Goal: Task Accomplishment & Management: Manage account settings

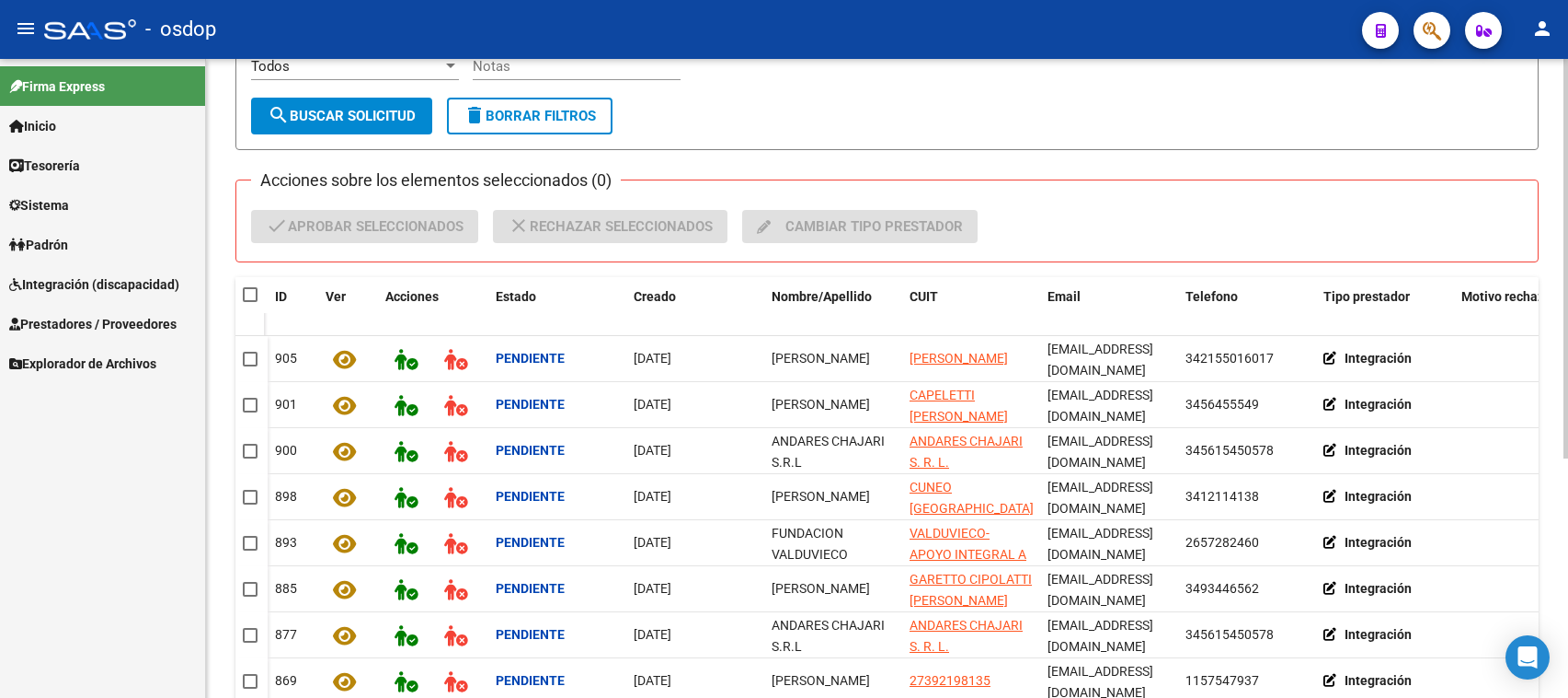
scroll to position [115, 0]
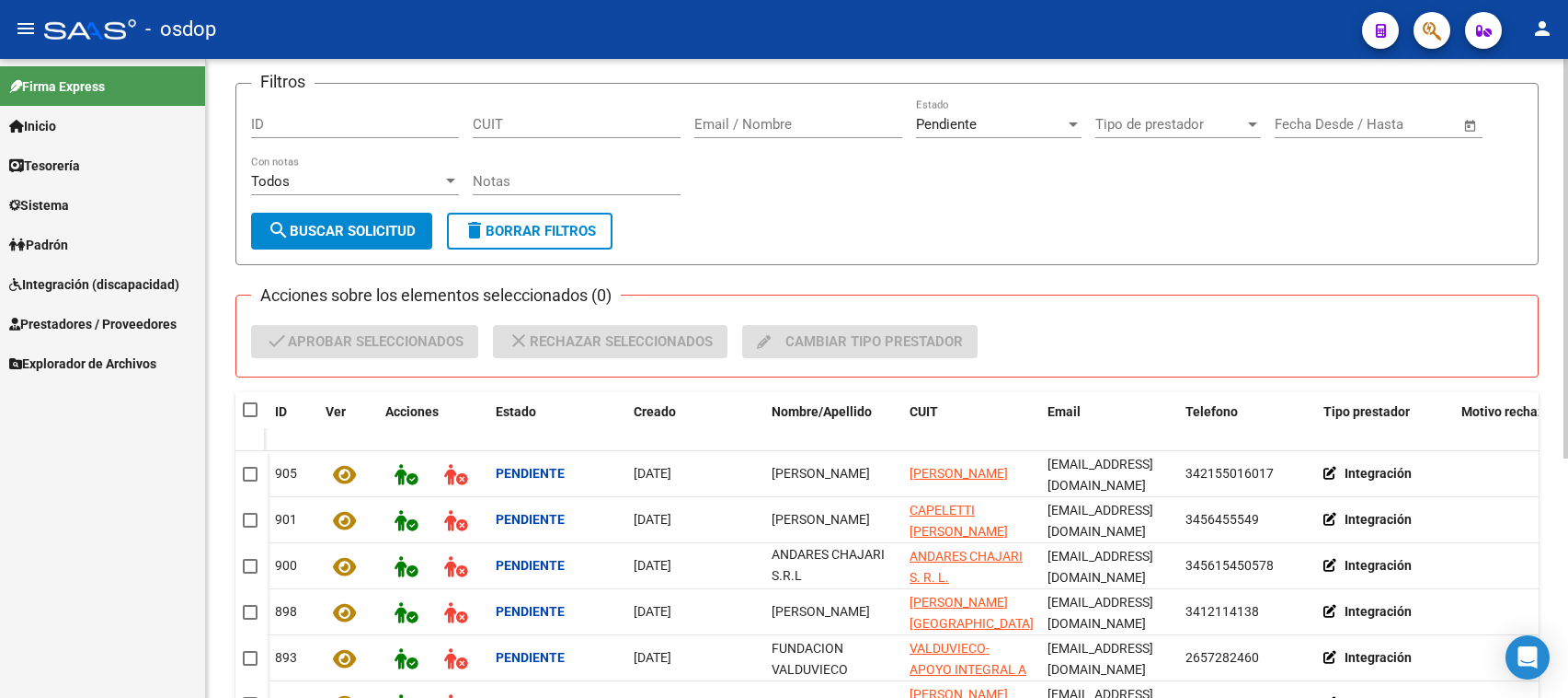
scroll to position [385, 0]
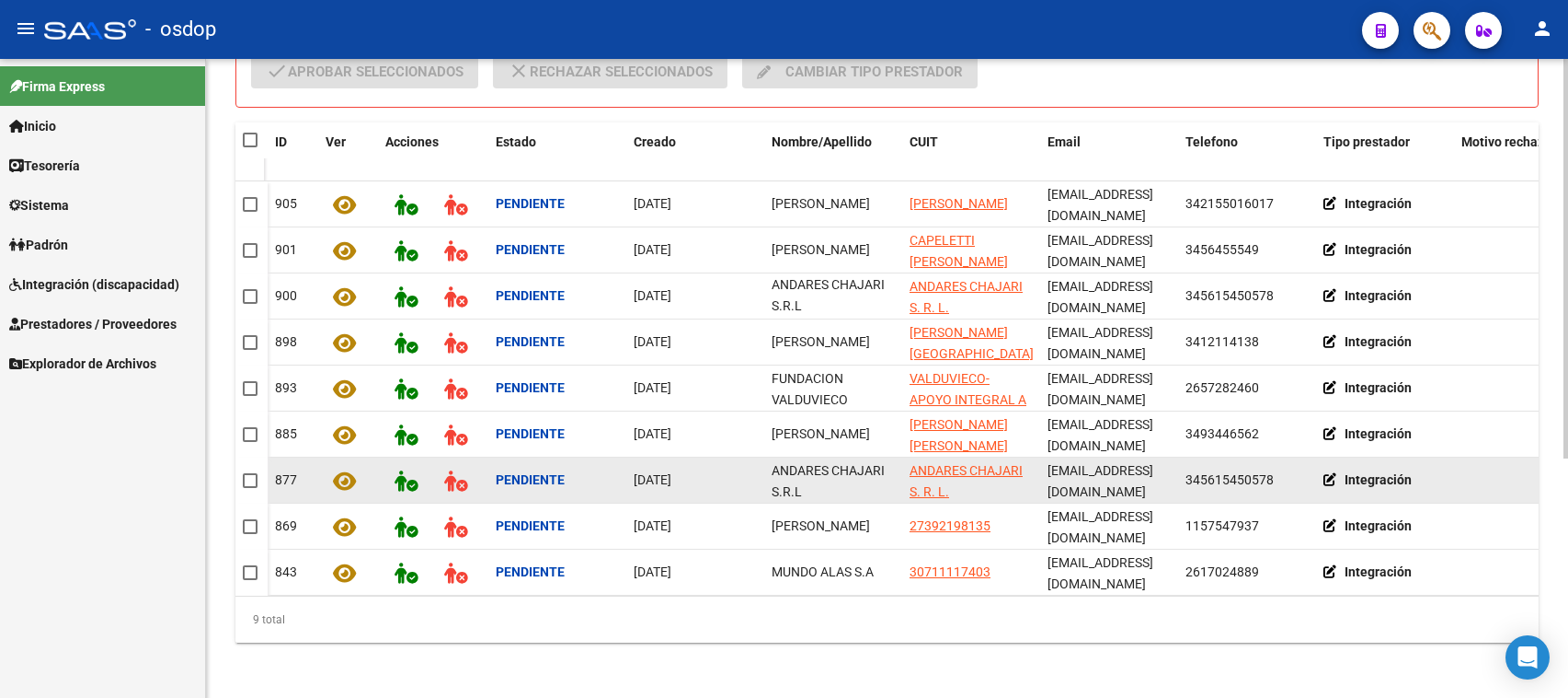
click at [345, 470] on icon at bounding box center [344, 480] width 23 height 21
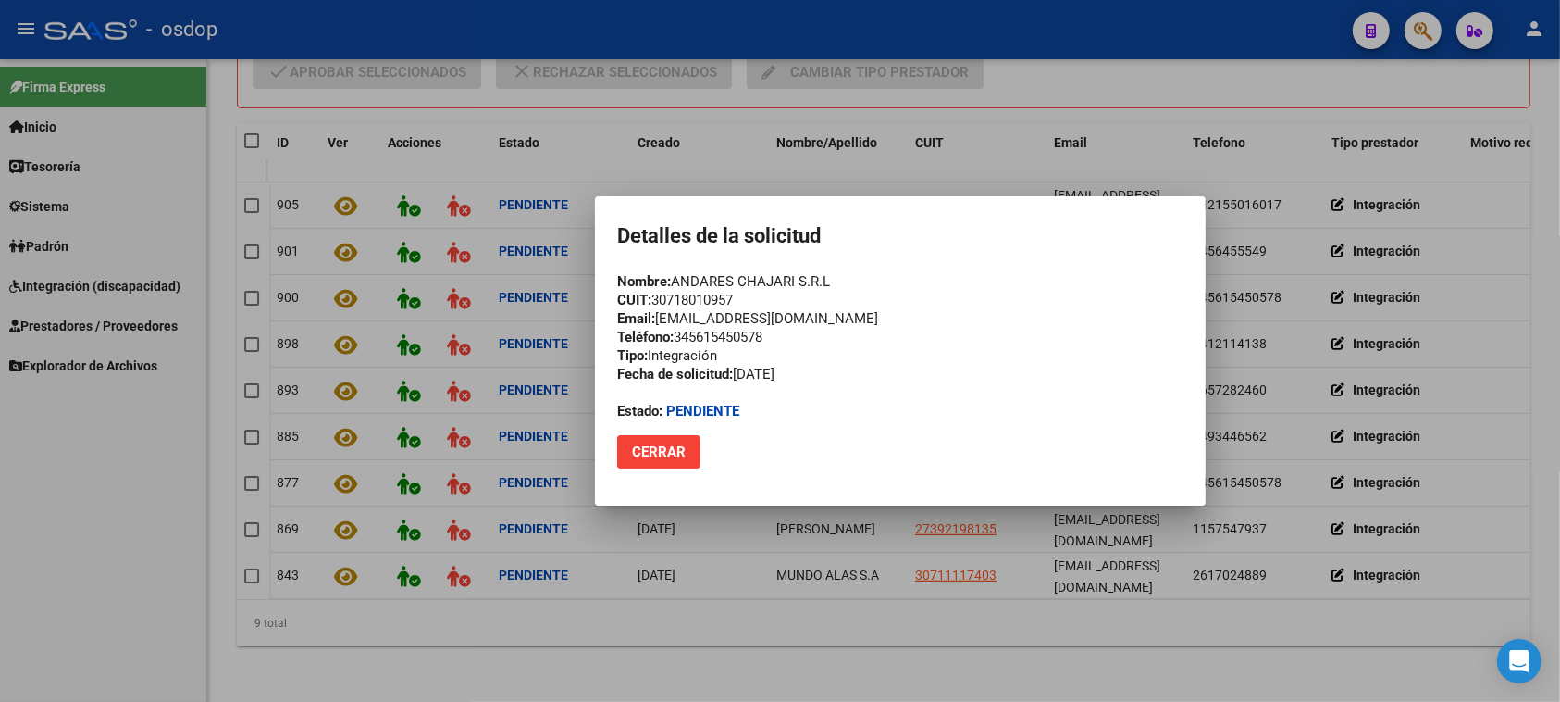
drag, startPoint x: 657, startPoint y: 297, endPoint x: 743, endPoint y: 297, distance: 86.1
click at [743, 297] on div "Nombre: ANDARES CHAJARI S.R.L CUIT: 30718010957 Email: [EMAIL_ADDRESS][DOMAIN_N…" at bounding box center [900, 346] width 566 height 148
copy div "30718010957"
click at [650, 452] on span "Cerrar" at bounding box center [659, 451] width 54 height 17
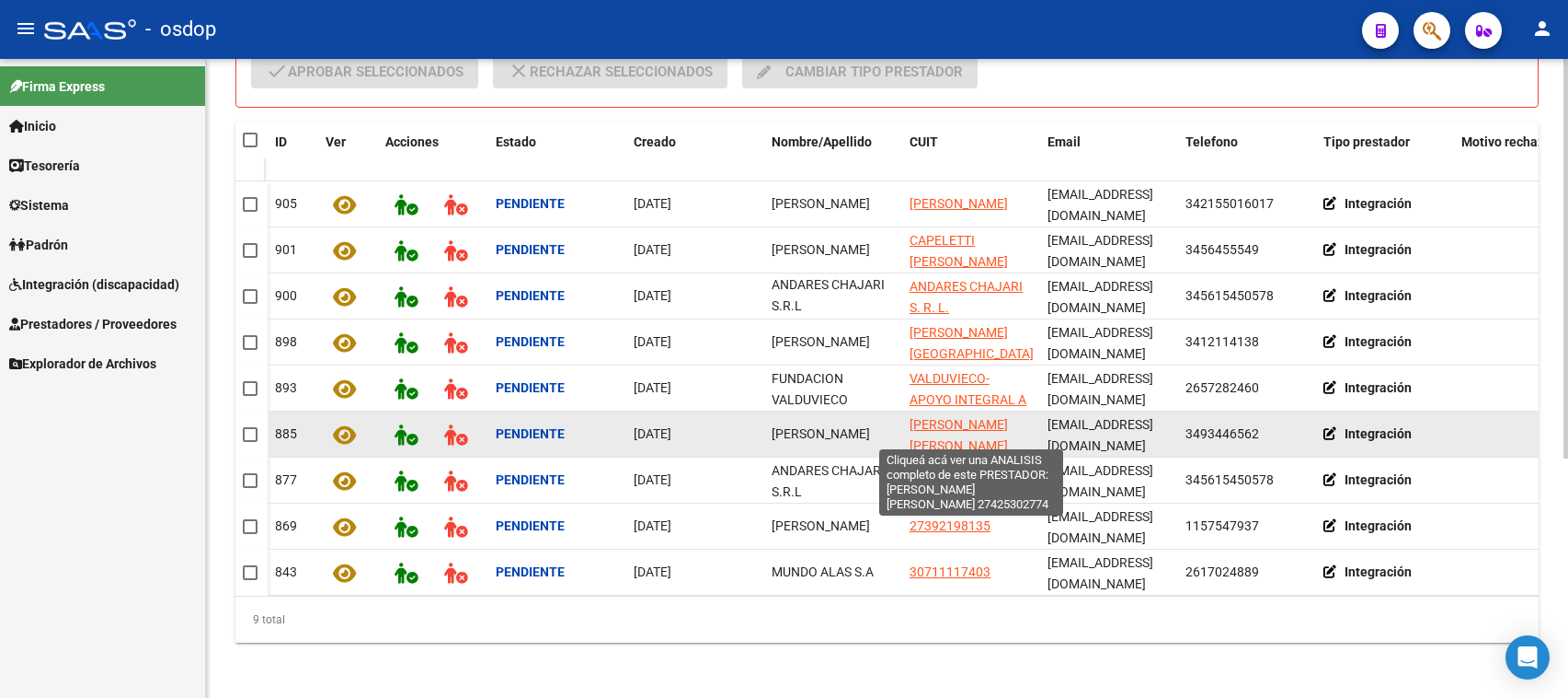
click at [939, 417] on span "[PERSON_NAME] [PERSON_NAME]" at bounding box center [958, 435] width 98 height 36
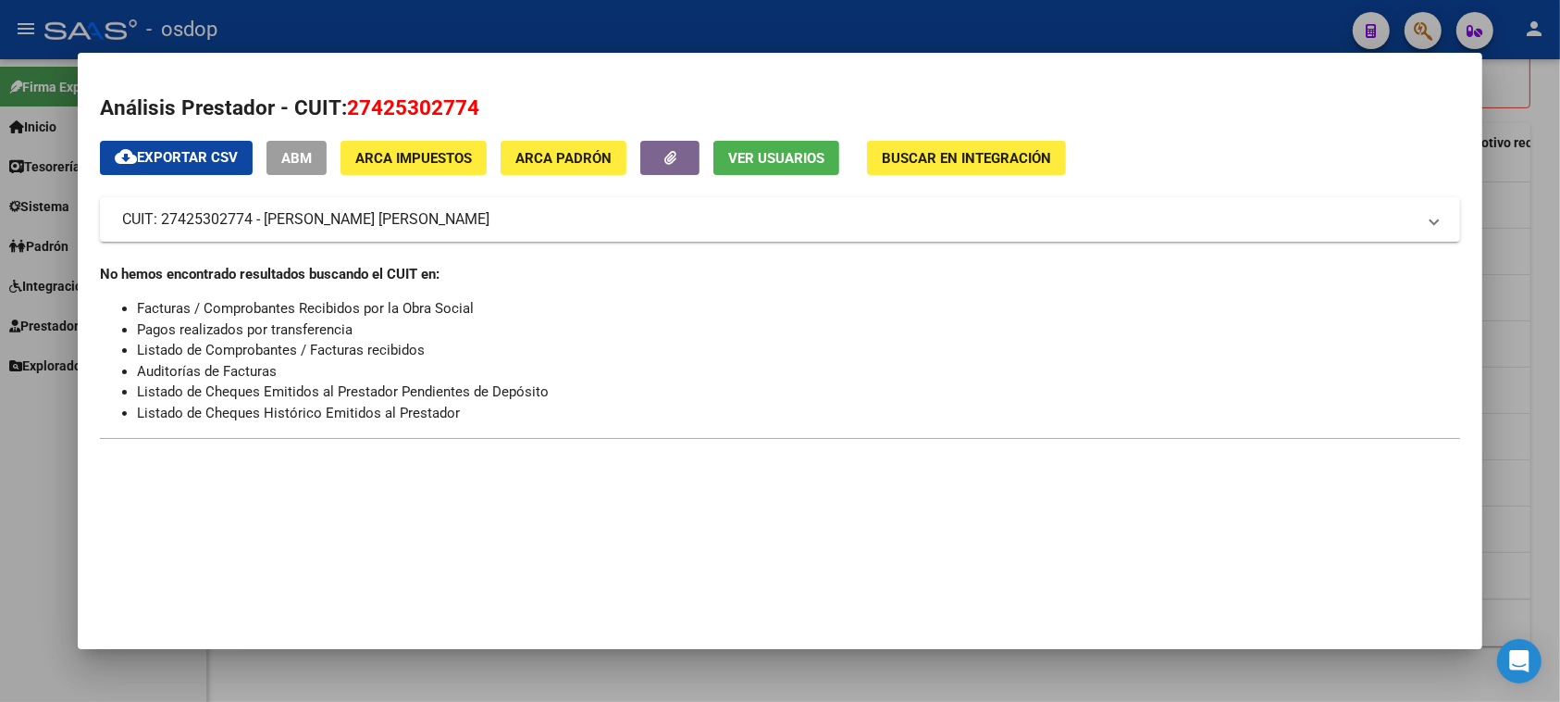
drag, startPoint x: 341, startPoint y: 95, endPoint x: 445, endPoint y: 103, distance: 104.8
click at [473, 104] on h2 "Análisis Prestador - CUIT: 27425302774" at bounding box center [780, 108] width 1360 height 31
copy span "27425302774"
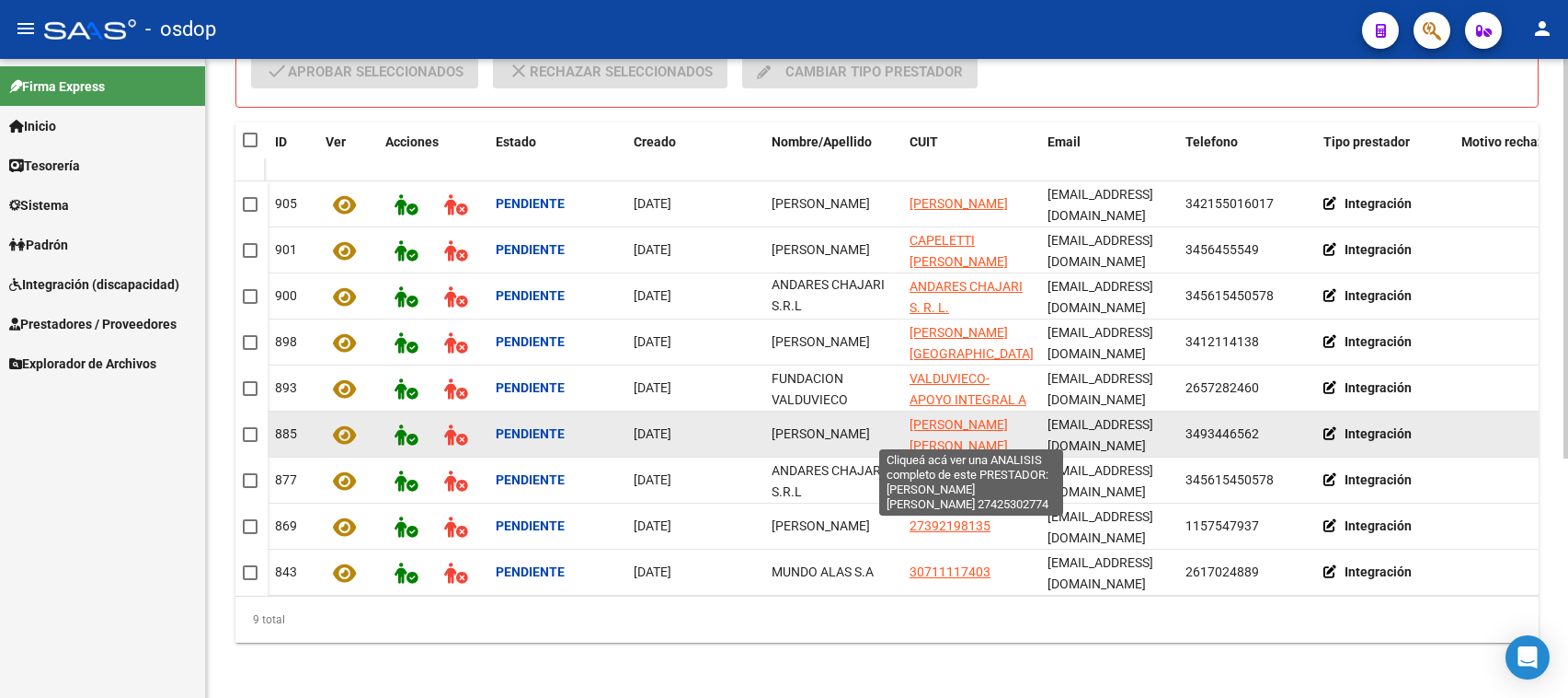
click at [929, 421] on app-link-go-to "[PERSON_NAME] [PERSON_NAME]" at bounding box center [971, 435] width 123 height 43
click at [936, 417] on span "[PERSON_NAME] [PERSON_NAME]" at bounding box center [958, 435] width 98 height 36
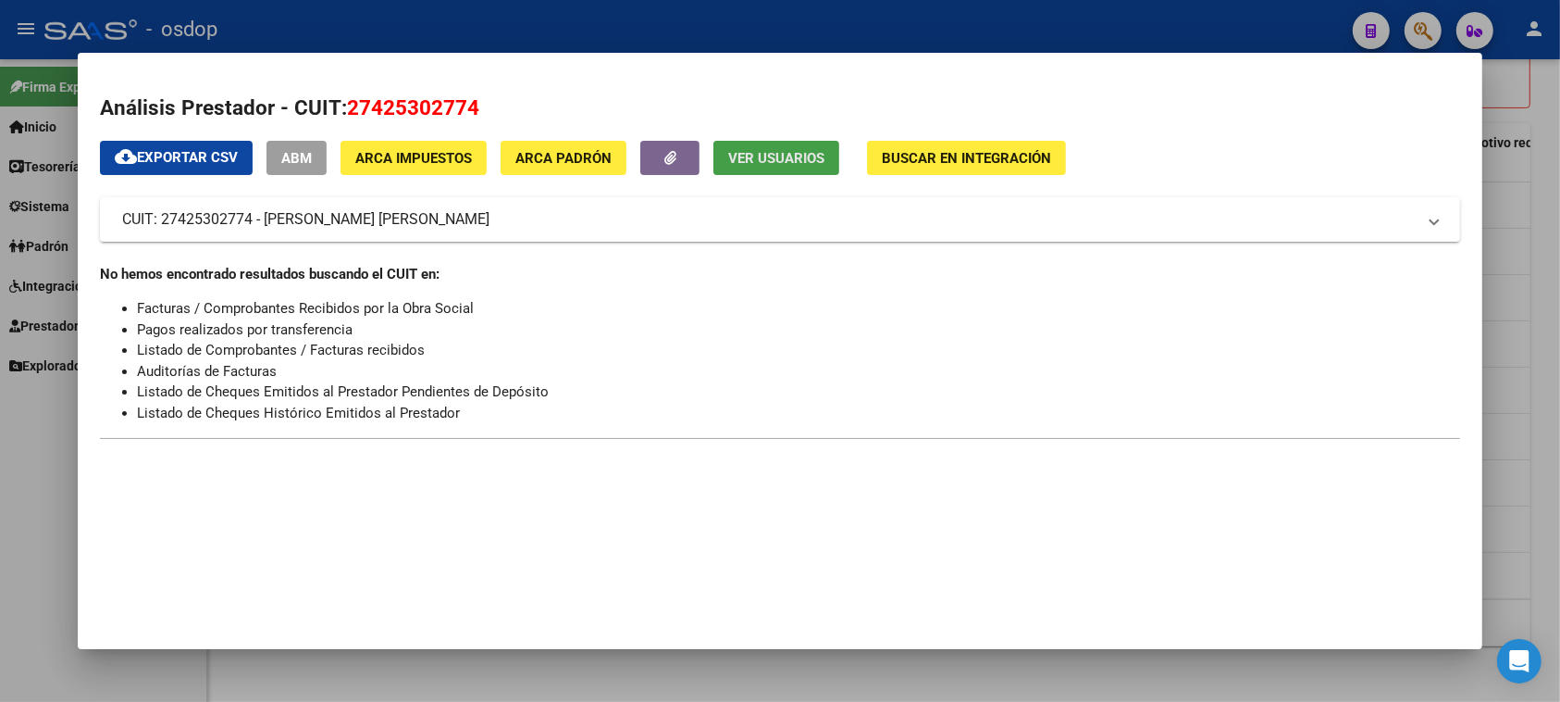
click at [754, 155] on span "Ver Usuarios" at bounding box center [776, 158] width 96 height 17
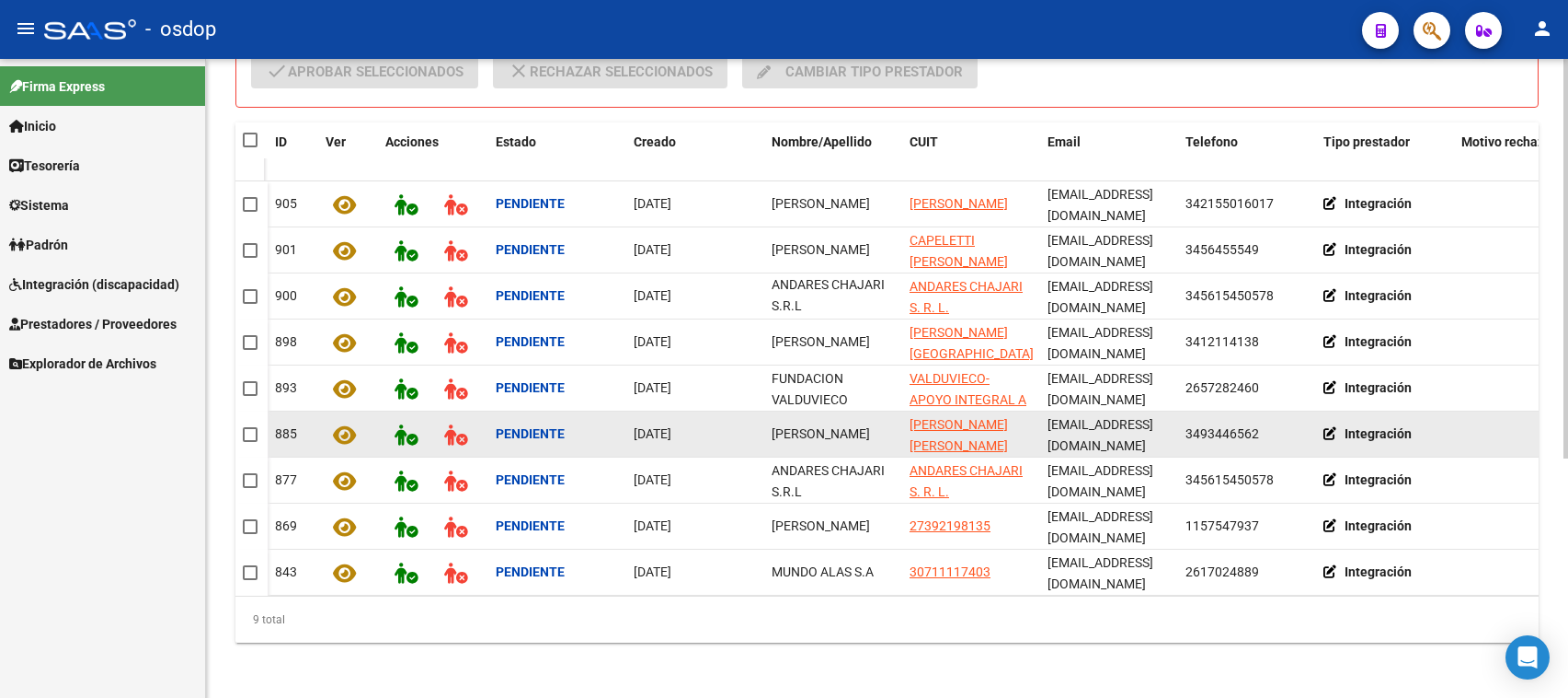
click at [348, 425] on icon at bounding box center [344, 435] width 23 height 21
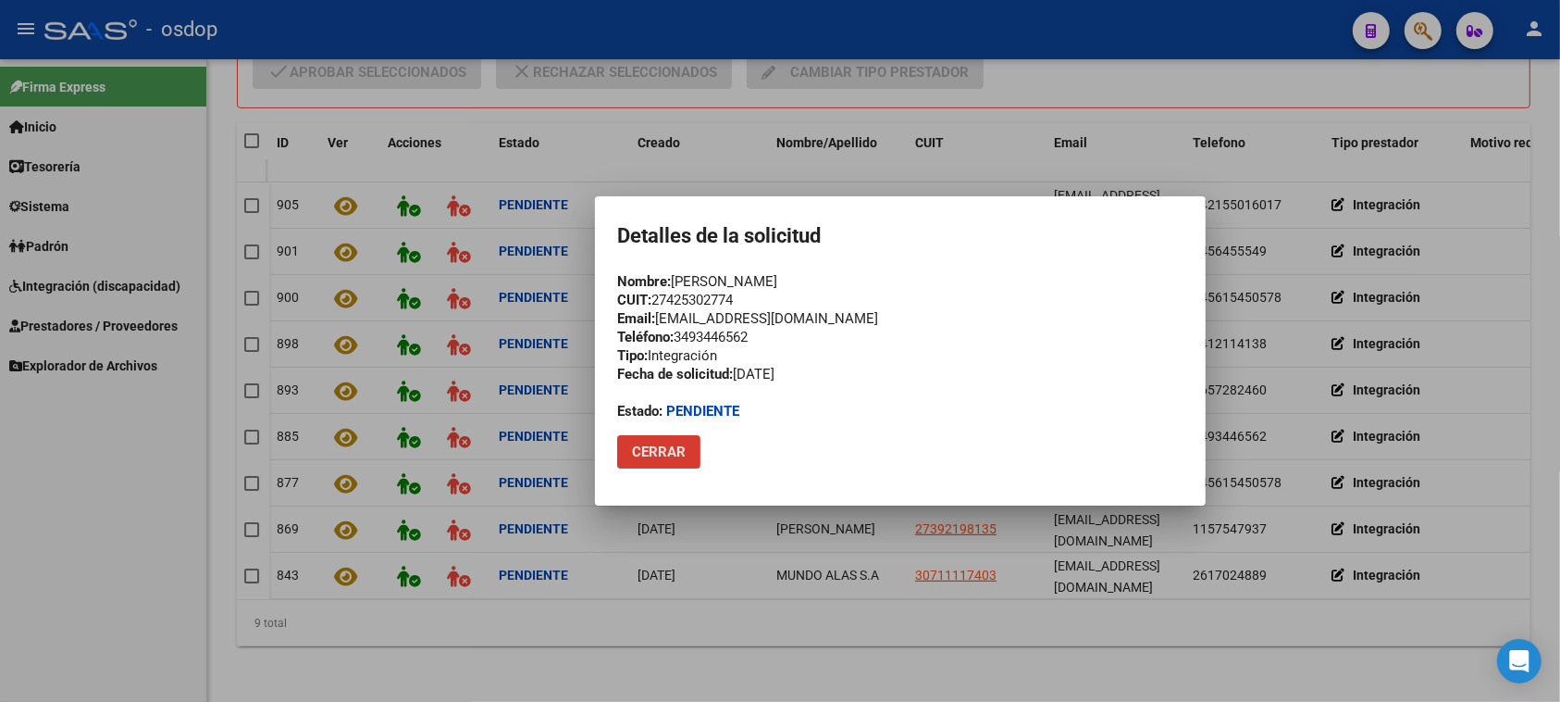
click at [674, 447] on span "Cerrar" at bounding box center [659, 451] width 54 height 17
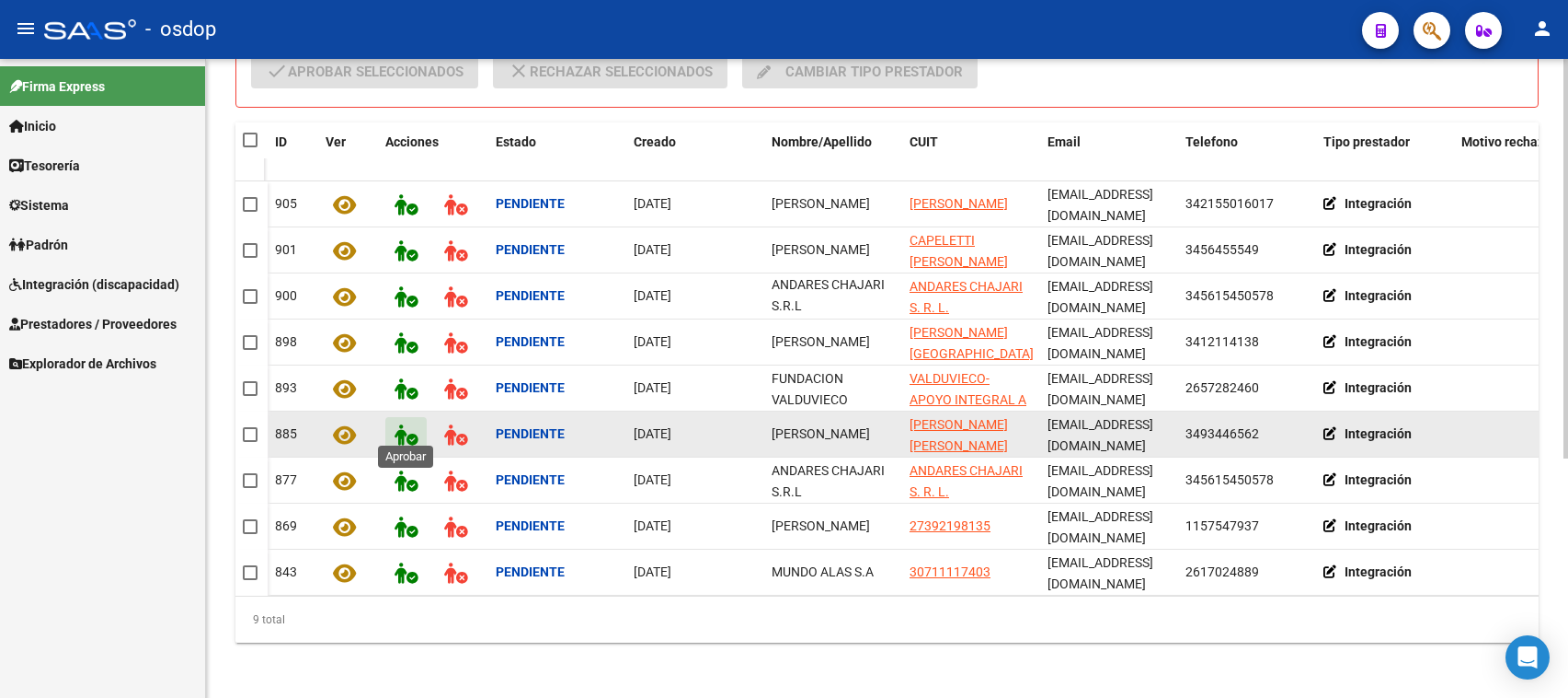
click at [401, 425] on icon at bounding box center [405, 435] width 23 height 21
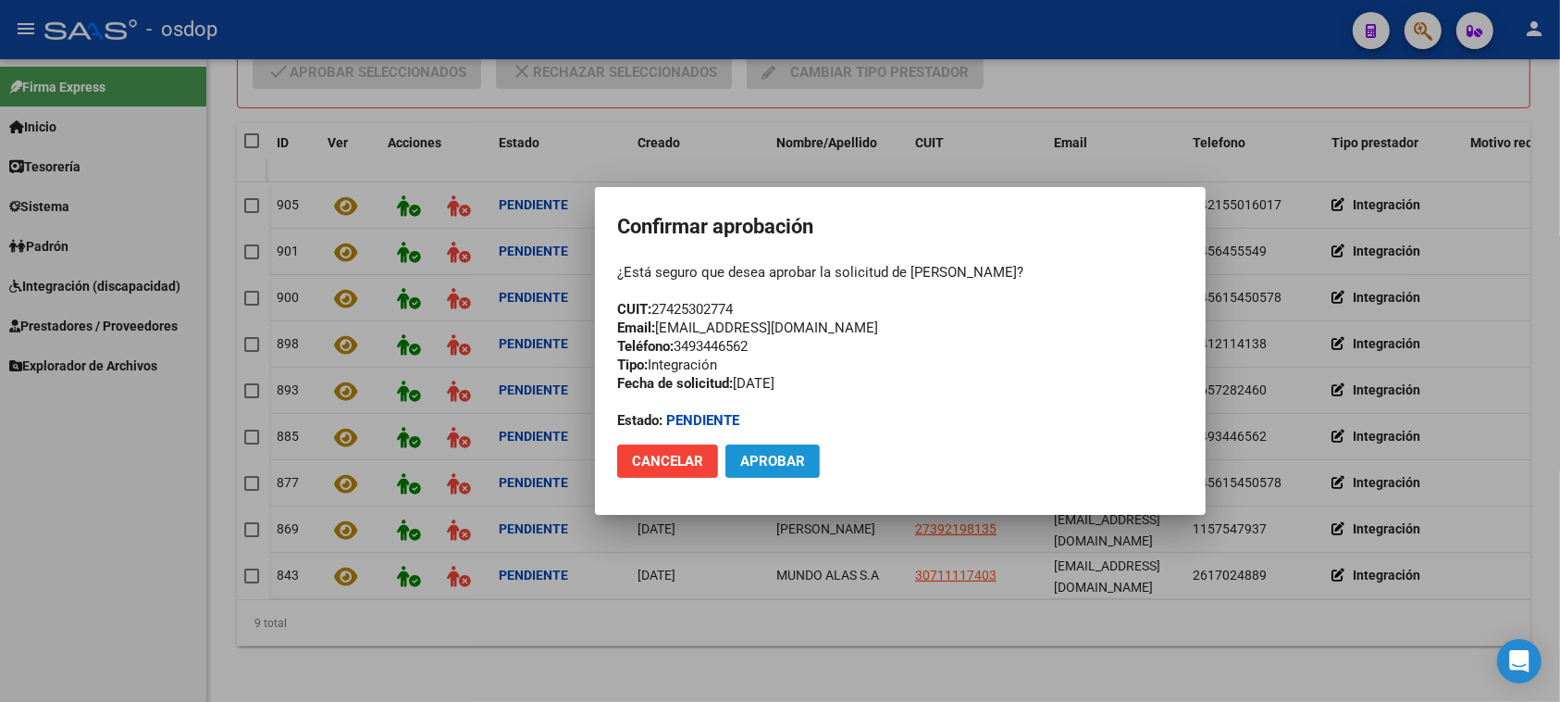
click at [759, 463] on span "Aprobar" at bounding box center [772, 461] width 65 height 17
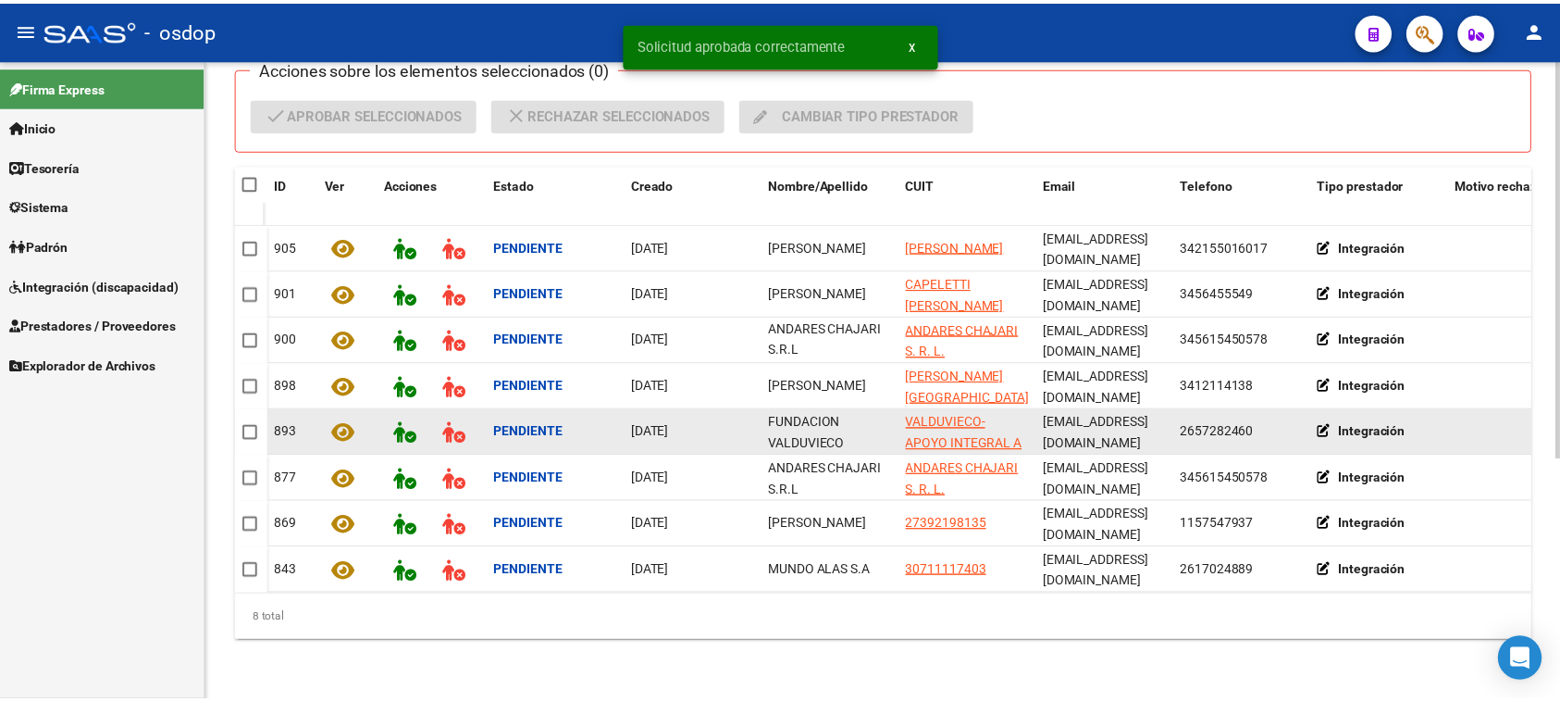
scroll to position [341, 0]
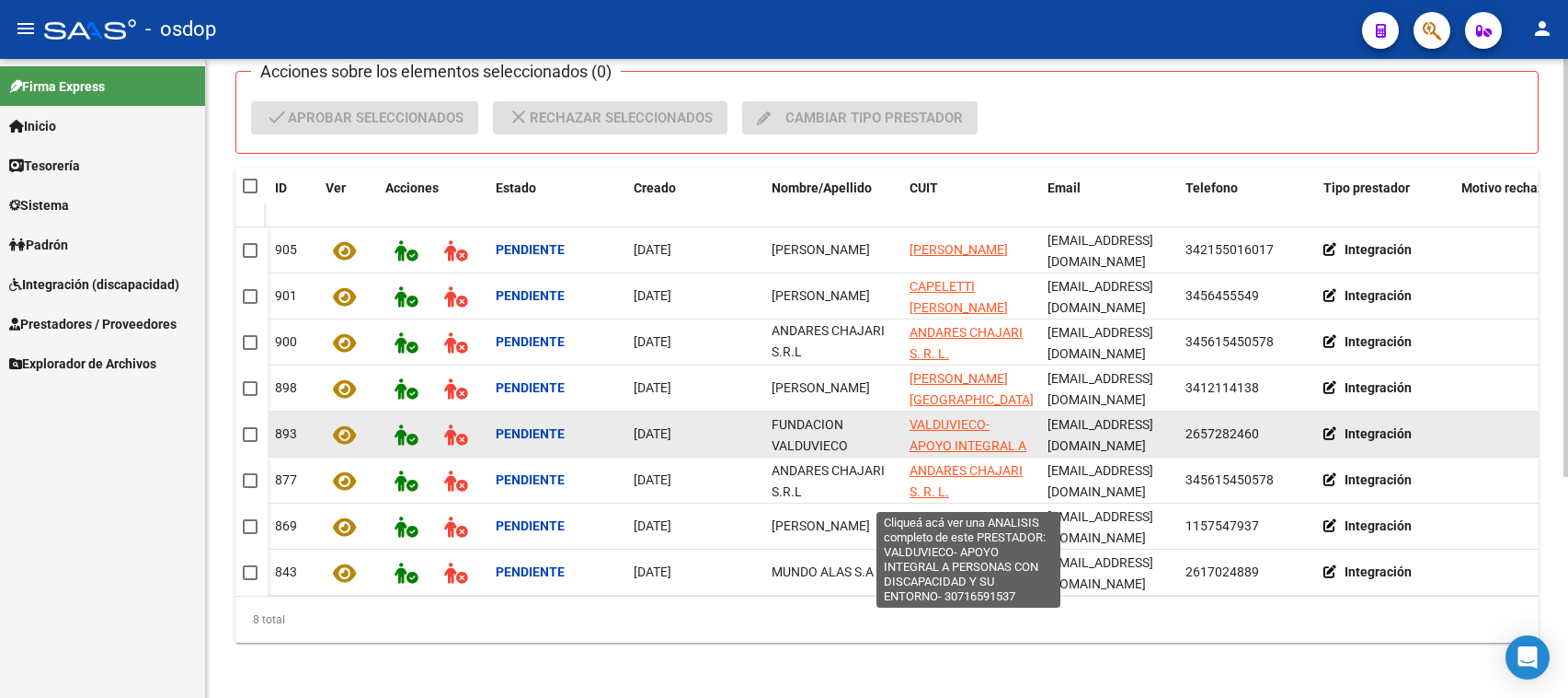
click at [941, 417] on span "VALDUVIECO- APOYO INTEGRAL A PERSONAS CON DISCAPACIDAD Y SU ENTORNO-" at bounding box center [968, 465] width 117 height 98
type textarea "30716591537"
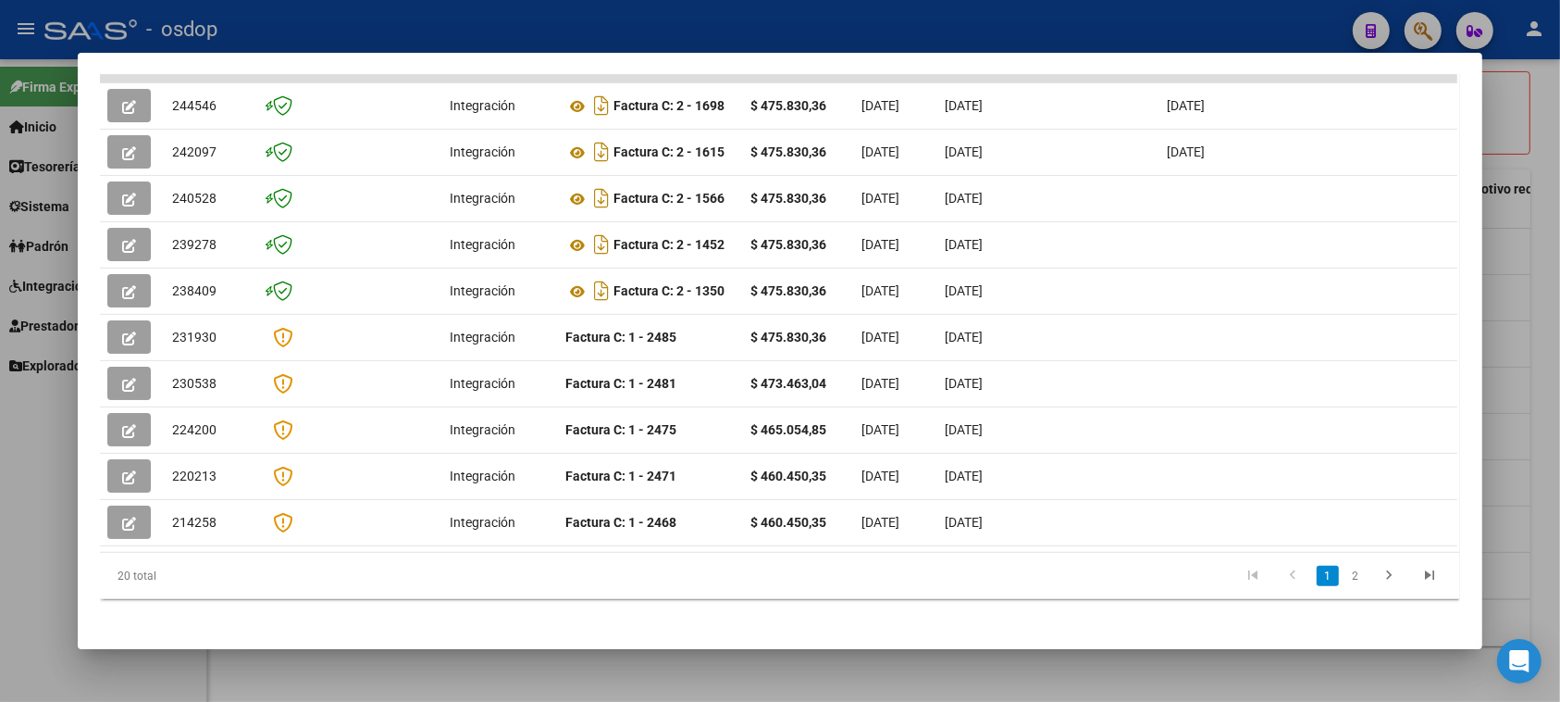
scroll to position [0, 0]
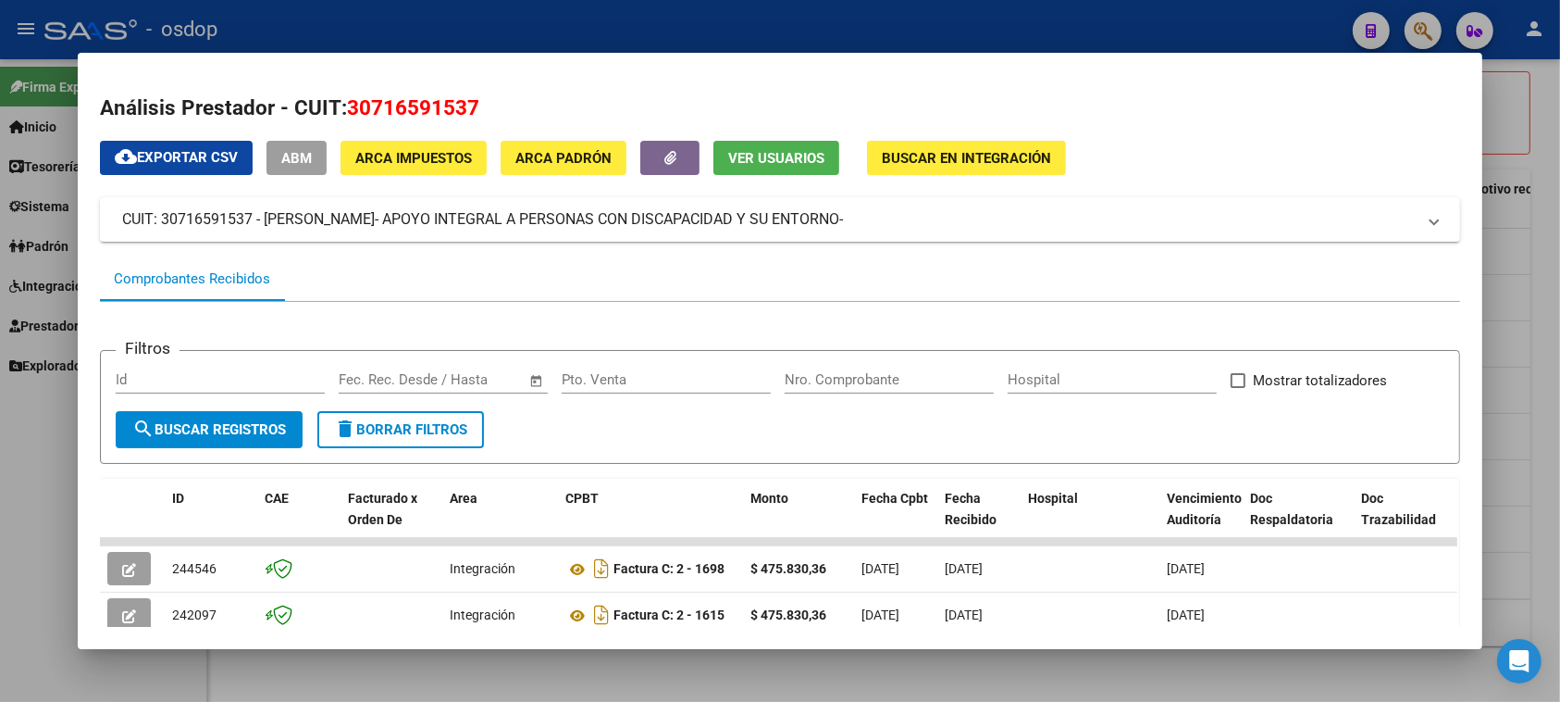
click at [752, 155] on span "Ver Usuarios" at bounding box center [776, 158] width 96 height 17
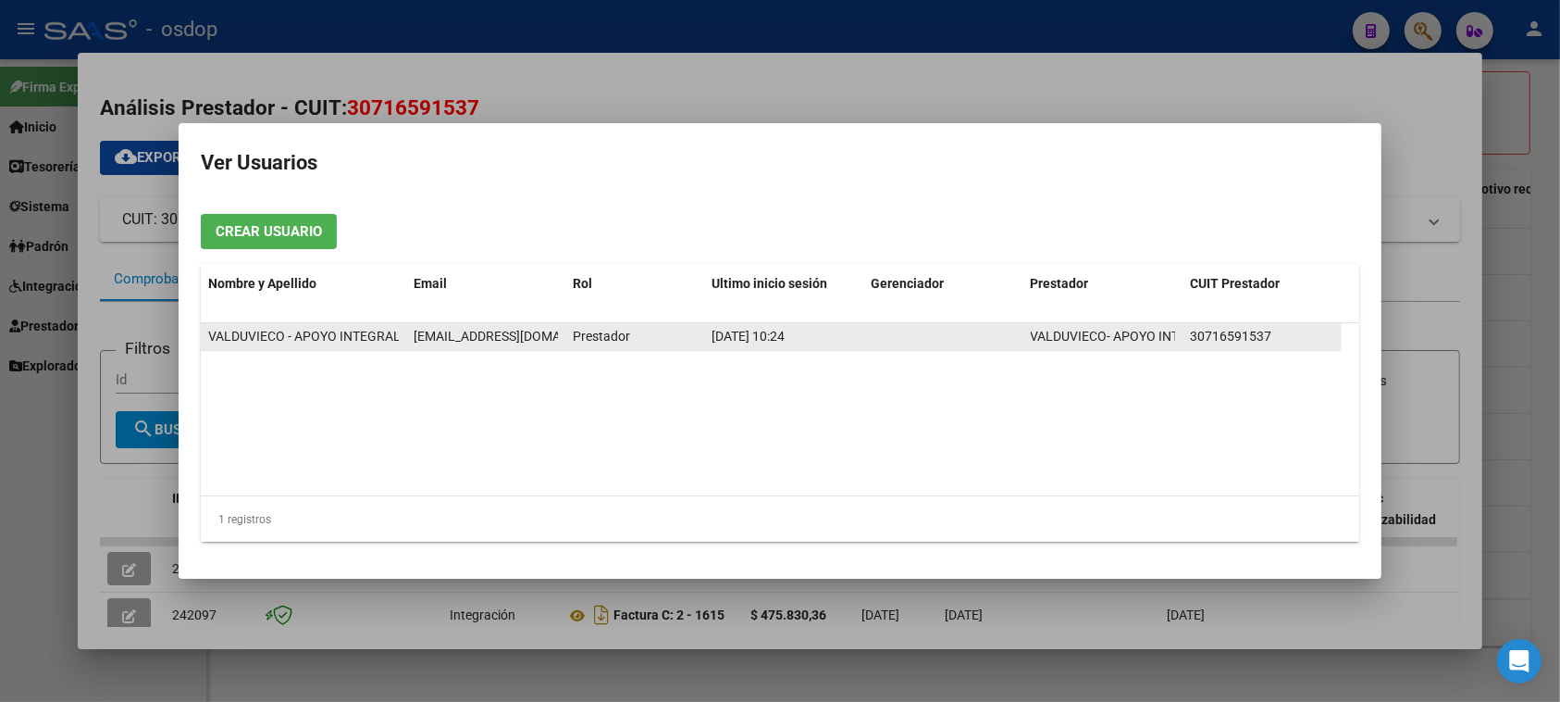
scroll to position [0, 25]
drag, startPoint x: 413, startPoint y: 330, endPoint x: 574, endPoint y: 331, distance: 161.0
click at [574, 331] on div "[PERSON_NAME] - APOYO INTEGRAL A PERS. CON DISCA. Y SU ENTORNO [EMAIL_ADDRESS][…" at bounding box center [771, 337] width 1141 height 28
copy span "[EMAIL_ADDRESS][DOMAIN_NAME]"
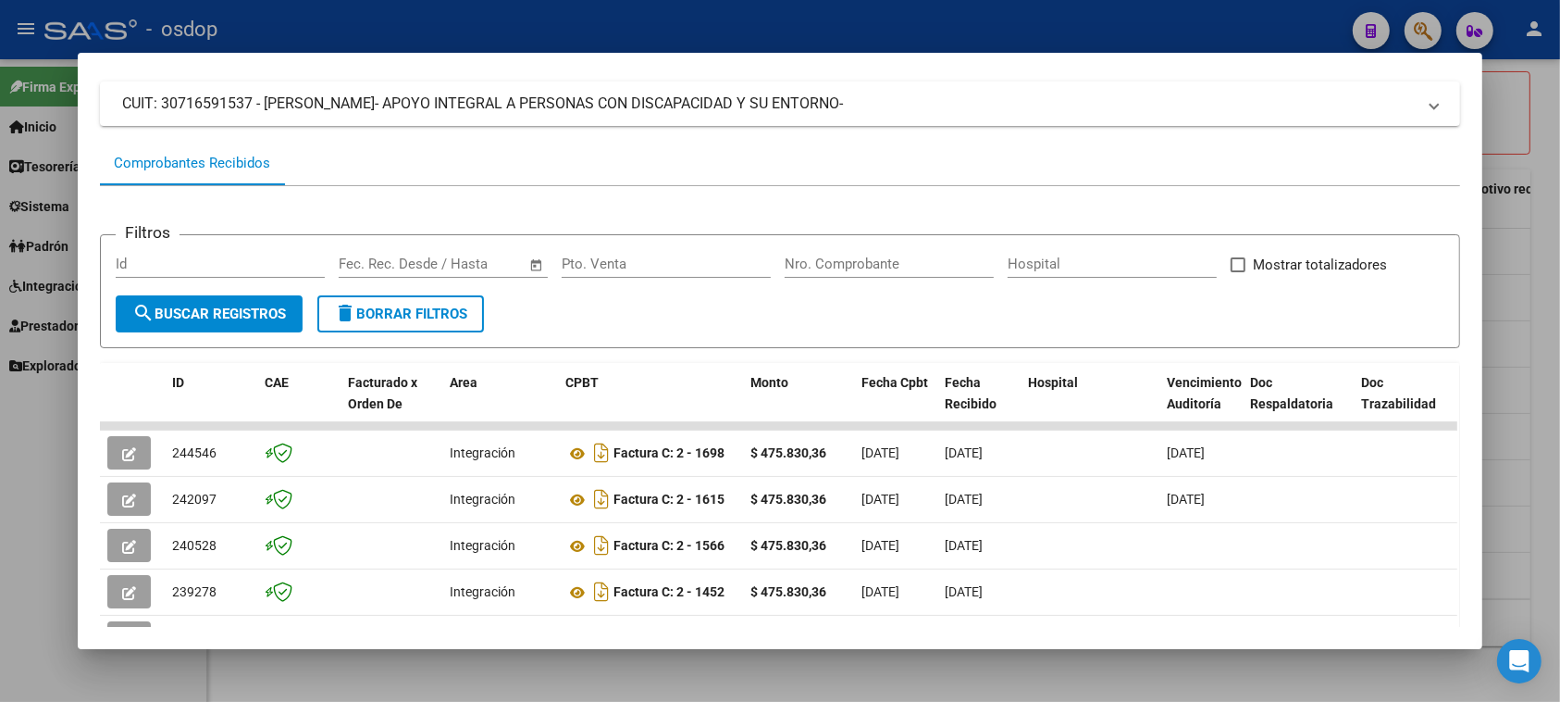
scroll to position [0, 0]
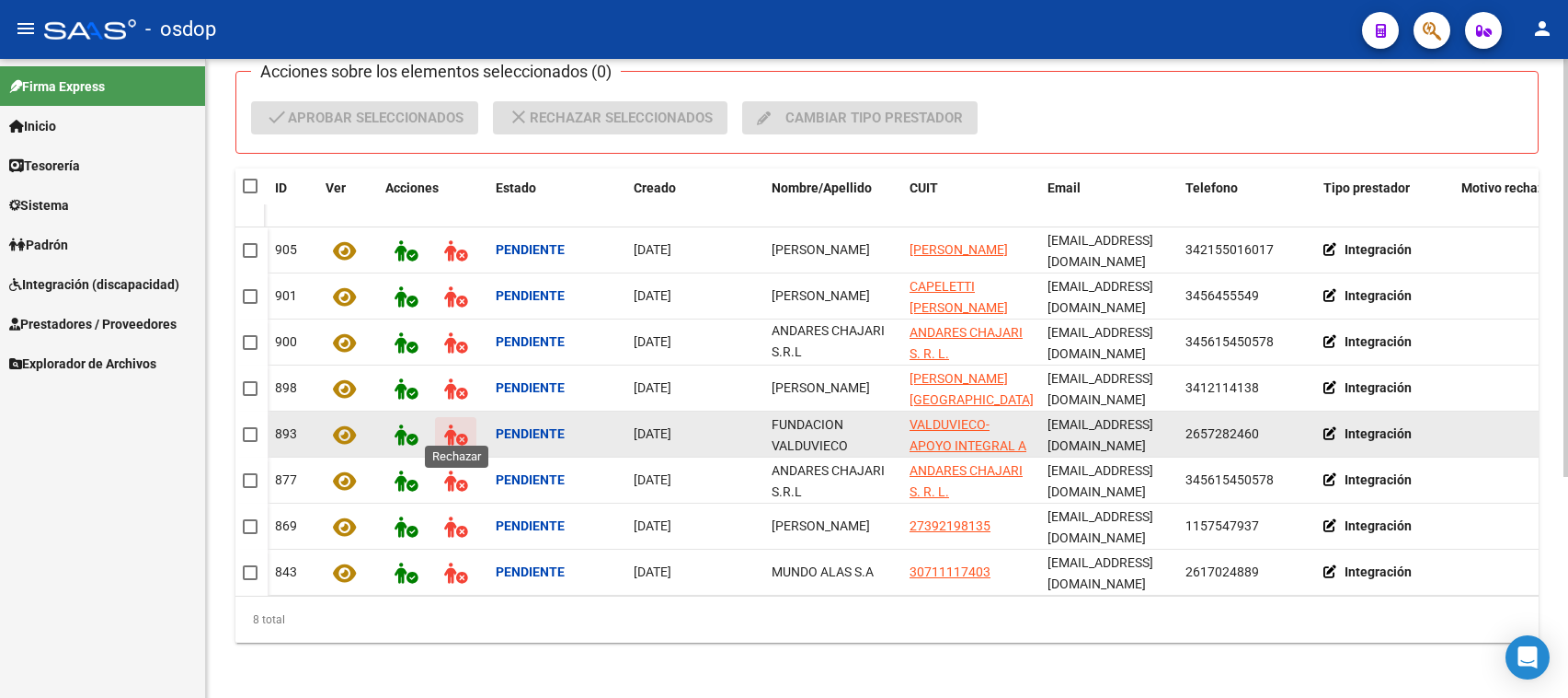
click at [448, 425] on icon at bounding box center [455, 435] width 23 height 21
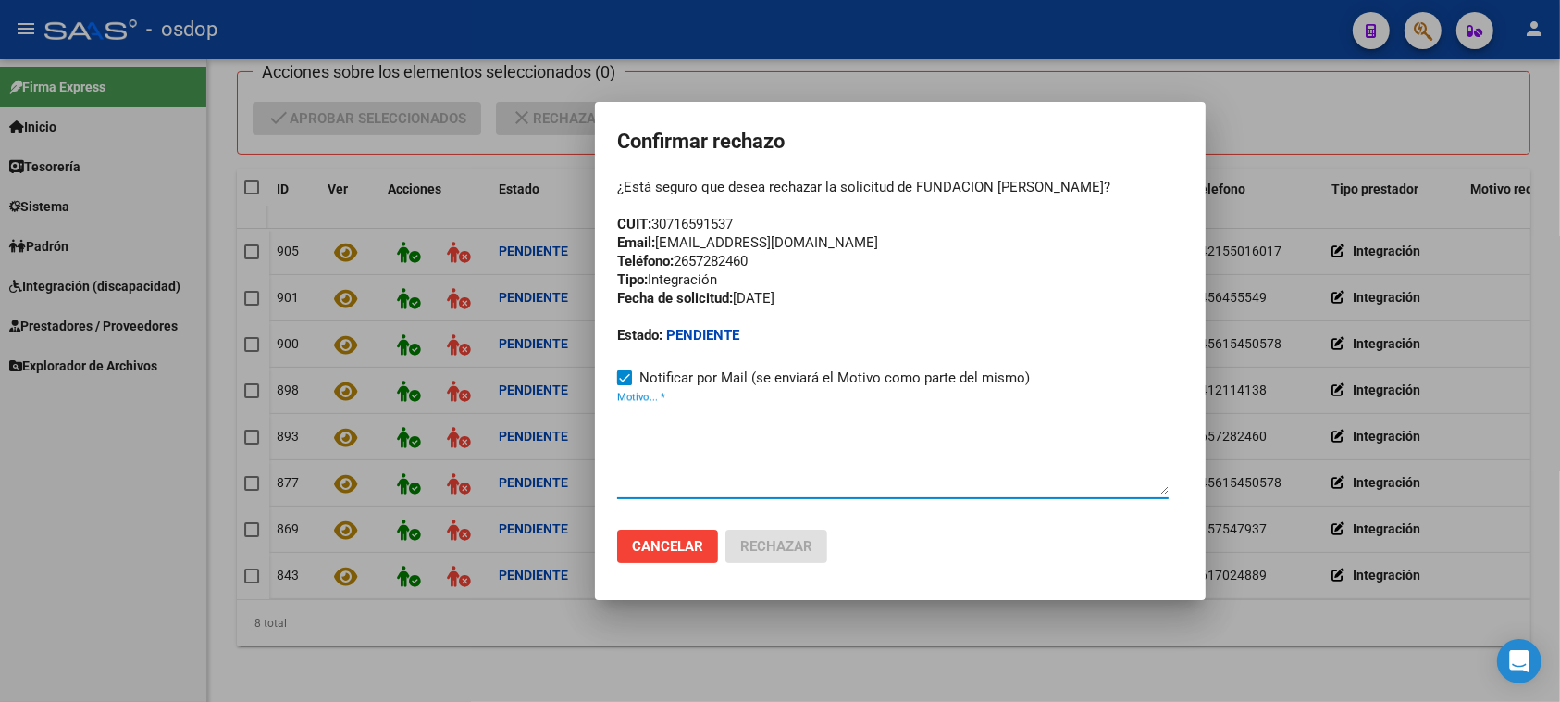
click at [618, 447] on textarea "Motivo... *" at bounding box center [893, 450] width 552 height 87
paste textarea "[EMAIL_ADDRESS][DOMAIN_NAME]"
click at [617, 412] on textarea "[EMAIL_ADDRESS][DOMAIN_NAME]" at bounding box center [893, 450] width 552 height 87
paste textarea "Se encuentra ACTIVA la cuenta de correo electrónico:"
drag, startPoint x: 622, startPoint y: 415, endPoint x: 673, endPoint y: 414, distance: 50.9
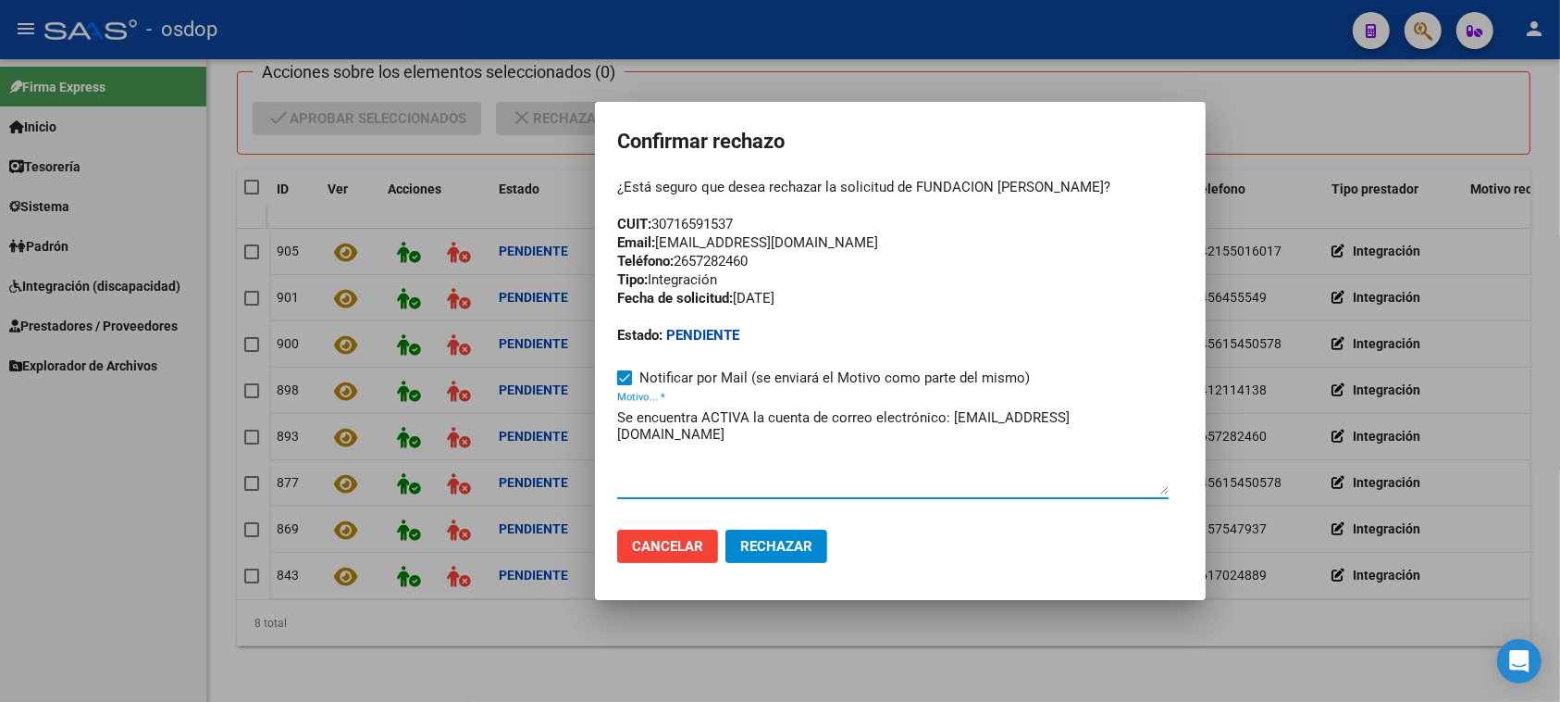
click at [711, 413] on textarea "Se encuentra ACTIVA la cuenta de correo electrónico: [EMAIL_ADDRESS][DOMAIN_NAM…" at bounding box center [893, 450] width 552 height 87
type textarea "Se encuentra ACTIVA la cuenta de correo electrónico: [EMAIL_ADDRESS][DOMAIN_NAM…"
drag, startPoint x: 614, startPoint y: 416, endPoint x: 919, endPoint y: 412, distance: 305.5
click at [908, 416] on mat-dialog-container "Confirmar rechazo ¿Está seguro que desea rechazar la solicitud de FUNDACION [PE…" at bounding box center [900, 351] width 611 height 499
drag, startPoint x: 1143, startPoint y: 415, endPoint x: 643, endPoint y: 424, distance: 499.9
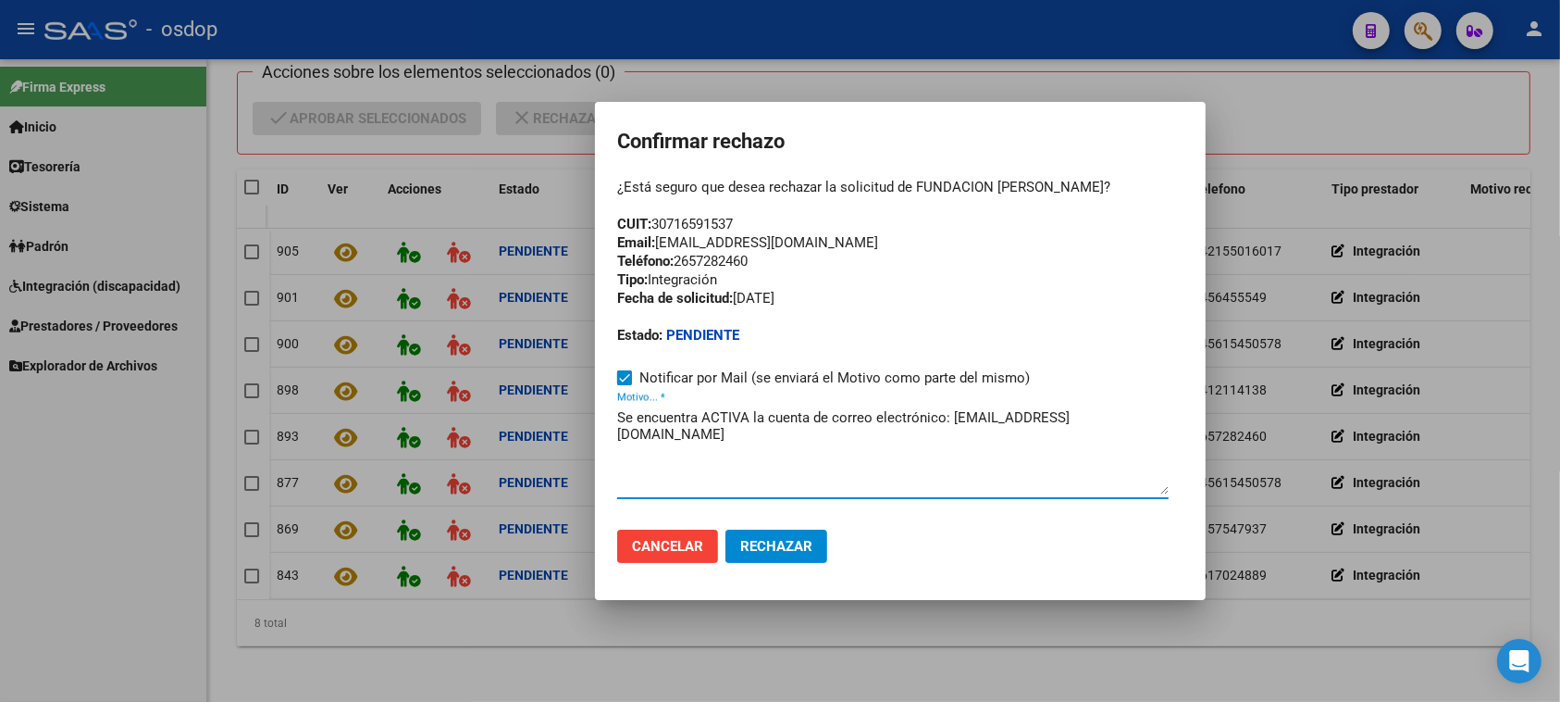
click at [606, 423] on mat-dialog-container "Confirmar rechazo ¿Está seguro que desea rechazar la solicitud de FUNDACION [PE…" at bounding box center [900, 351] width 611 height 499
click at [672, 546] on span "Cancelar" at bounding box center [667, 546] width 71 height 17
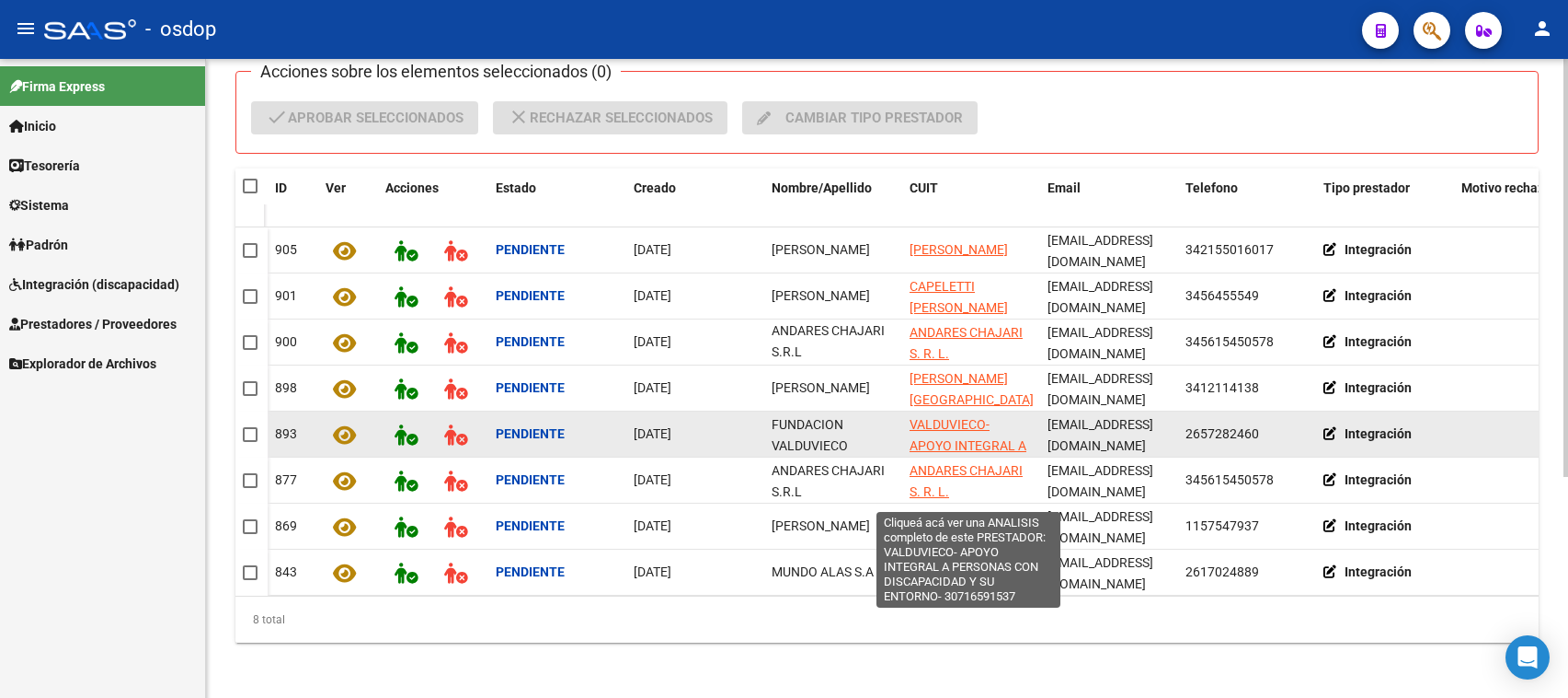
click at [941, 417] on span "VALDUVIECO- APOYO INTEGRAL A PERSONAS CON DISCAPACIDAD Y SU ENTORNO-" at bounding box center [968, 465] width 117 height 98
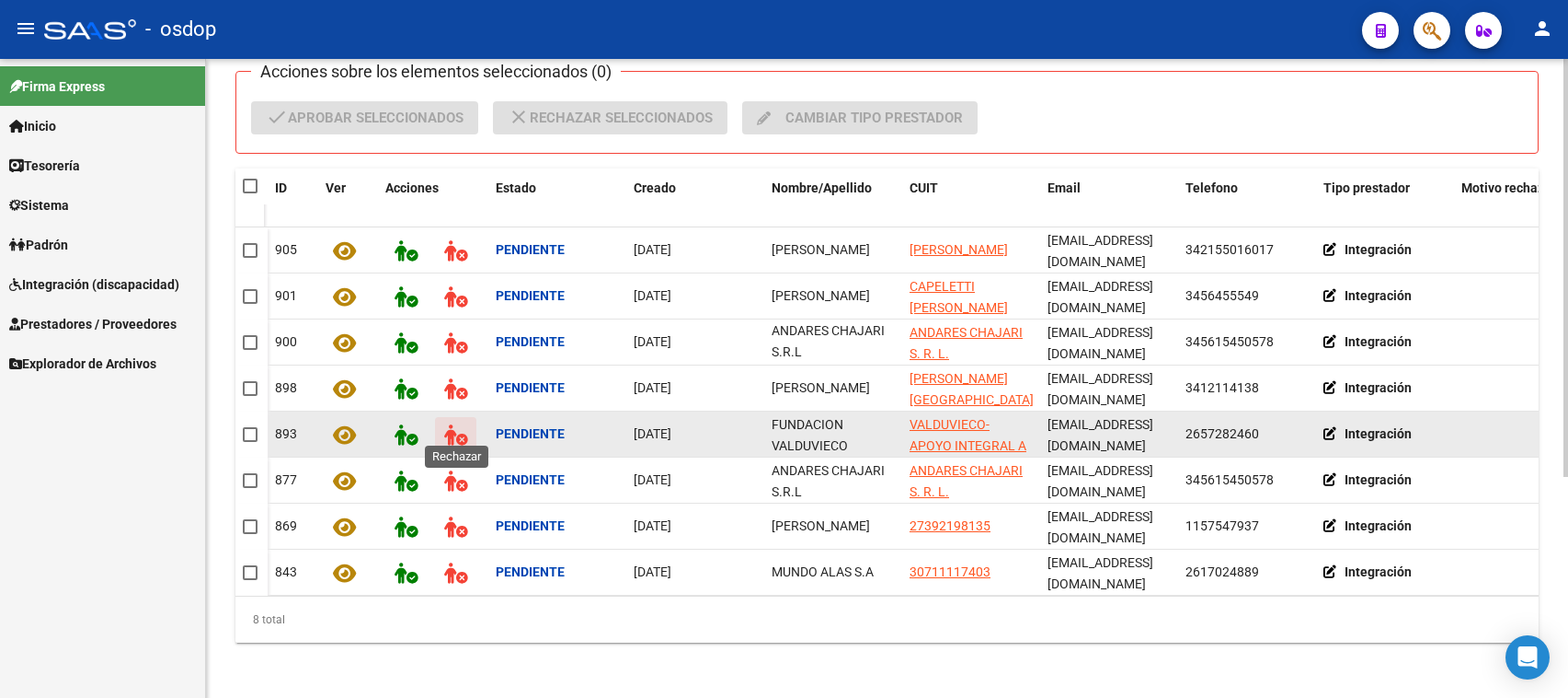
click at [447, 425] on icon at bounding box center [455, 435] width 23 height 21
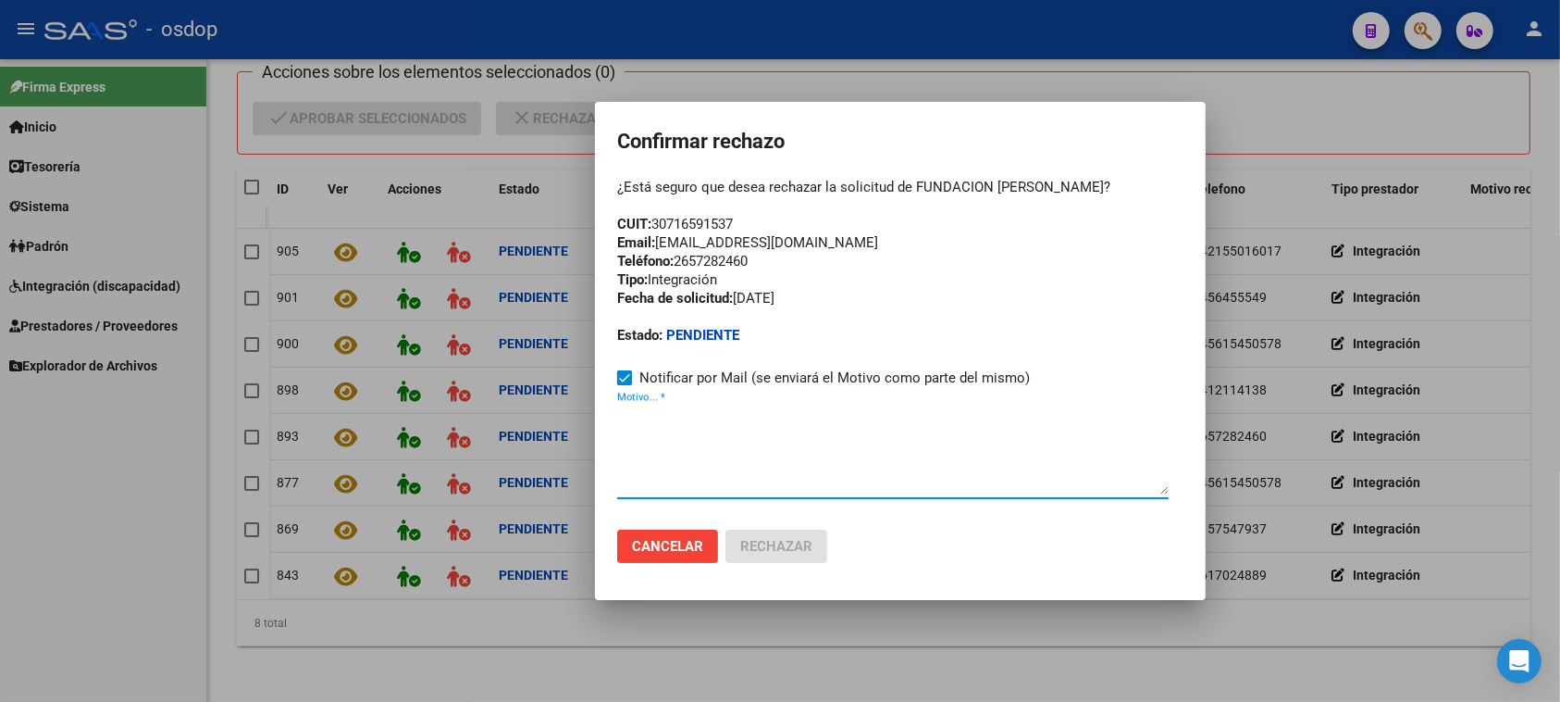
click at [617, 451] on textarea "Motivo... *" at bounding box center [893, 450] width 552 height 87
drag, startPoint x: 630, startPoint y: 407, endPoint x: 622, endPoint y: 412, distance: 9.5
paste textarea "30716591537"
type textarea "30716591537"
drag, startPoint x: 745, startPoint y: 412, endPoint x: 511, endPoint y: 412, distance: 234.2
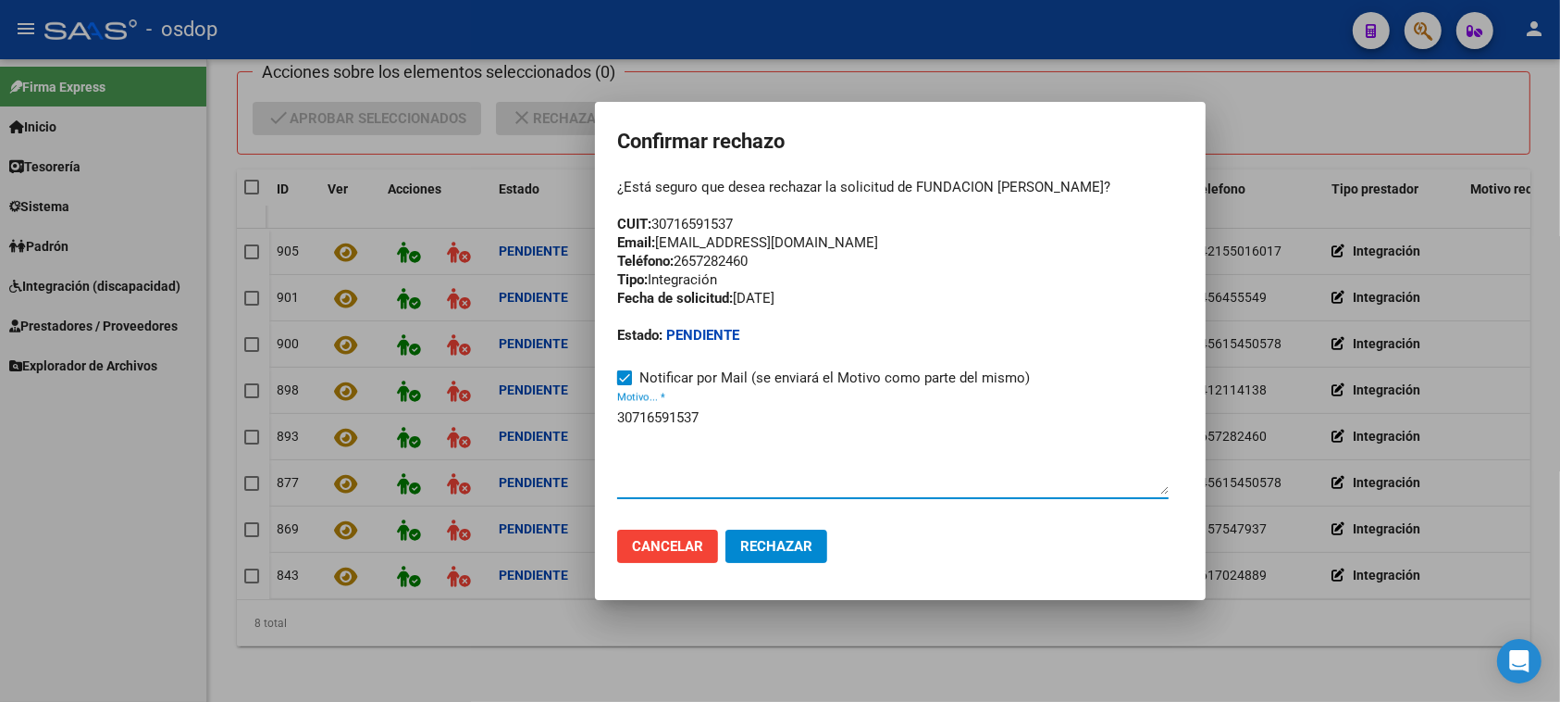
click at [511, 412] on div "Confirmar rechazo ¿Está seguro que desea rechazar la solicitud de FUNDACION [PE…" at bounding box center [780, 351] width 1560 height 702
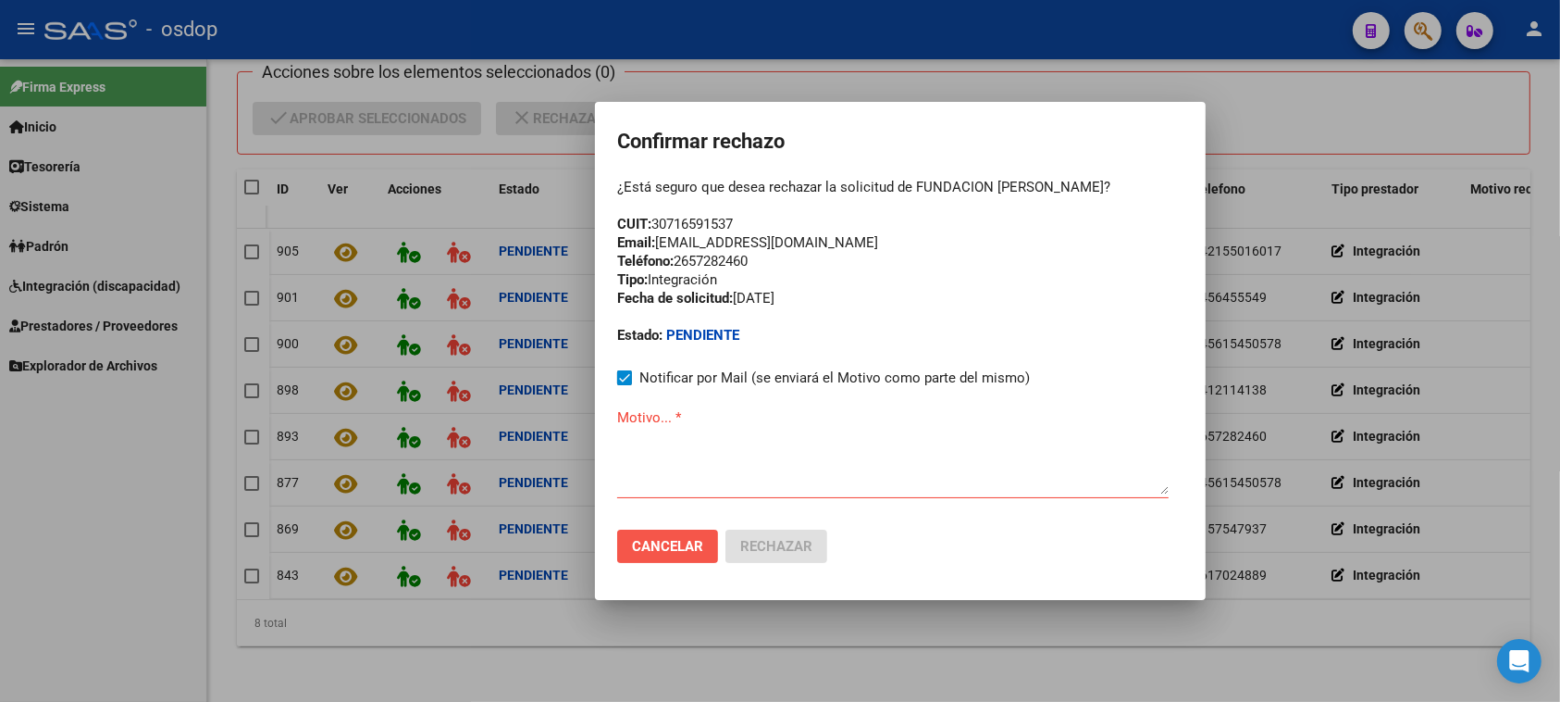
drag, startPoint x: 664, startPoint y: 552, endPoint x: 677, endPoint y: 544, distance: 14.9
click at [664, 551] on span "Cancelar" at bounding box center [667, 546] width 71 height 17
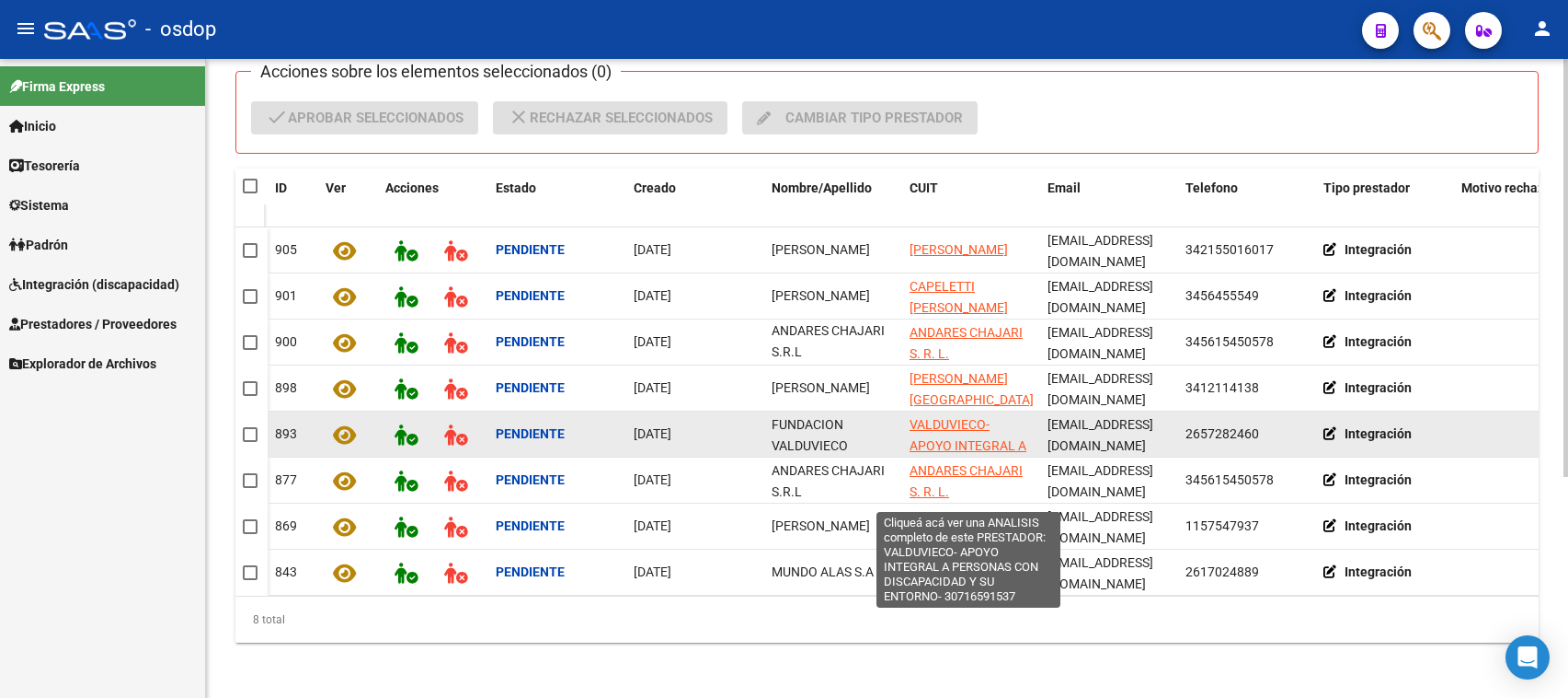
click at [962, 429] on span "VALDUVIECO- APOYO INTEGRAL A PERSONAS CON DISCAPACIDAD Y SU ENTORNO-" at bounding box center [968, 465] width 117 height 98
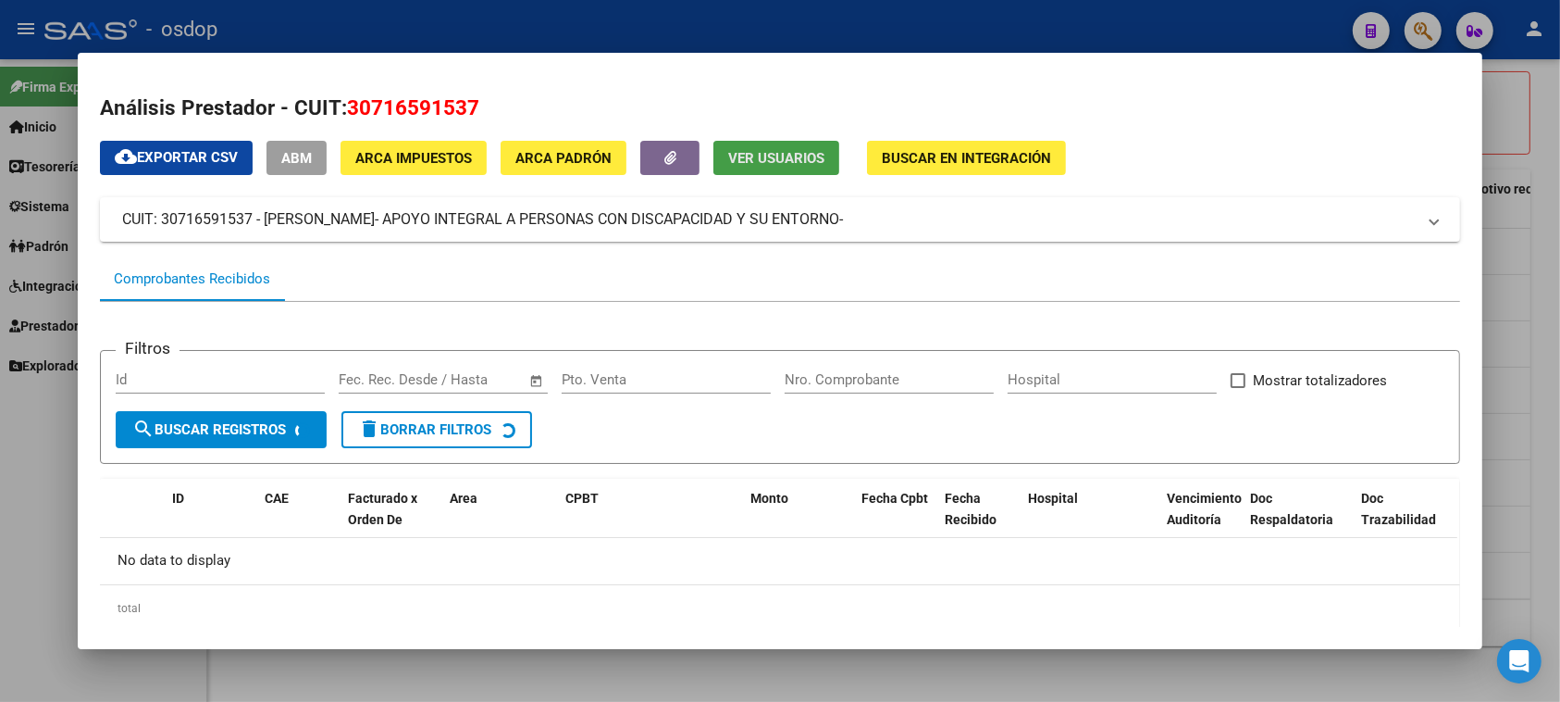
click at [771, 154] on span "Ver Usuarios" at bounding box center [776, 158] width 96 height 17
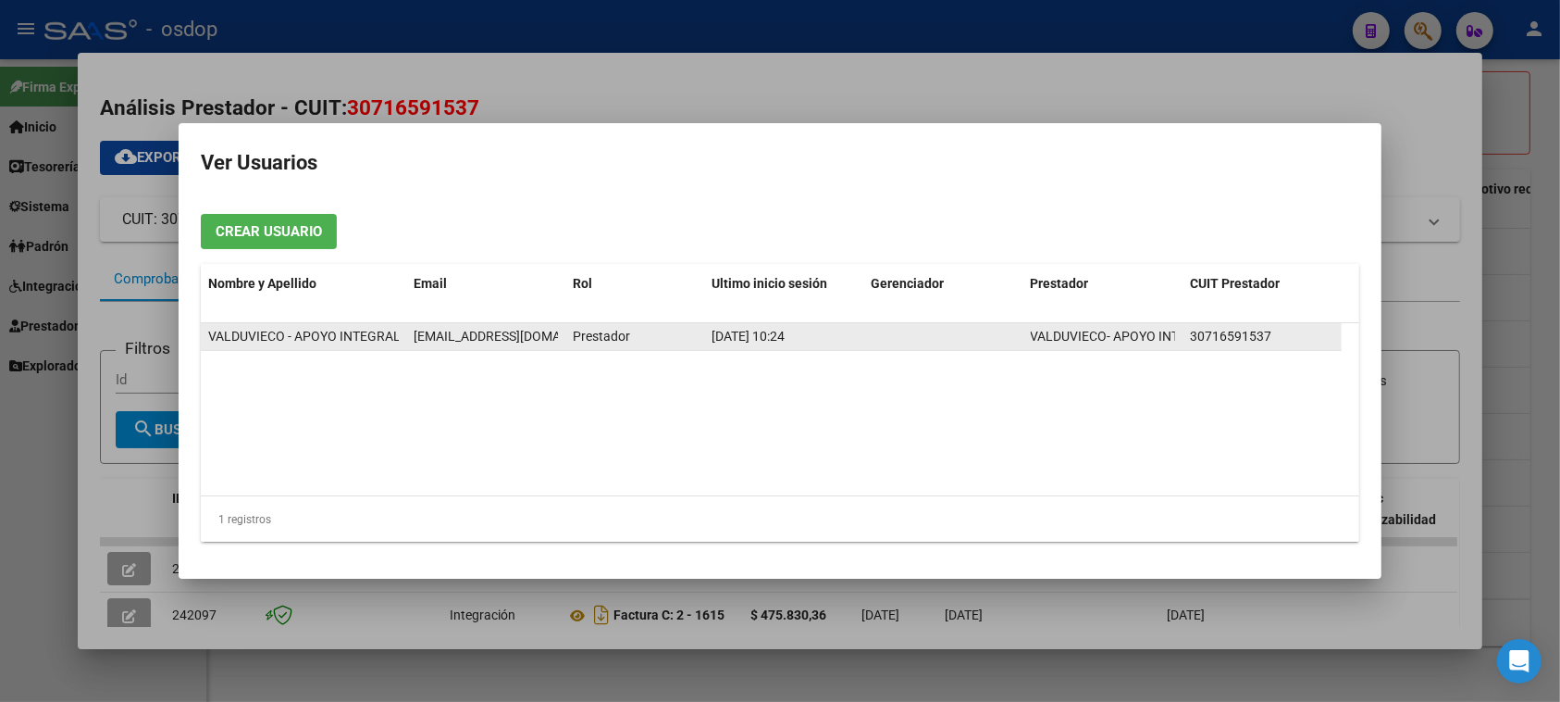
scroll to position [0, 25]
drag, startPoint x: 415, startPoint y: 335, endPoint x: 561, endPoint y: 331, distance: 146.3
click at [561, 331] on datatable-body-cell "[EMAIL_ADDRESS][DOMAIN_NAME]" at bounding box center [485, 336] width 159 height 27
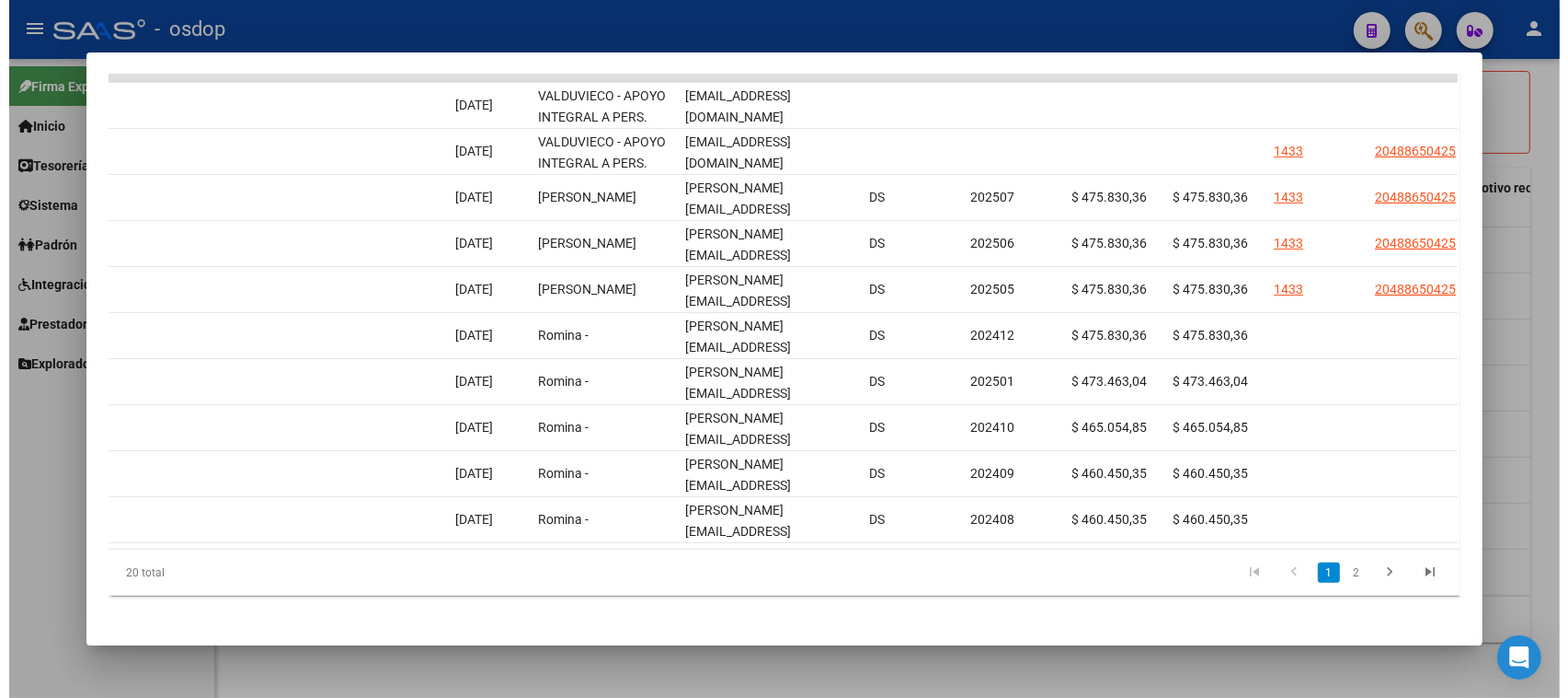
scroll to position [0, 1747]
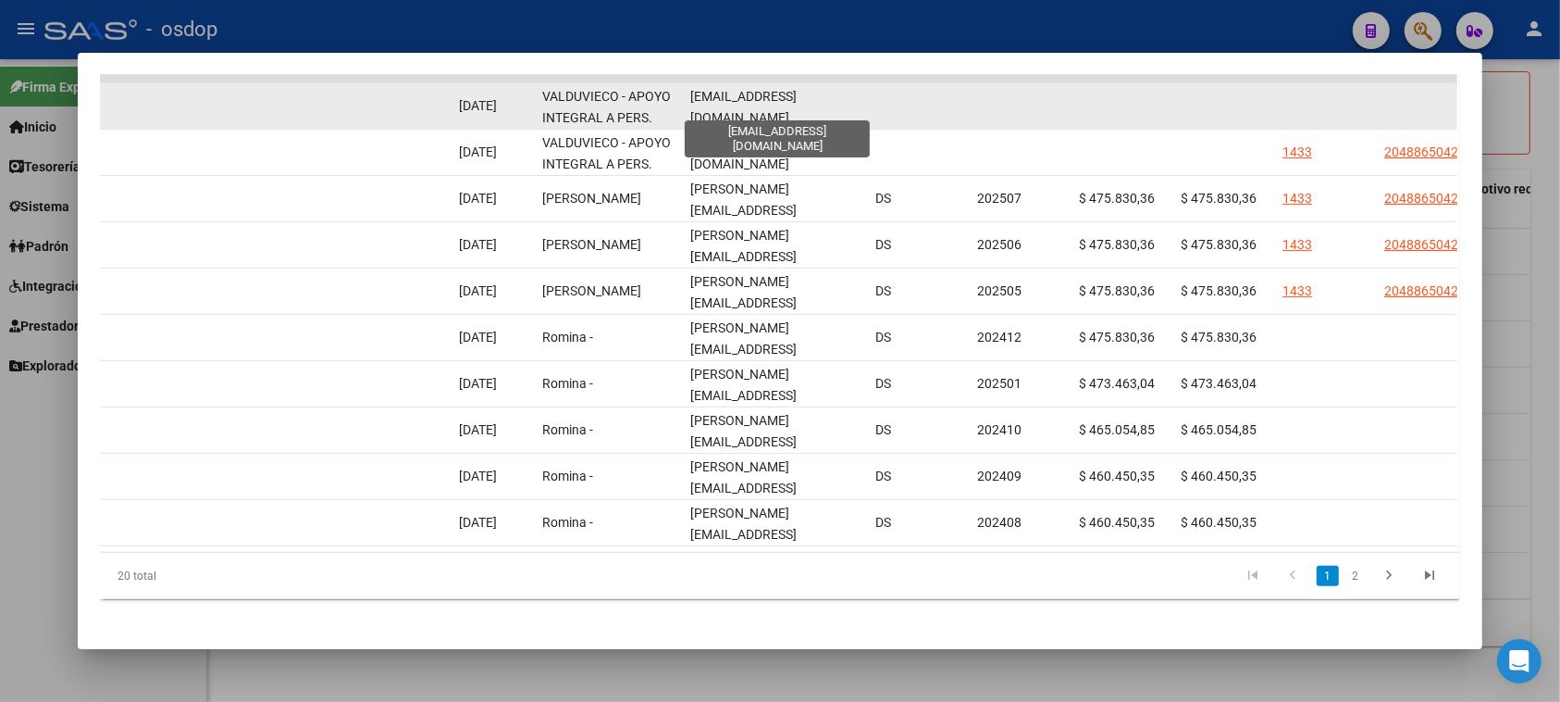
drag, startPoint x: 680, startPoint y: 105, endPoint x: 842, endPoint y: 98, distance: 162.1
click at [852, 99] on datatable-body-cell "[EMAIL_ADDRESS][DOMAIN_NAME]" at bounding box center [775, 105] width 185 height 45
copy span "[EMAIL_ADDRESS][DOMAIN_NAME]"
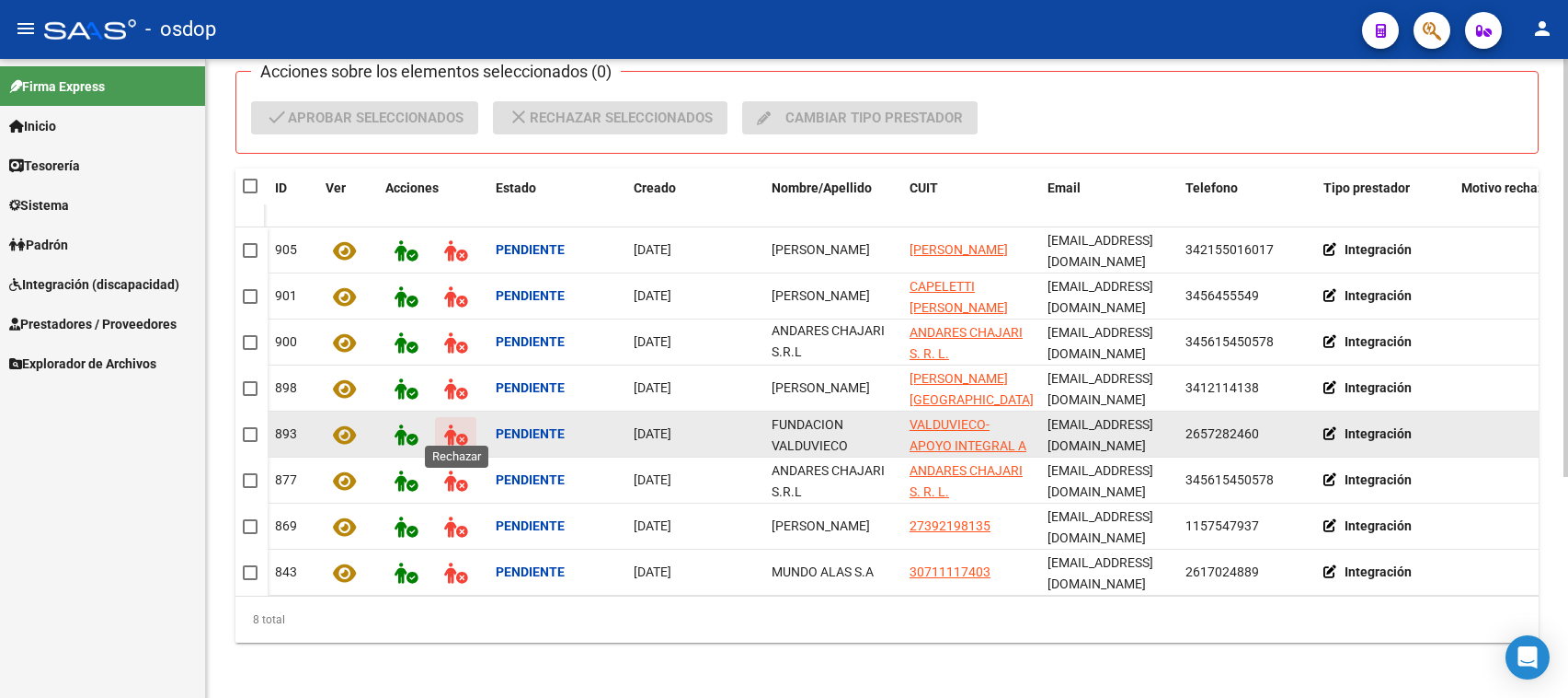
click at [449, 425] on icon at bounding box center [455, 435] width 23 height 21
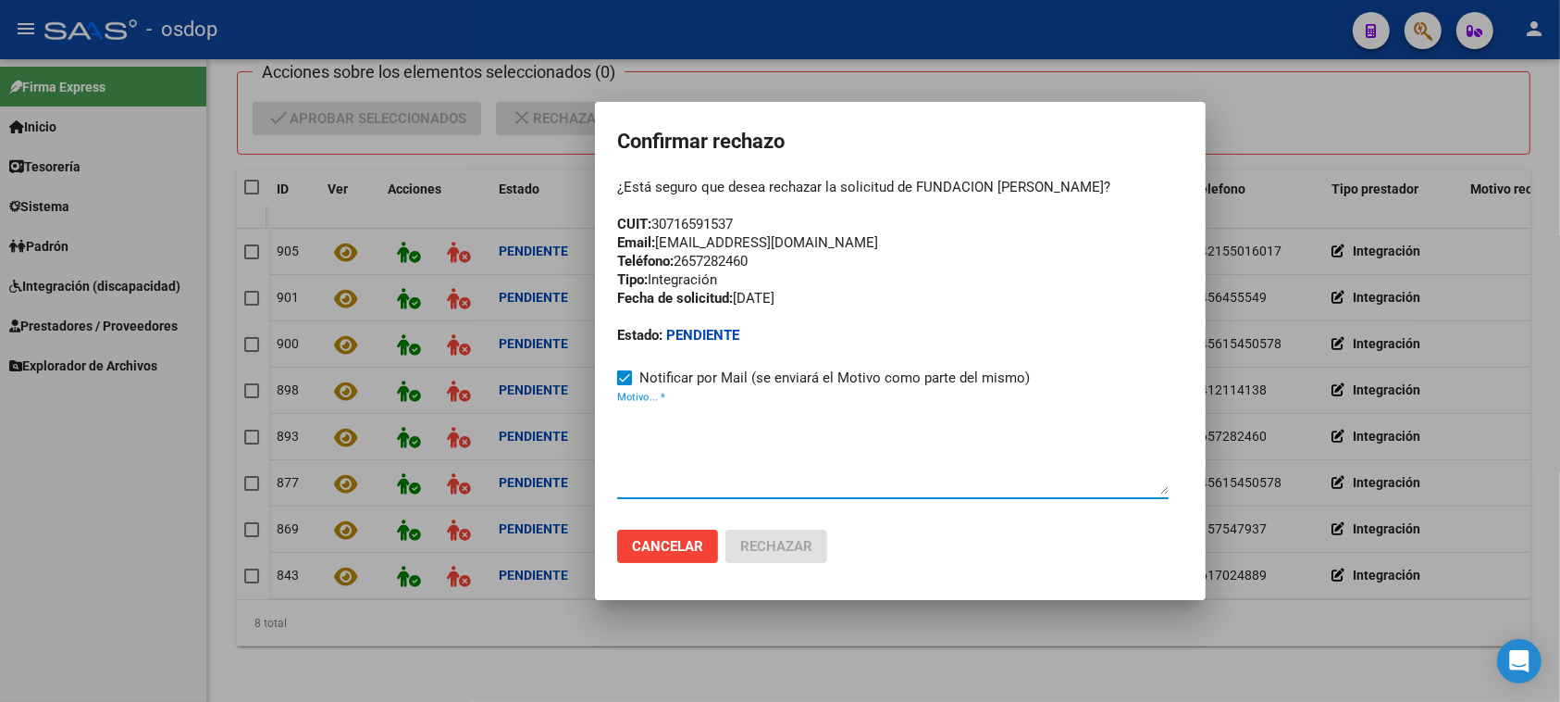
click at [617, 450] on textarea "Motivo... *" at bounding box center [893, 450] width 552 height 87
paste textarea "[EMAIL_ADDRESS][DOMAIN_NAME]"
click at [617, 412] on textarea "[EMAIL_ADDRESS][DOMAIN_NAME]" at bounding box center [893, 450] width 552 height 87
paste textarea "Se encuentra ACTIVA la cuenta de correo electrónico:"
type textarea "Se encuentra ACTIVA la cuenta de correo electrónico: [EMAIL_ADDRESS][DOMAIN_NAM…"
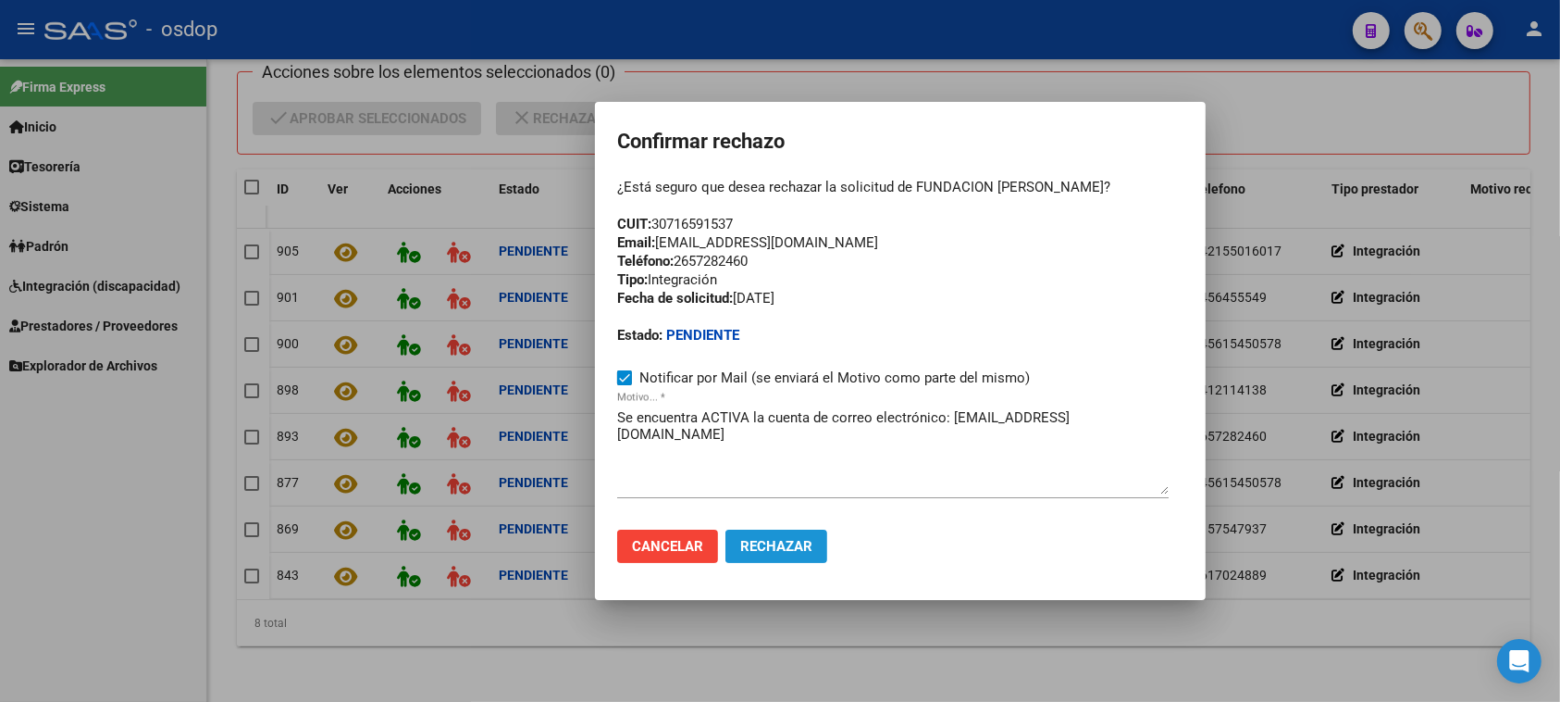
click at [777, 538] on span "Rechazar" at bounding box center [776, 546] width 72 height 17
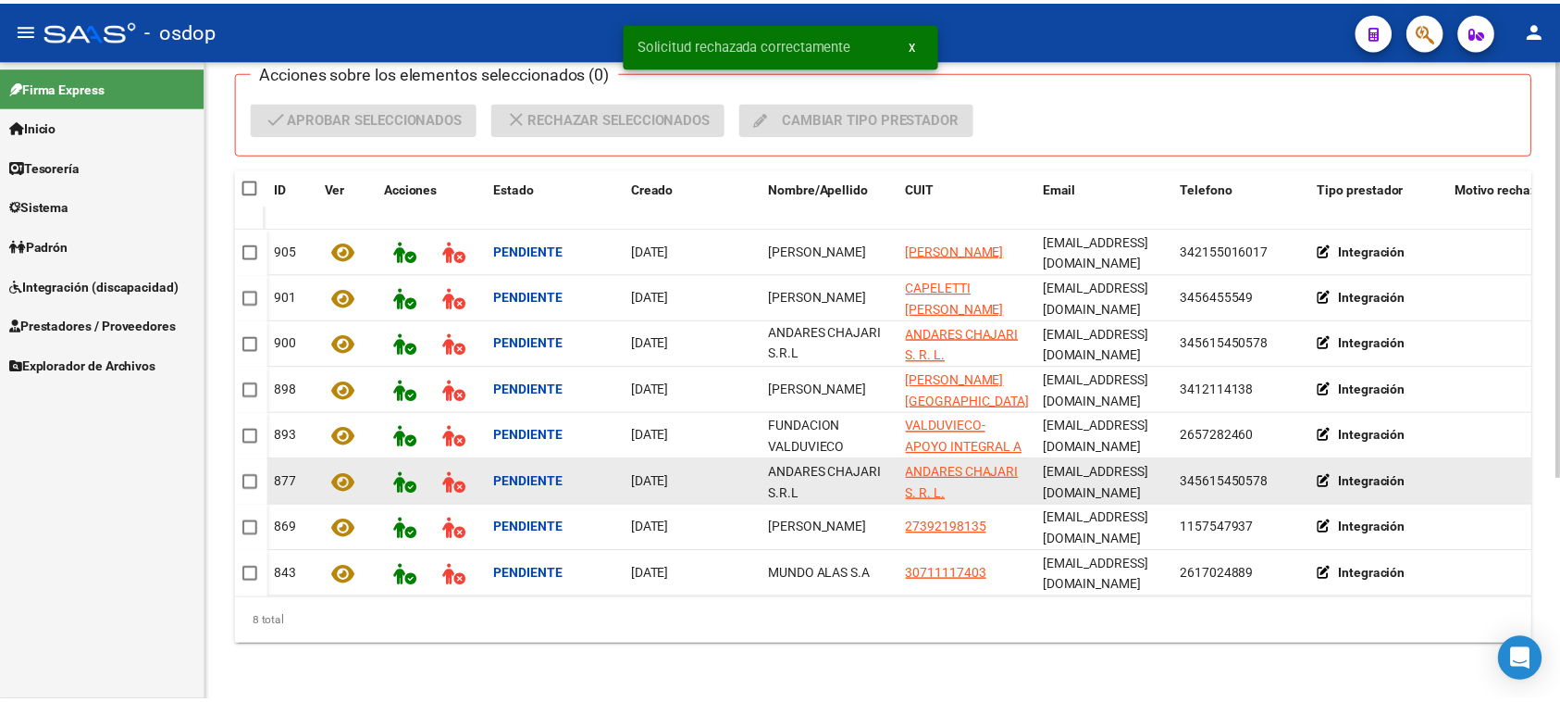
scroll to position [294, 0]
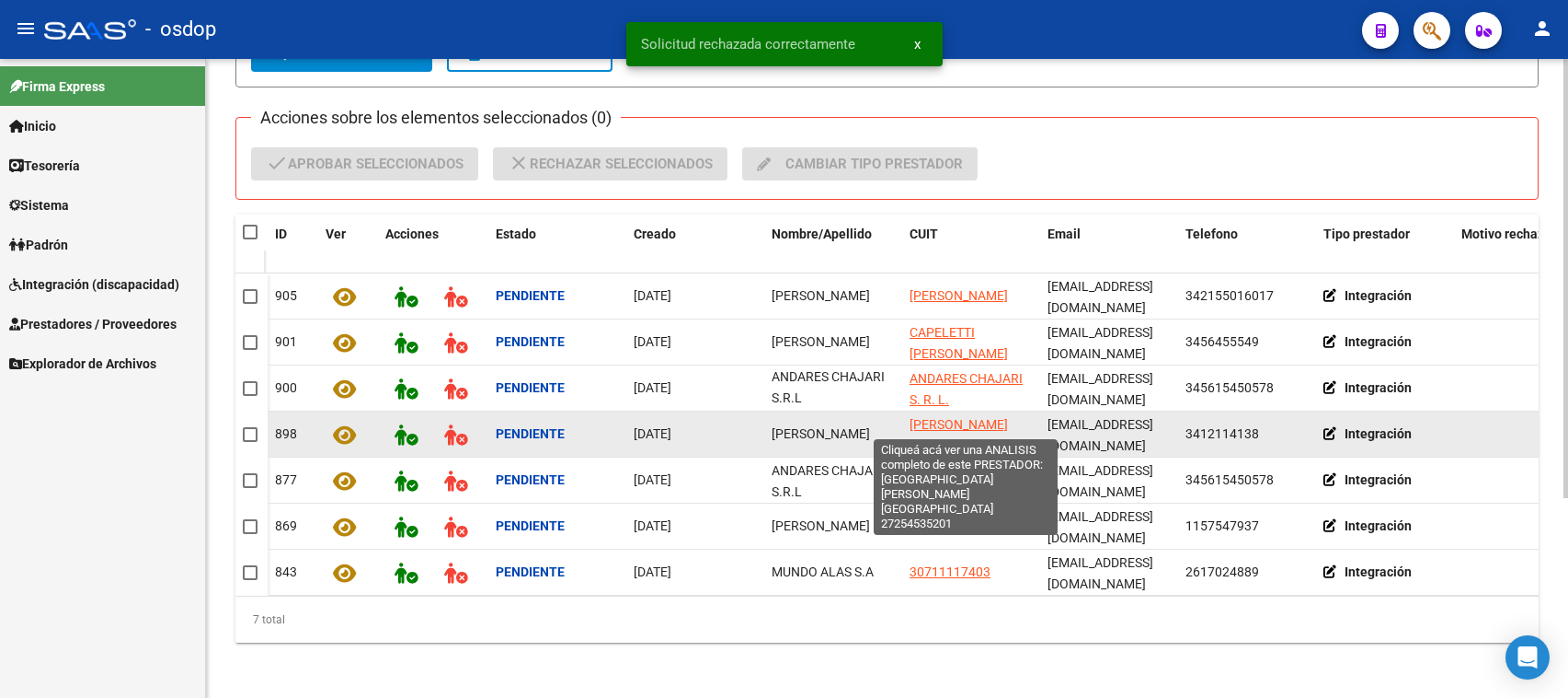
click at [941, 428] on span "[PERSON_NAME][GEOGRAPHIC_DATA]" at bounding box center [971, 435] width 124 height 36
type textarea "27254535201"
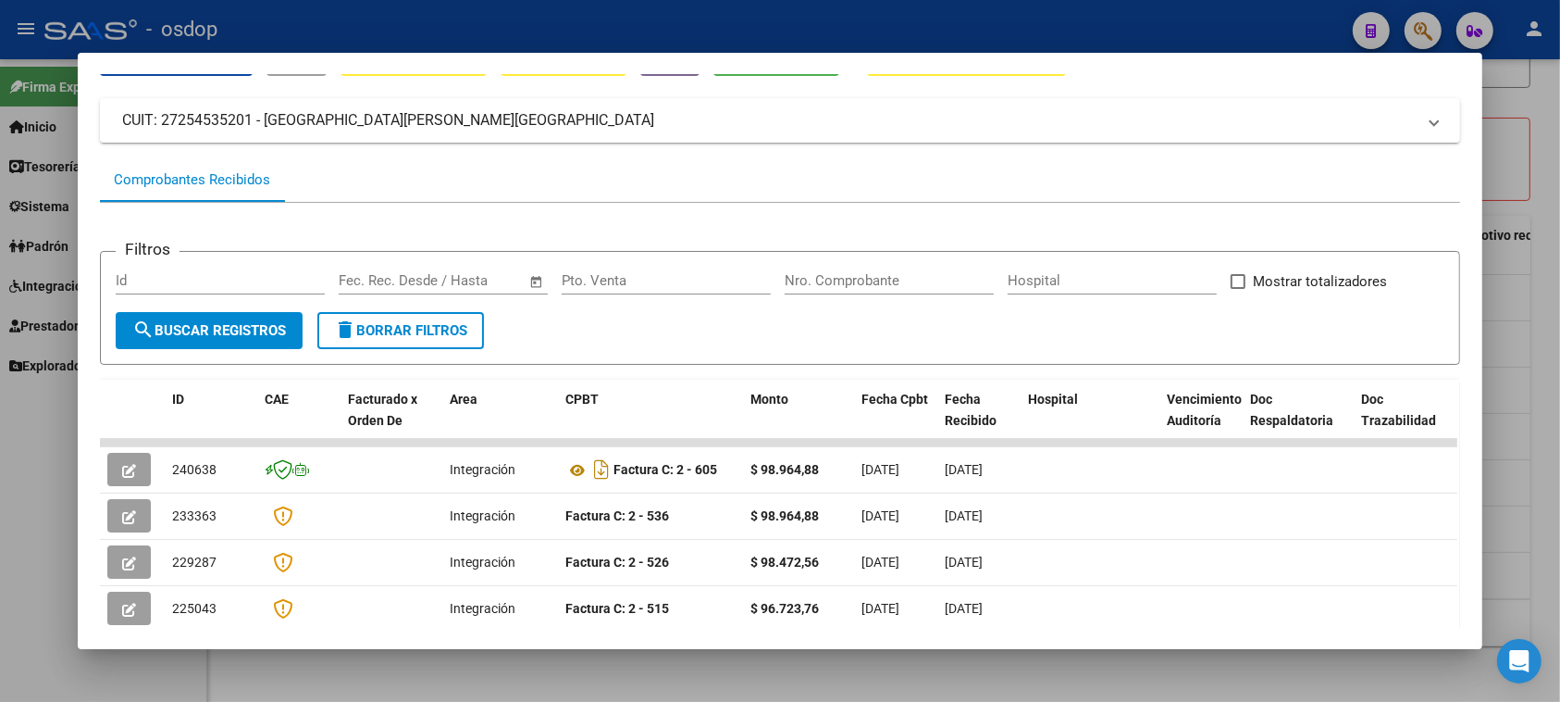
scroll to position [0, 0]
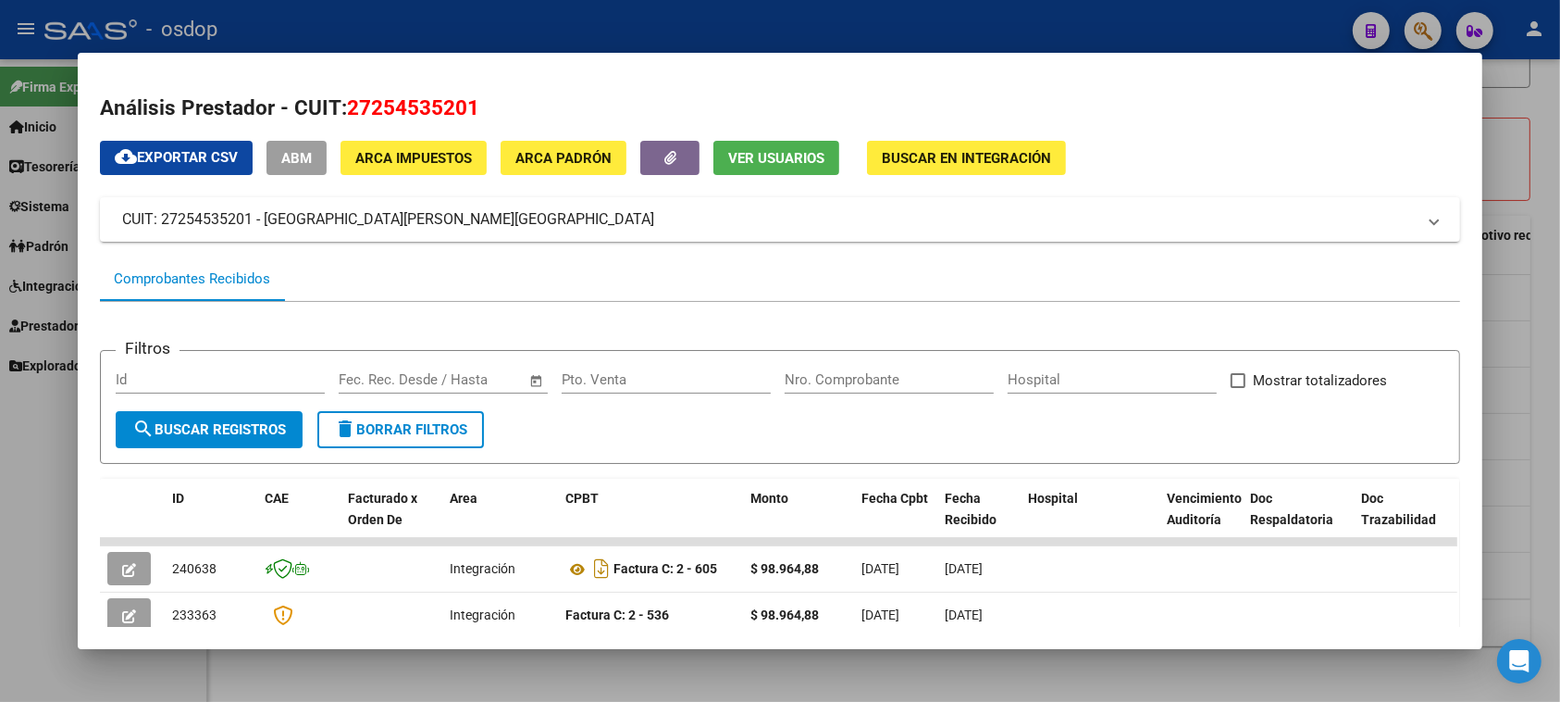
click at [777, 157] on span "Ver Usuarios" at bounding box center [776, 158] width 96 height 17
drag, startPoint x: 342, startPoint y: 106, endPoint x: 472, endPoint y: 107, distance: 129.6
click at [472, 107] on h2 "Análisis Prestador - CUIT: 27254535201" at bounding box center [780, 108] width 1360 height 31
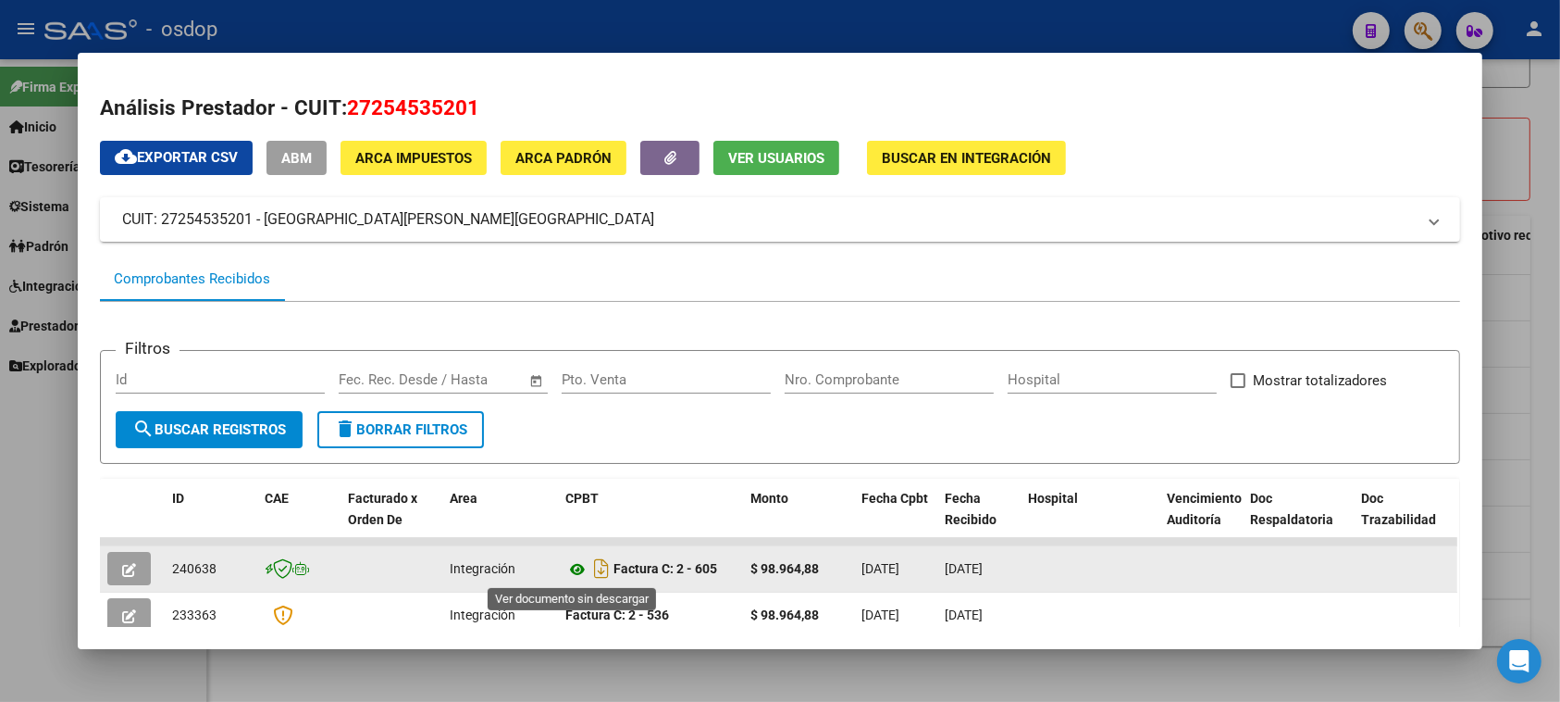
click at [566, 570] on icon at bounding box center [577, 569] width 24 height 22
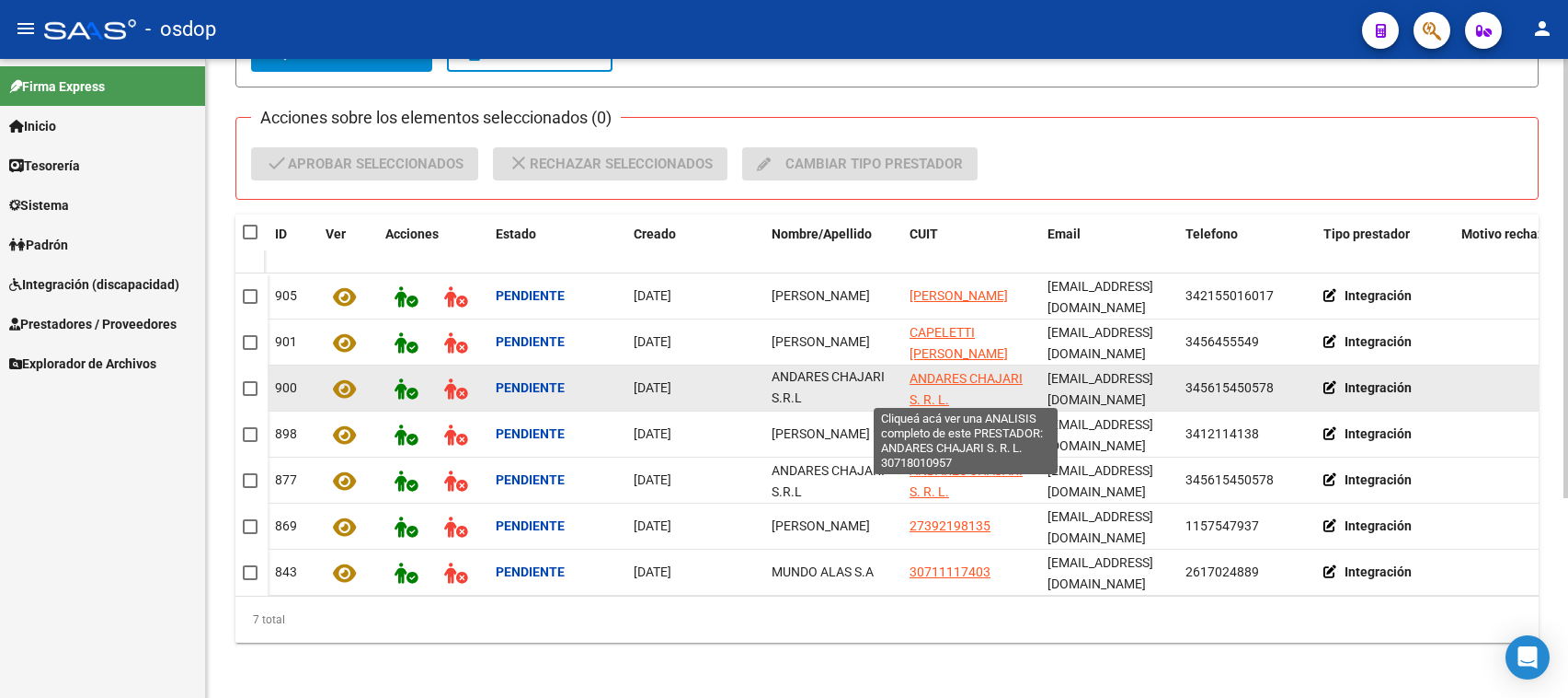
click at [935, 374] on span "ANDARES CHAJARI S. R. L." at bounding box center [966, 389] width 113 height 36
type textarea "30718010957"
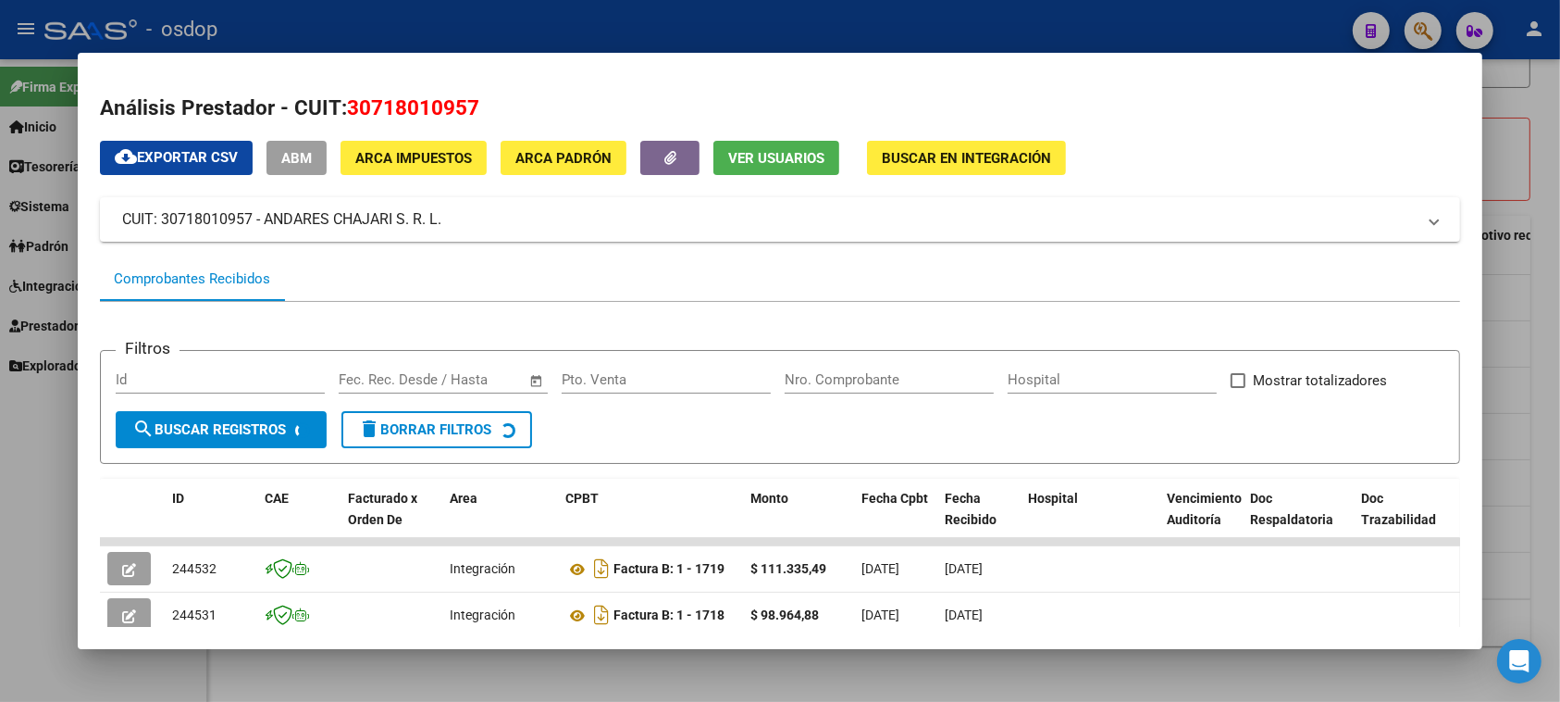
drag, startPoint x: 342, startPoint y: 104, endPoint x: 470, endPoint y: 104, distance: 127.7
click at [470, 104] on h2 "Análisis Prestador - CUIT: 30718010957" at bounding box center [780, 108] width 1360 height 31
click at [532, 112] on h2 "Análisis Prestador - CUIT: 30718010957" at bounding box center [780, 108] width 1360 height 31
drag, startPoint x: 343, startPoint y: 103, endPoint x: 444, endPoint y: 99, distance: 100.9
click at [465, 99] on span "30718010957" at bounding box center [413, 107] width 132 height 24
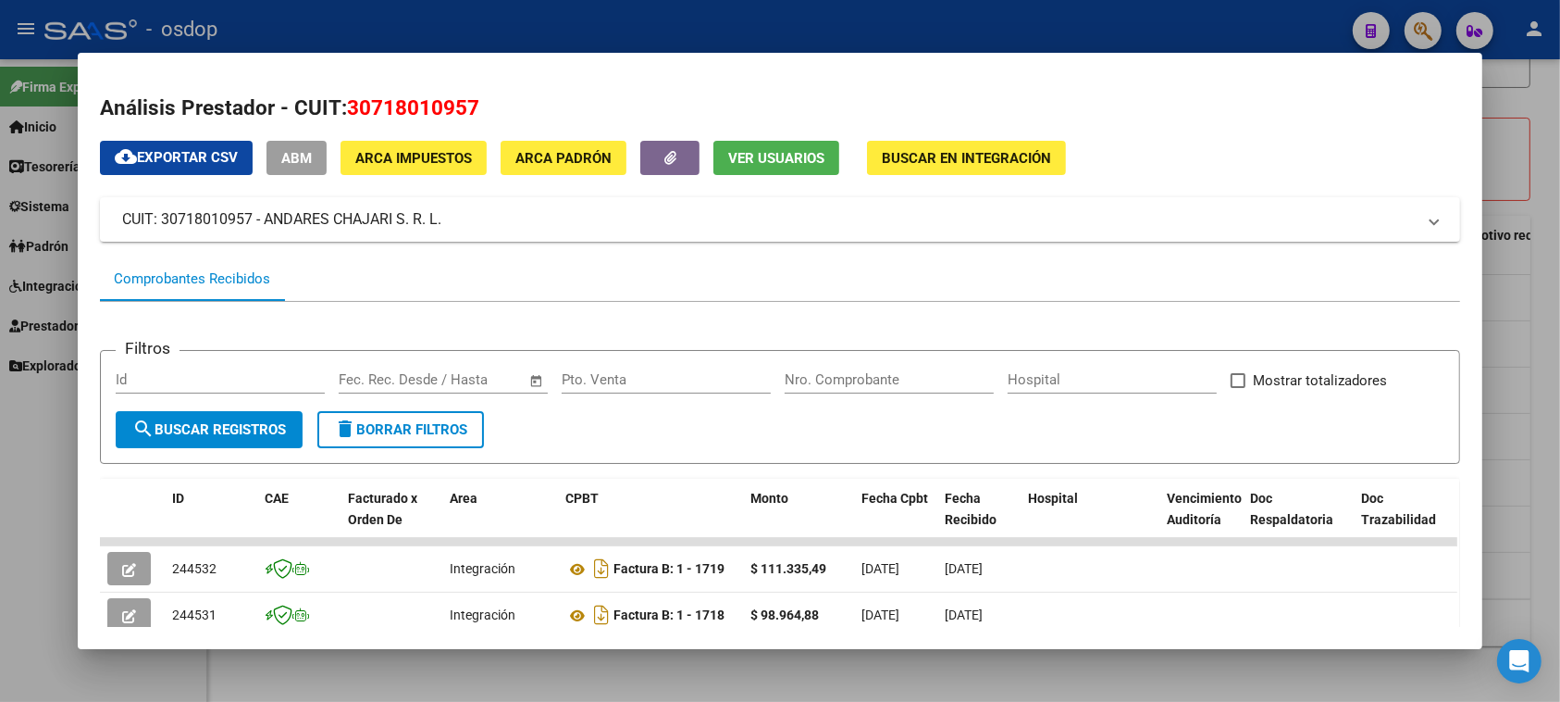
drag, startPoint x: 429, startPoint y: 105, endPoint x: 438, endPoint y: 102, distance: 9.7
copy span "30718010957"
click at [761, 157] on span "Ver Usuarios" at bounding box center [776, 158] width 96 height 17
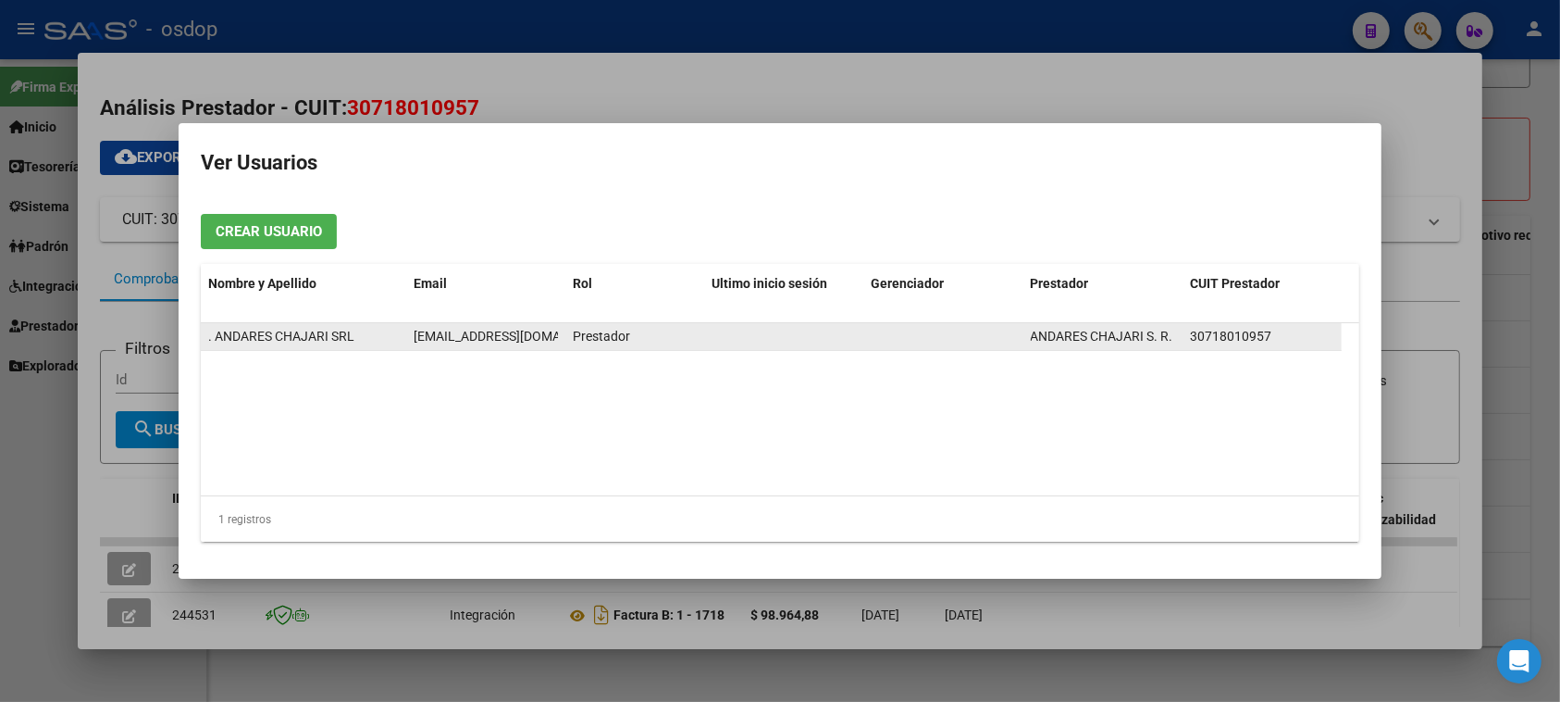
scroll to position [0, 14]
drag, startPoint x: 415, startPoint y: 334, endPoint x: 558, endPoint y: 334, distance: 143.5
click at [558, 334] on datatable-body-cell "[EMAIL_ADDRESS][DOMAIN_NAME]" at bounding box center [485, 336] width 159 height 27
copy span "[EMAIL_ADDRESS][DOMAIN_NAME]"
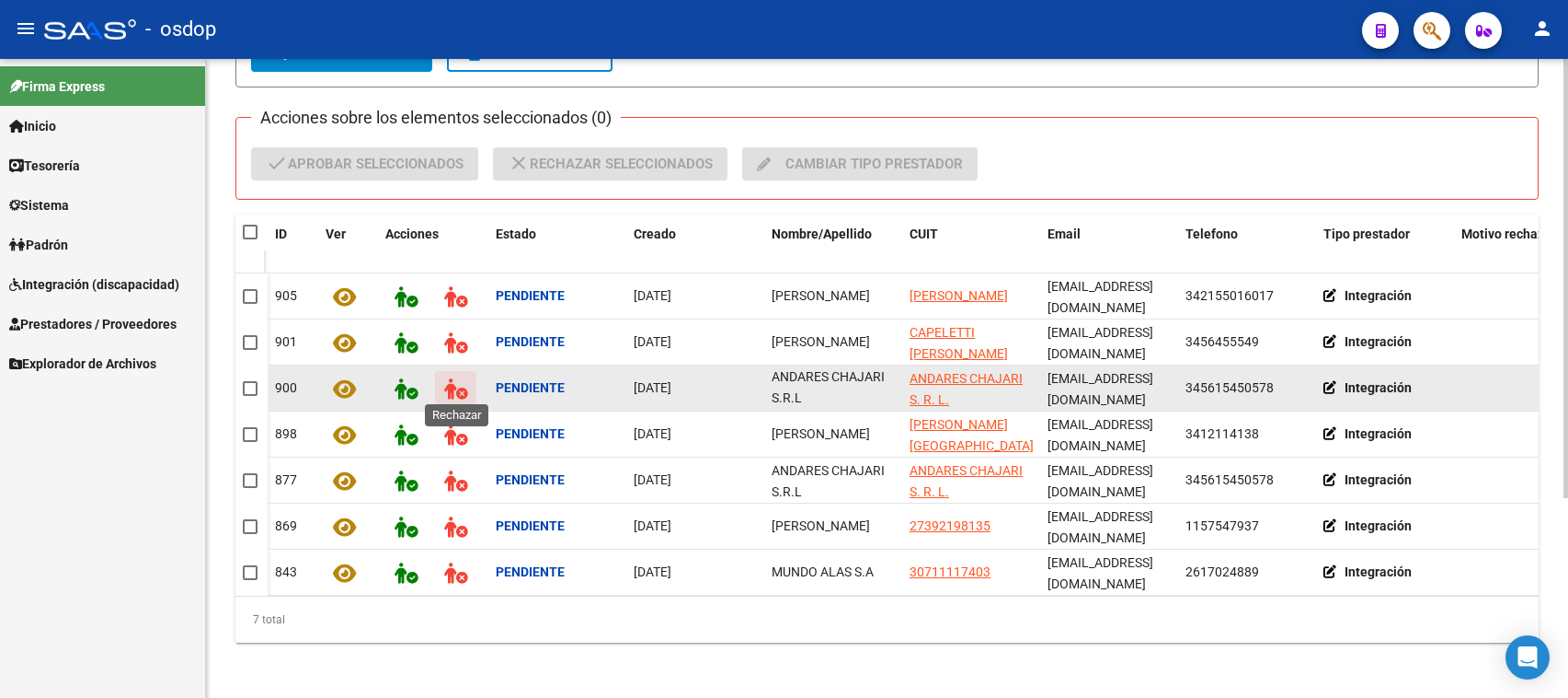
click at [447, 383] on icon at bounding box center [455, 388] width 23 height 21
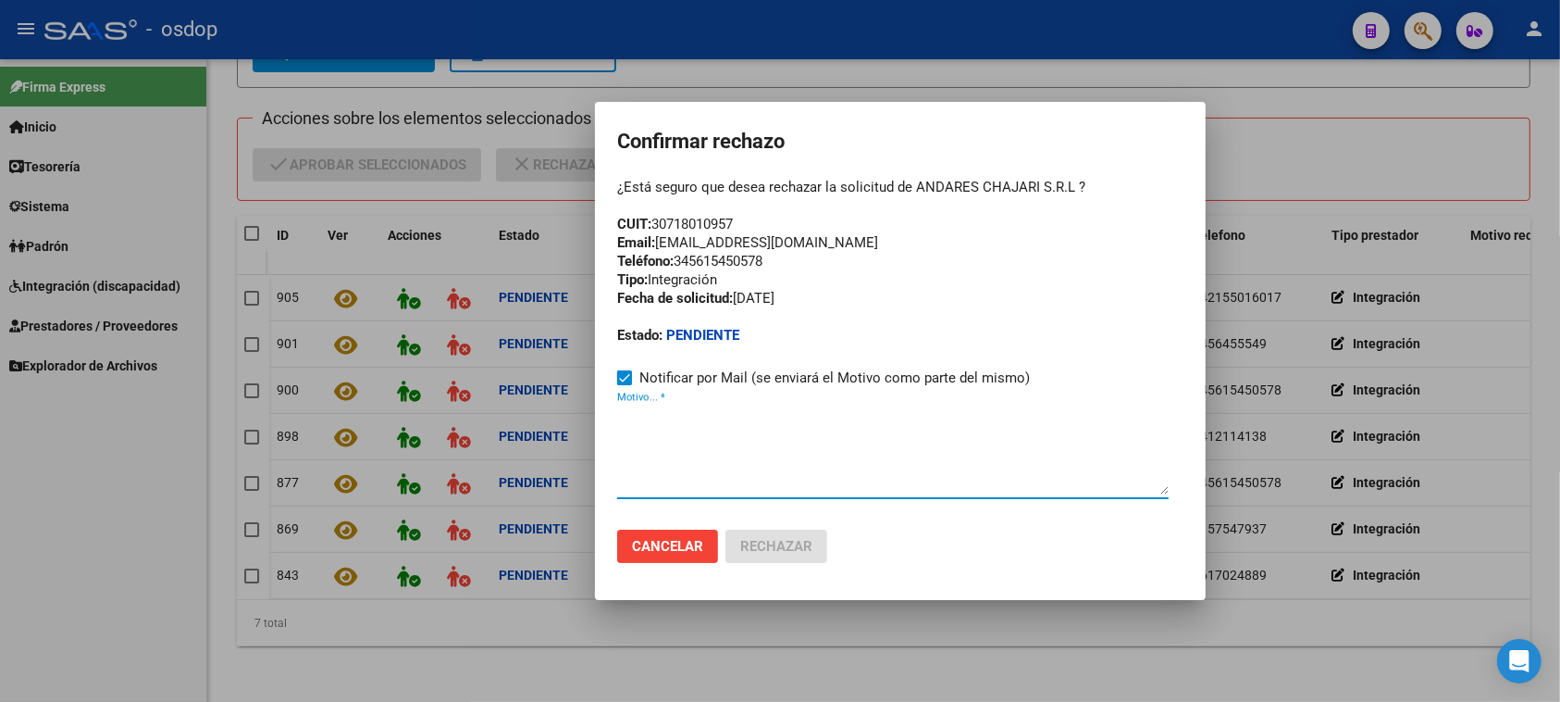
click at [635, 442] on textarea "Motivo... *" at bounding box center [893, 450] width 552 height 87
paste textarea "[EMAIL_ADDRESS][DOMAIN_NAME]"
type textarea "[EMAIL_ADDRESS][DOMAIN_NAME]"
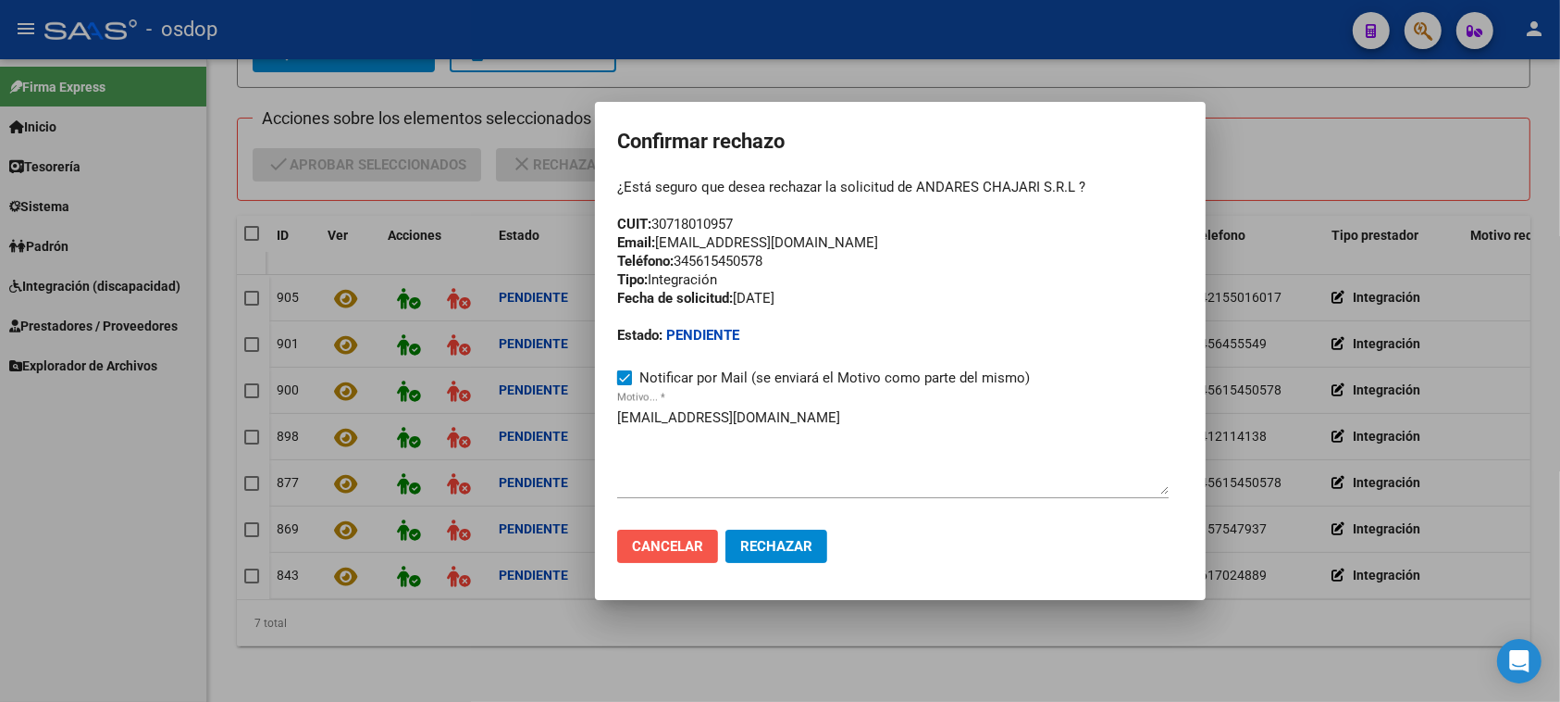
click at [669, 544] on span "Cancelar" at bounding box center [667, 546] width 71 height 17
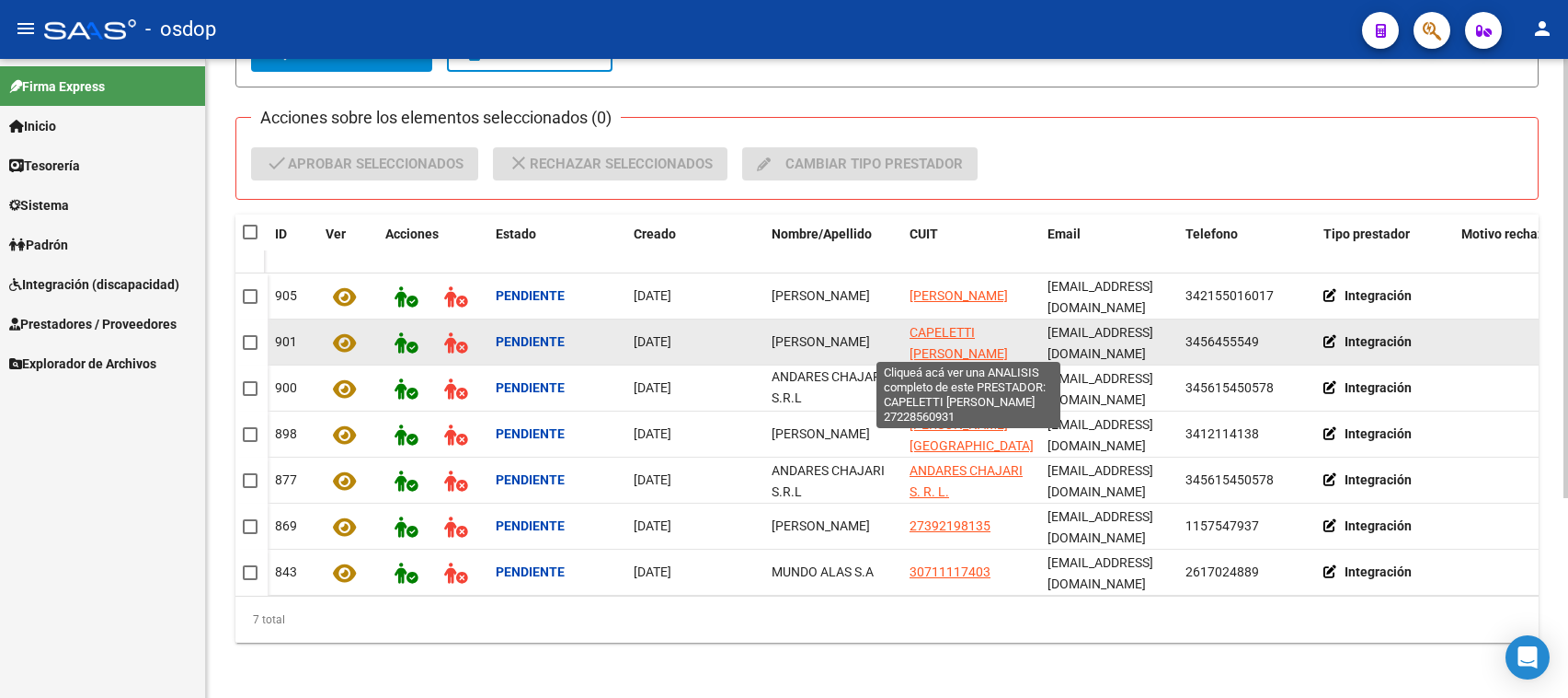
click at [952, 325] on span "CAPELETTI [PERSON_NAME]" at bounding box center [958, 343] width 98 height 36
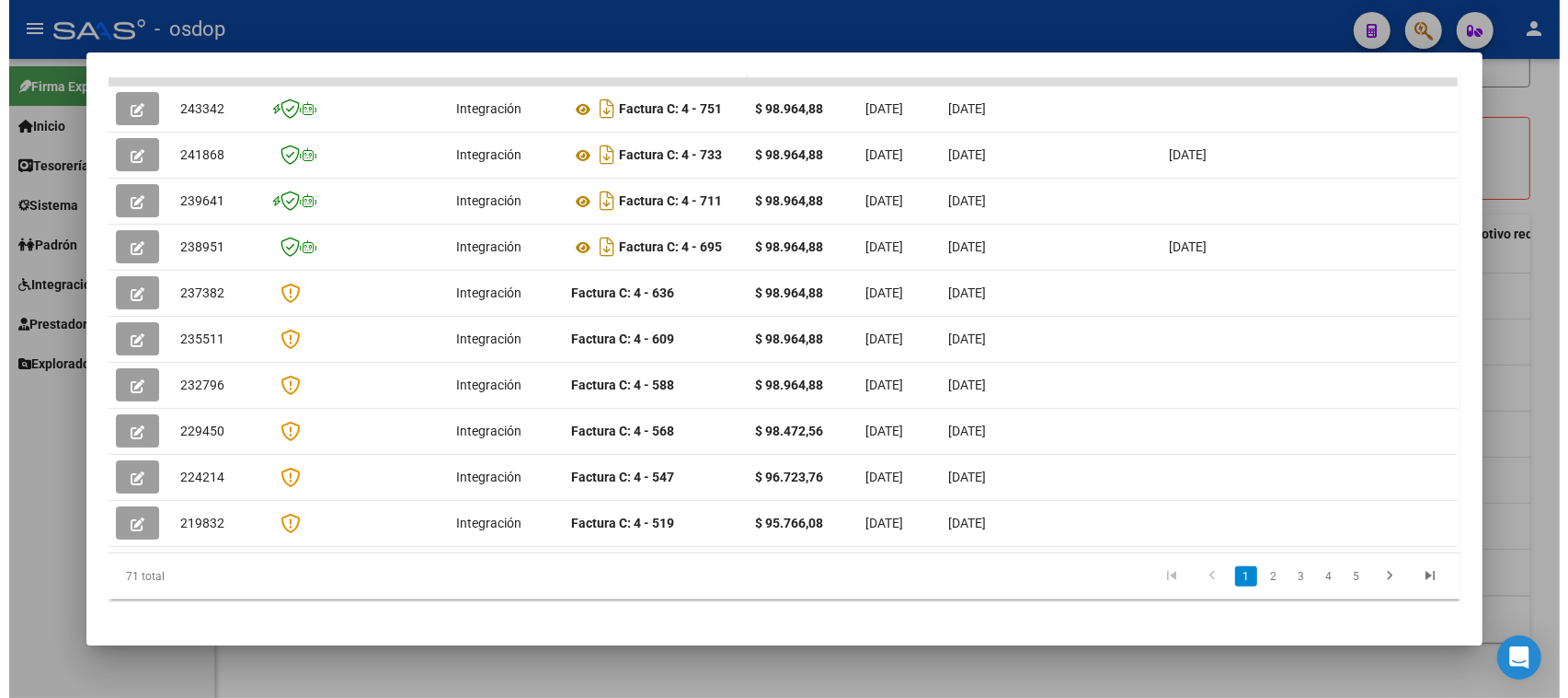
scroll to position [0, 0]
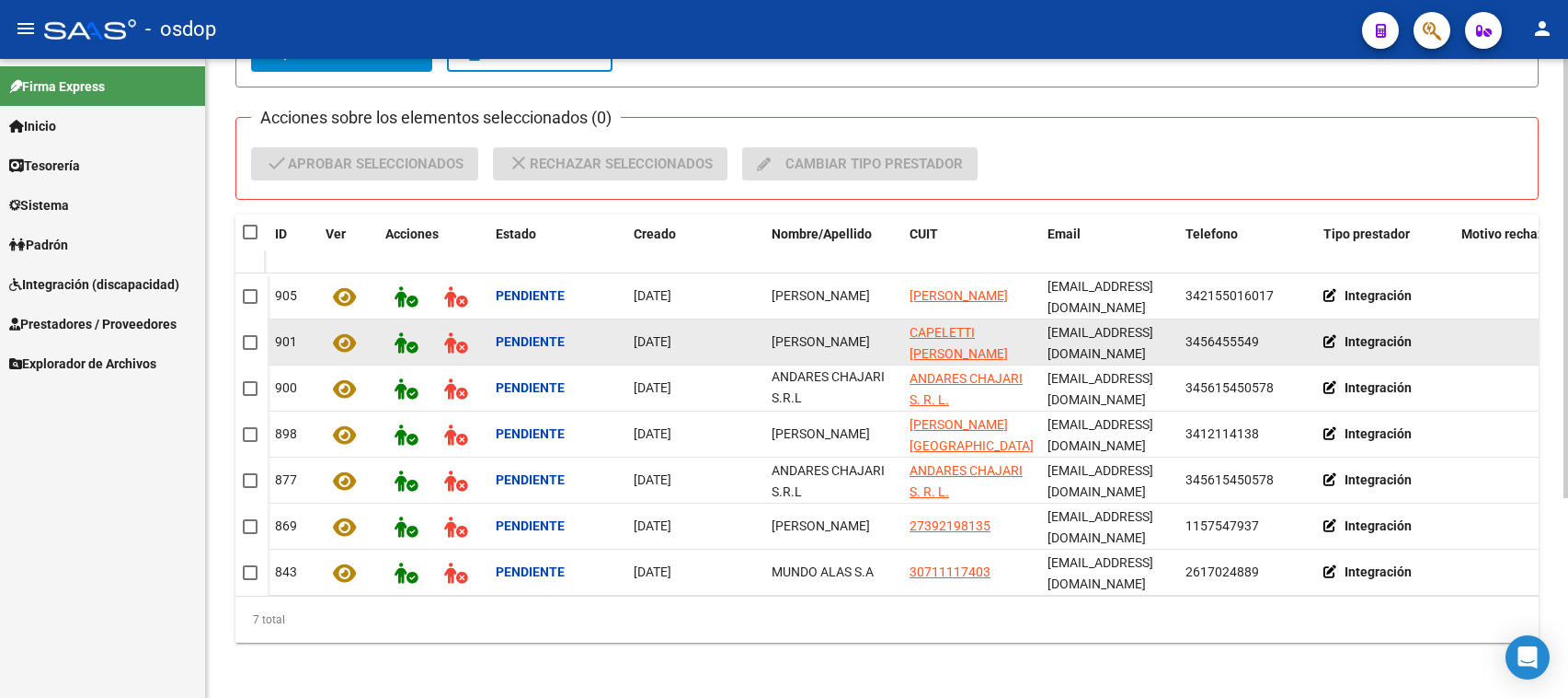
click at [343, 332] on icon at bounding box center [344, 342] width 23 height 21
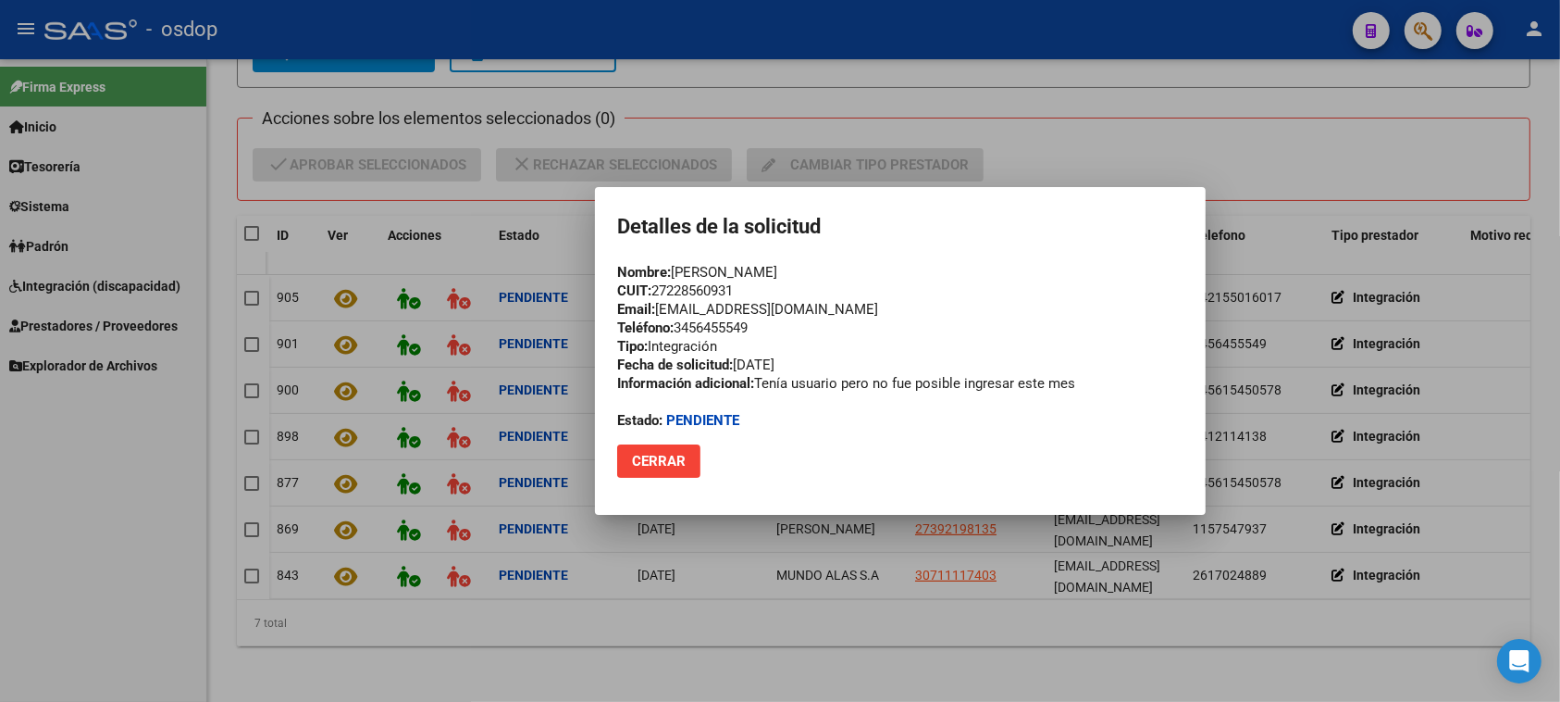
drag, startPoint x: 747, startPoint y: 285, endPoint x: 666, endPoint y: 292, distance: 80.8
click at [659, 292] on div "Nombre: [PERSON_NAME] CUIT: 27228560931 Email: [EMAIL_ADDRESS][DOMAIN_NAME] Tel…" at bounding box center [900, 346] width 566 height 167
copy div "27228560931"
click at [648, 459] on span "Cerrar" at bounding box center [659, 461] width 54 height 17
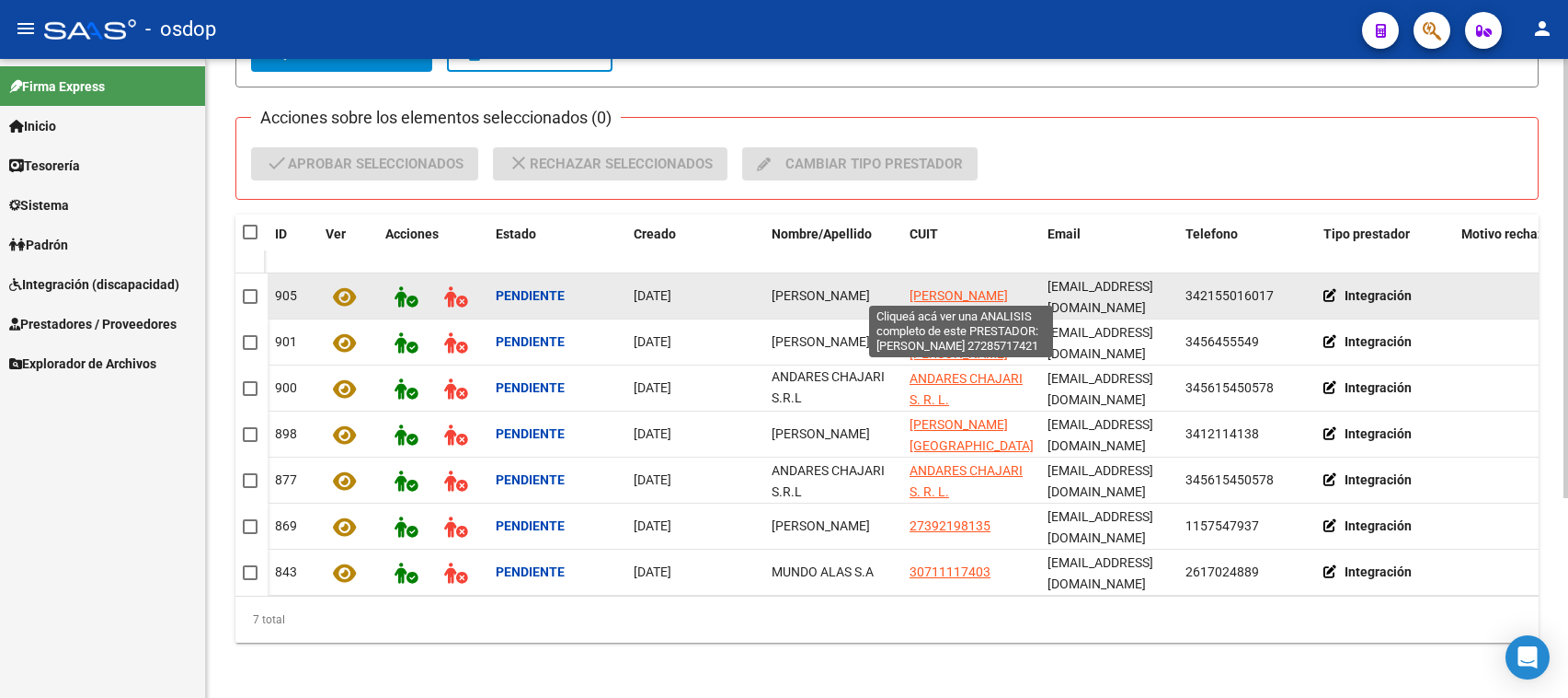
click at [939, 288] on span "[PERSON_NAME]" at bounding box center [958, 295] width 98 height 15
type textarea "27285717421"
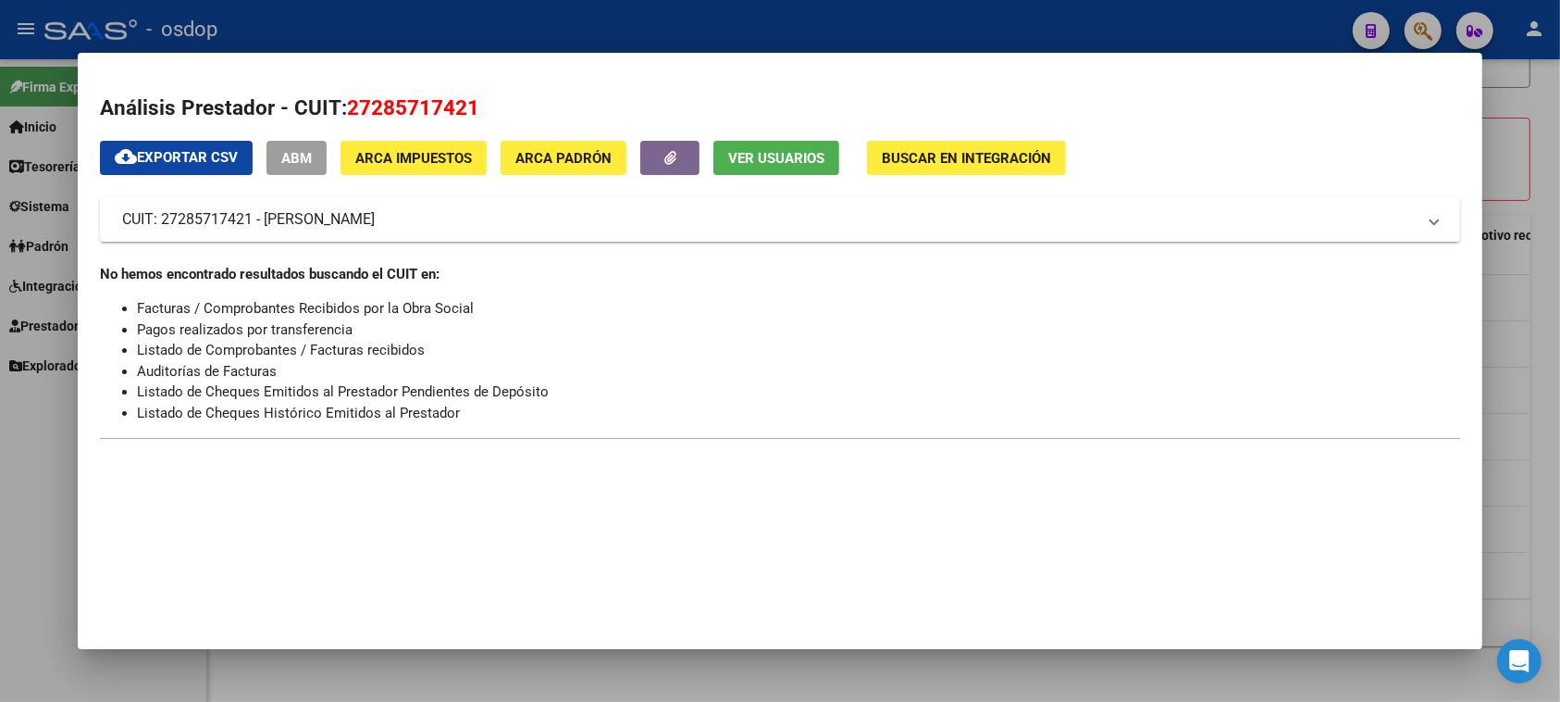
drag, startPoint x: 342, startPoint y: 105, endPoint x: 467, endPoint y: 105, distance: 124.9
click at [467, 105] on h2 "Análisis Prestador - CUIT: 27285717421" at bounding box center [780, 108] width 1360 height 31
copy span "27285717421"
click at [745, 155] on span "Ver Usuarios" at bounding box center [776, 158] width 96 height 17
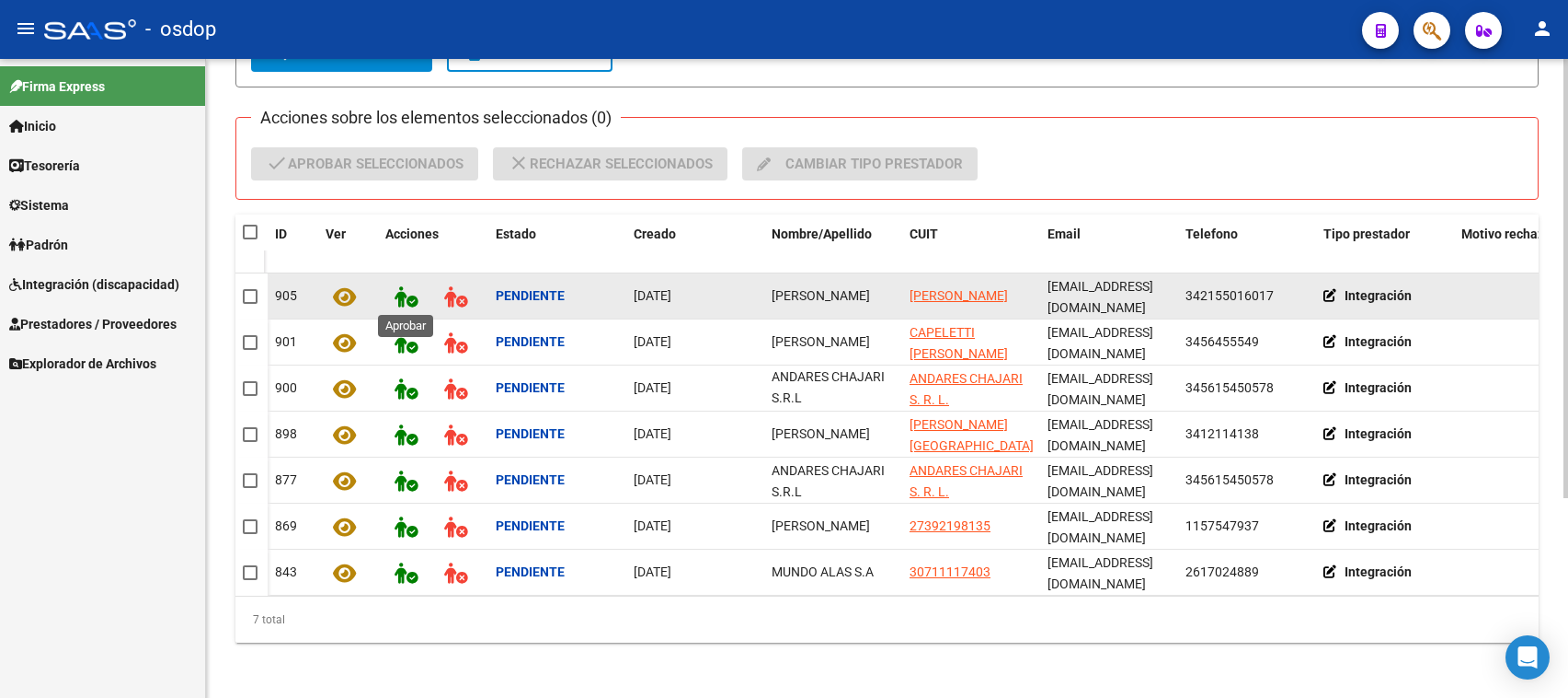
click at [396, 286] on icon at bounding box center [405, 296] width 23 height 21
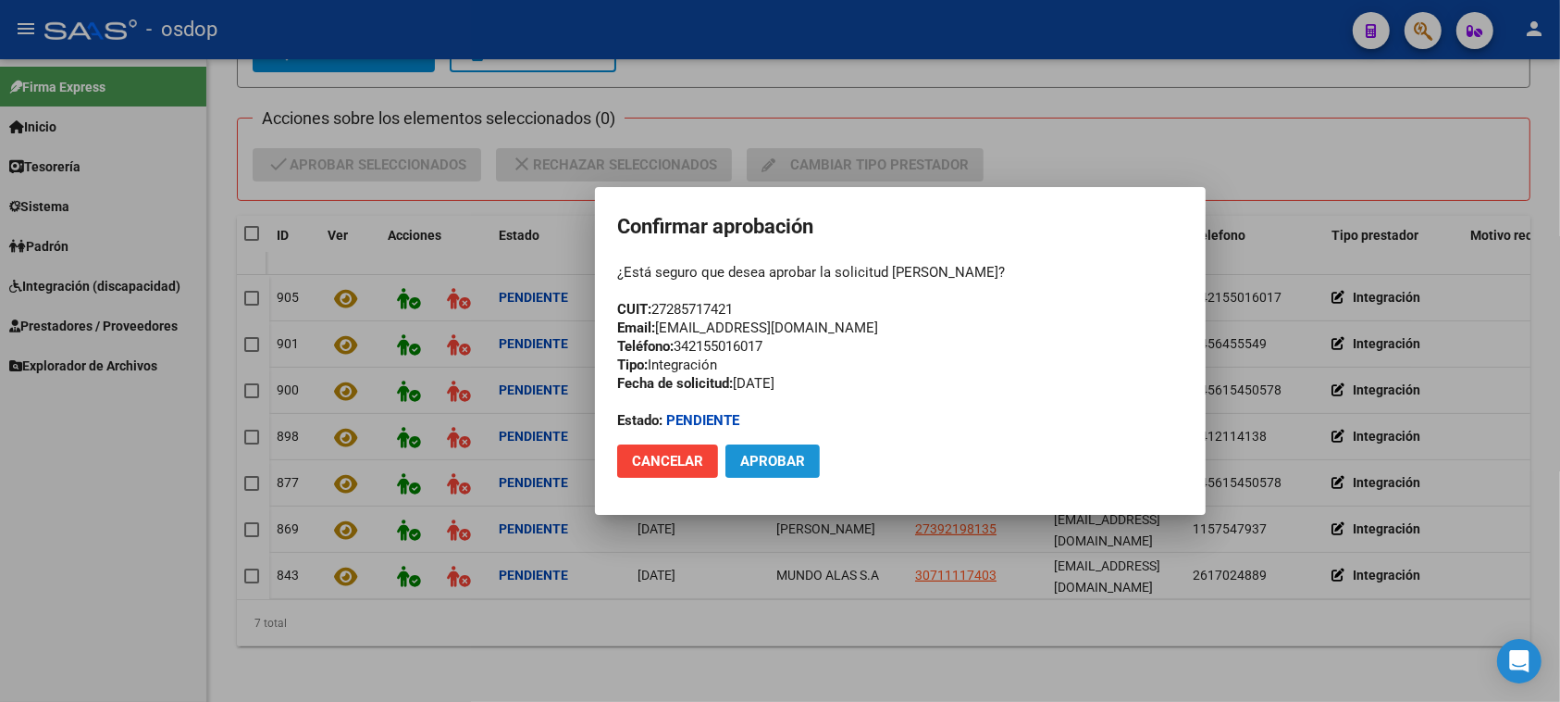
click at [779, 455] on span "Aprobar" at bounding box center [772, 461] width 65 height 17
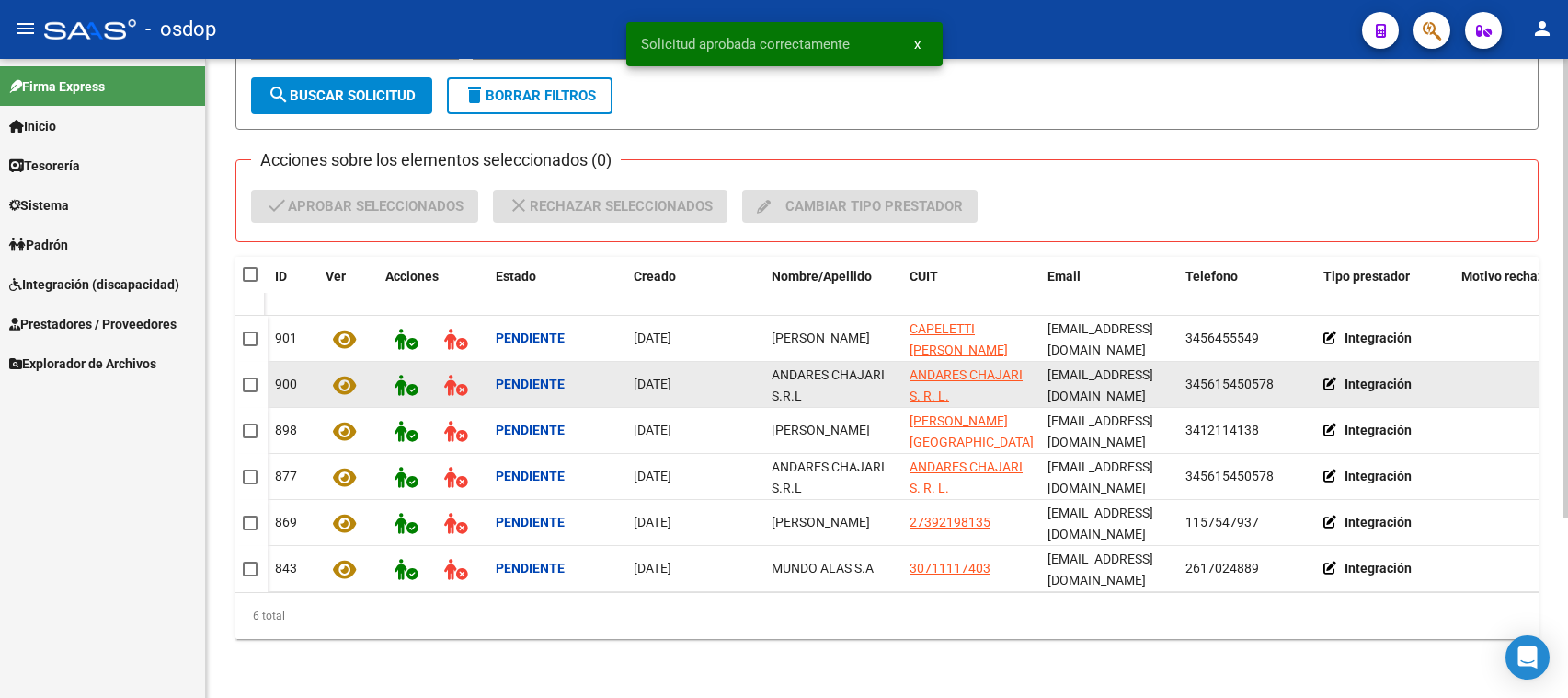
scroll to position [251, 0]
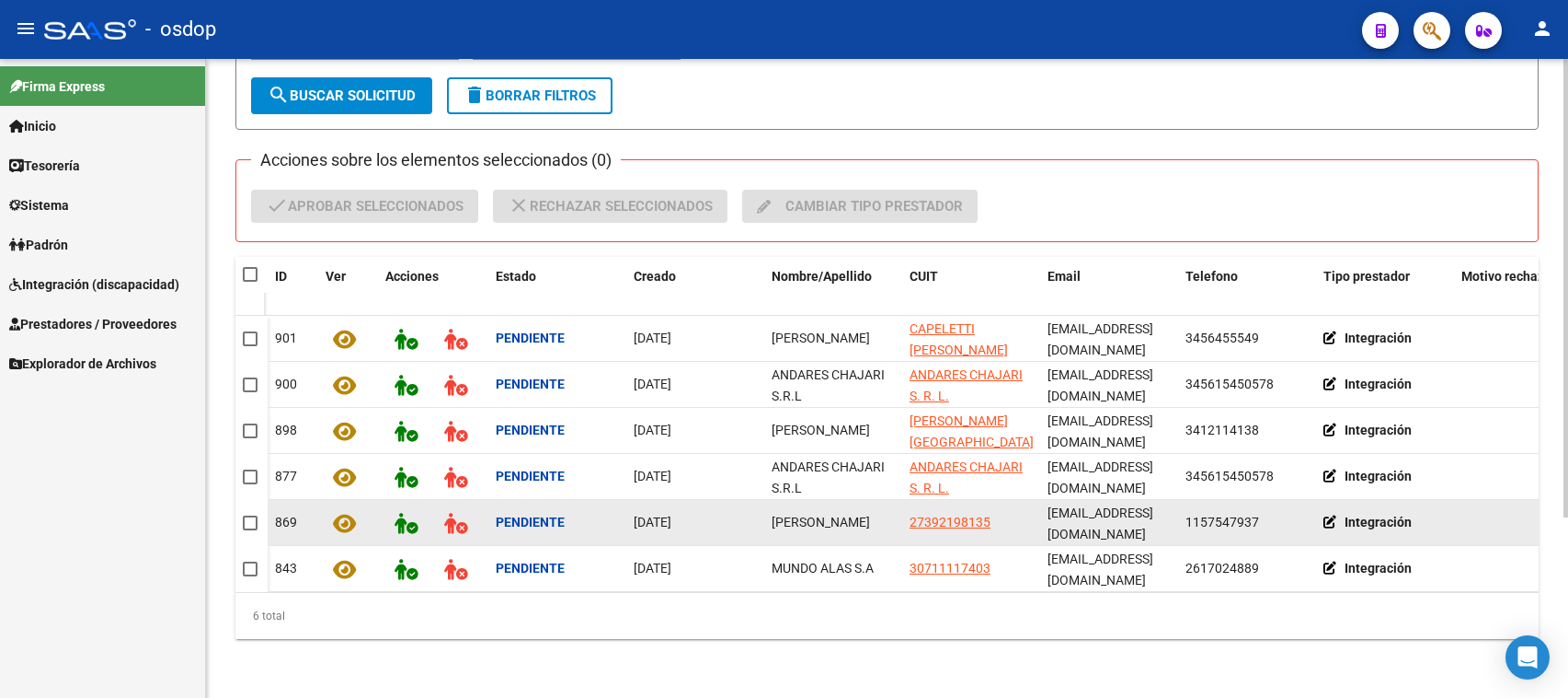
click at [1067, 512] on span "[EMAIL_ADDRESS][DOMAIN_NAME]" at bounding box center [1100, 523] width 105 height 36
click at [921, 514] on span "27392198135" at bounding box center [949, 521] width 80 height 15
type textarea "27392198135"
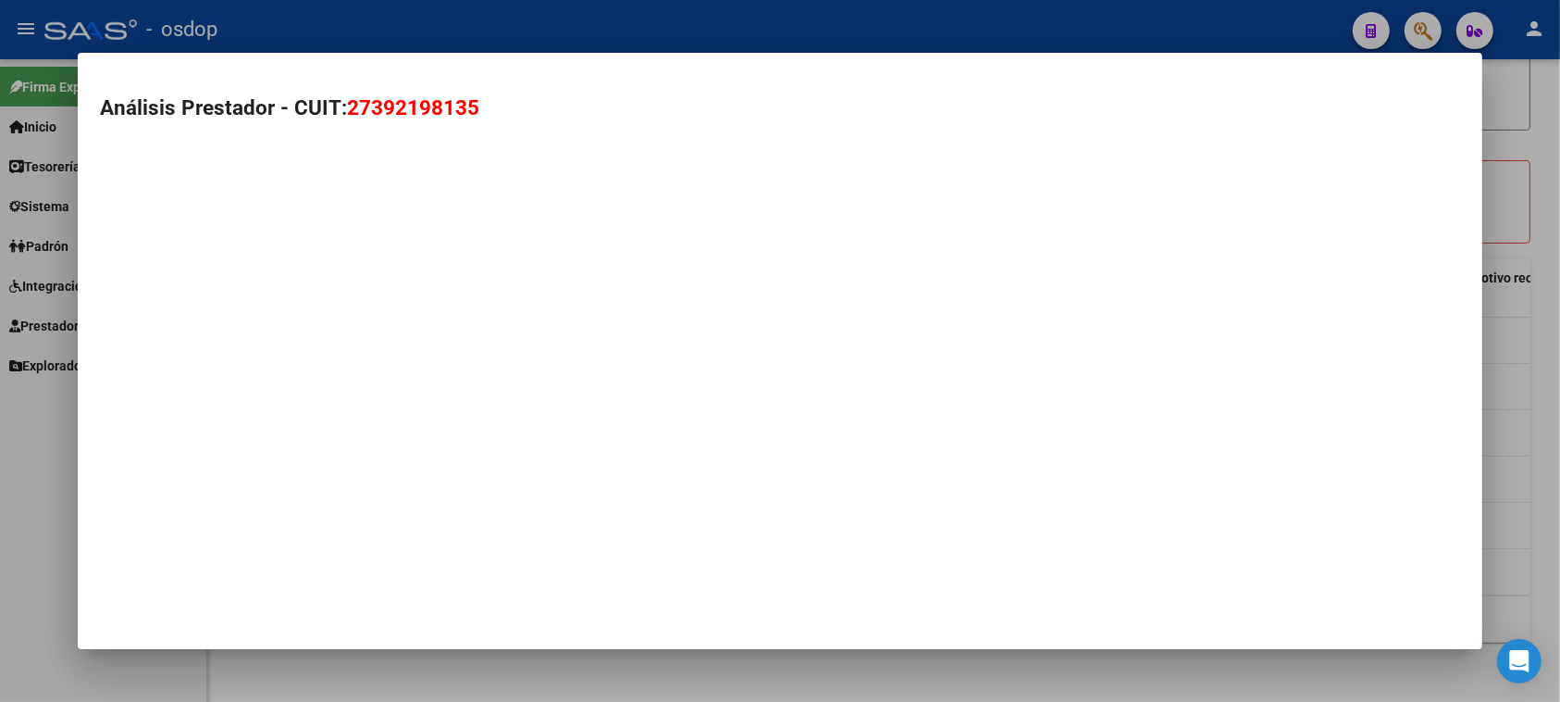
drag, startPoint x: 348, startPoint y: 105, endPoint x: 464, endPoint y: 105, distance: 115.7
click at [464, 105] on span "27392198135" at bounding box center [413, 107] width 132 height 24
copy span "27392198135"
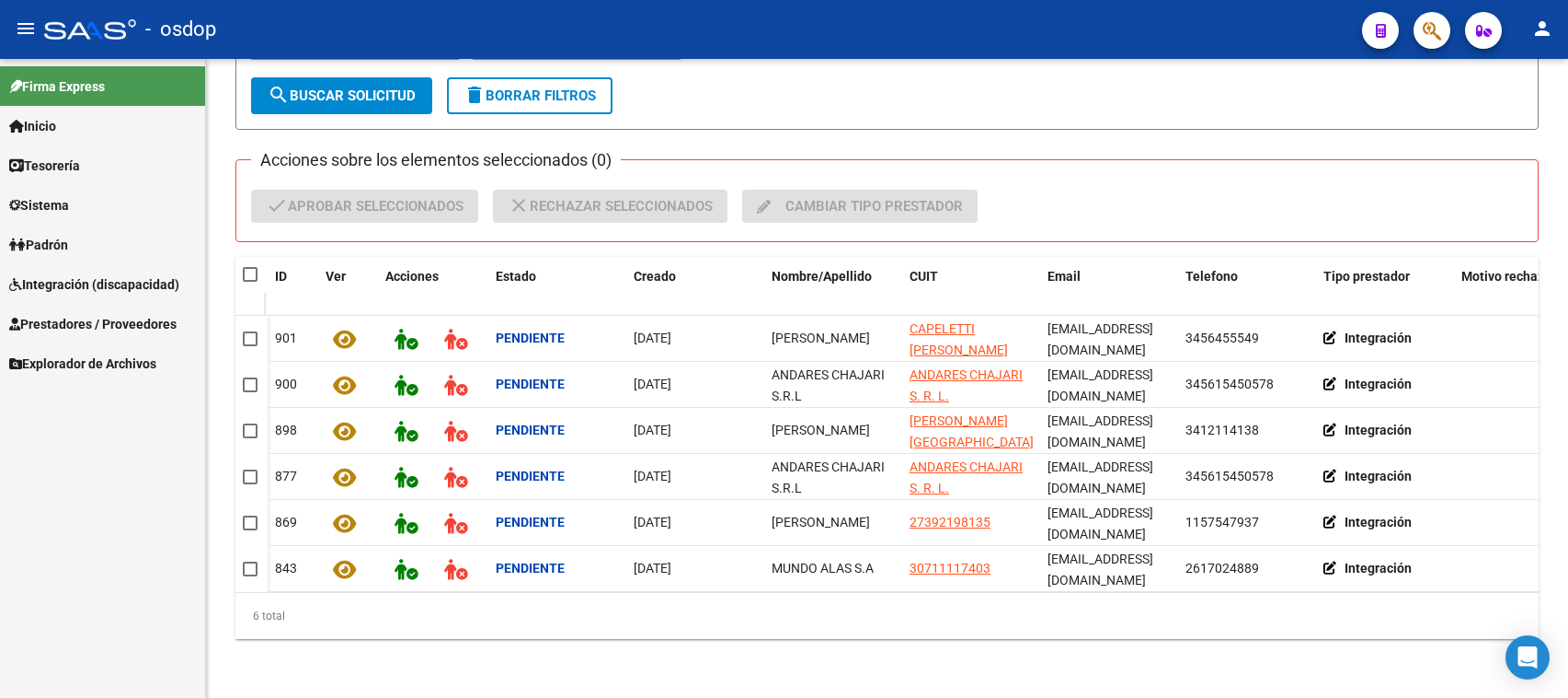
click at [82, 327] on span "Prestadores / Proveedores" at bounding box center [92, 324] width 167 height 20
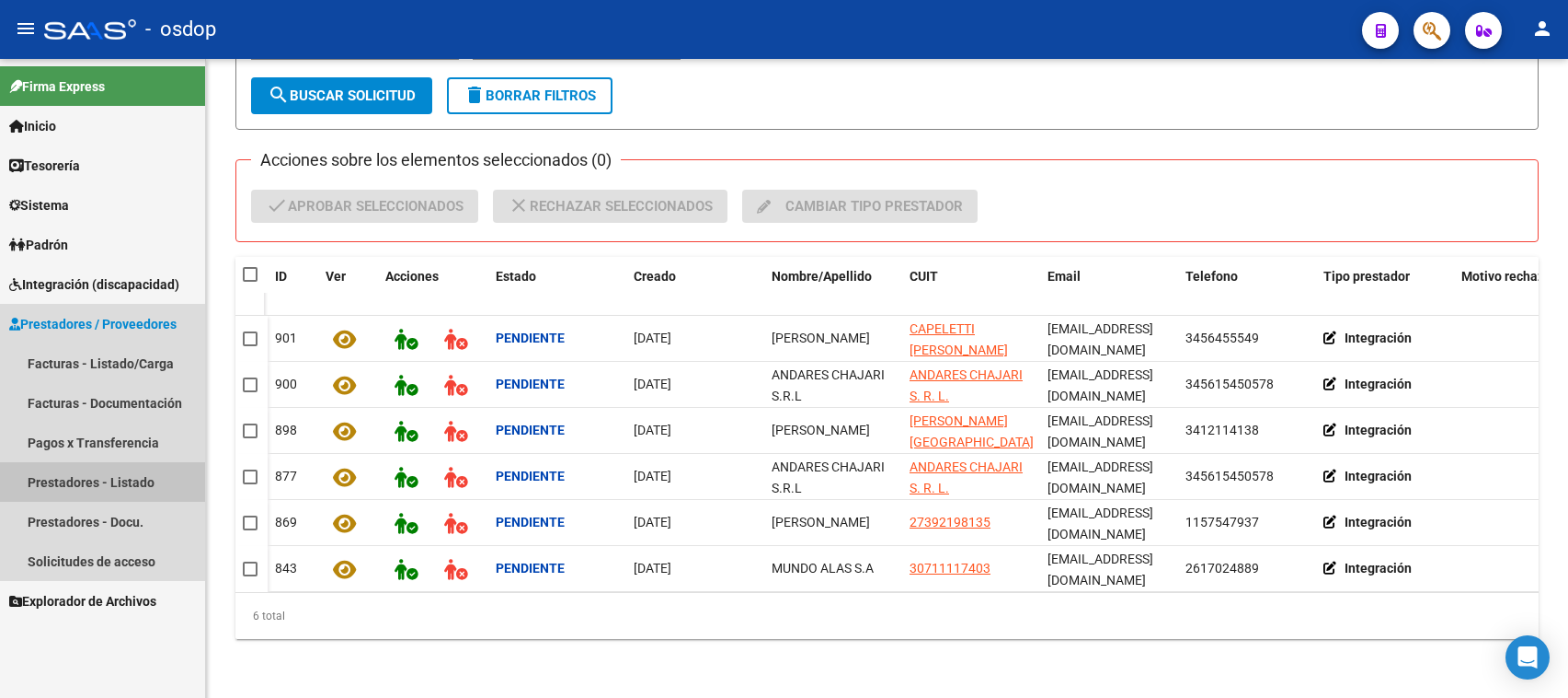
click at [104, 486] on link "Prestadores - Listado" at bounding box center [102, 482] width 205 height 40
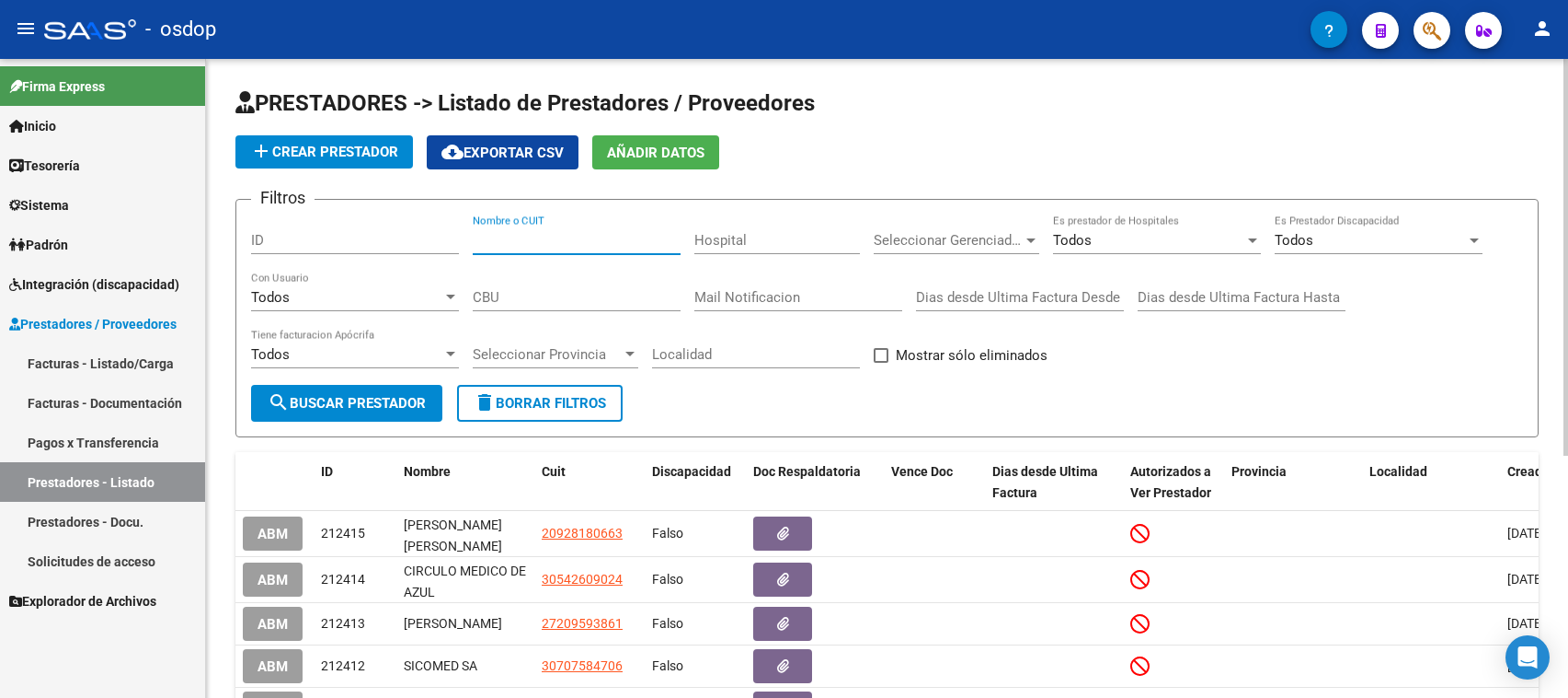
click at [475, 233] on input "Nombre o CUIT" at bounding box center [576, 240] width 208 height 17
paste input "27392198135"
type input "27392198135"
click at [319, 402] on span "search Buscar Prestador" at bounding box center [346, 403] width 158 height 17
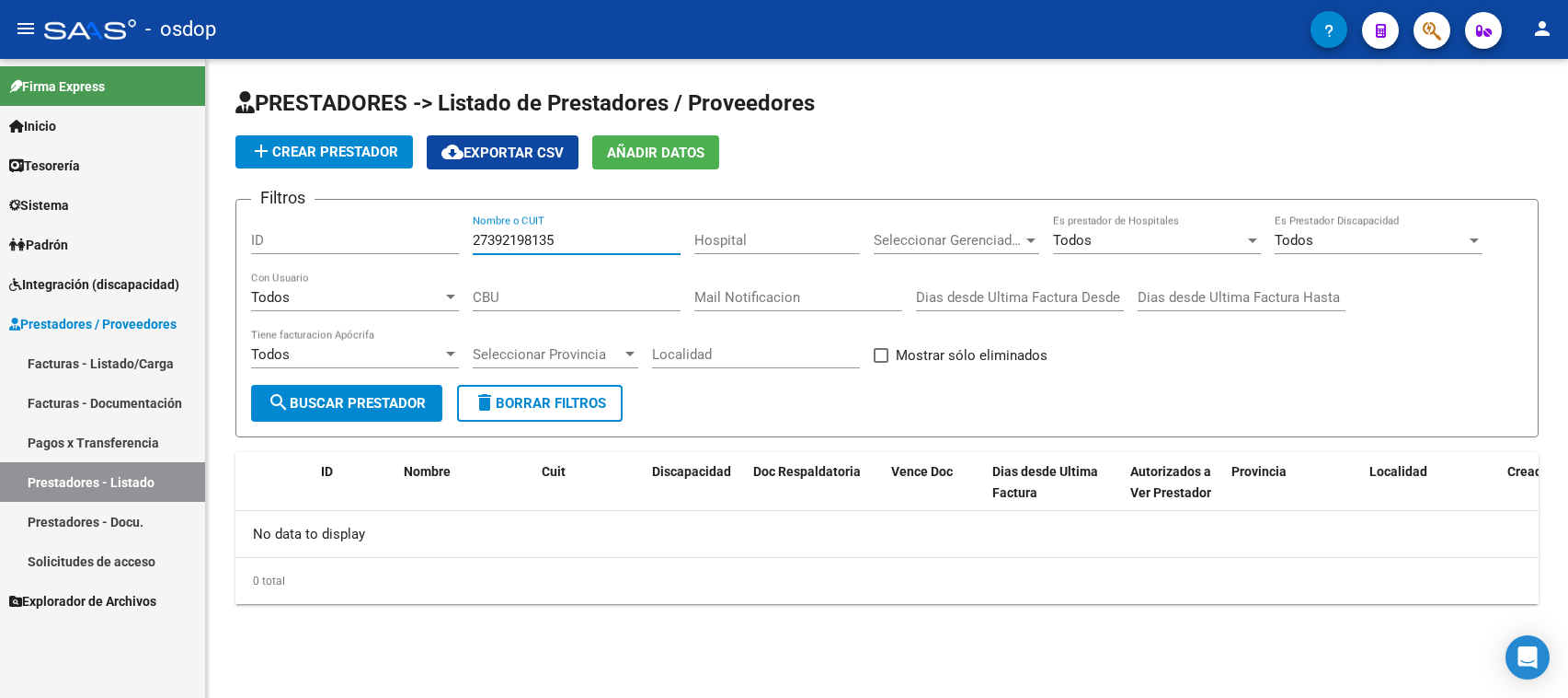
click at [573, 233] on input "27392198135" at bounding box center [576, 240] width 208 height 17
click at [53, 201] on span "Sistema" at bounding box center [39, 205] width 60 height 20
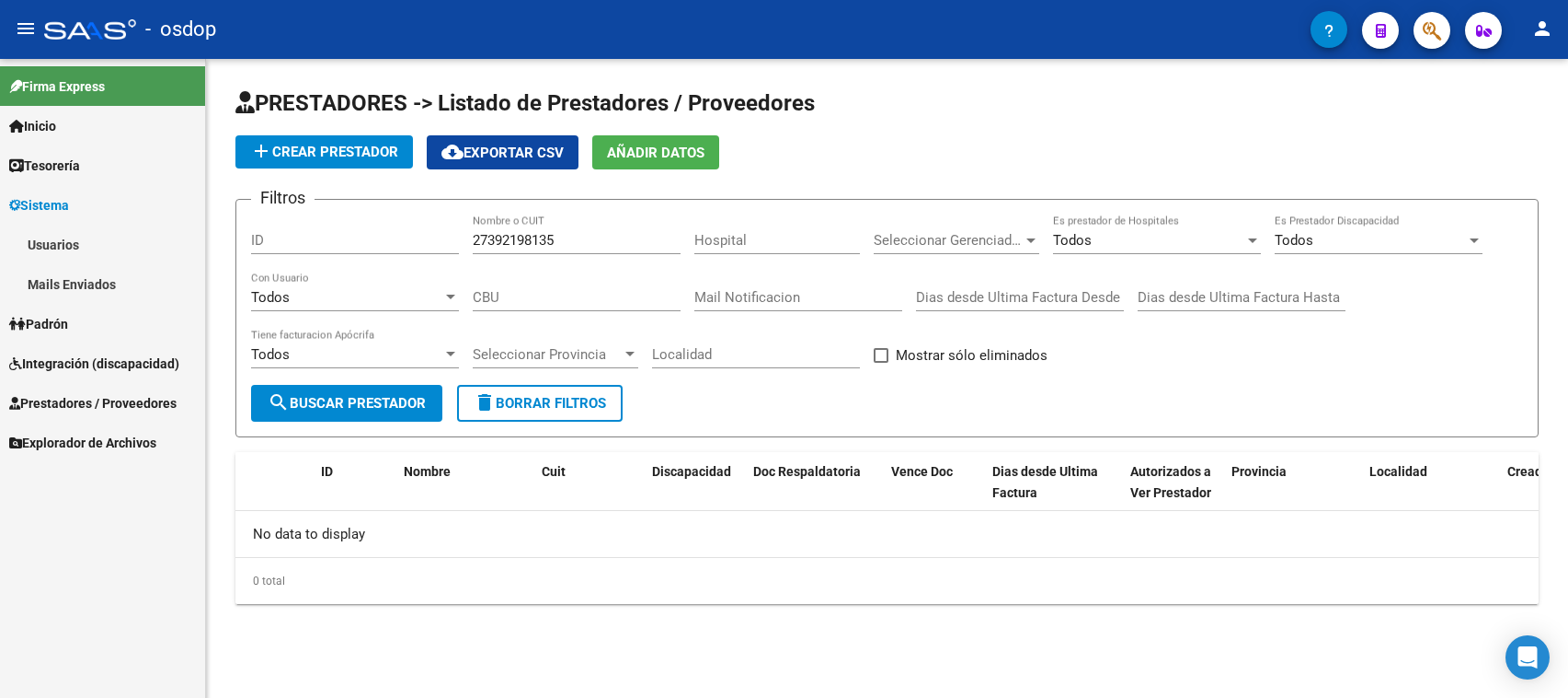
click at [58, 241] on link "Usuarios" at bounding box center [102, 245] width 205 height 40
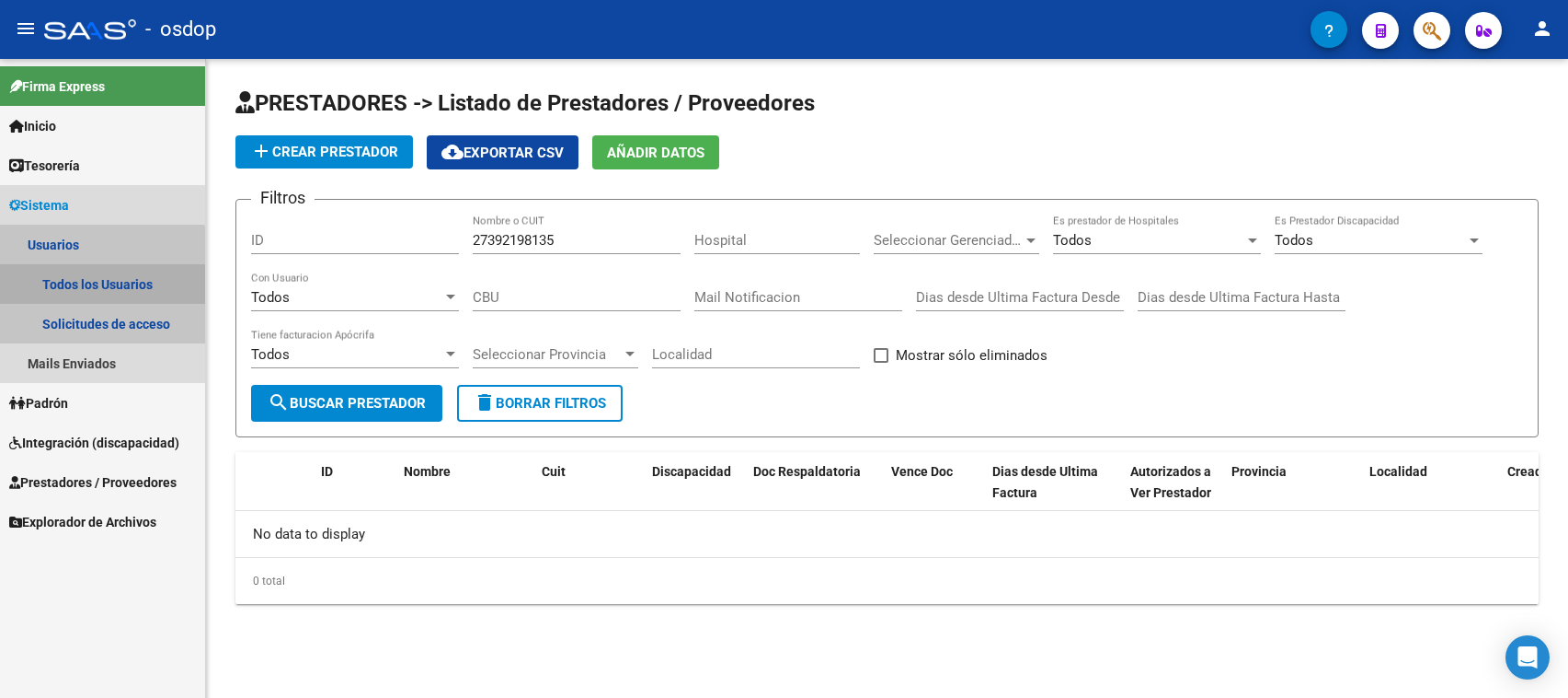
click at [76, 285] on link "Todos los Usuarios" at bounding box center [102, 284] width 205 height 40
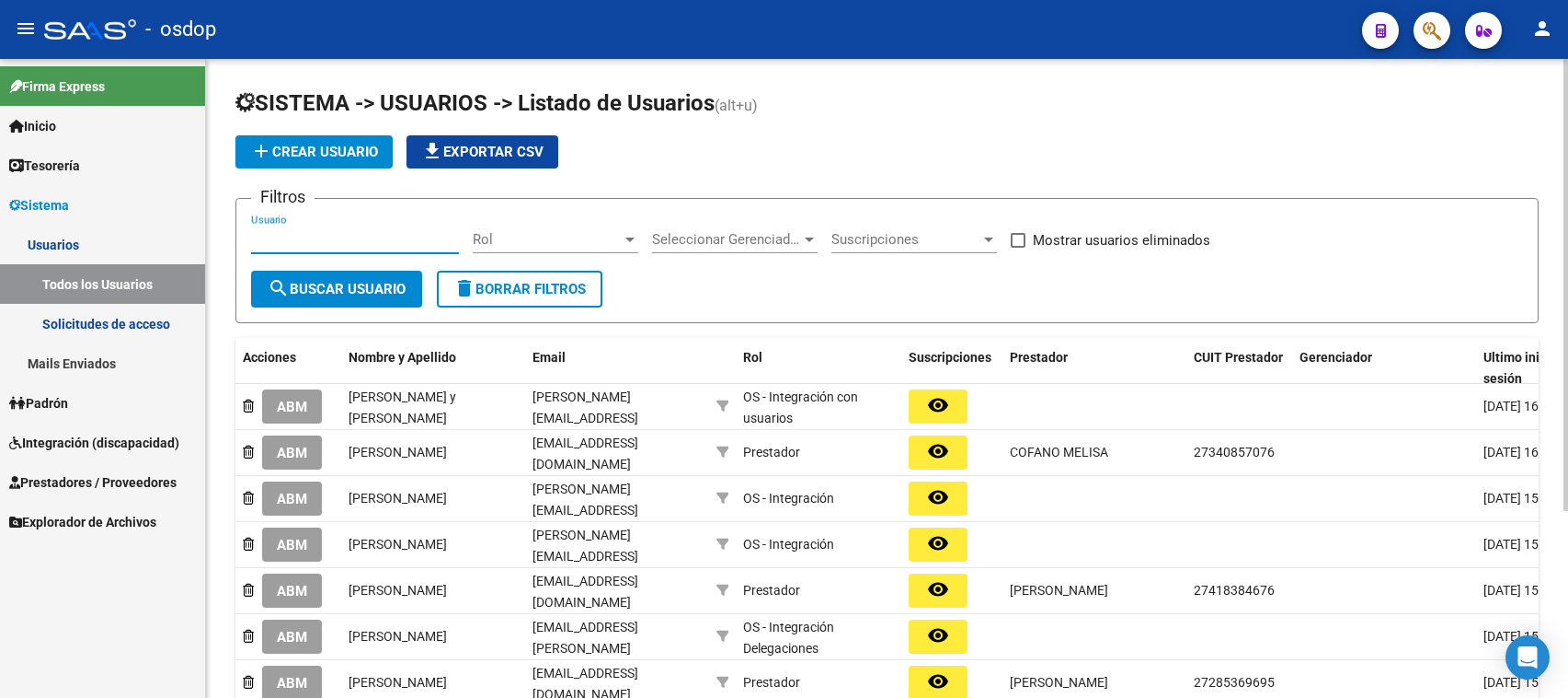
click at [251, 235] on input "Usuario" at bounding box center [355, 239] width 208 height 17
paste input "27392198135"
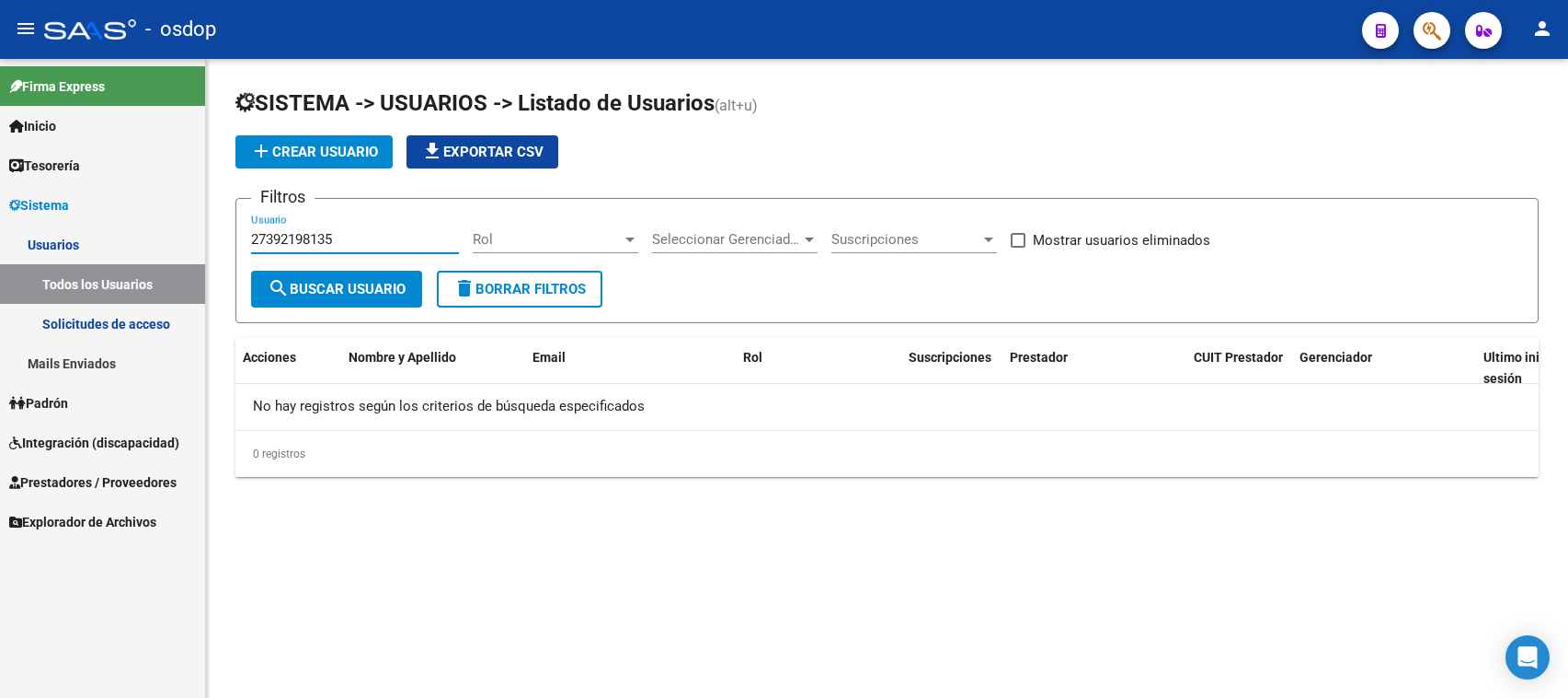
drag, startPoint x: 327, startPoint y: 241, endPoint x: 147, endPoint y: 235, distance: 180.1
click at [150, 241] on mat-sidenav-container "Firma Express Inicio Calendario SSS Instructivos Contacto OS Tesorería Extracto…" at bounding box center [784, 378] width 1568 height 638
type input "[PERSON_NAME] MI"
click at [318, 290] on span "search Buscar Usuario" at bounding box center [336, 288] width 138 height 17
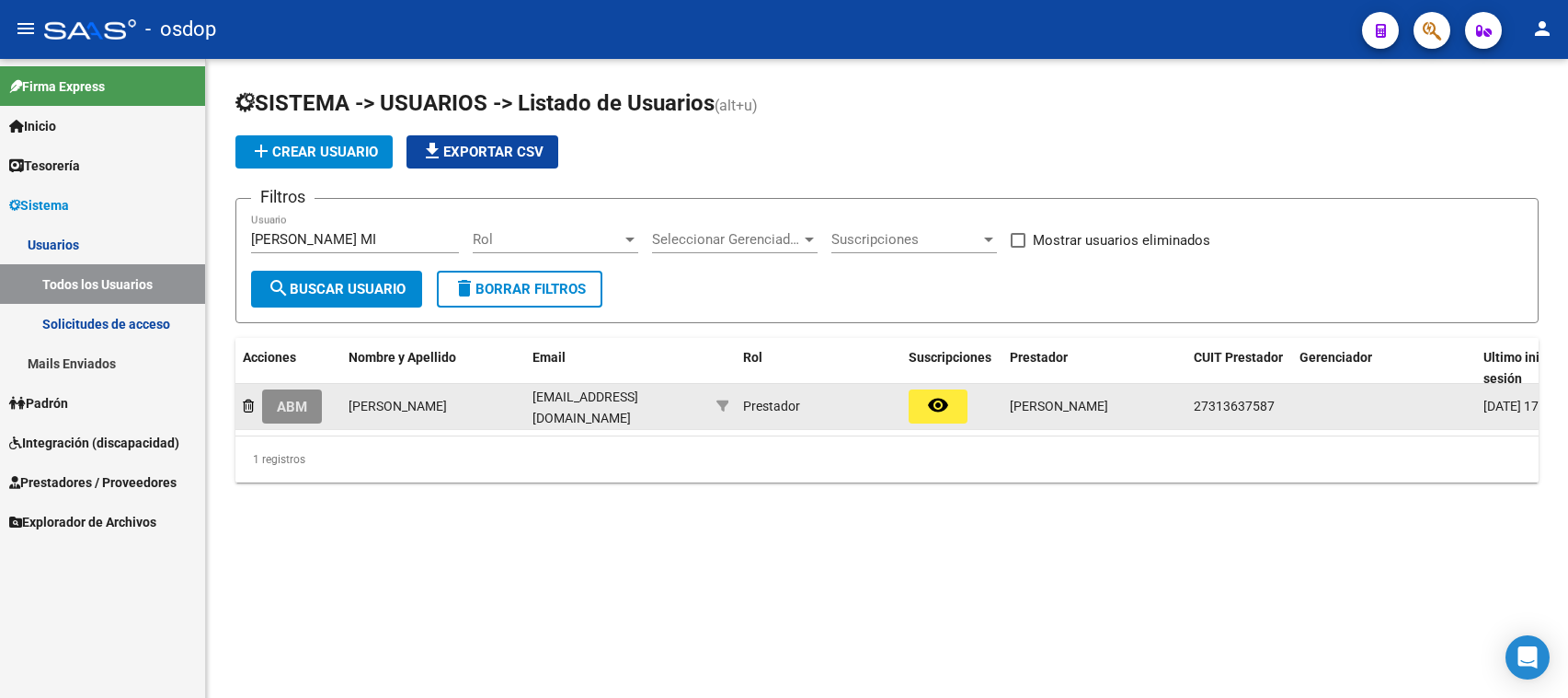
click at [296, 399] on span "ABM" at bounding box center [292, 407] width 31 height 17
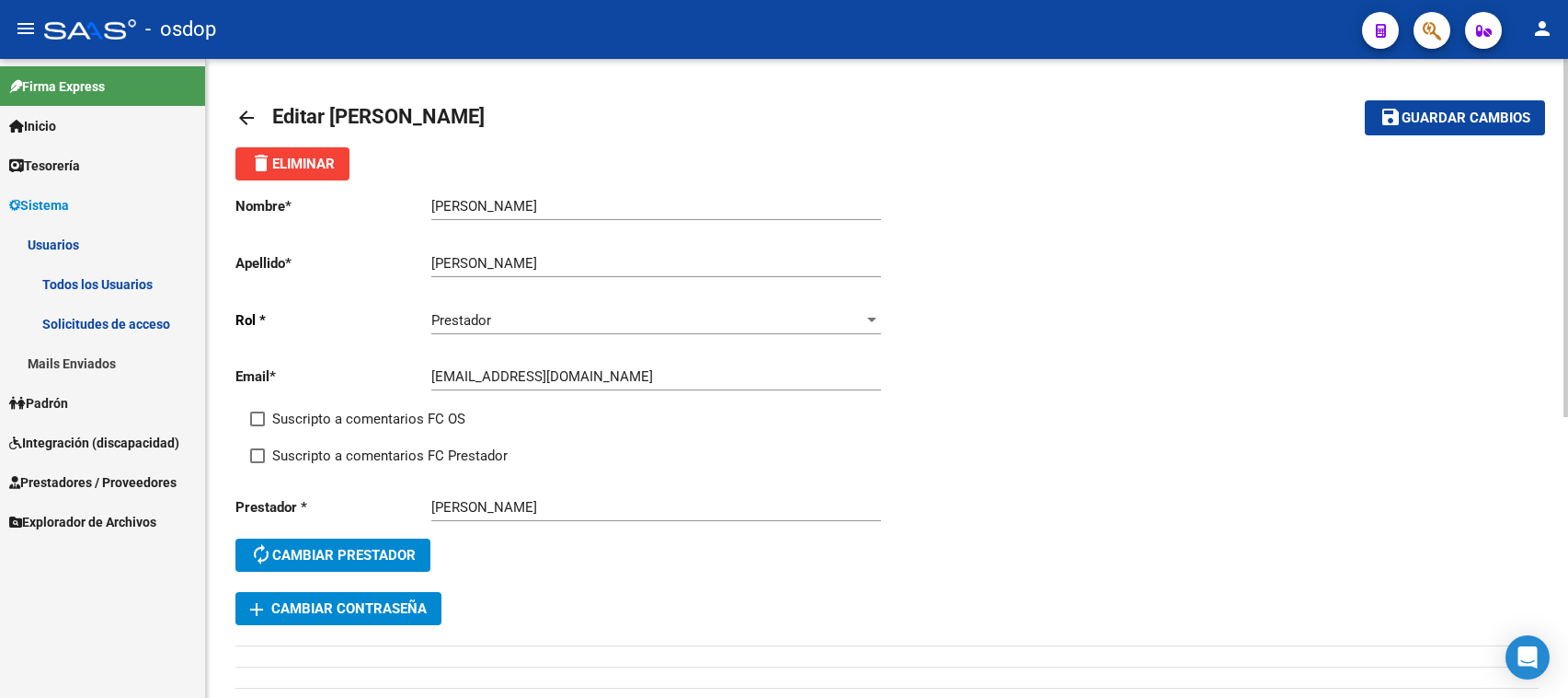
click at [240, 112] on mat-icon "arrow_back" at bounding box center [246, 117] width 22 height 22
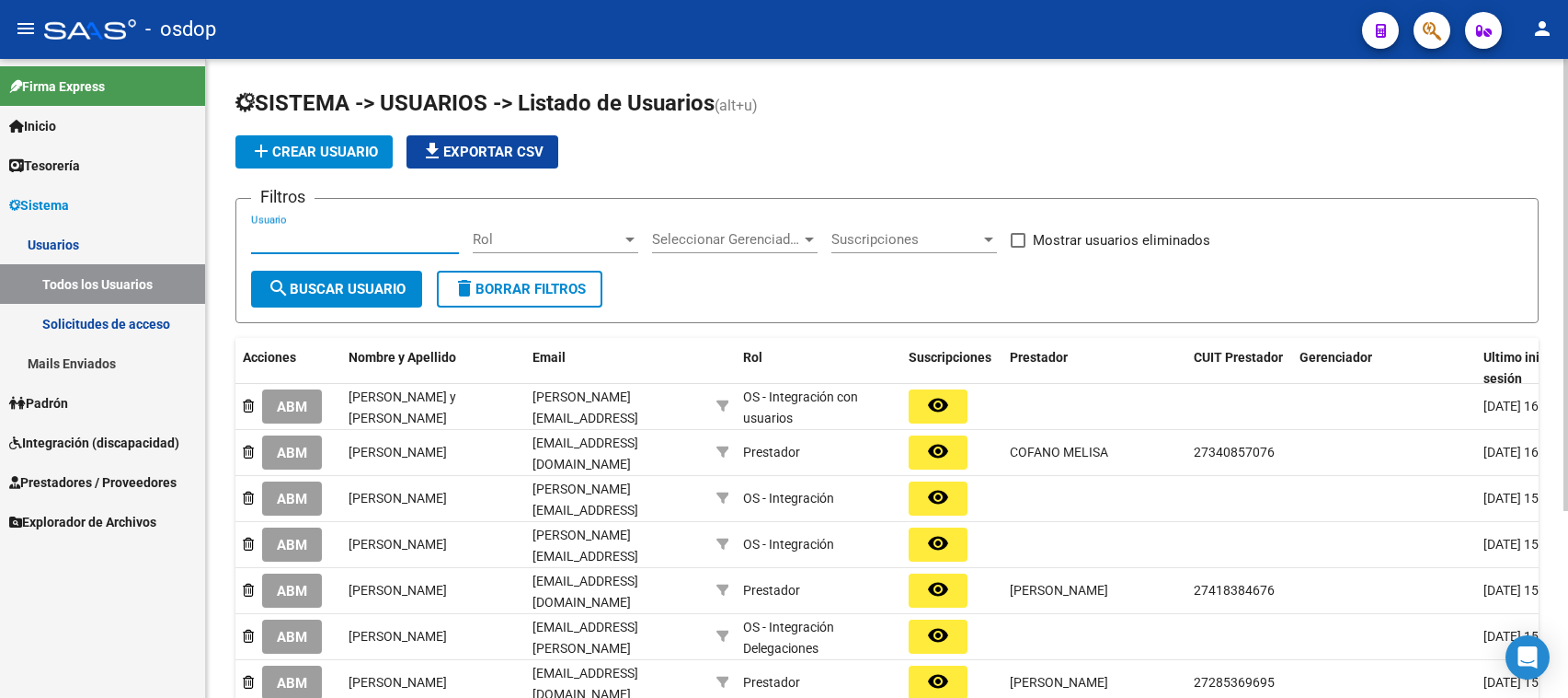
click at [259, 231] on input "Usuario" at bounding box center [355, 239] width 208 height 17
click at [331, 288] on span "search Buscar Usuario" at bounding box center [336, 288] width 138 height 17
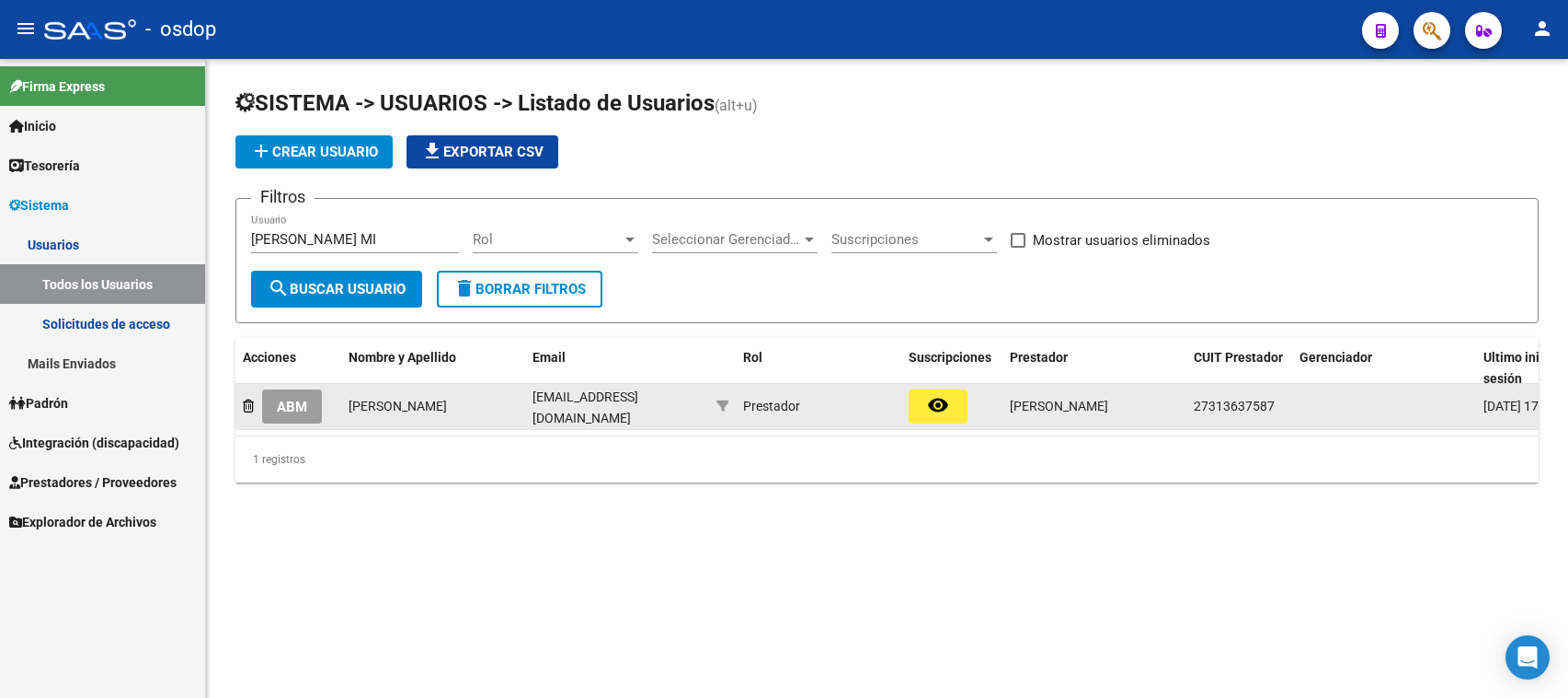
drag, startPoint x: 1277, startPoint y: 402, endPoint x: 1192, endPoint y: 402, distance: 85.0
click at [1193, 402] on div "27313637587" at bounding box center [1239, 406] width 91 height 21
copy span "27313637587"
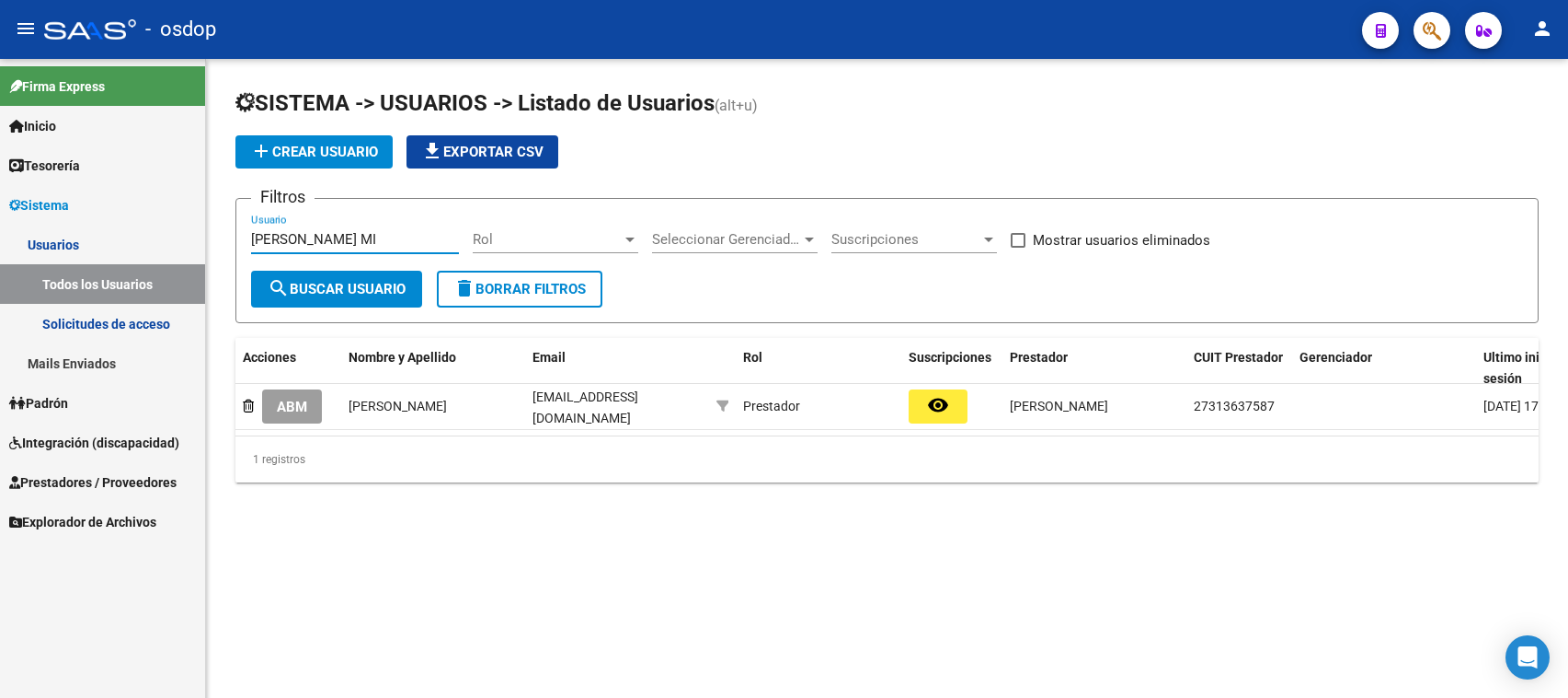
drag, startPoint x: 329, startPoint y: 237, endPoint x: 214, endPoint y: 237, distance: 115.0
click at [214, 237] on div "SISTEMA -> USUARIOS -> Listado de Usuarios (alt+u) add Crear Usuario file_downl…" at bounding box center [886, 299] width 1362 height 482
paste input "27313637587"
type input "27313637587"
click at [79, 478] on span "Prestadores / Proveedores" at bounding box center [92, 482] width 167 height 20
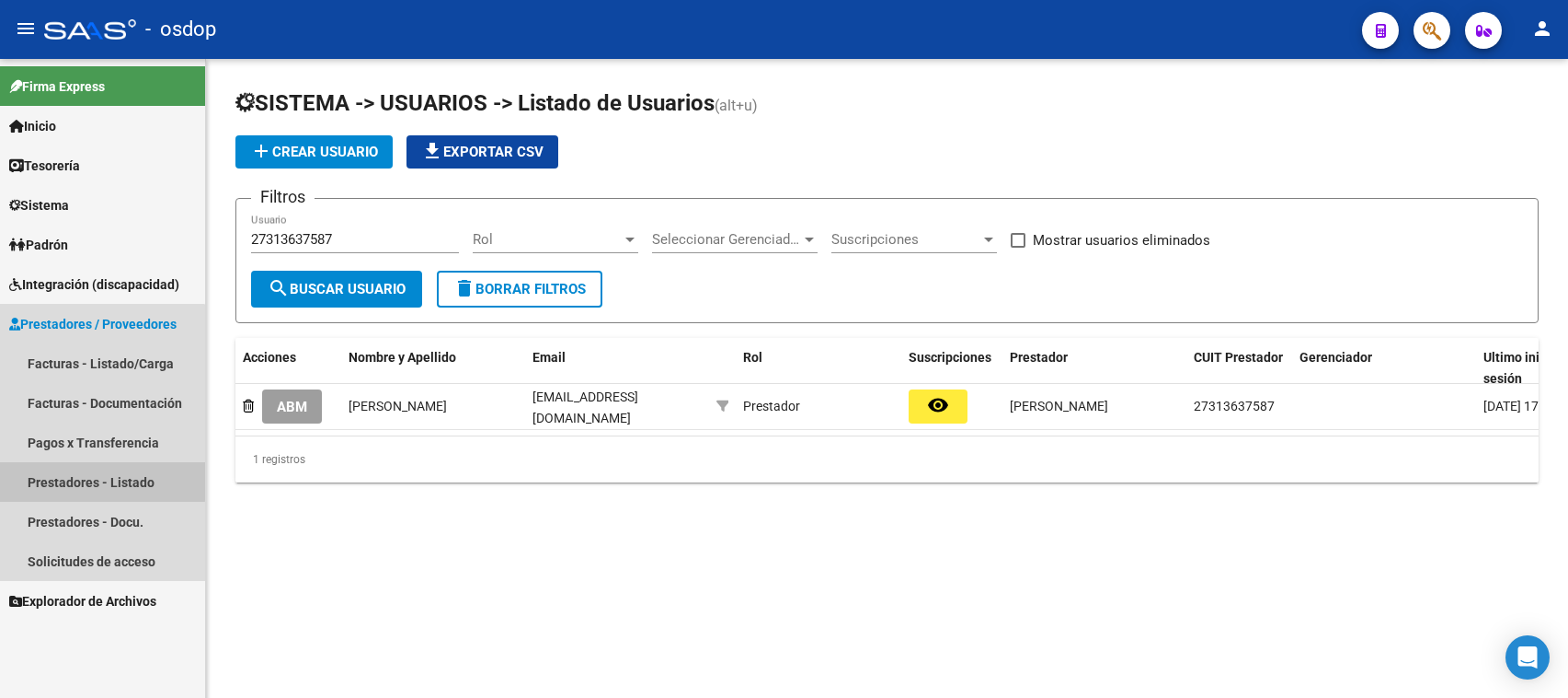
click at [92, 480] on link "Prestadores - Listado" at bounding box center [102, 482] width 205 height 40
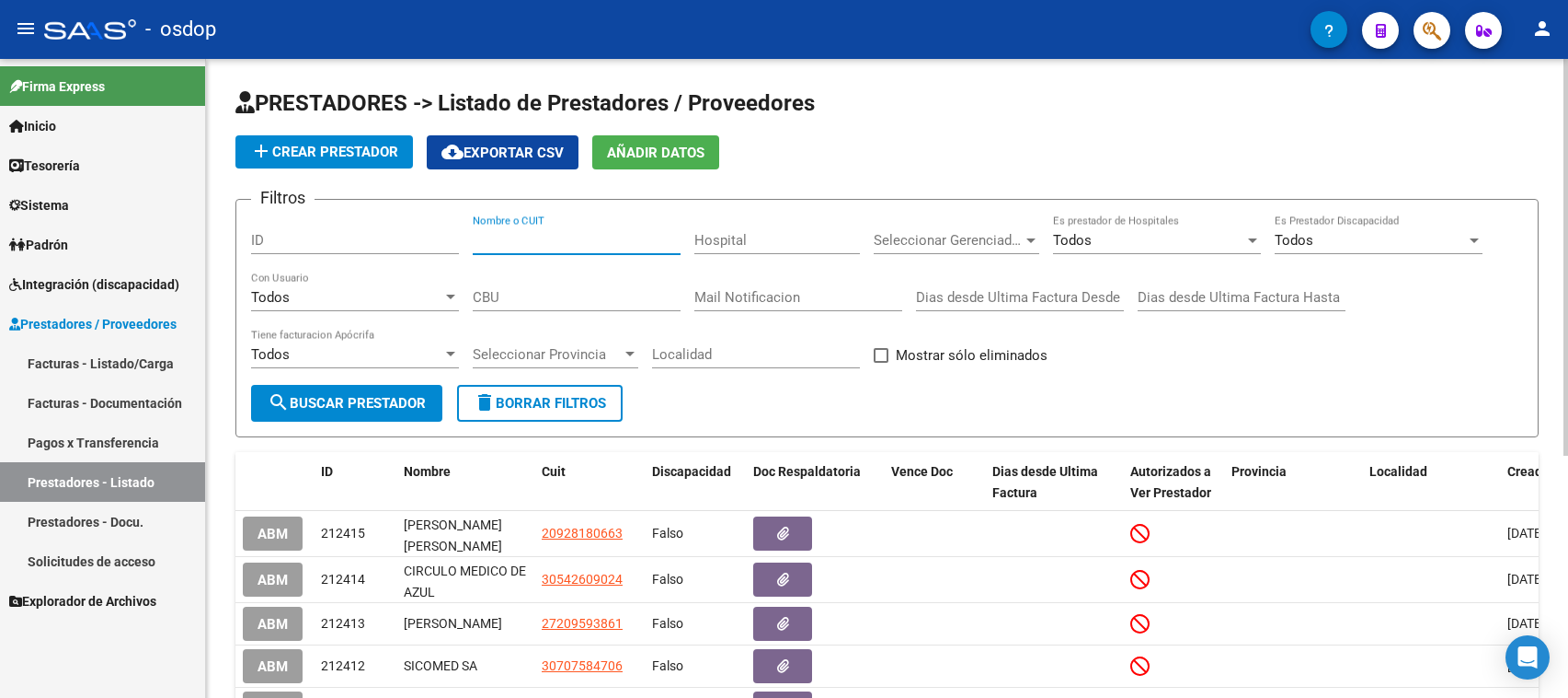
click at [475, 236] on input "Nombre o CUIT" at bounding box center [576, 240] width 208 height 17
paste input "27313637587"
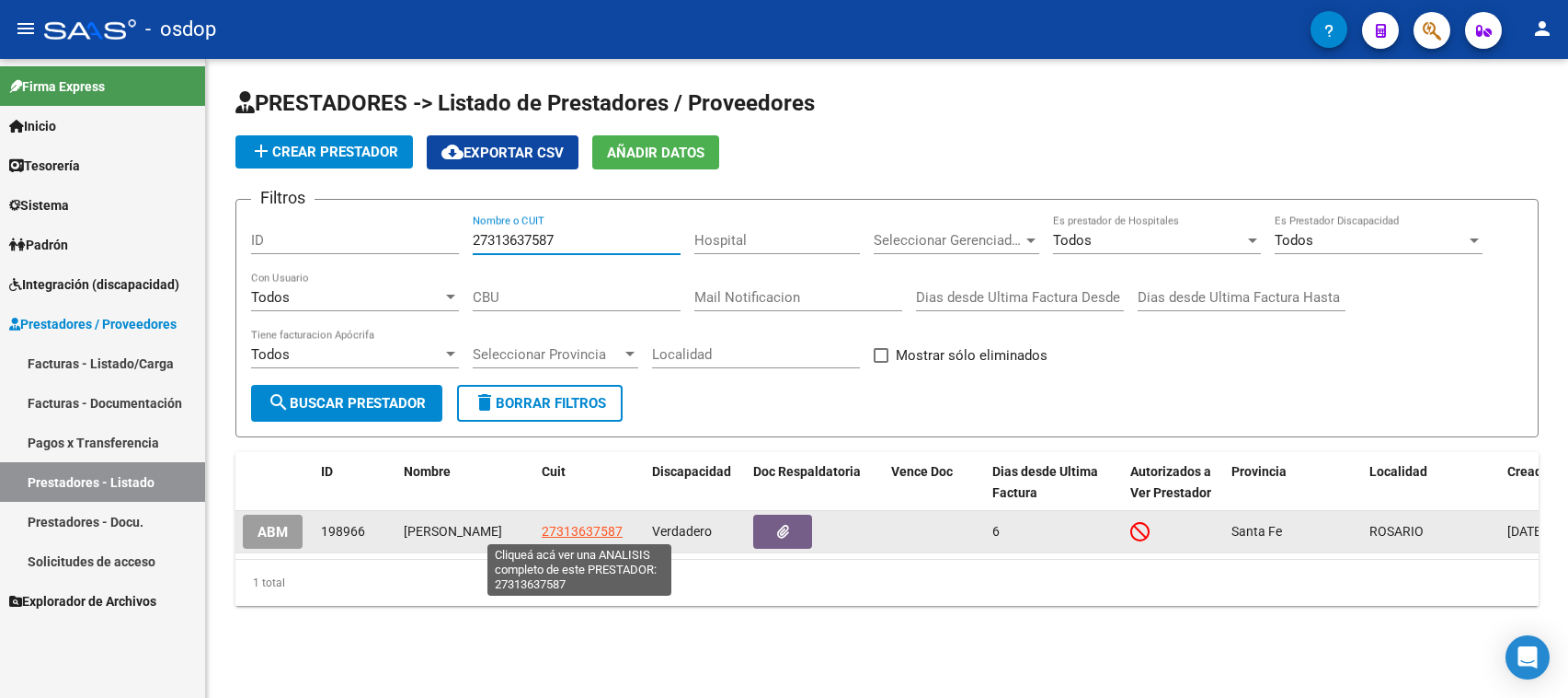
type input "27313637587"
click at [562, 526] on span "27313637587" at bounding box center [581, 531] width 80 height 15
type textarea "27313637587"
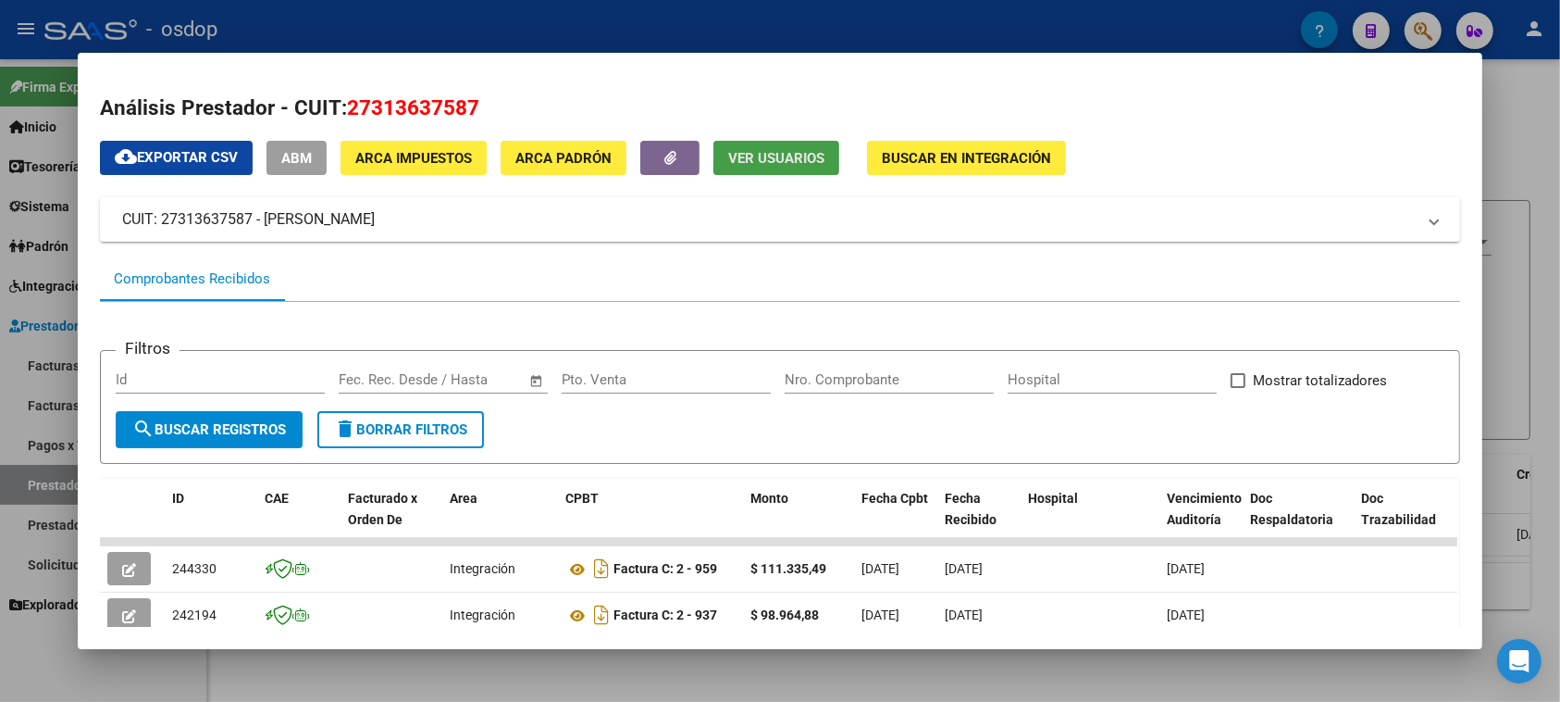
click at [789, 157] on span "Ver Usuarios" at bounding box center [776, 158] width 96 height 17
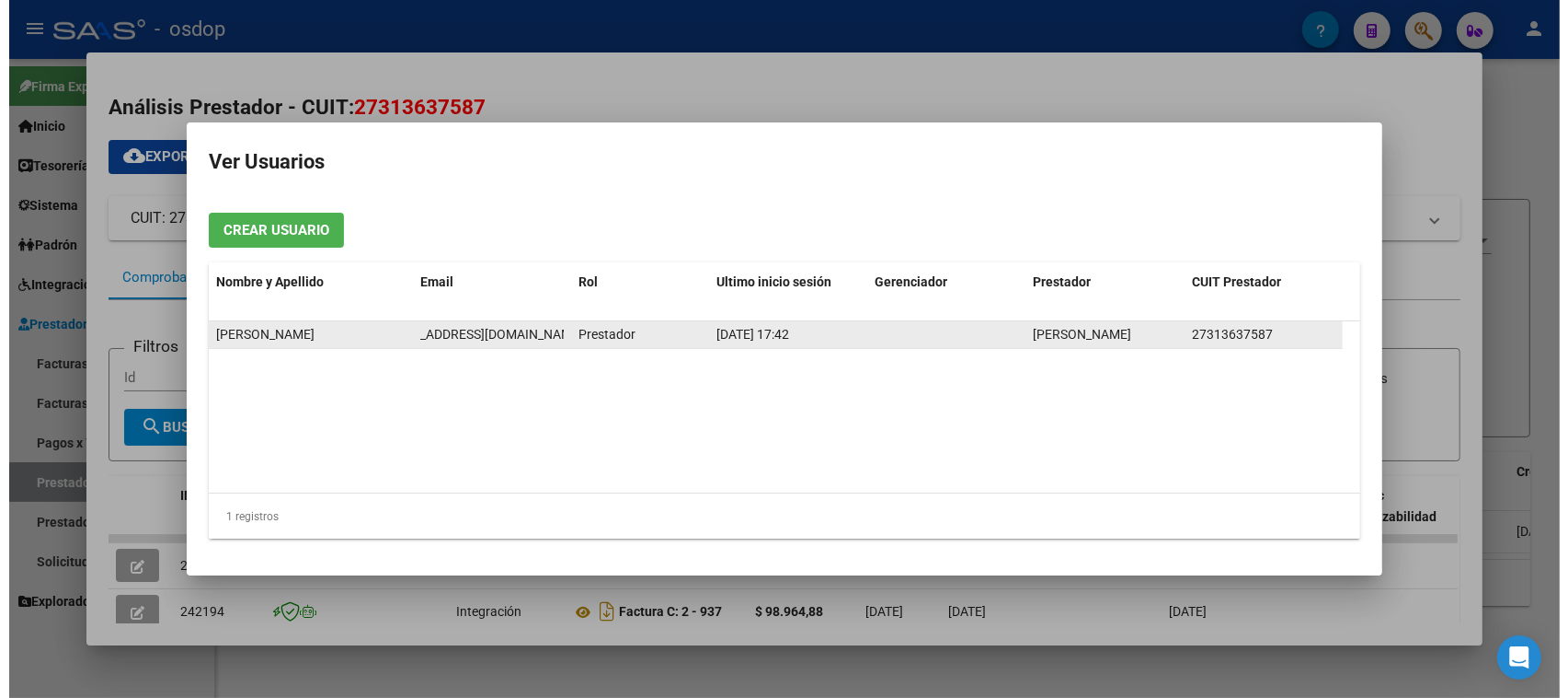
scroll to position [0, 67]
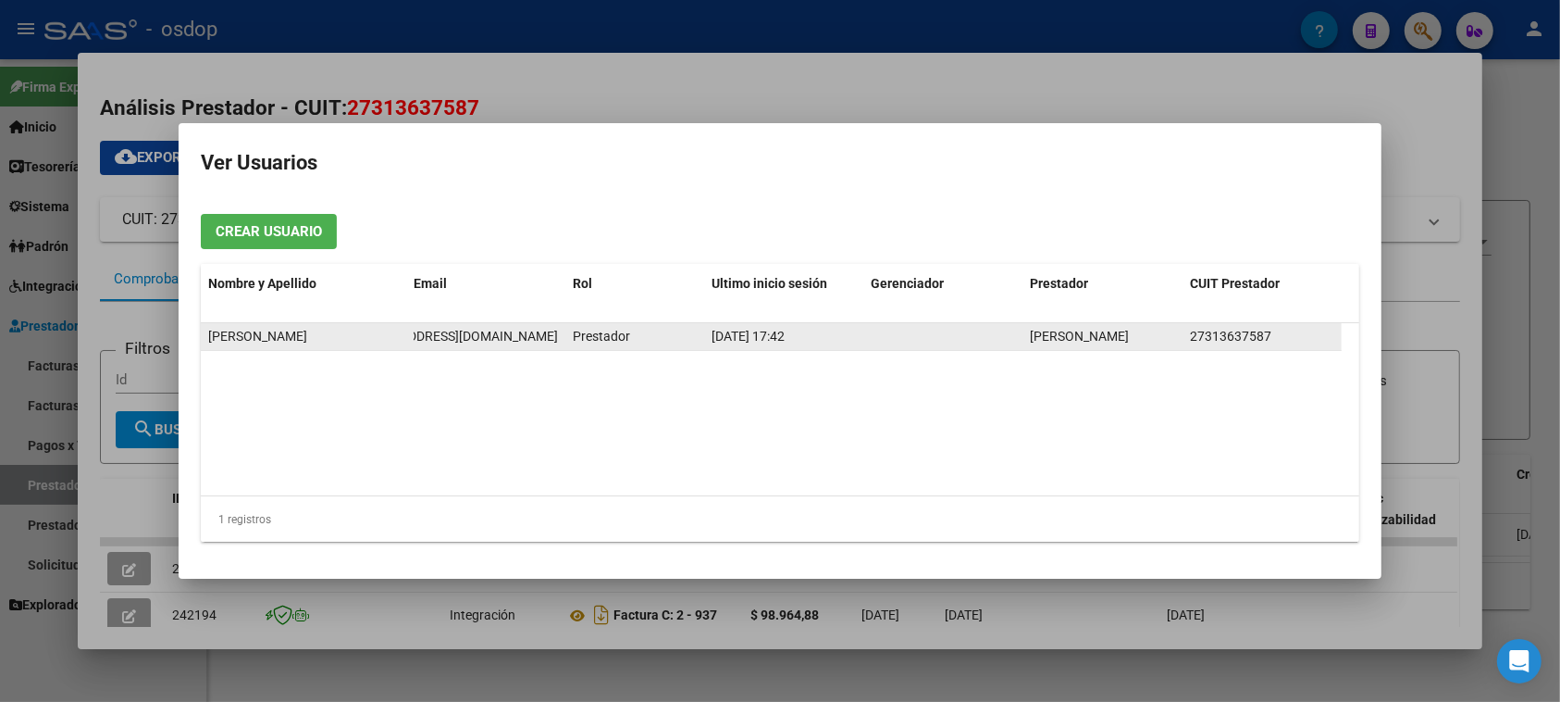
drag, startPoint x: 412, startPoint y: 335, endPoint x: 565, endPoint y: 339, distance: 152.8
click at [565, 339] on datatable-body-cell "[EMAIL_ADDRESS][DOMAIN_NAME]" at bounding box center [485, 336] width 159 height 27
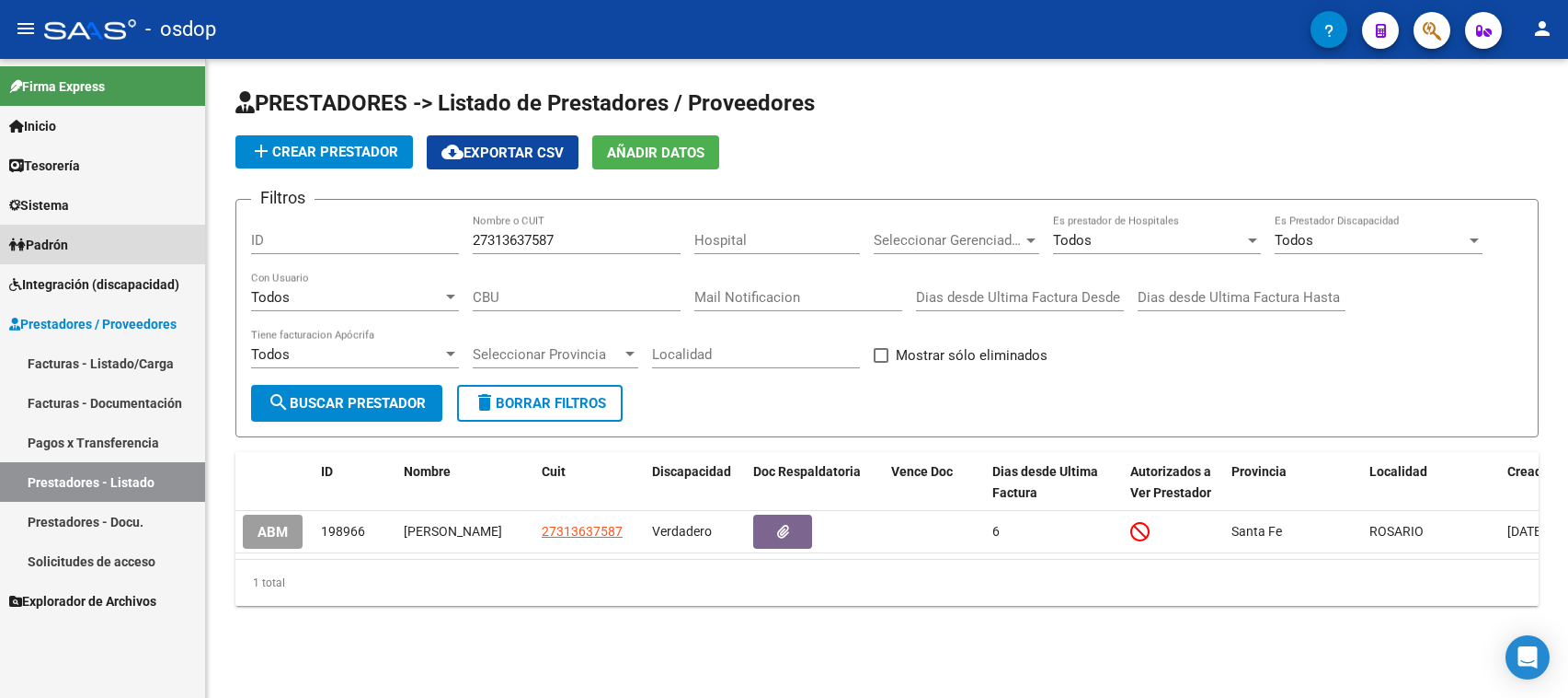
click at [46, 241] on span "Padrón" at bounding box center [38, 245] width 59 height 20
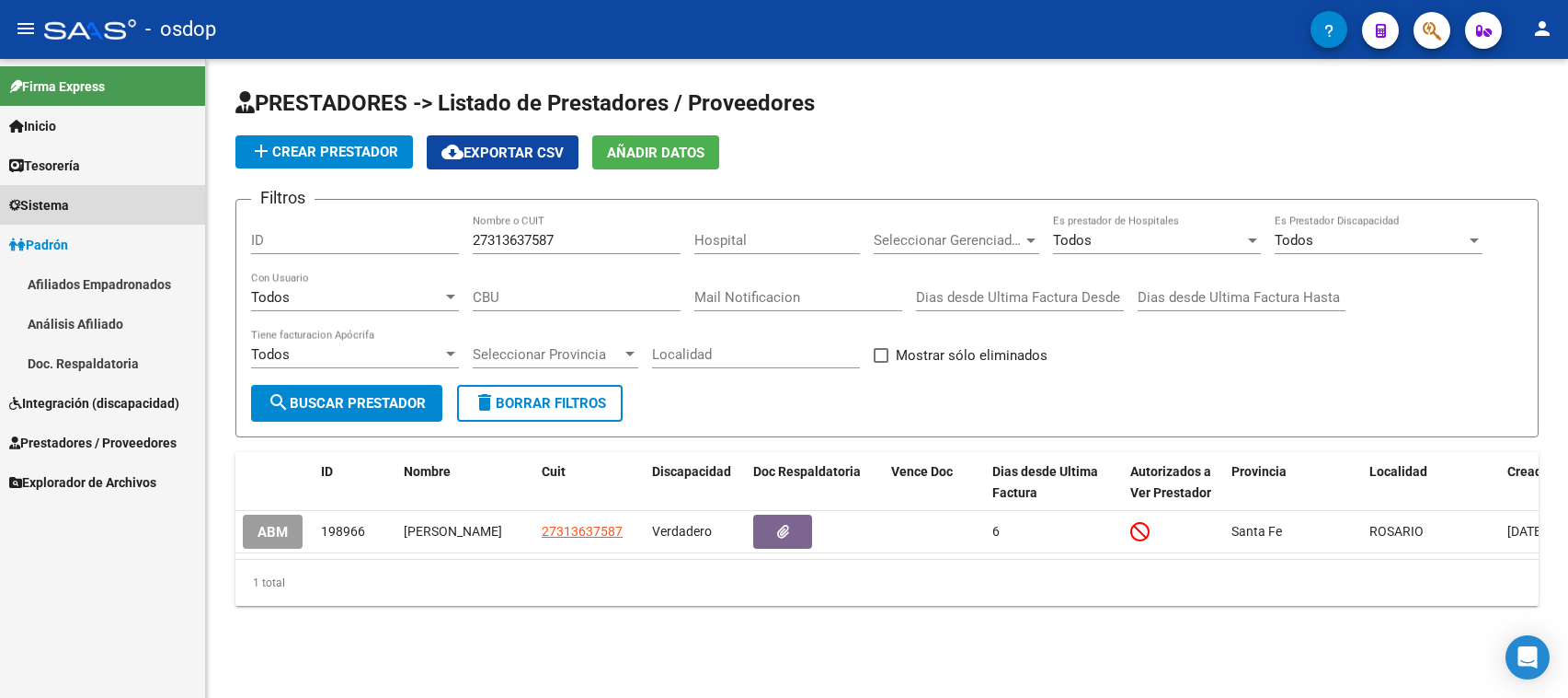
click at [61, 207] on span "Sistema" at bounding box center [39, 205] width 60 height 20
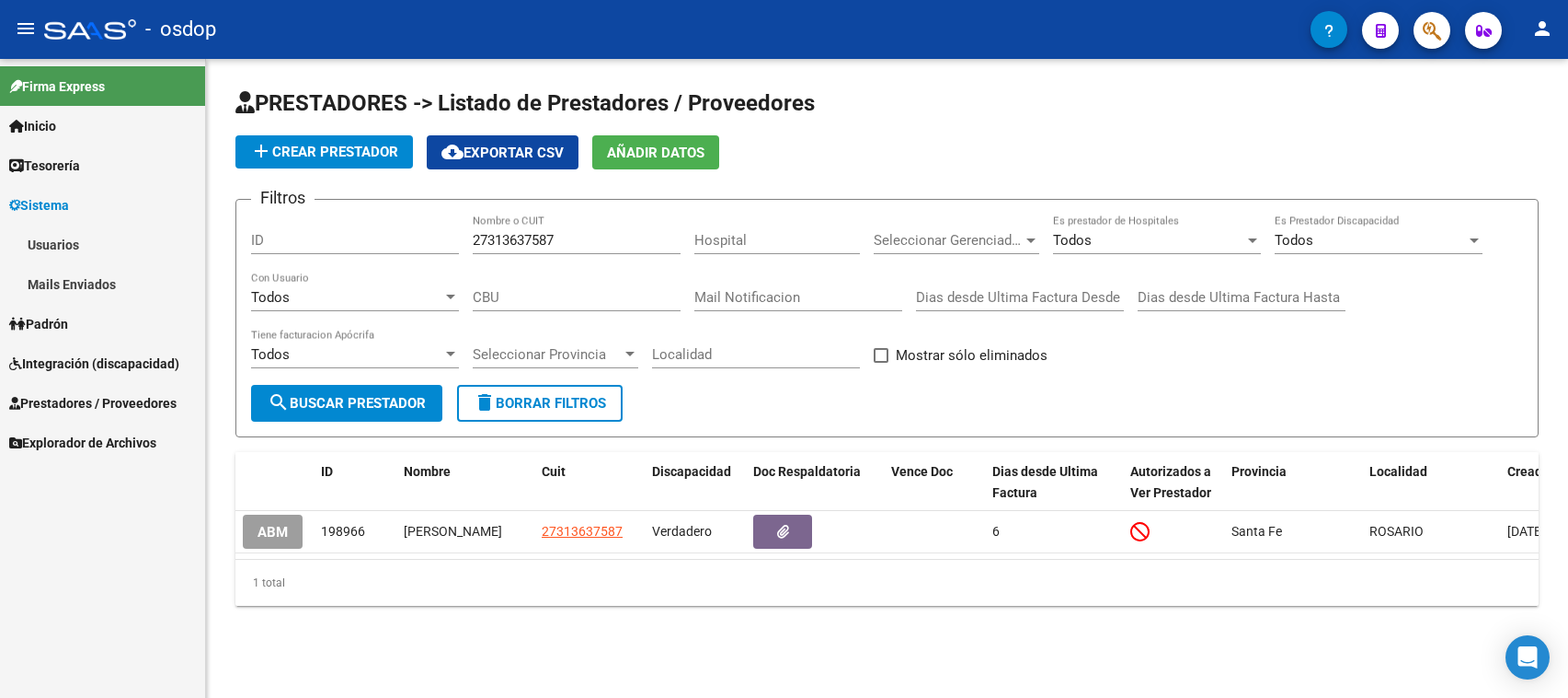
click at [61, 241] on link "Usuarios" at bounding box center [102, 245] width 205 height 40
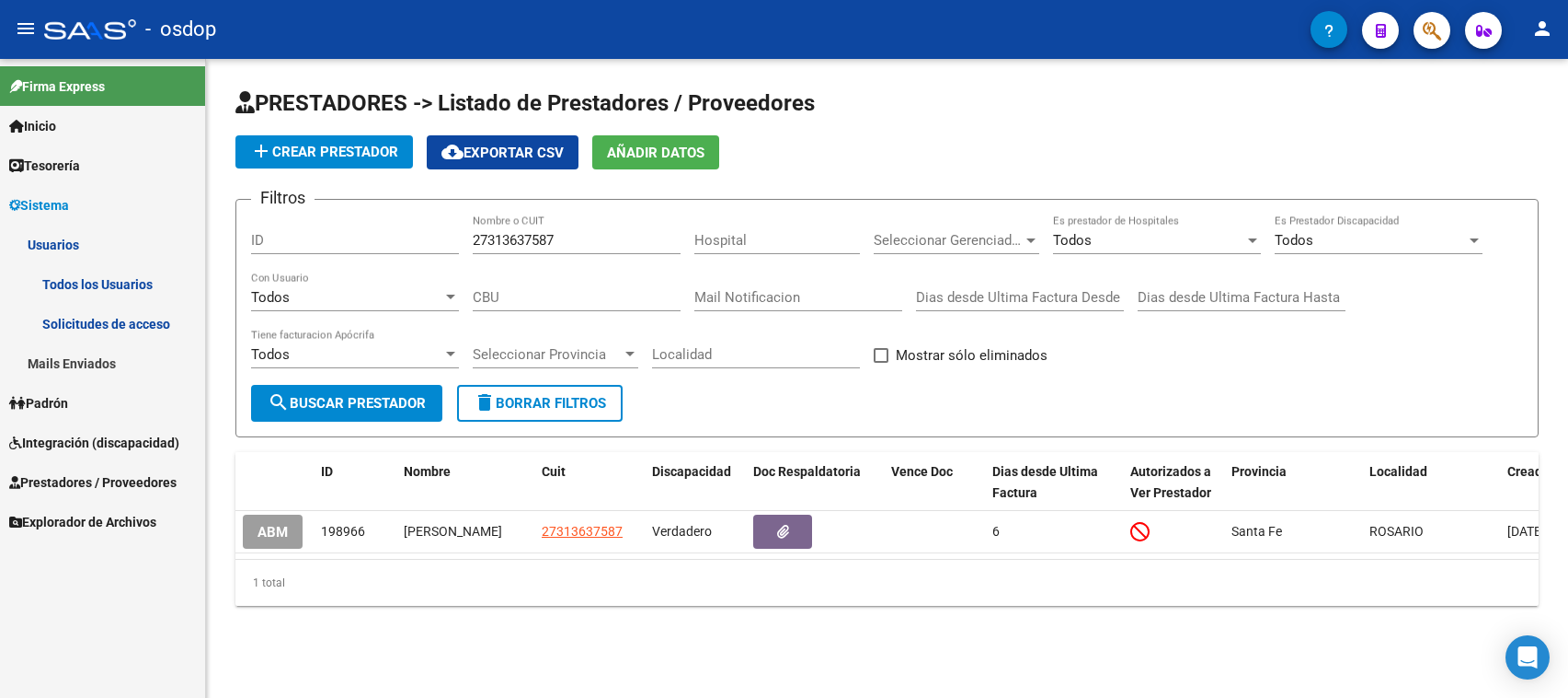
click at [84, 281] on link "Todos los Usuarios" at bounding box center [102, 284] width 205 height 40
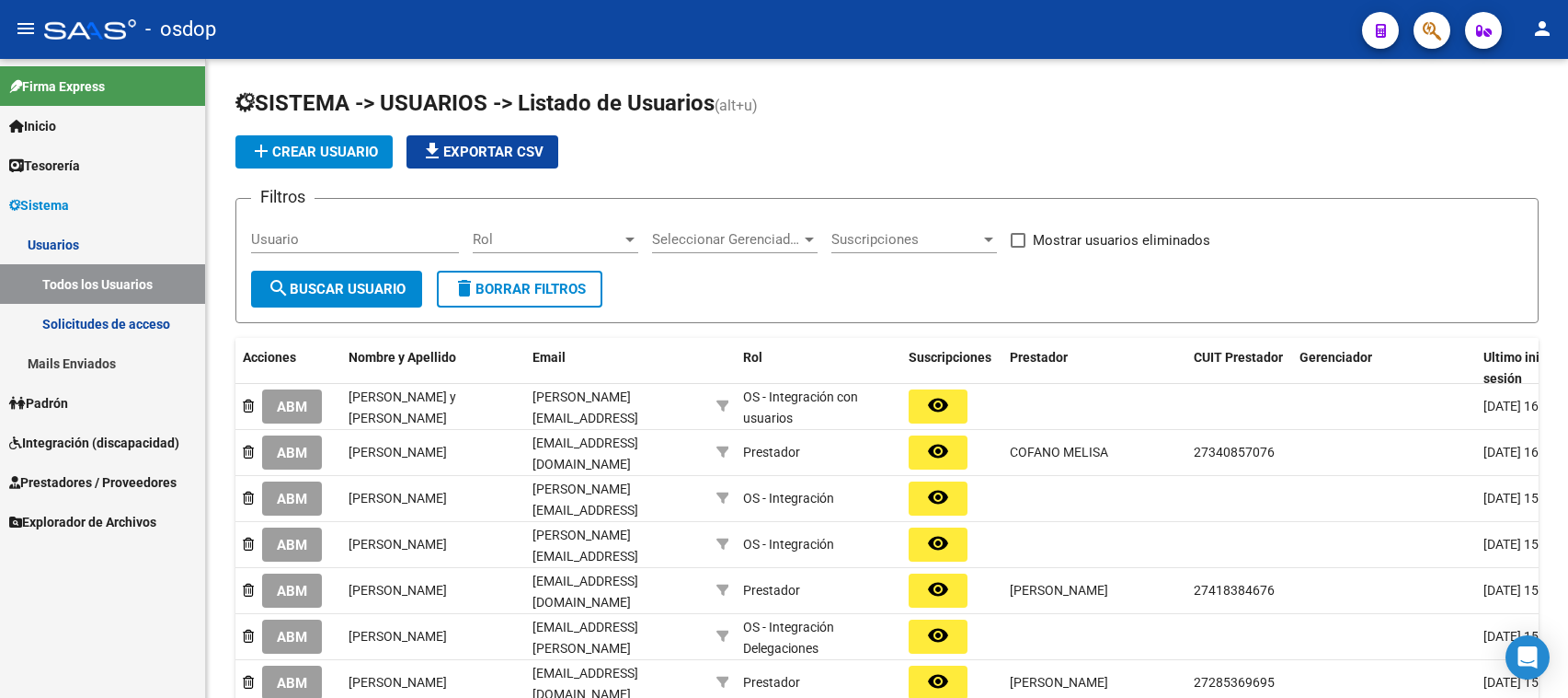
click at [111, 324] on link "Solicitudes de acceso" at bounding box center [102, 323] width 205 height 40
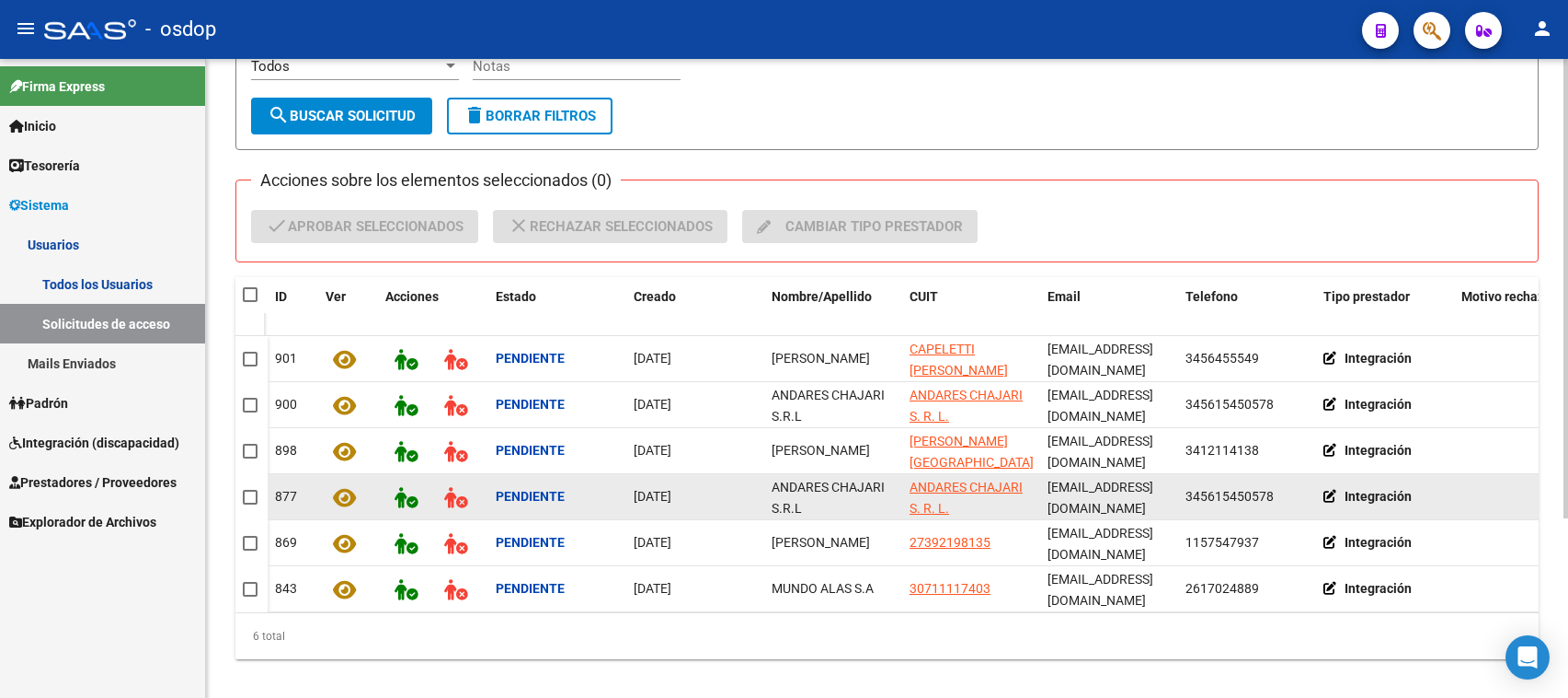
scroll to position [251, 0]
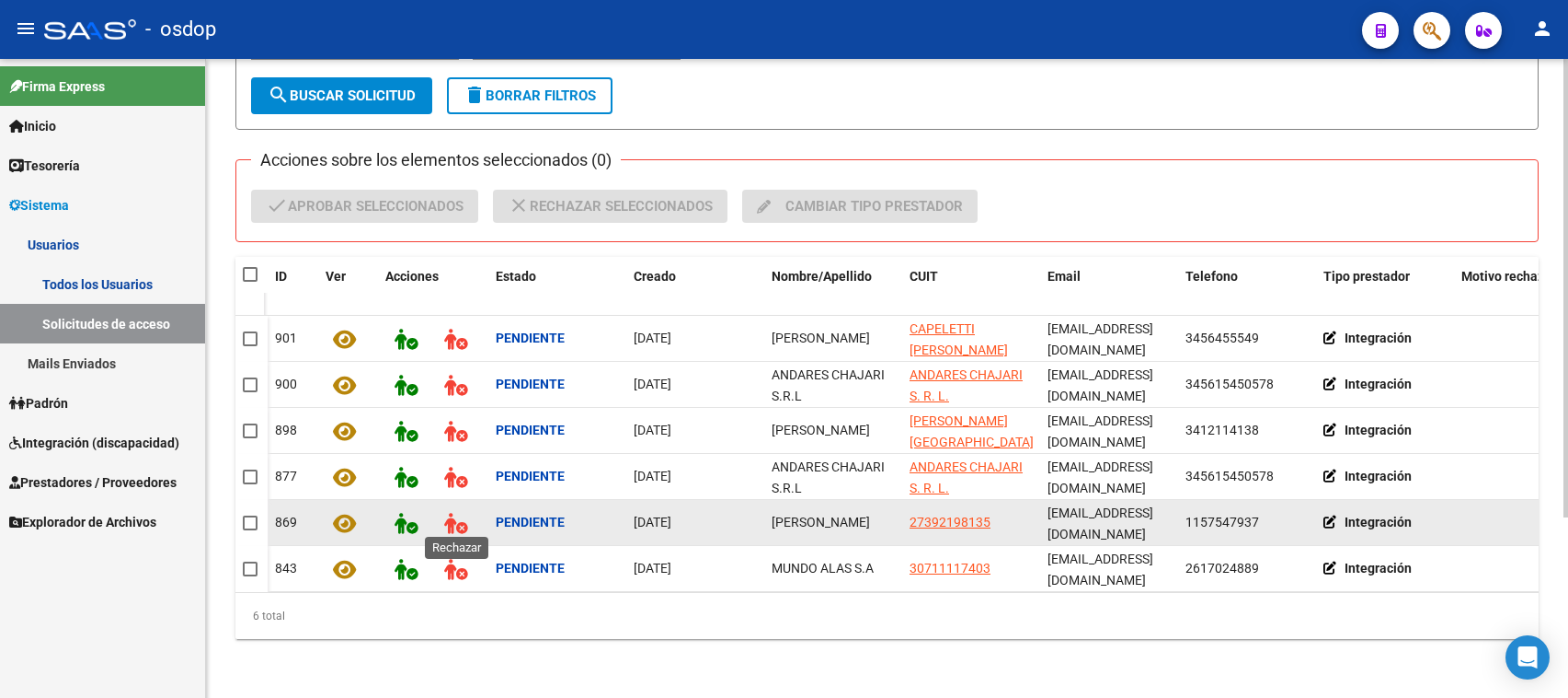
click at [448, 513] on icon at bounding box center [455, 523] width 23 height 21
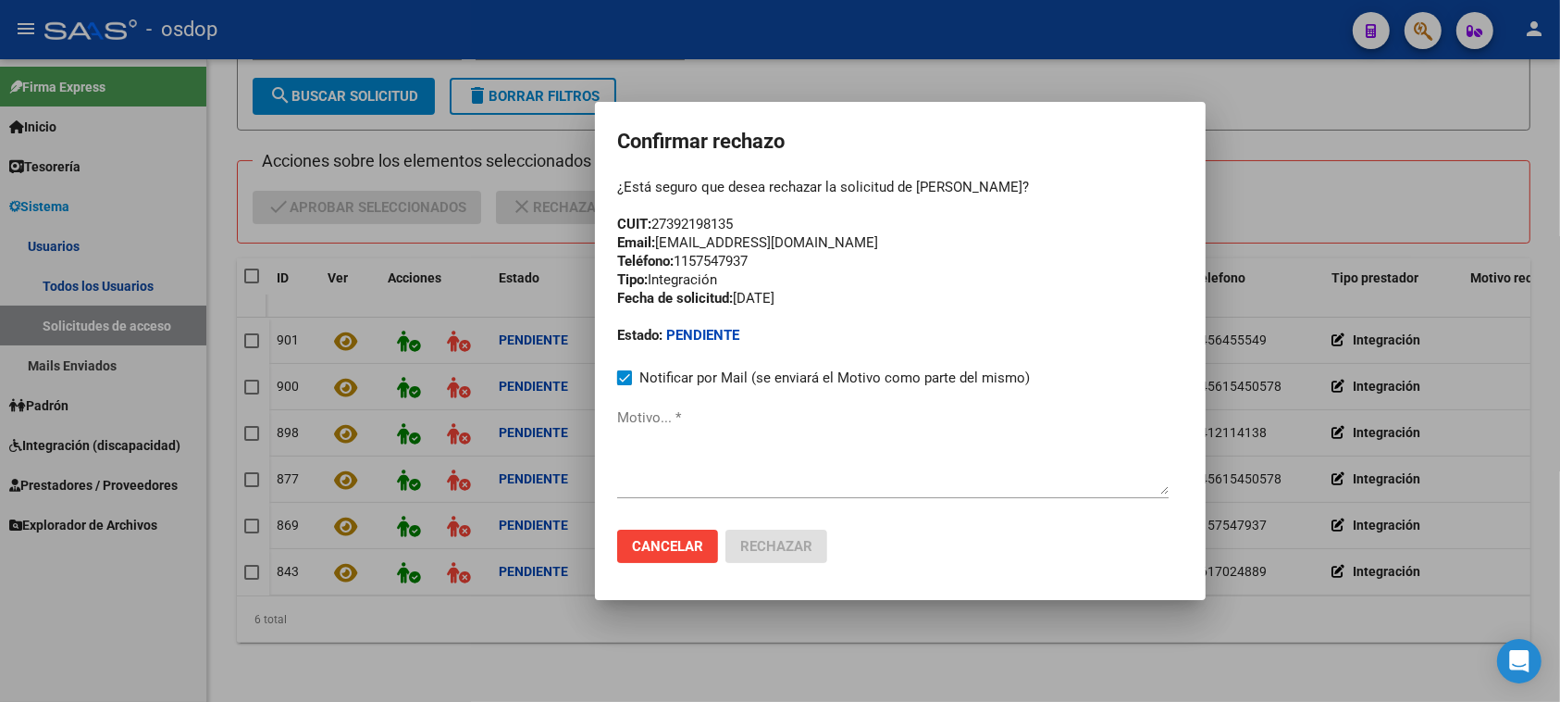
click at [613, 450] on mat-dialog-container "Confirmar rechazo ¿Está seguro que desea rechazar la solicitud de [PERSON_NAME]…" at bounding box center [900, 351] width 611 height 499
click at [617, 449] on textarea "Motivo... *" at bounding box center [893, 450] width 552 height 87
paste textarea "[EMAIL_ADDRESS][DOMAIN_NAME]"
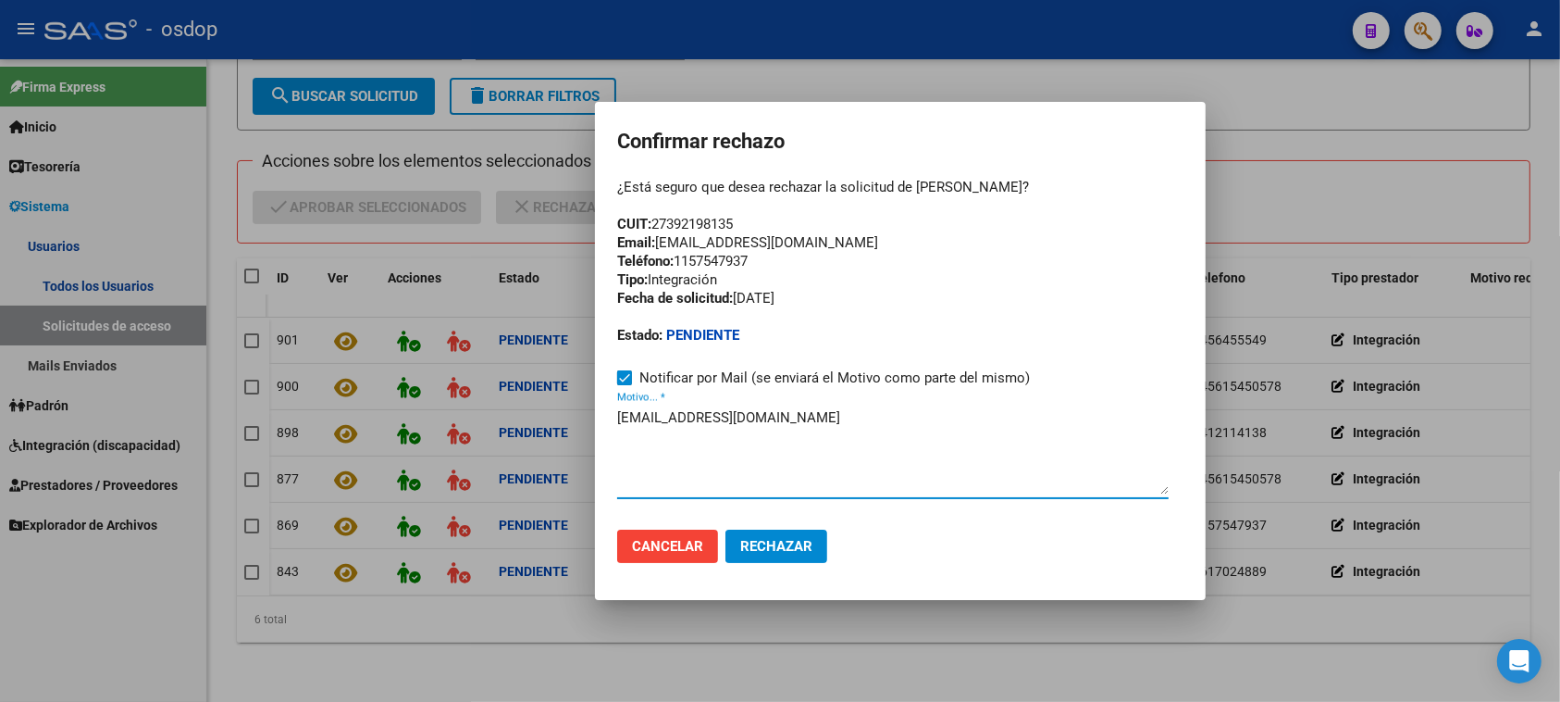
type textarea "[EMAIL_ADDRESS][DOMAIN_NAME]"
click at [668, 542] on span "Cancelar" at bounding box center [667, 546] width 71 height 17
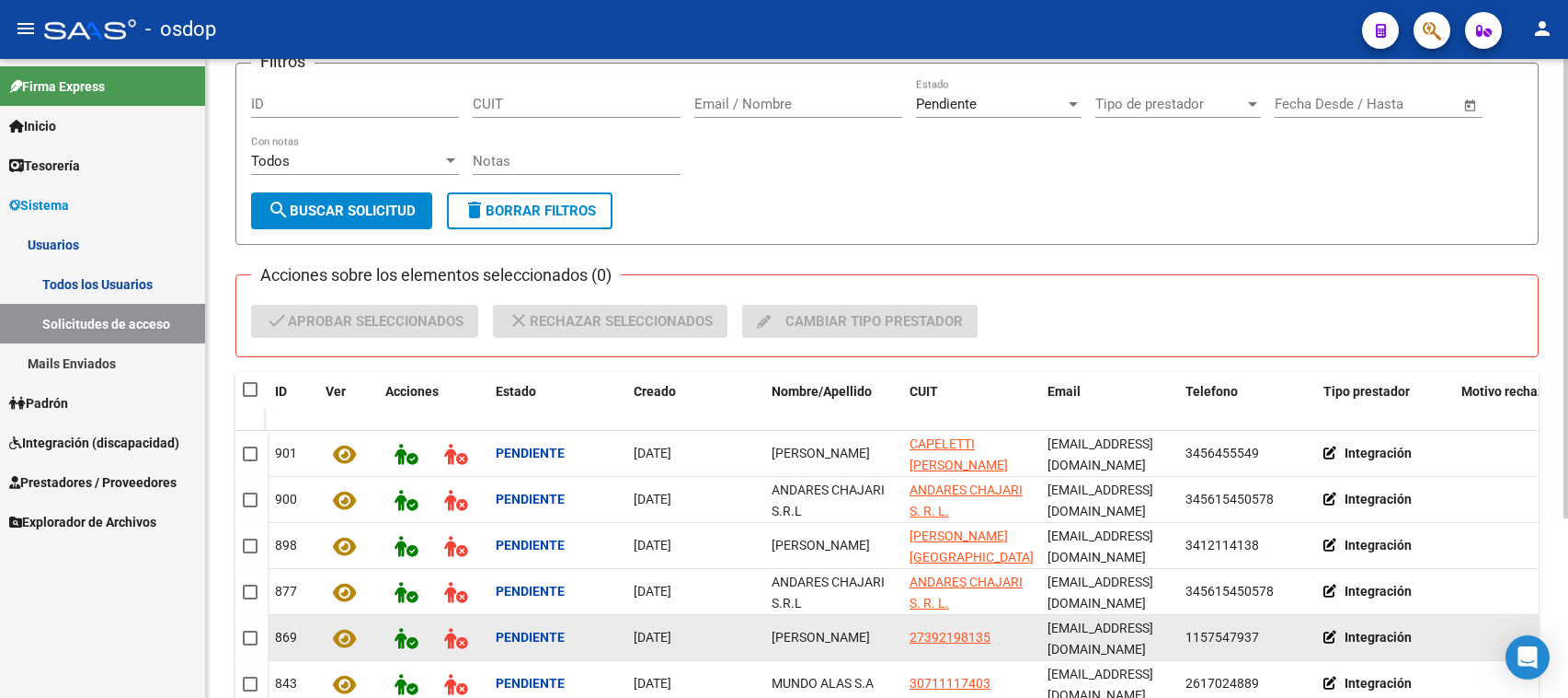
scroll to position [20, 0]
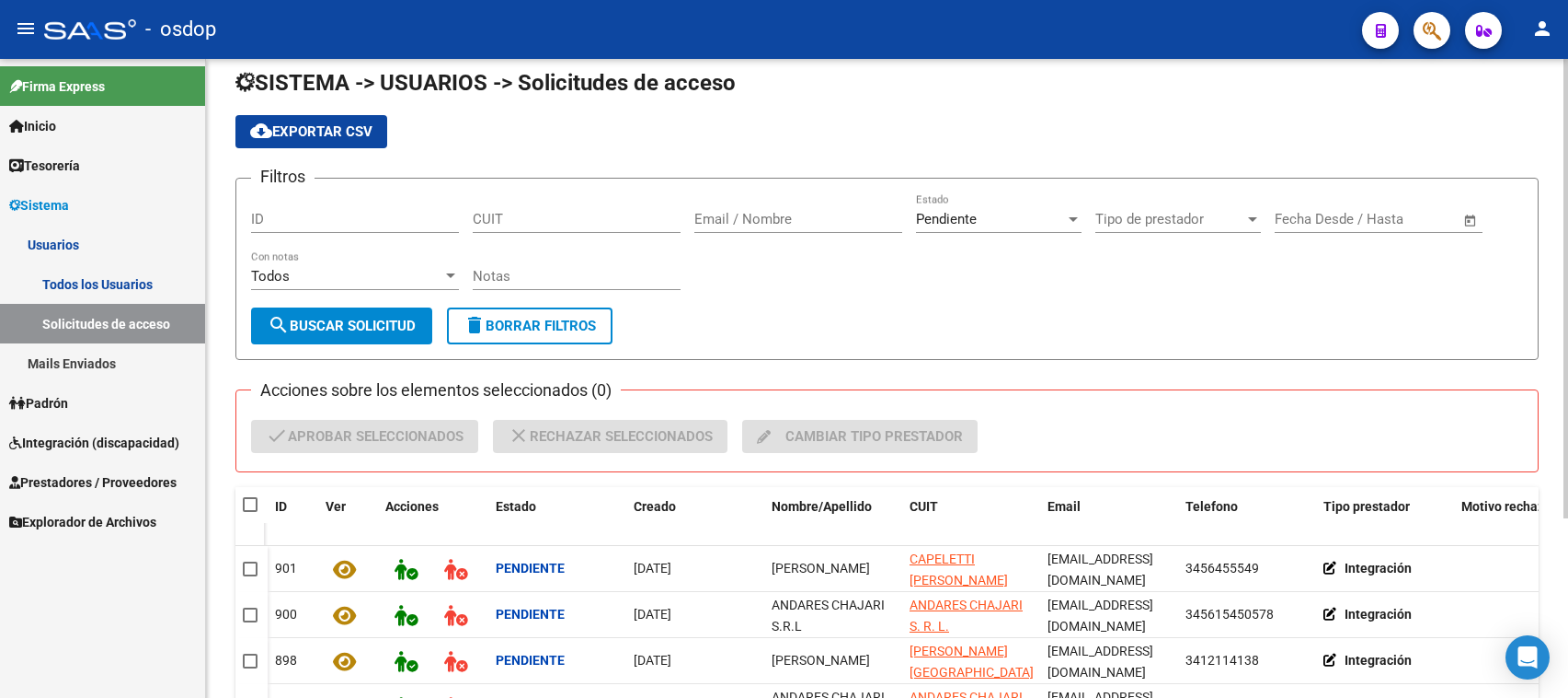
click at [476, 213] on input "CUIT" at bounding box center [576, 219] width 208 height 17
paste input
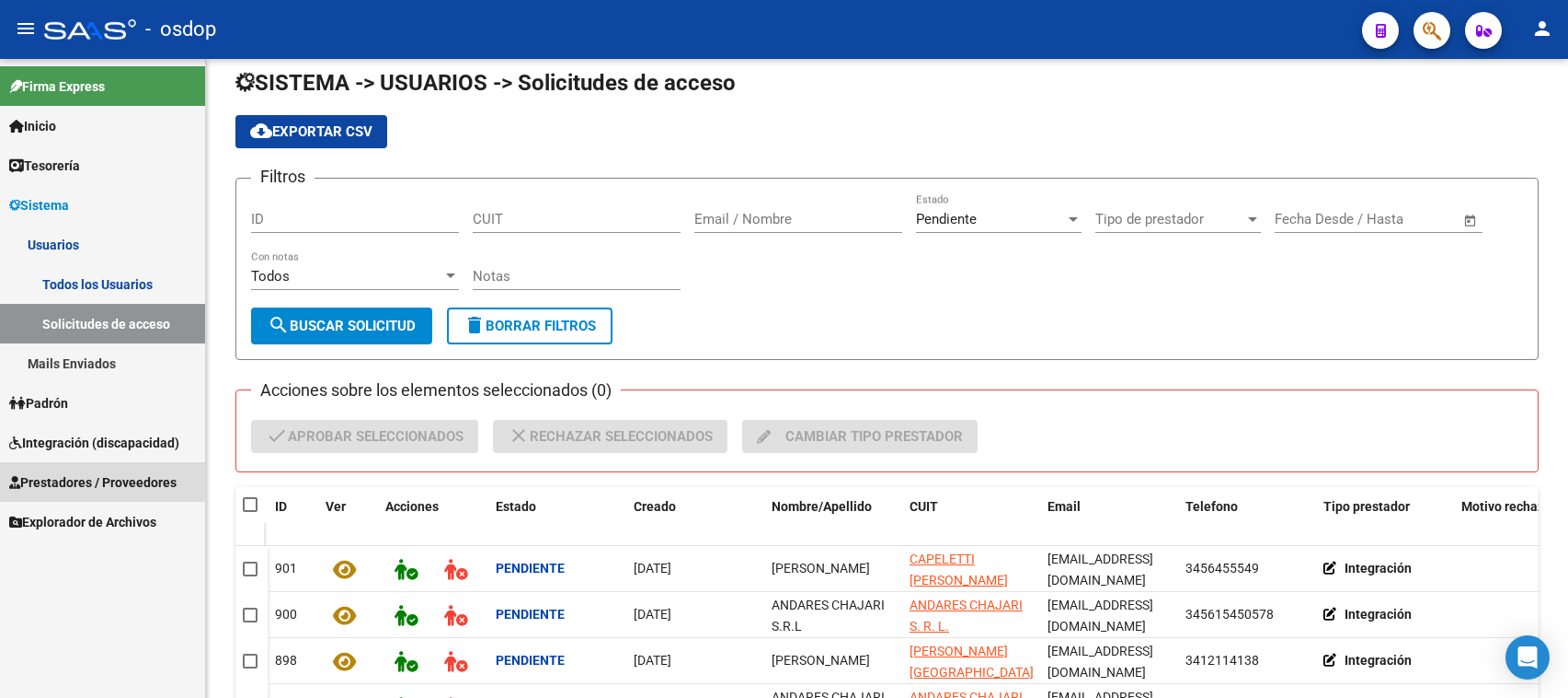
click at [98, 475] on span "Prestadores / Proveedores" at bounding box center [92, 482] width 167 height 20
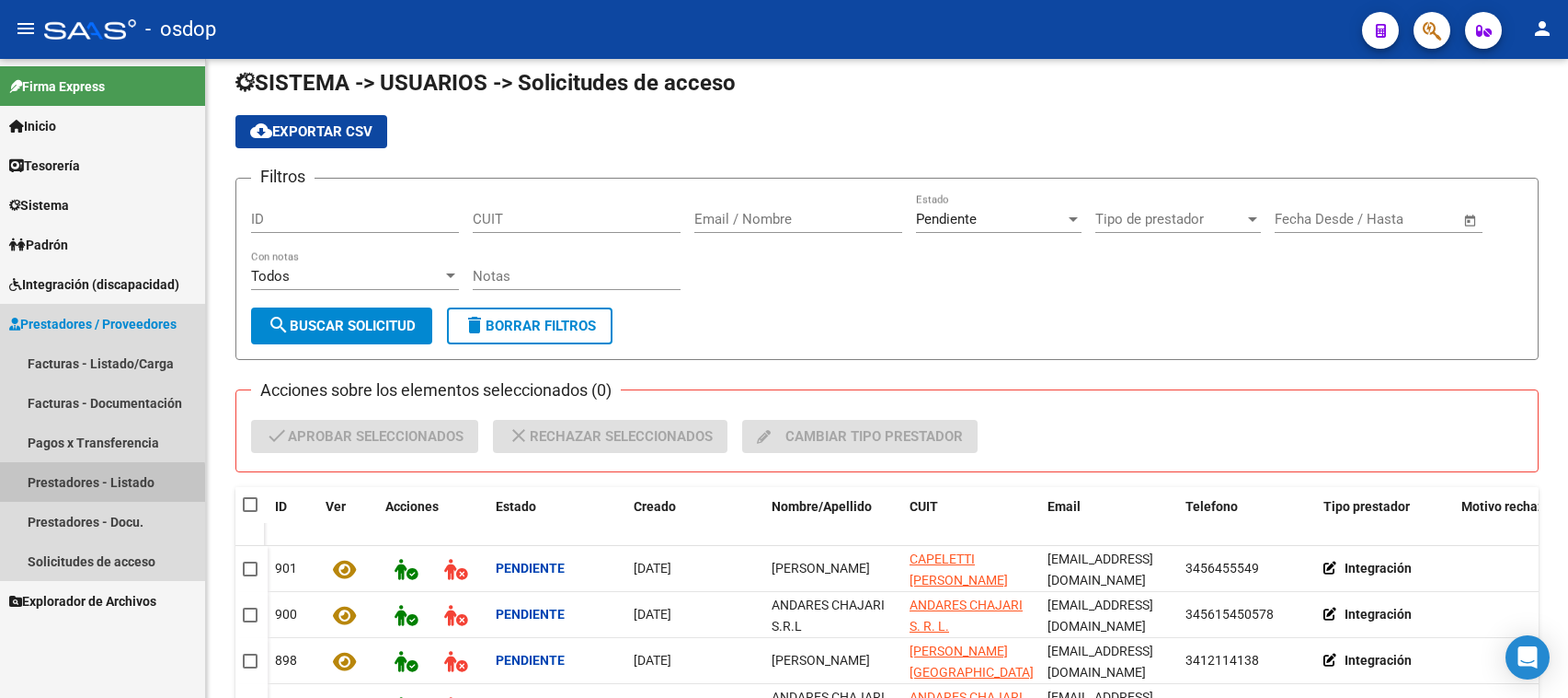
click at [96, 484] on link "Prestadores - Listado" at bounding box center [102, 482] width 205 height 40
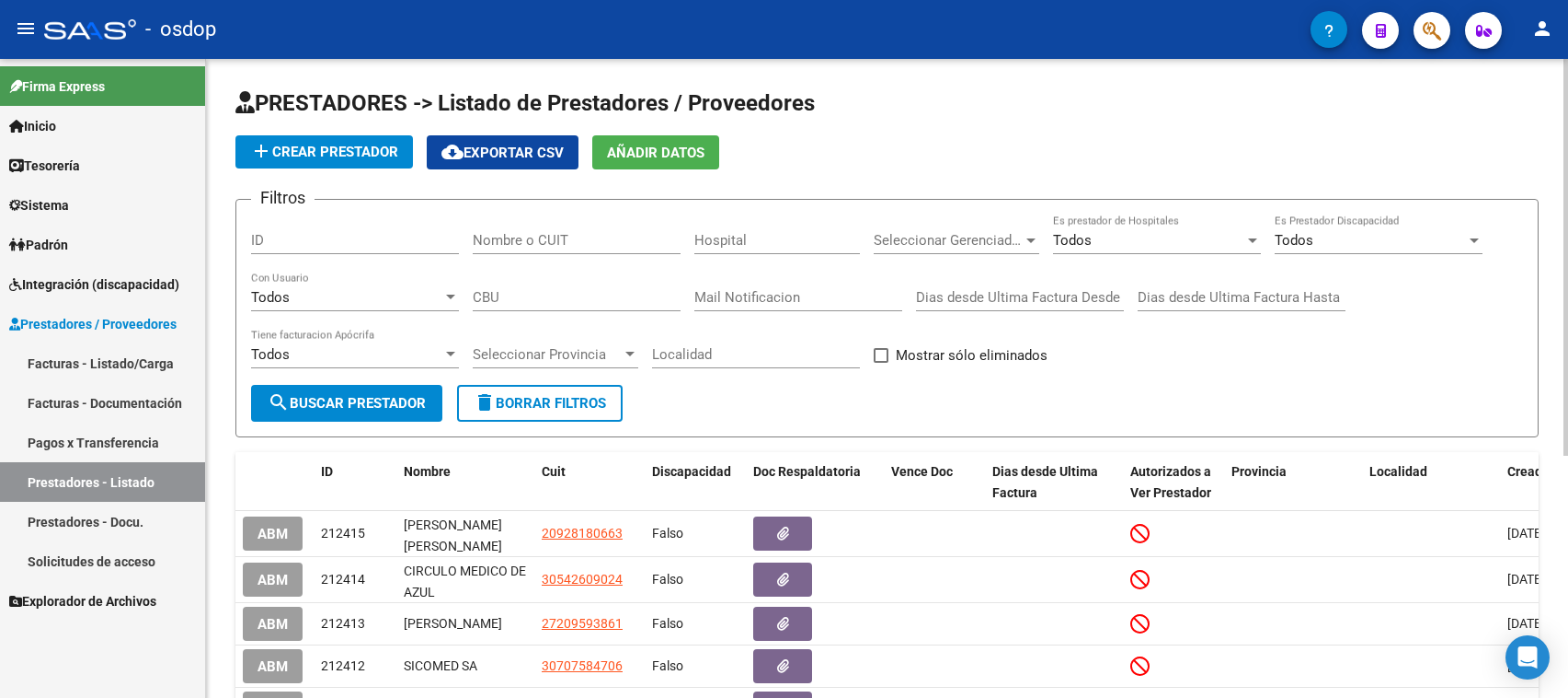
click at [474, 235] on input "Nombre o CUIT" at bounding box center [576, 240] width 208 height 17
paste input "[EMAIL_ADDRESS][DOMAIN_NAME]"
drag, startPoint x: 677, startPoint y: 236, endPoint x: 385, endPoint y: 237, distance: 292.0
click at [385, 237] on div "Filtros ID [EMAIL_ADDRESS][DOMAIN_NAME] Nombre o CUIT Hospital Seleccionar Gere…" at bounding box center [887, 299] width 1272 height 170
type input "[PERSON_NAME] MI"
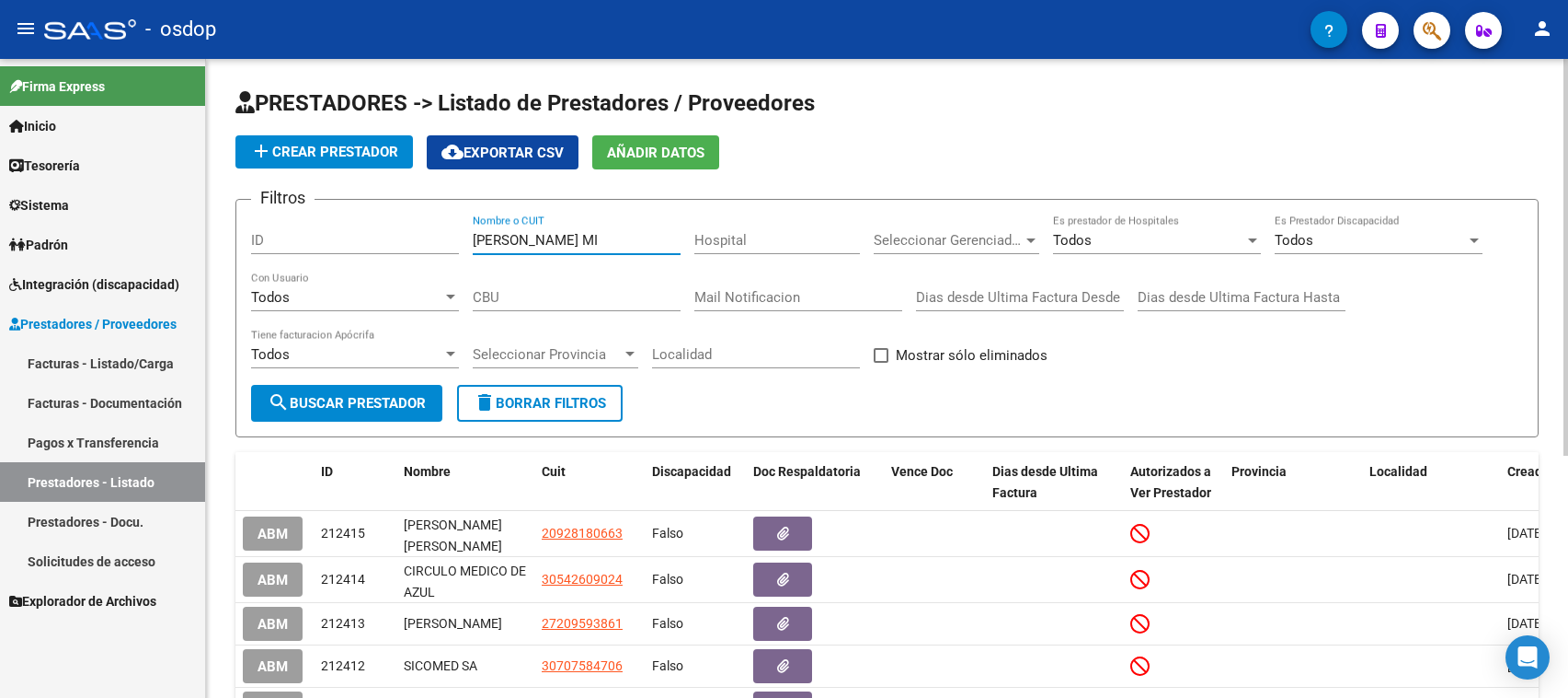
click at [370, 405] on span "search Buscar Prestador" at bounding box center [346, 403] width 158 height 17
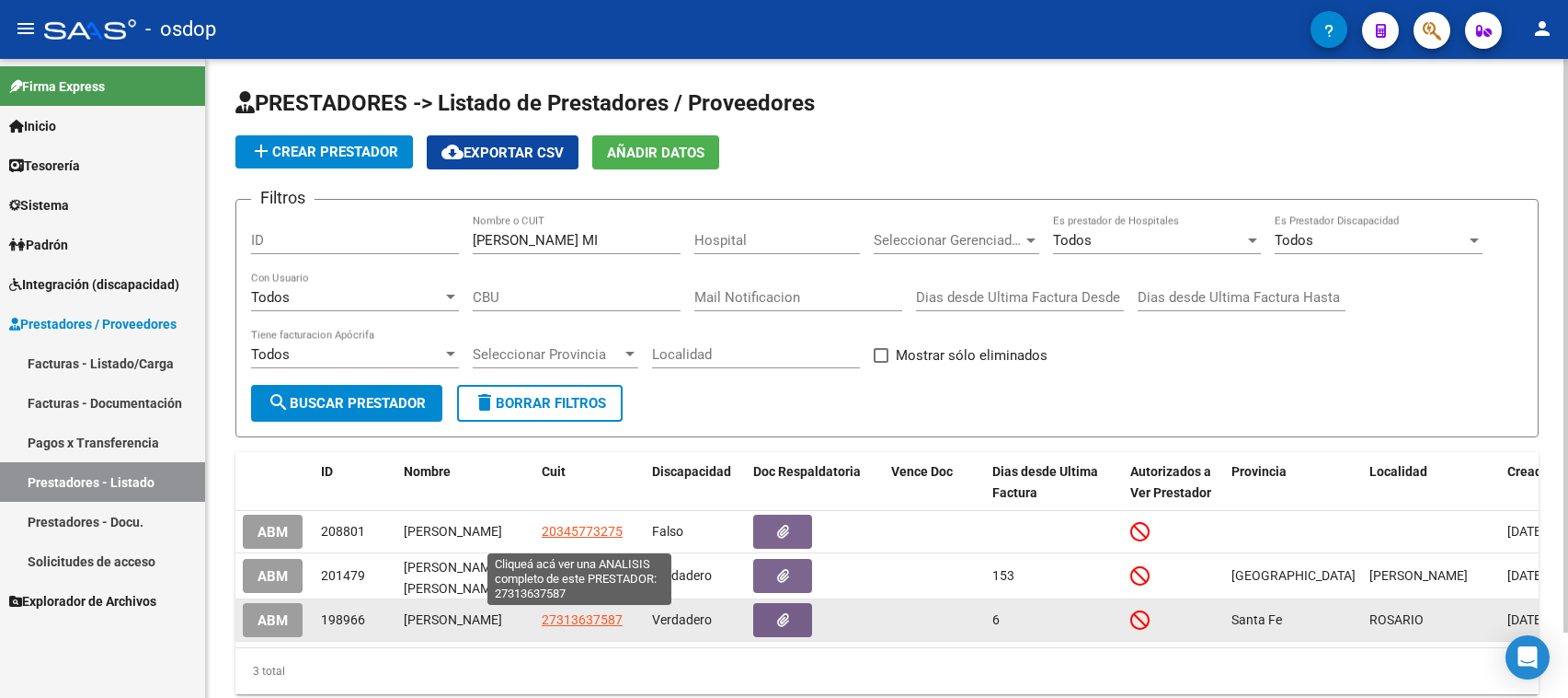
drag, startPoint x: 623, startPoint y: 623, endPoint x: 541, endPoint y: 623, distance: 82.0
click at [542, 623] on div "27313637587" at bounding box center [589, 619] width 95 height 21
click at [264, 623] on span "ABM" at bounding box center [272, 619] width 31 height 17
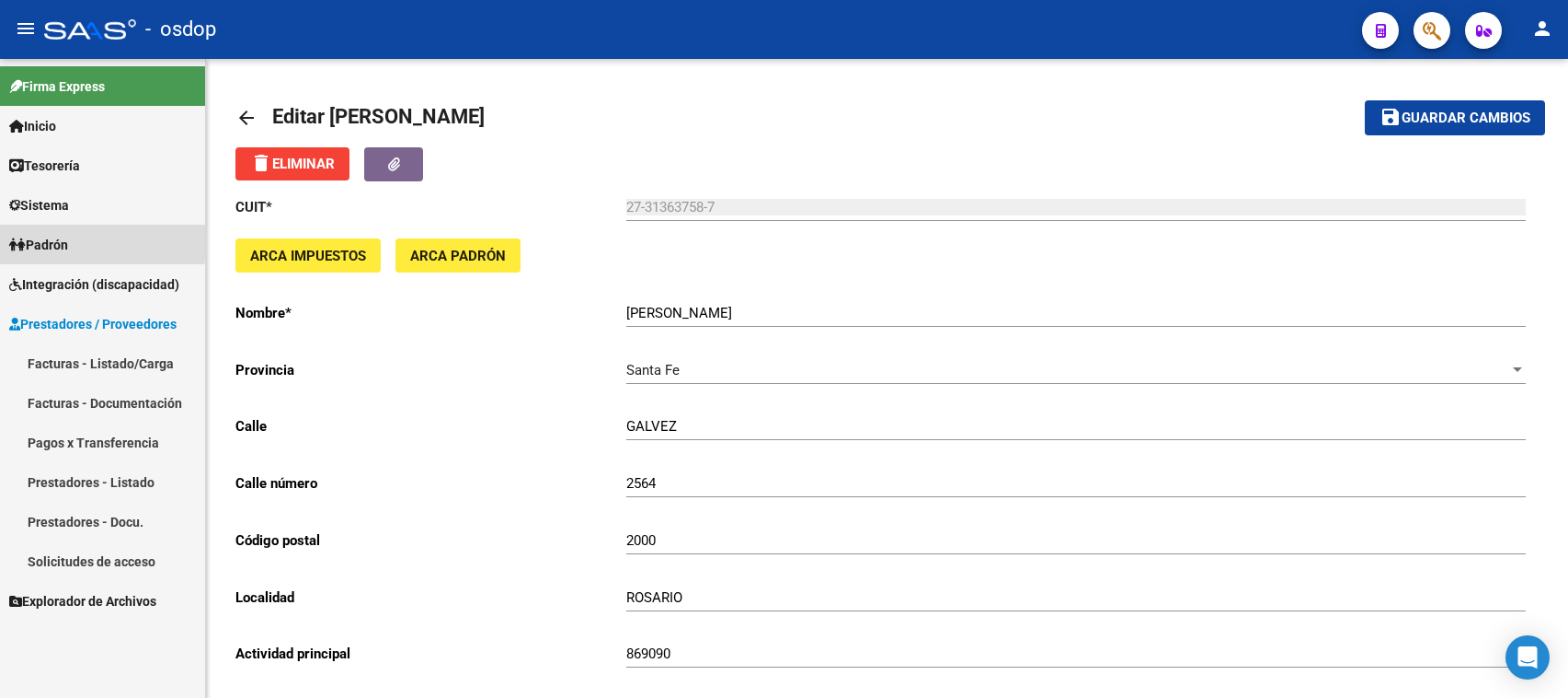
click at [56, 237] on span "Padrón" at bounding box center [38, 245] width 59 height 20
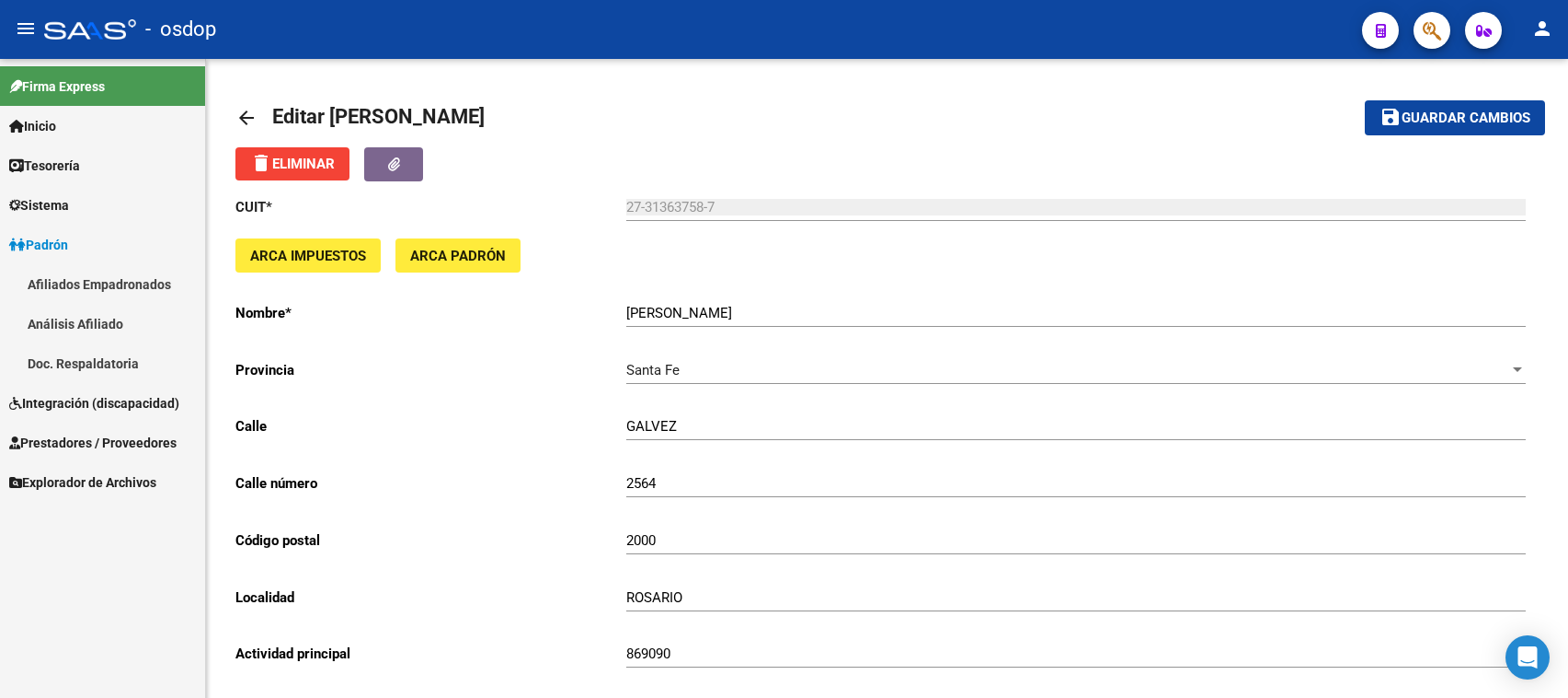
click at [63, 196] on span "Sistema" at bounding box center [39, 205] width 60 height 20
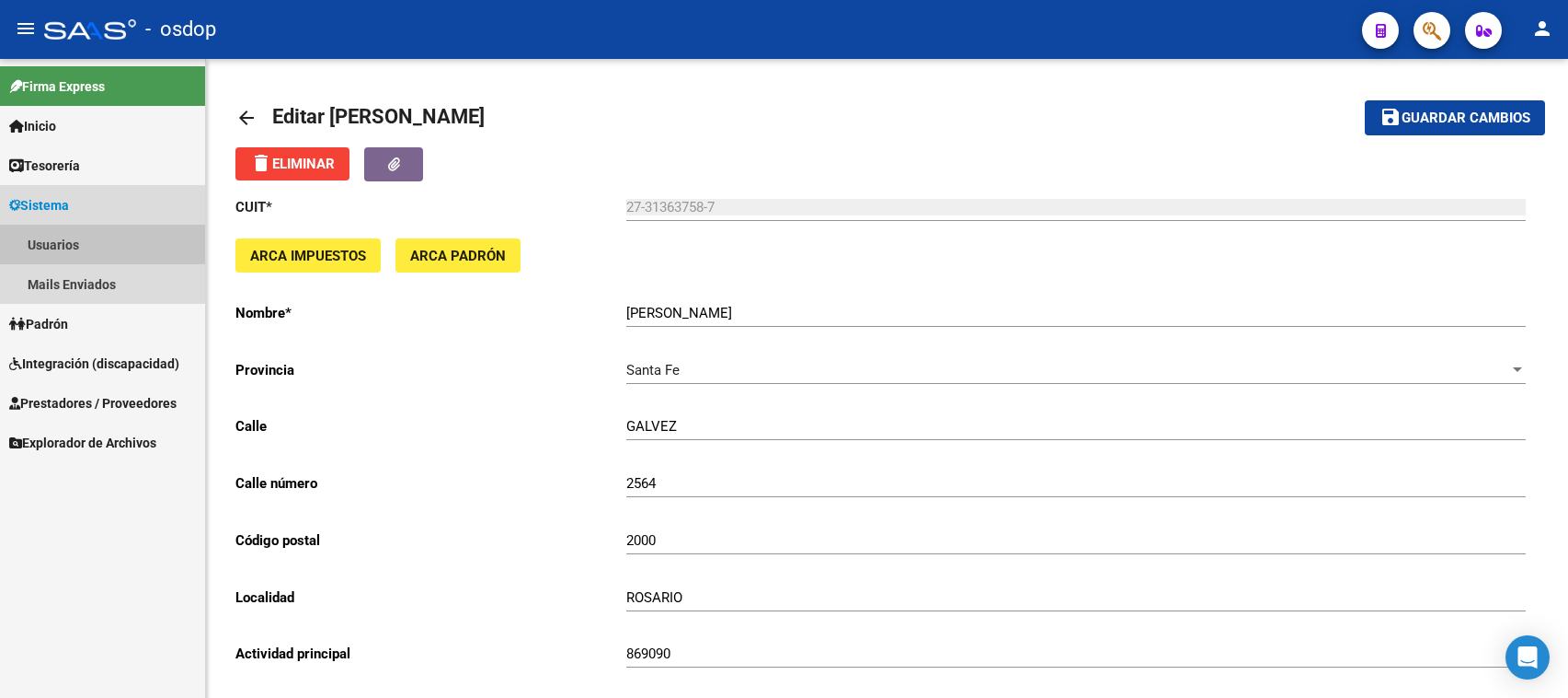
click at [53, 241] on link "Usuarios" at bounding box center [102, 245] width 205 height 40
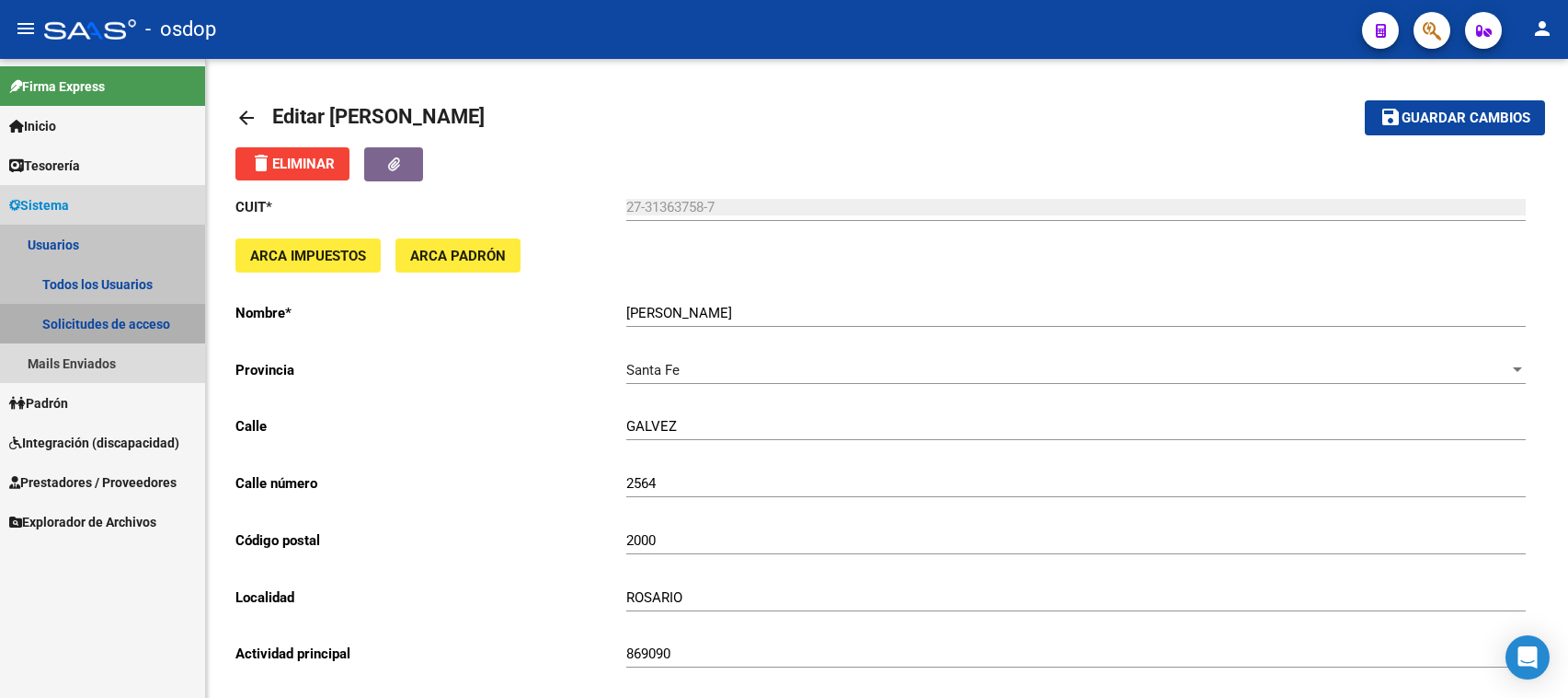
click at [115, 322] on link "Solicitudes de acceso" at bounding box center [102, 323] width 205 height 40
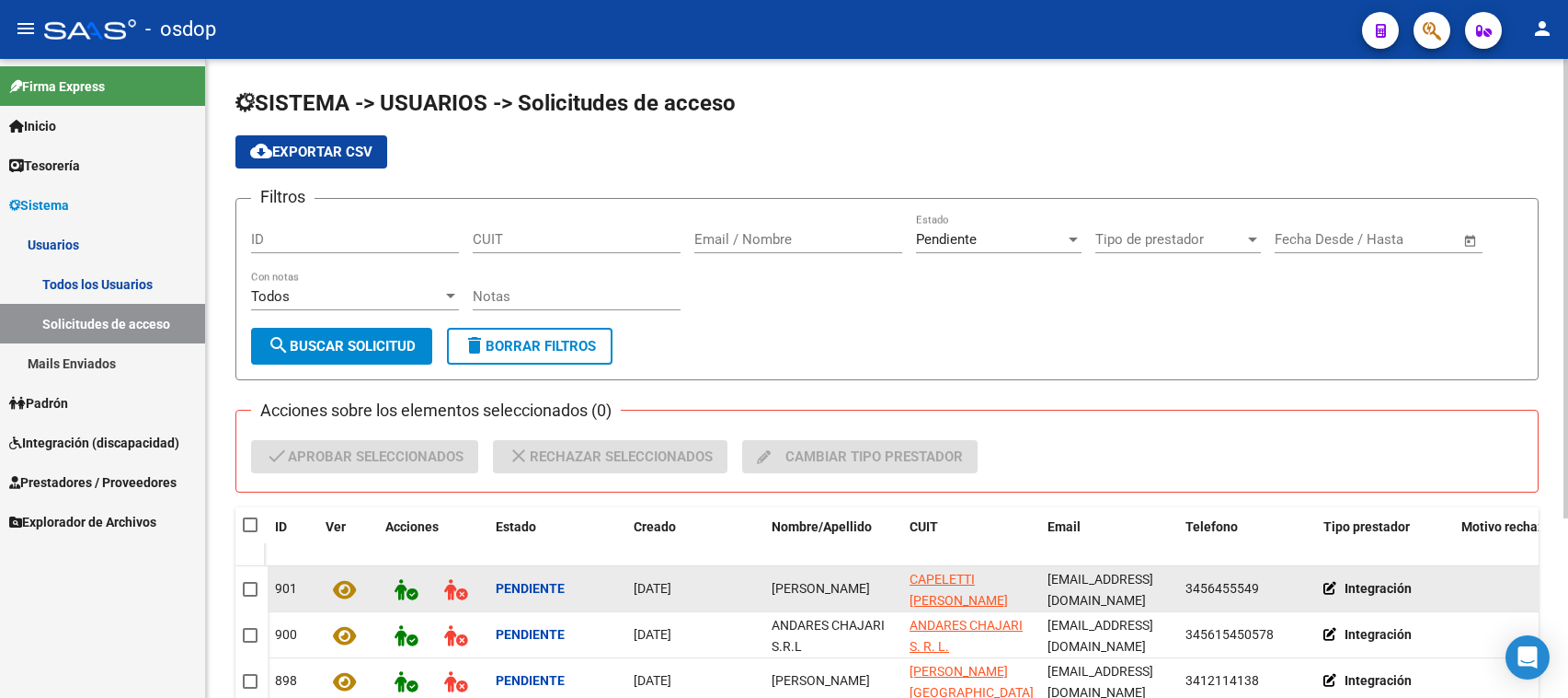
scroll to position [251, 0]
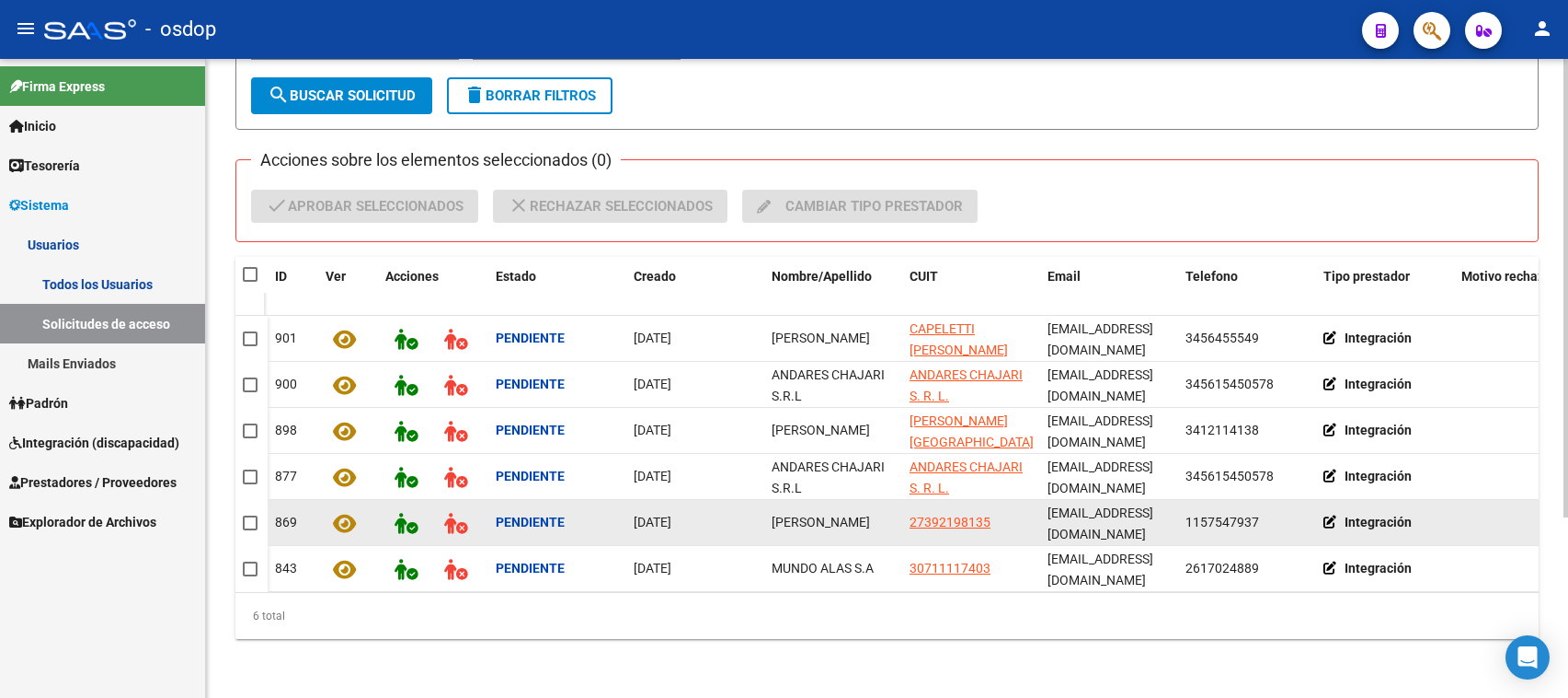
drag, startPoint x: 987, startPoint y: 512, endPoint x: 907, endPoint y: 513, distance: 80.0
click at [907, 513] on datatable-body-cell "27392198135" at bounding box center [971, 522] width 138 height 45
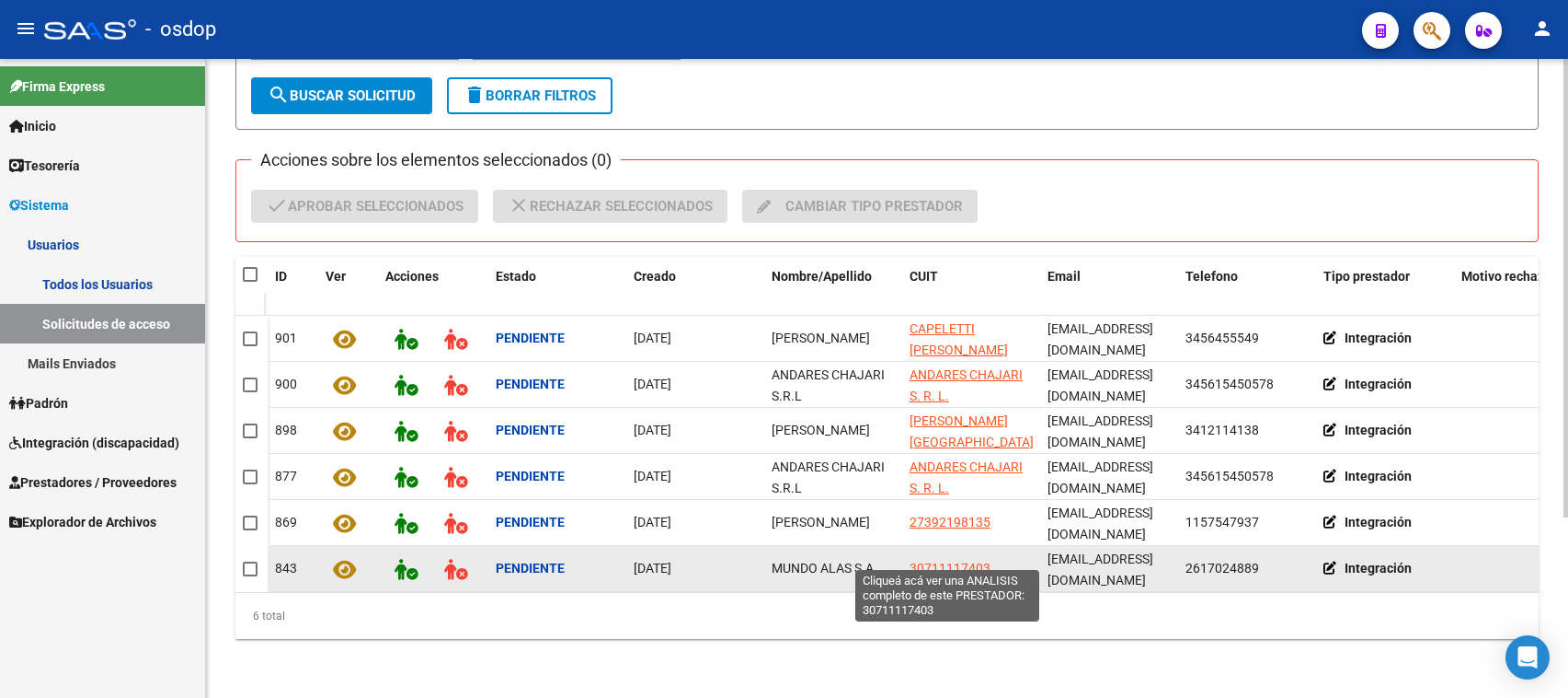
drag, startPoint x: 990, startPoint y: 553, endPoint x: 908, endPoint y: 555, distance: 82.0
click at [909, 558] on div "30711117403" at bounding box center [971, 568] width 123 height 21
click at [929, 561] on span "30711117403" at bounding box center [949, 568] width 80 height 15
type textarea "30711117403"
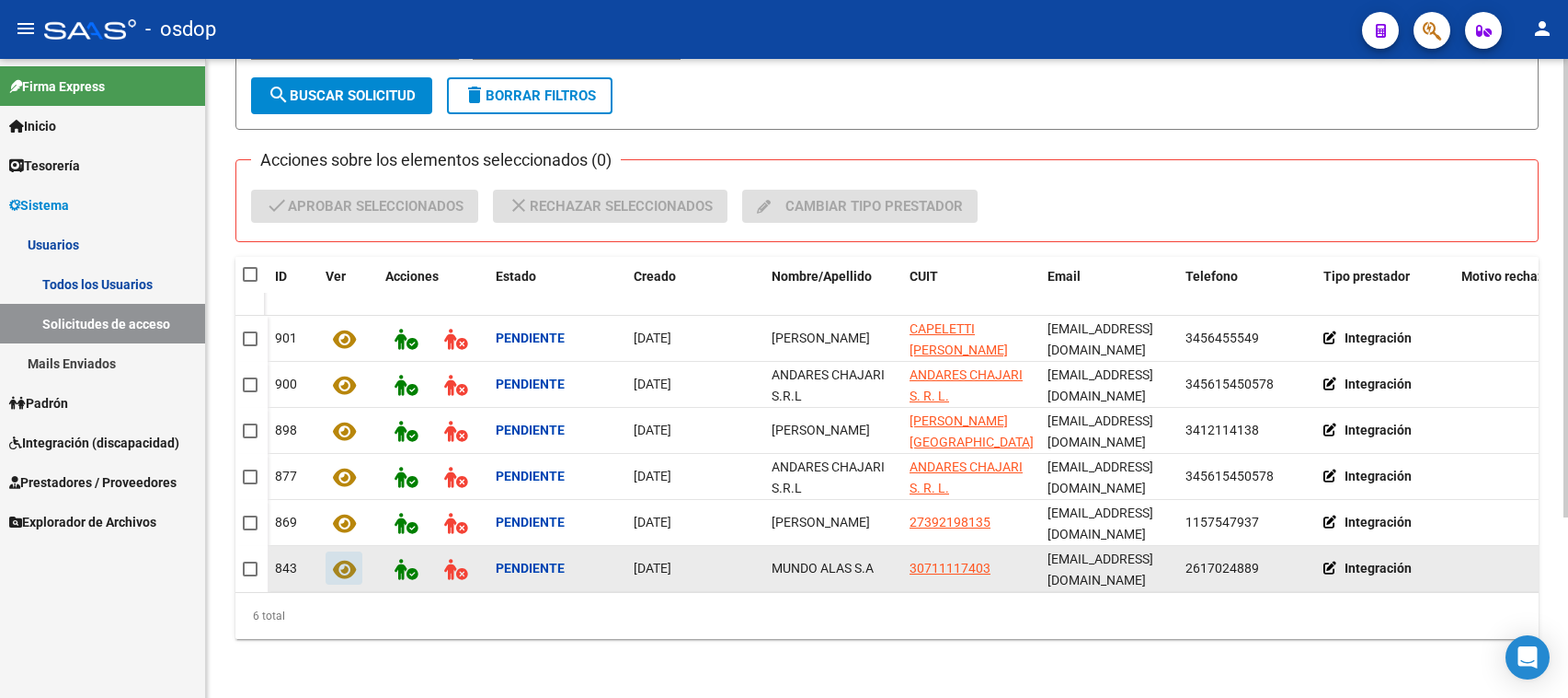
click at [342, 559] on icon at bounding box center [344, 569] width 23 height 21
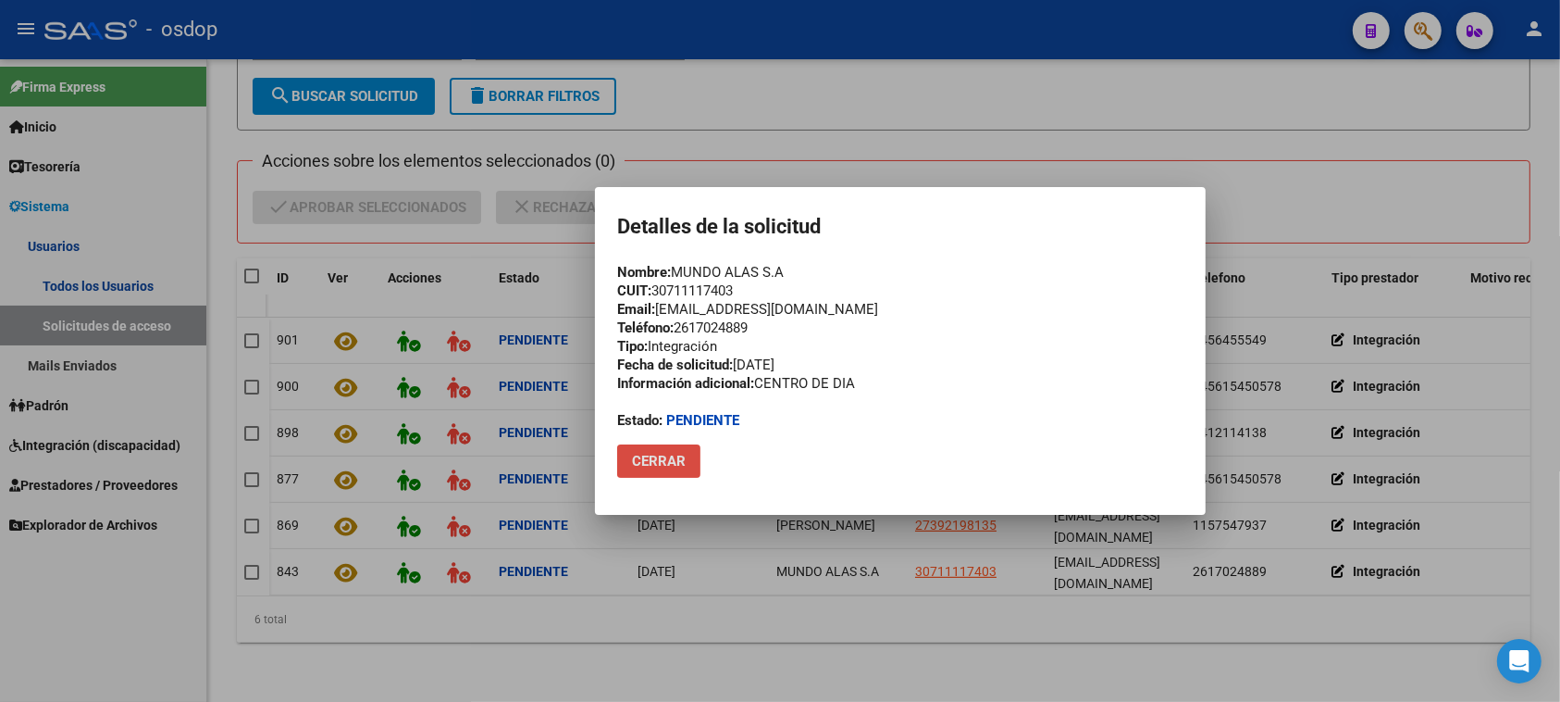
click at [666, 468] on span "Cerrar" at bounding box center [659, 461] width 54 height 17
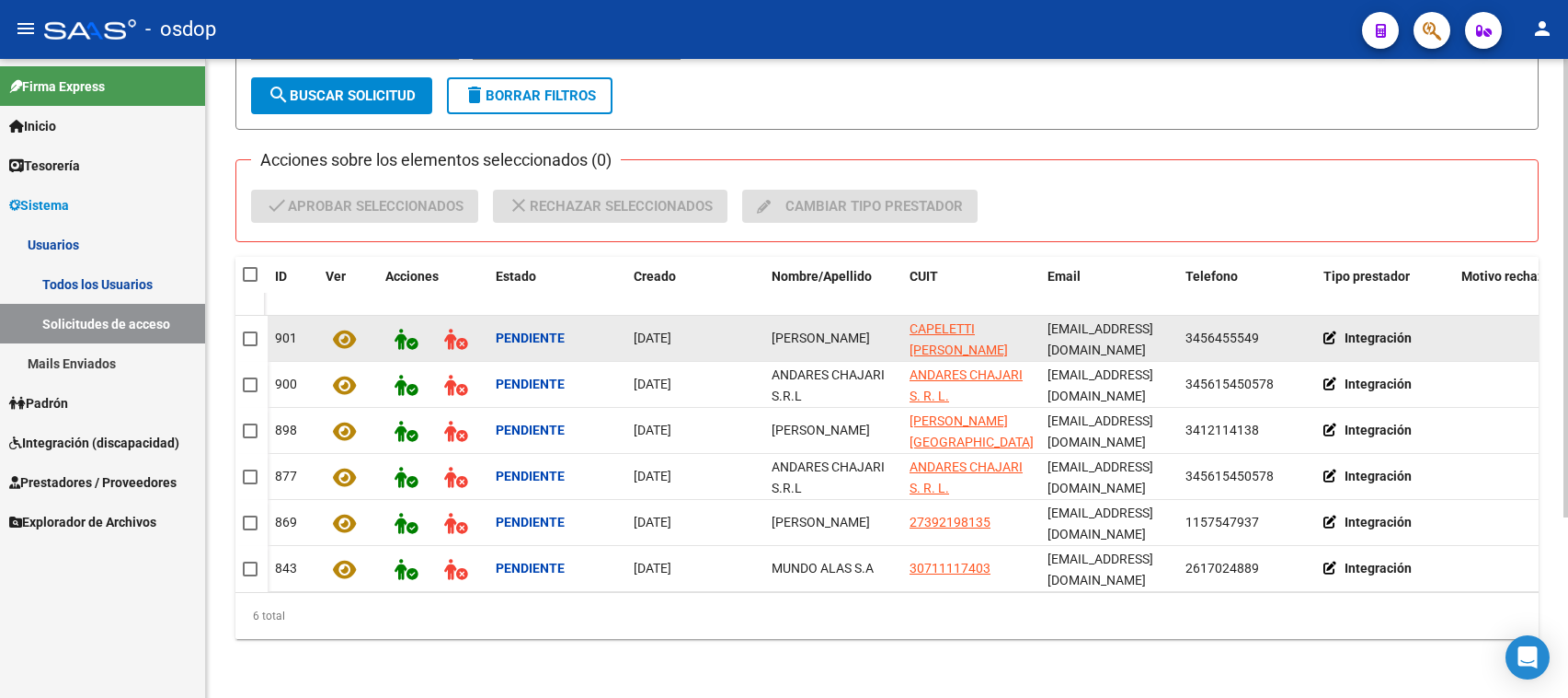
scroll to position [0, 0]
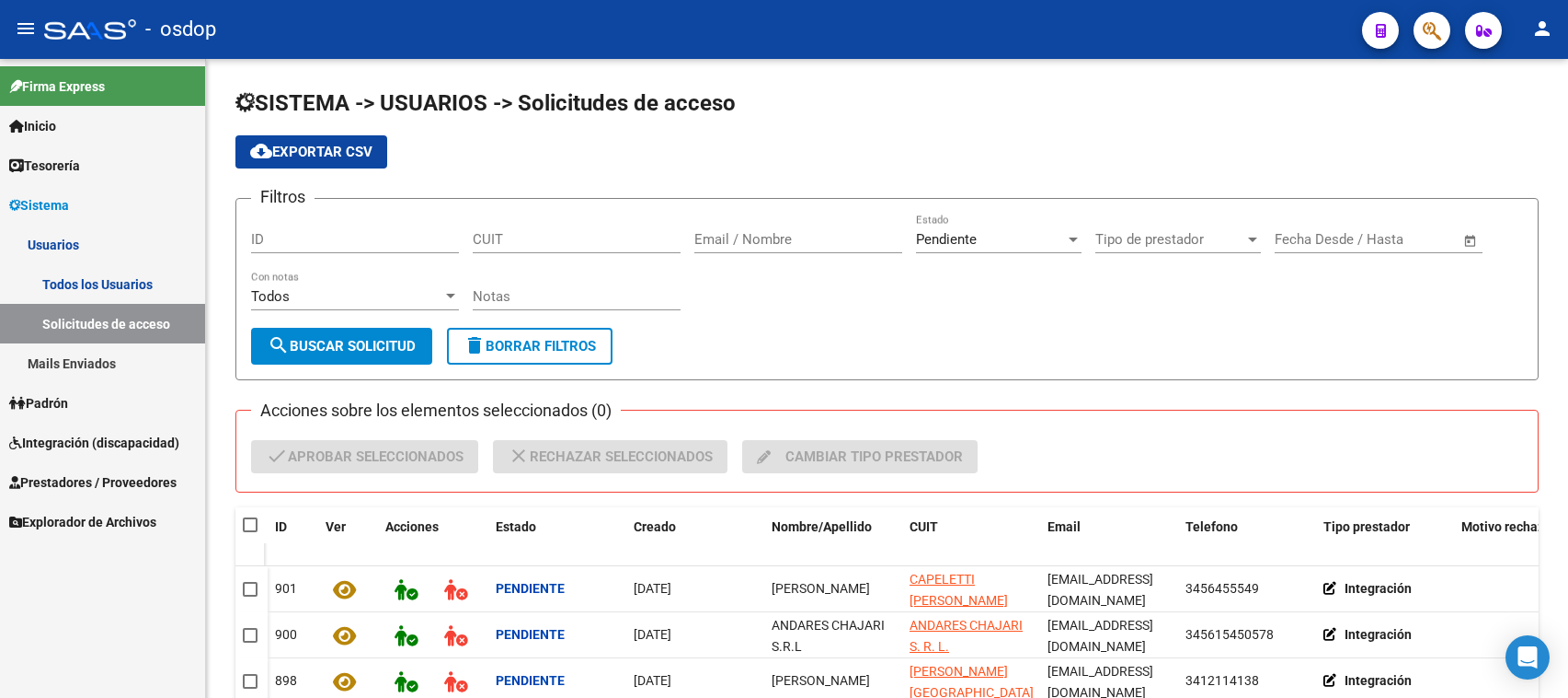
click at [77, 281] on link "Todos los Usuarios" at bounding box center [102, 284] width 205 height 40
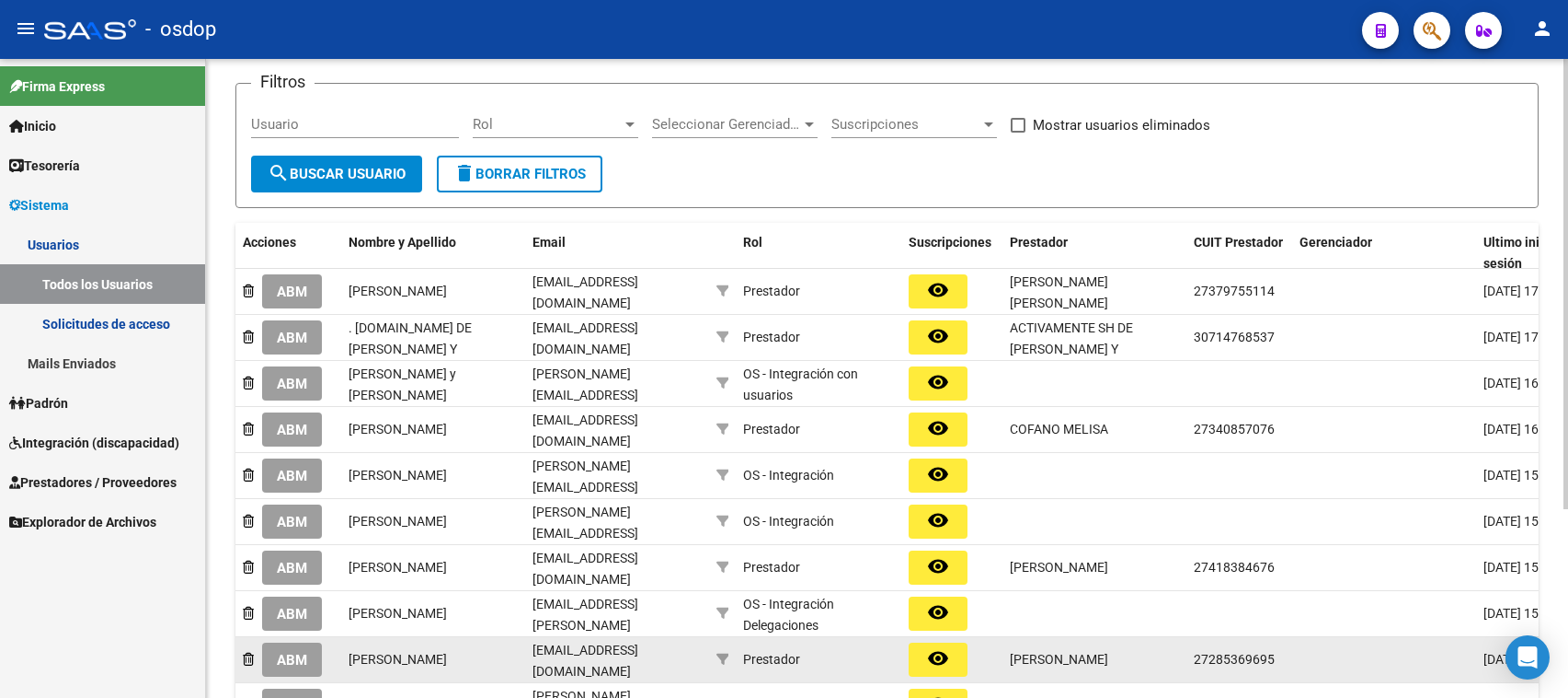
scroll to position [230, 0]
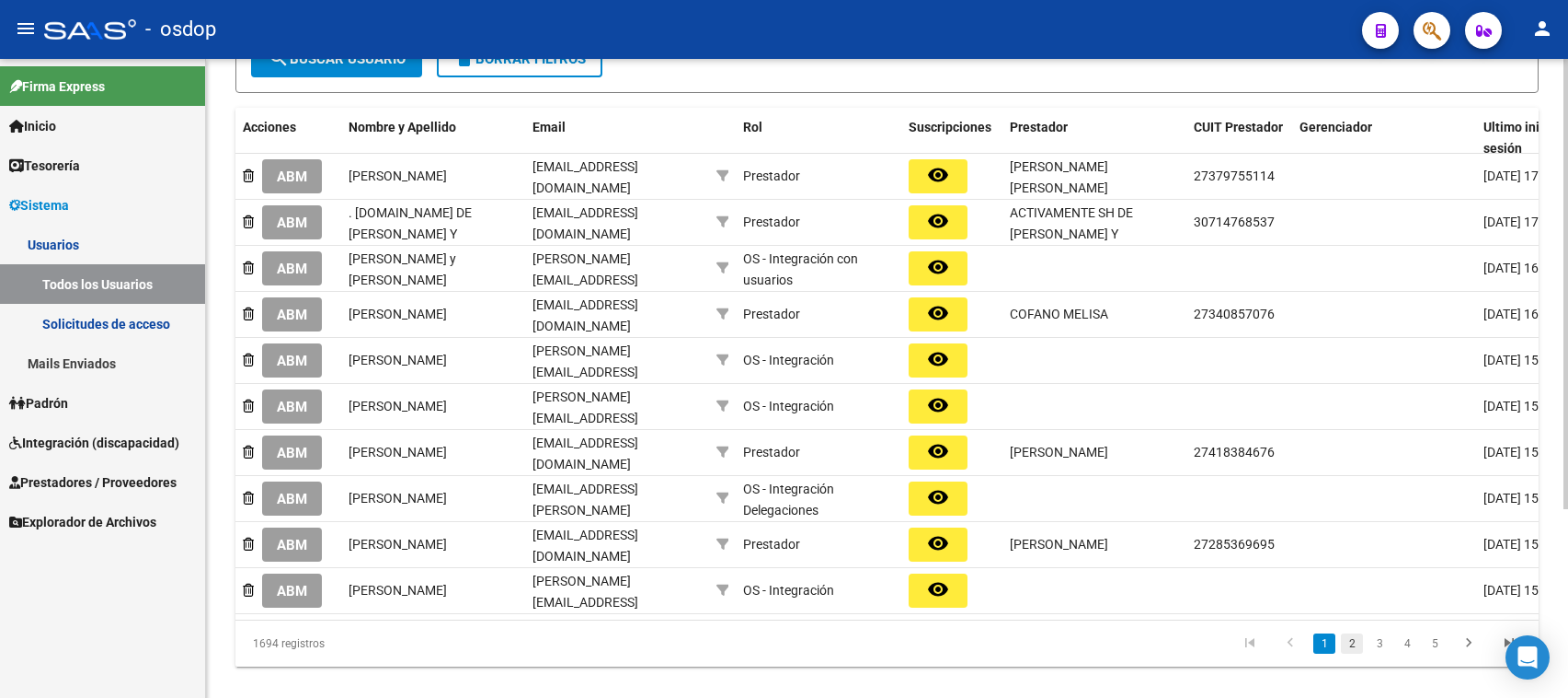
click at [1349, 653] on link "2" at bounding box center [1351, 643] width 22 height 20
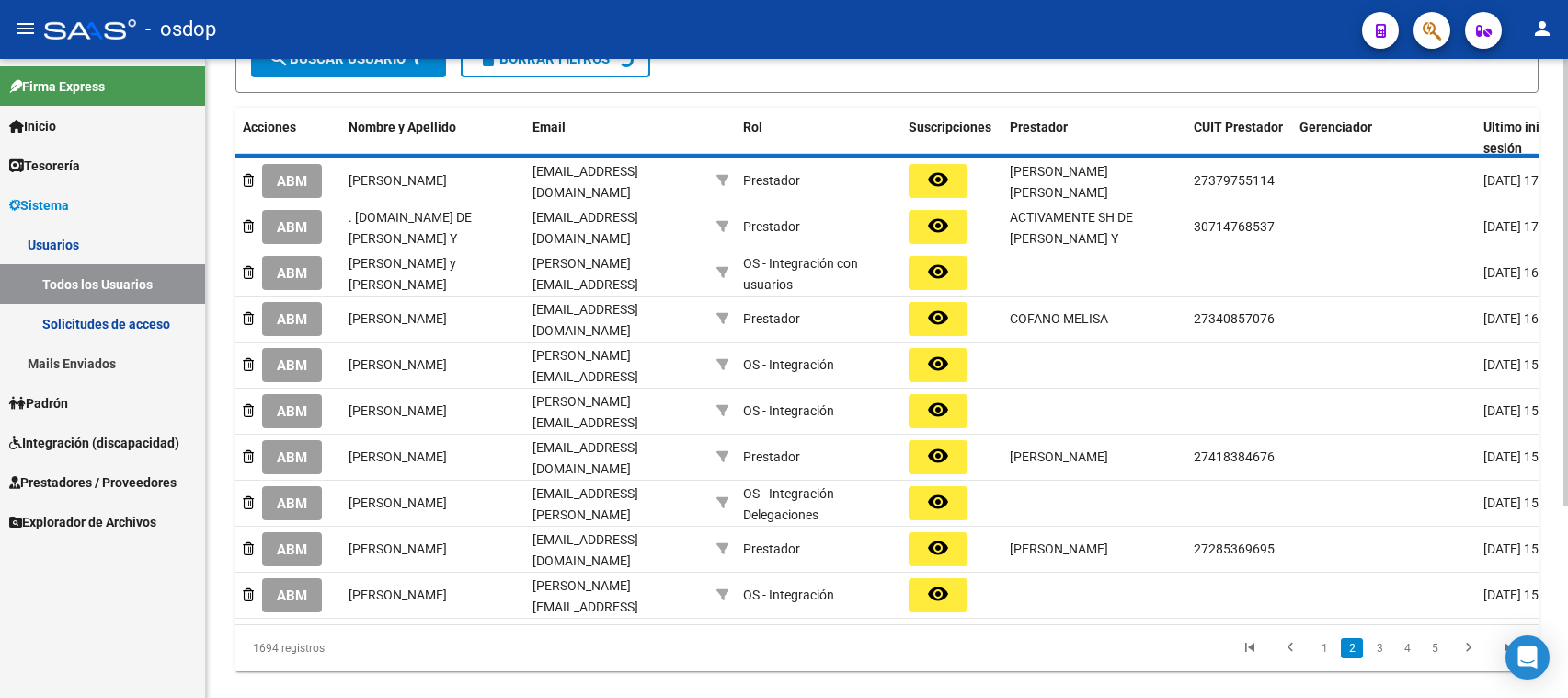
scroll to position [231, 0]
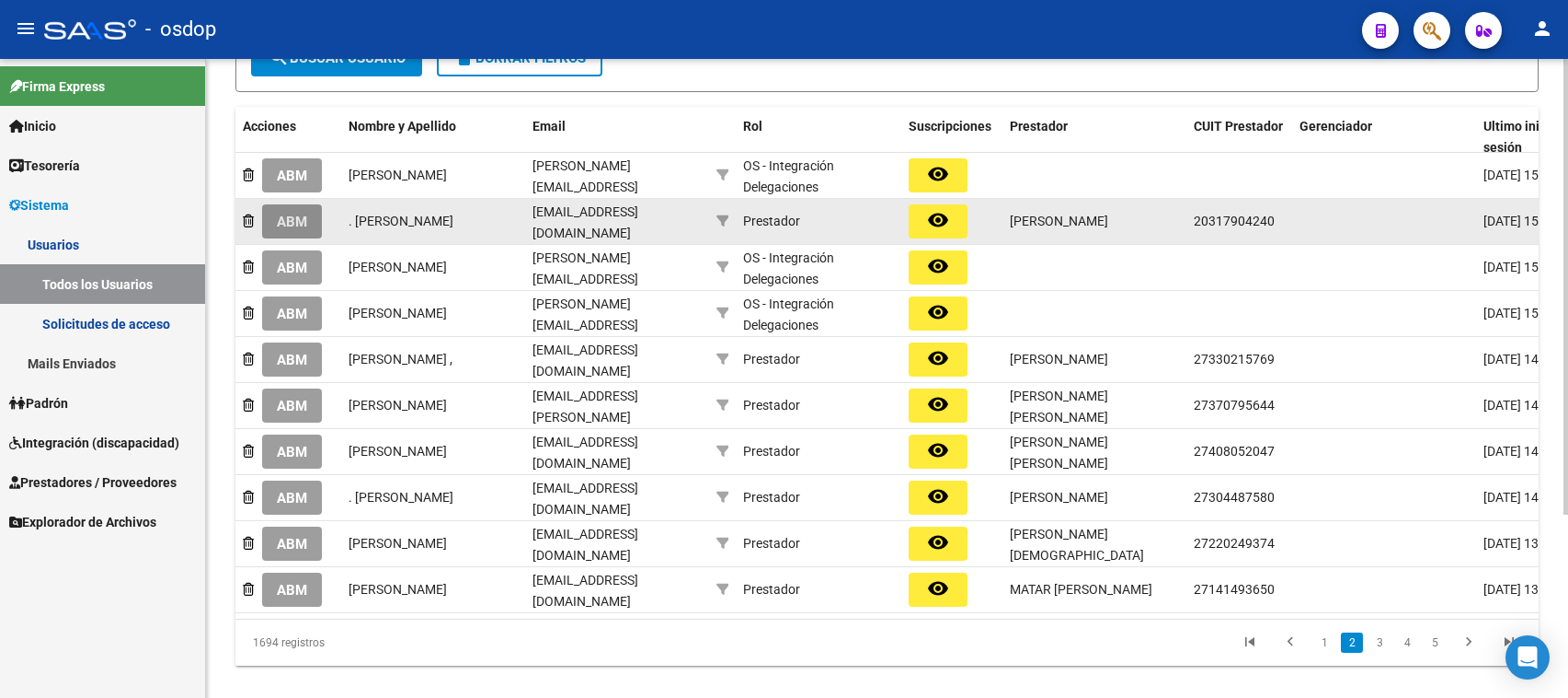
click at [300, 215] on span "ABM" at bounding box center [292, 222] width 31 height 17
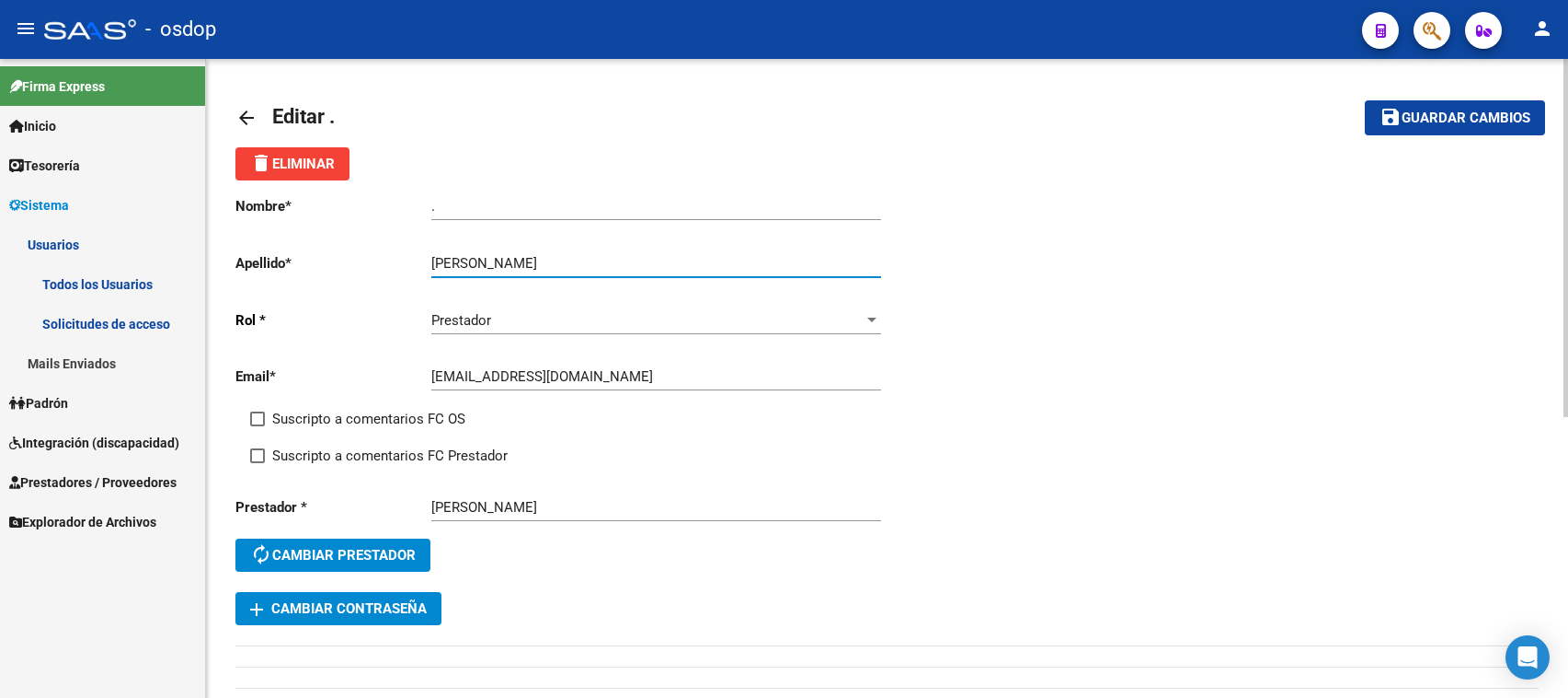
drag, startPoint x: 508, startPoint y: 256, endPoint x: 604, endPoint y: 256, distance: 96.0
click at [604, 256] on input "[PERSON_NAME]" at bounding box center [656, 262] width 450 height 17
type input "[PERSON_NAME]"
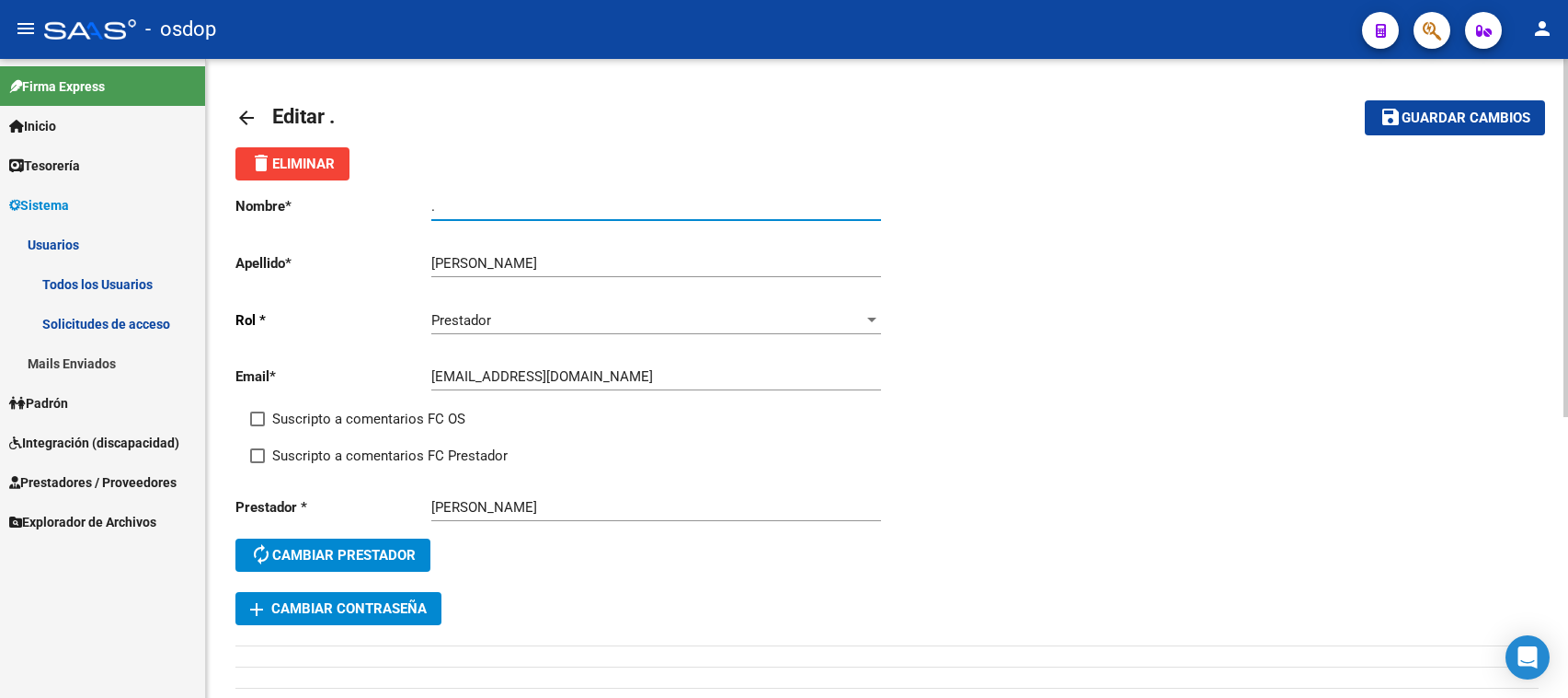
drag, startPoint x: 442, startPoint y: 200, endPoint x: 392, endPoint y: 201, distance: 50.0
click at [392, 201] on app-form-text-field "Nombre * . Ingresar nombre" at bounding box center [557, 206] width 645 height 17
paste input "[PERSON_NAME]"
type input "[PERSON_NAME]"
click at [1427, 120] on span "Guardar cambios" at bounding box center [1466, 118] width 129 height 17
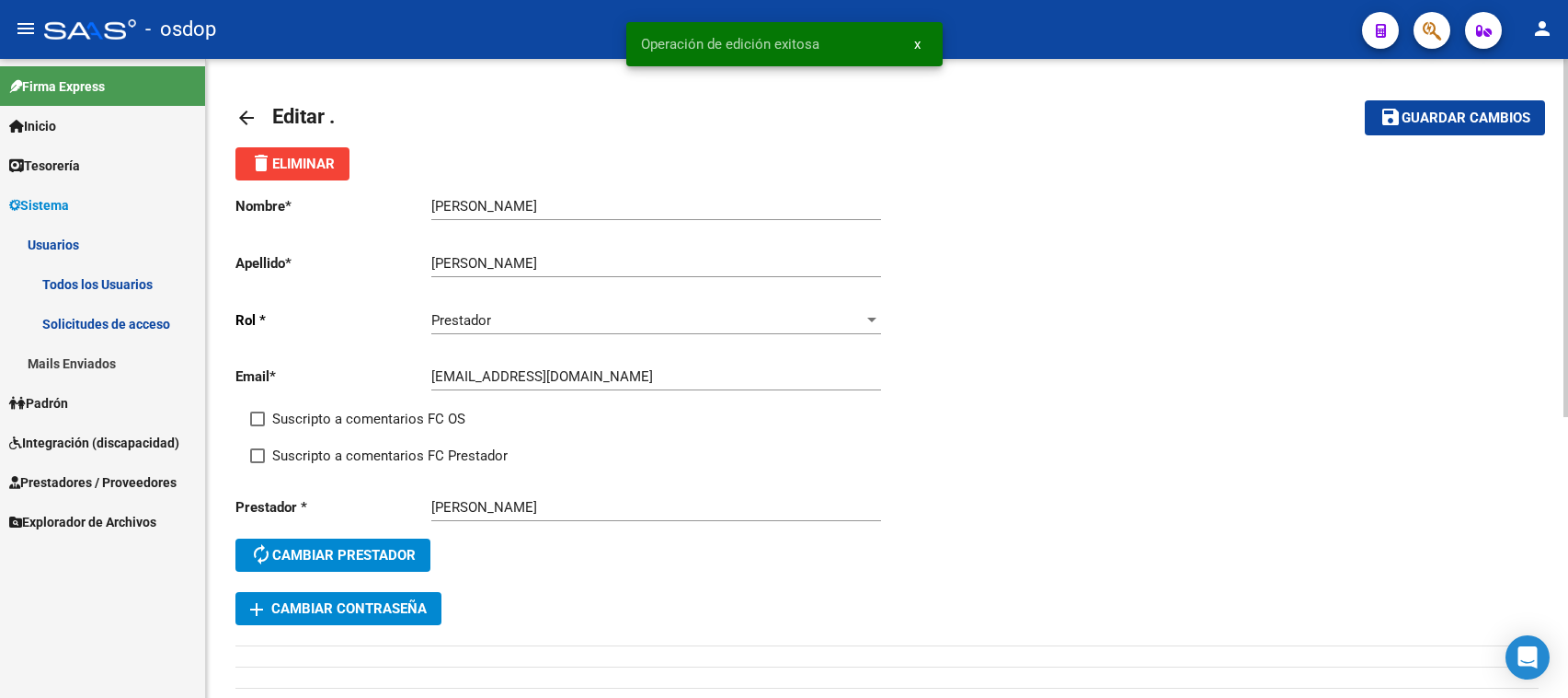
click at [243, 117] on mat-icon "arrow_back" at bounding box center [246, 117] width 22 height 22
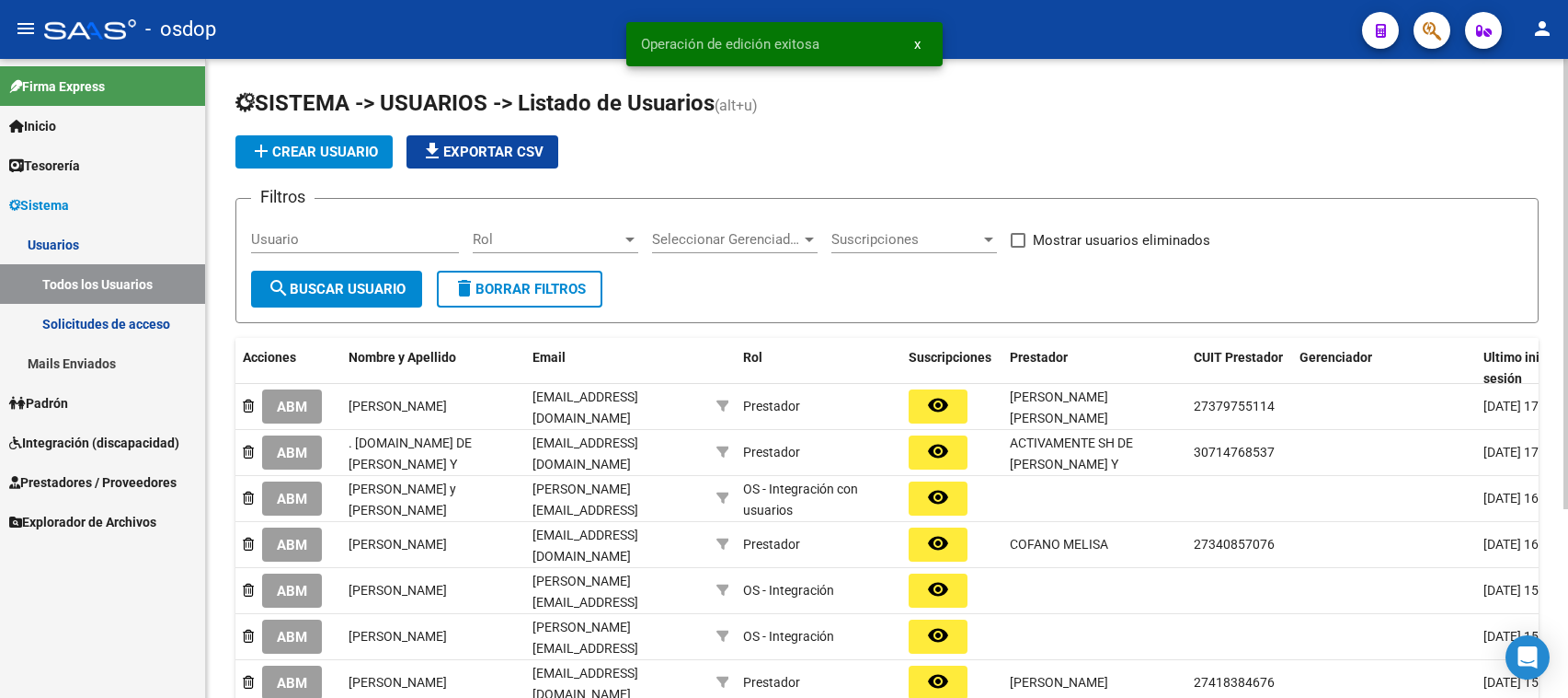
scroll to position [268, 0]
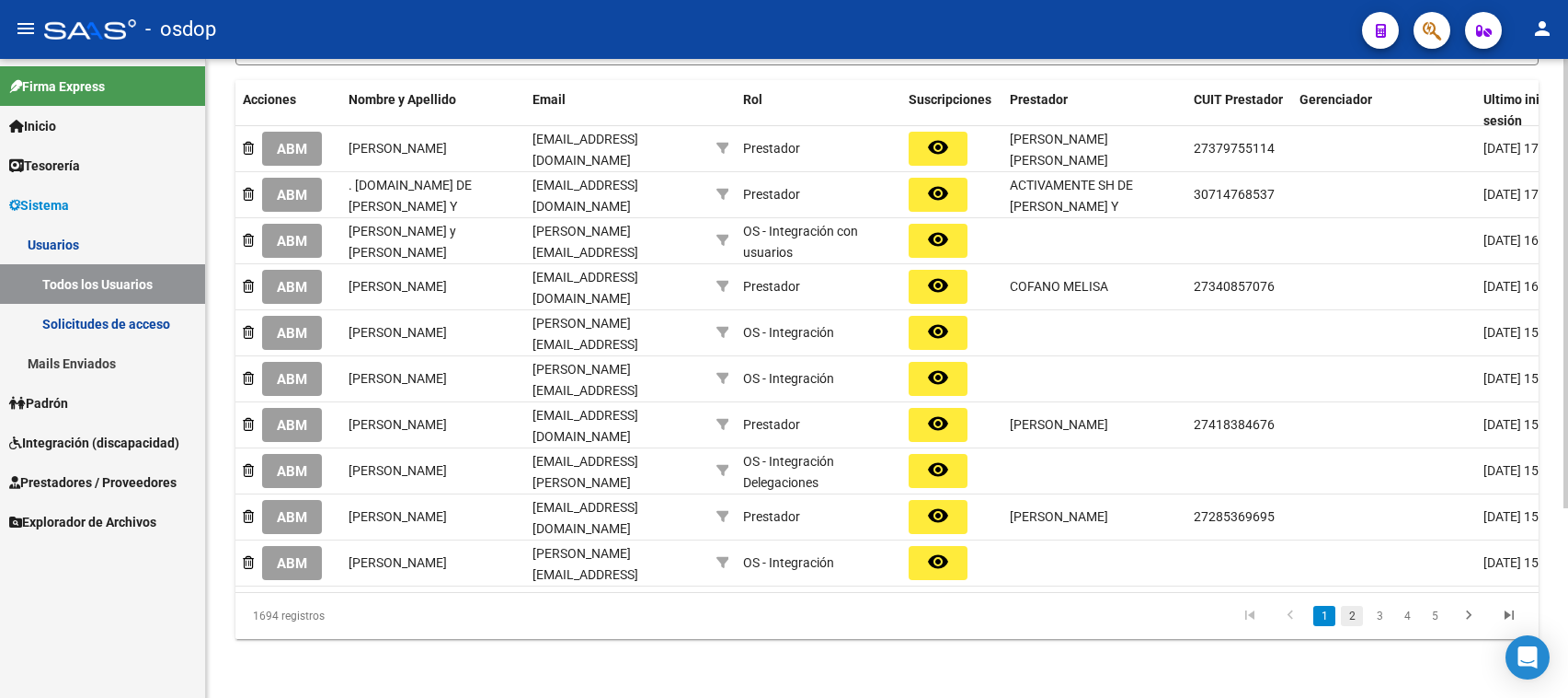
click at [1352, 612] on link "2" at bounding box center [1351, 615] width 22 height 20
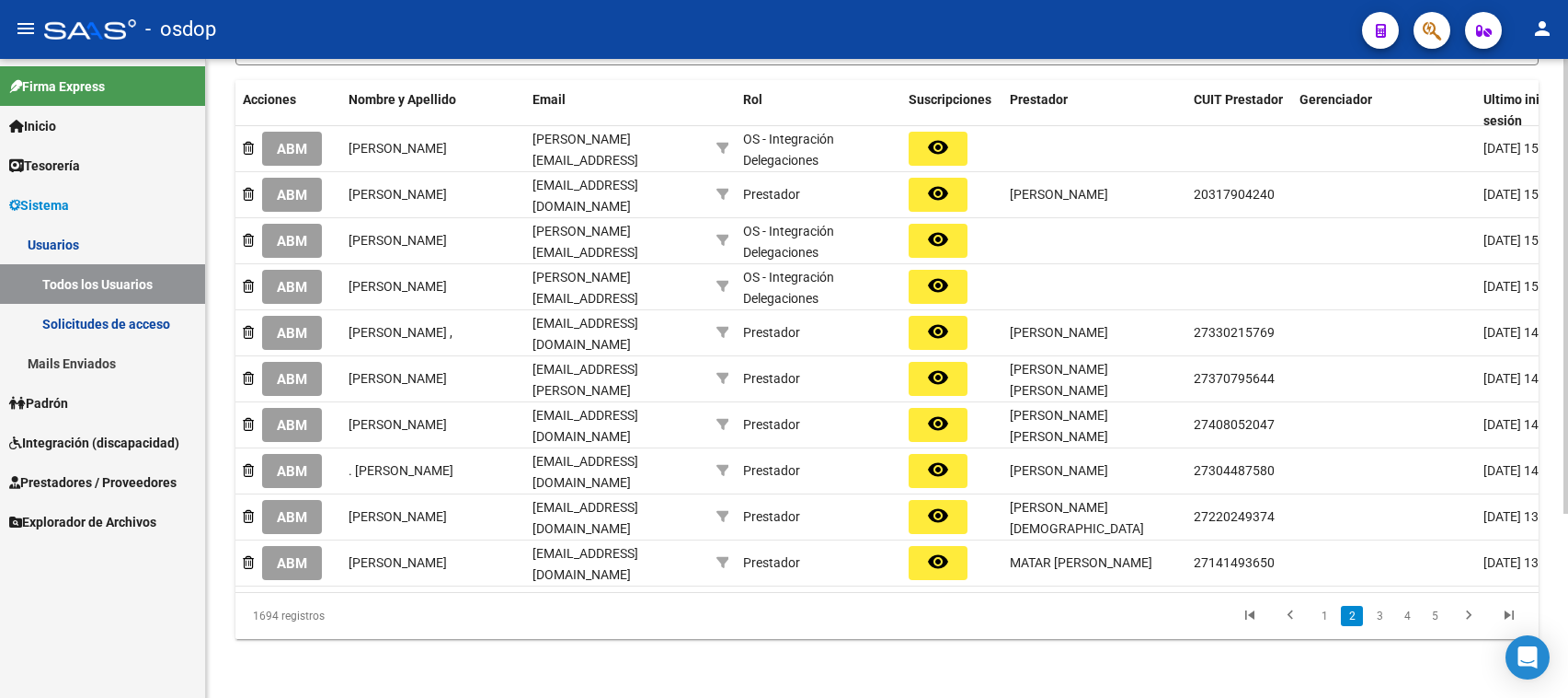
scroll to position [258, 0]
click at [290, 463] on span "ABM" at bounding box center [292, 471] width 31 height 17
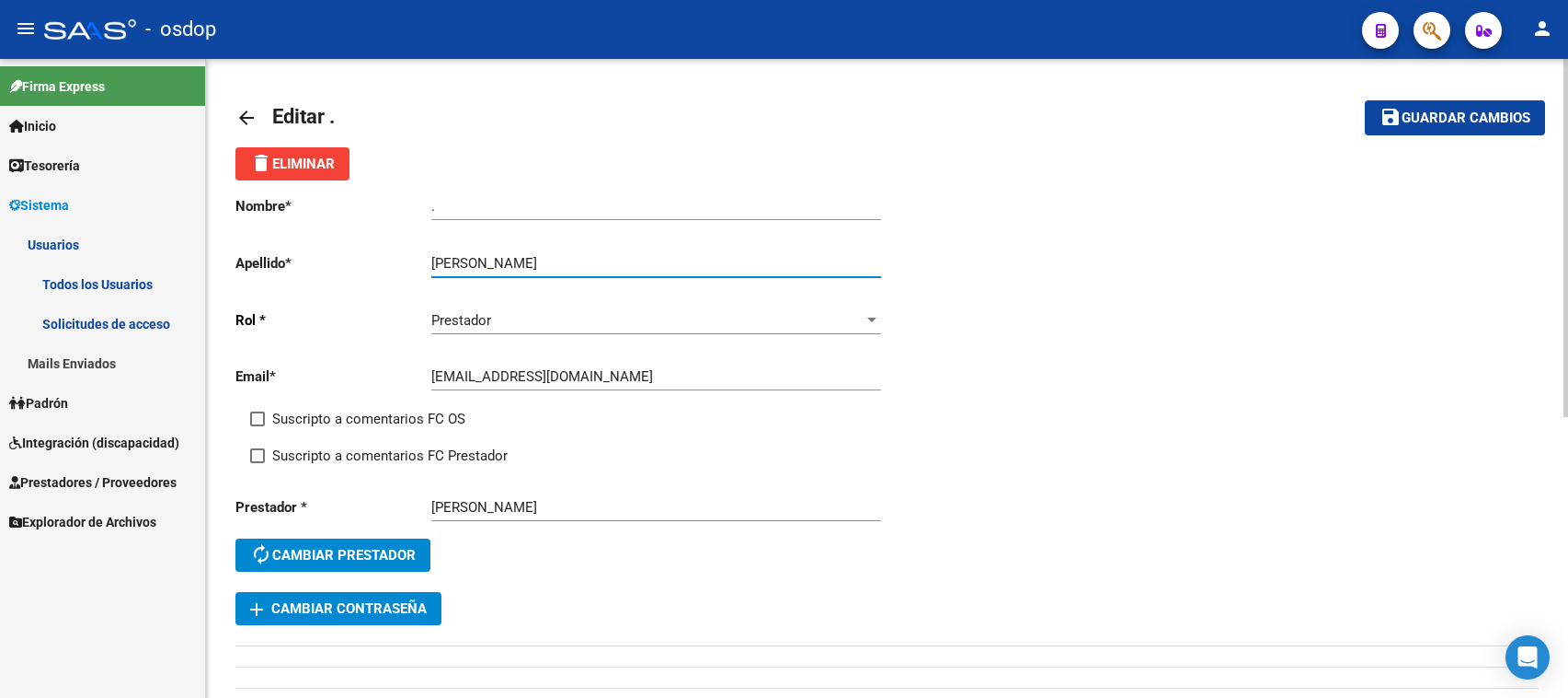
drag, startPoint x: 475, startPoint y: 261, endPoint x: 565, endPoint y: 261, distance: 90.0
click at [565, 261] on input "[PERSON_NAME]" at bounding box center [656, 262] width 450 height 17
type input "[PERSON_NAME]"
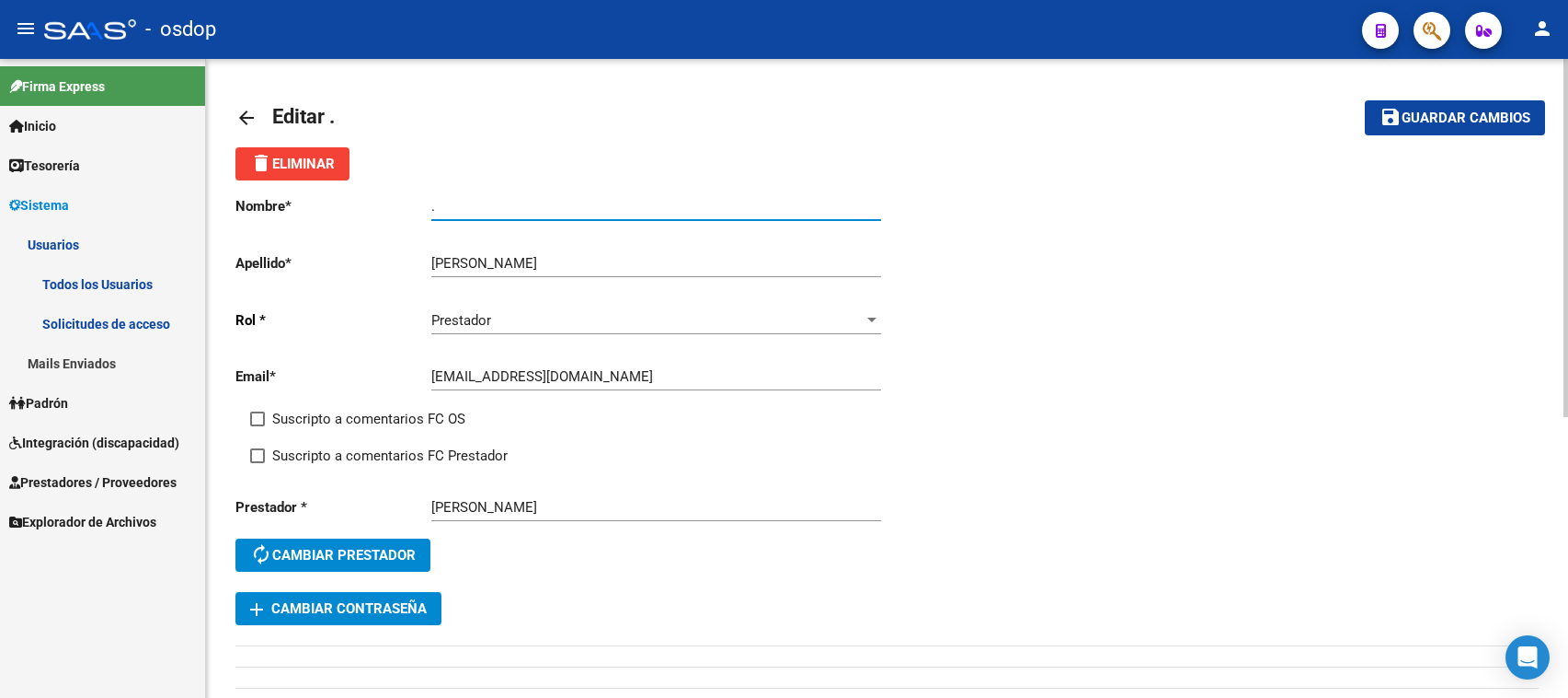
drag, startPoint x: 449, startPoint y: 203, endPoint x: 388, endPoint y: 203, distance: 61.0
click at [388, 203] on app-form-text-field "Nombre * . Ingresar nombre" at bounding box center [557, 206] width 645 height 17
paste input "[PERSON_NAME]"
type input "[PERSON_NAME]"
click at [1405, 115] on span "Guardar cambios" at bounding box center [1466, 118] width 129 height 17
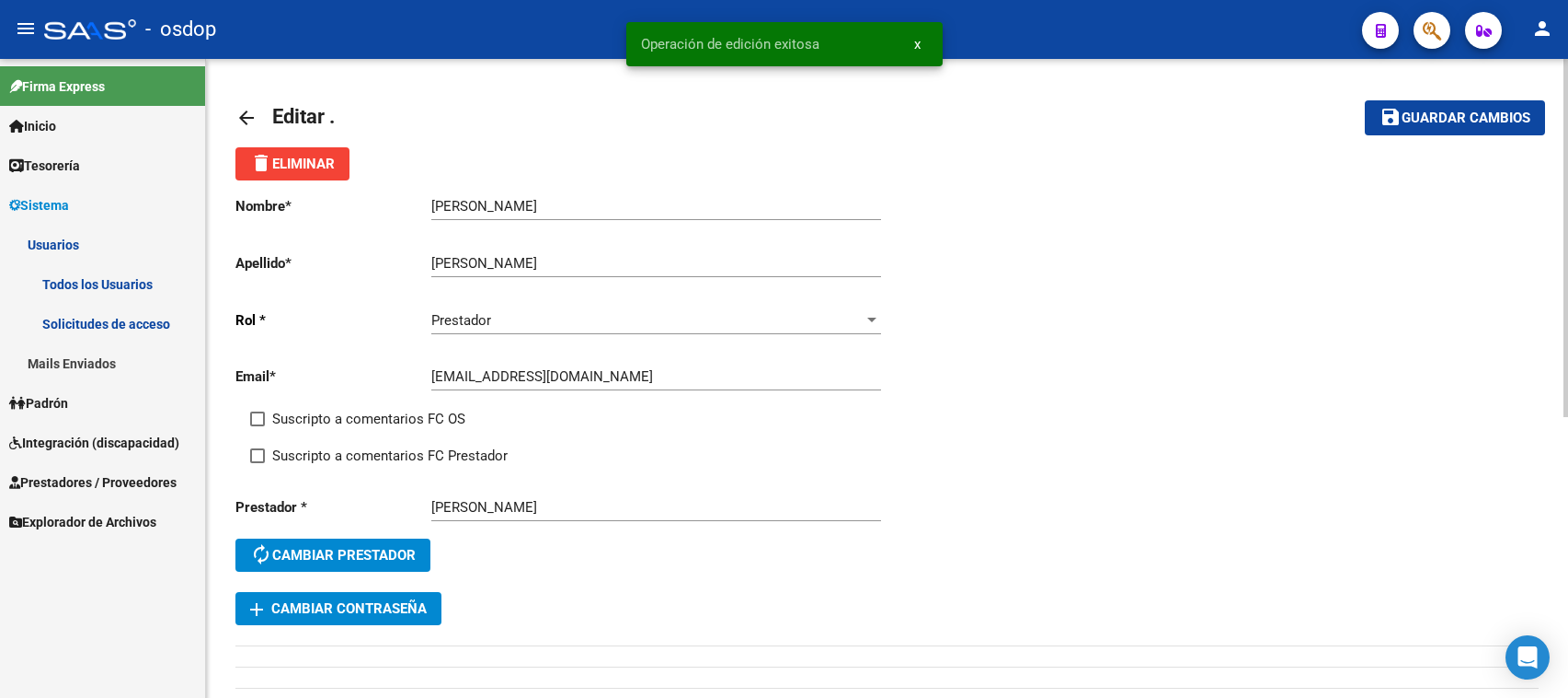
click at [236, 117] on mat-icon "arrow_back" at bounding box center [246, 117] width 22 height 22
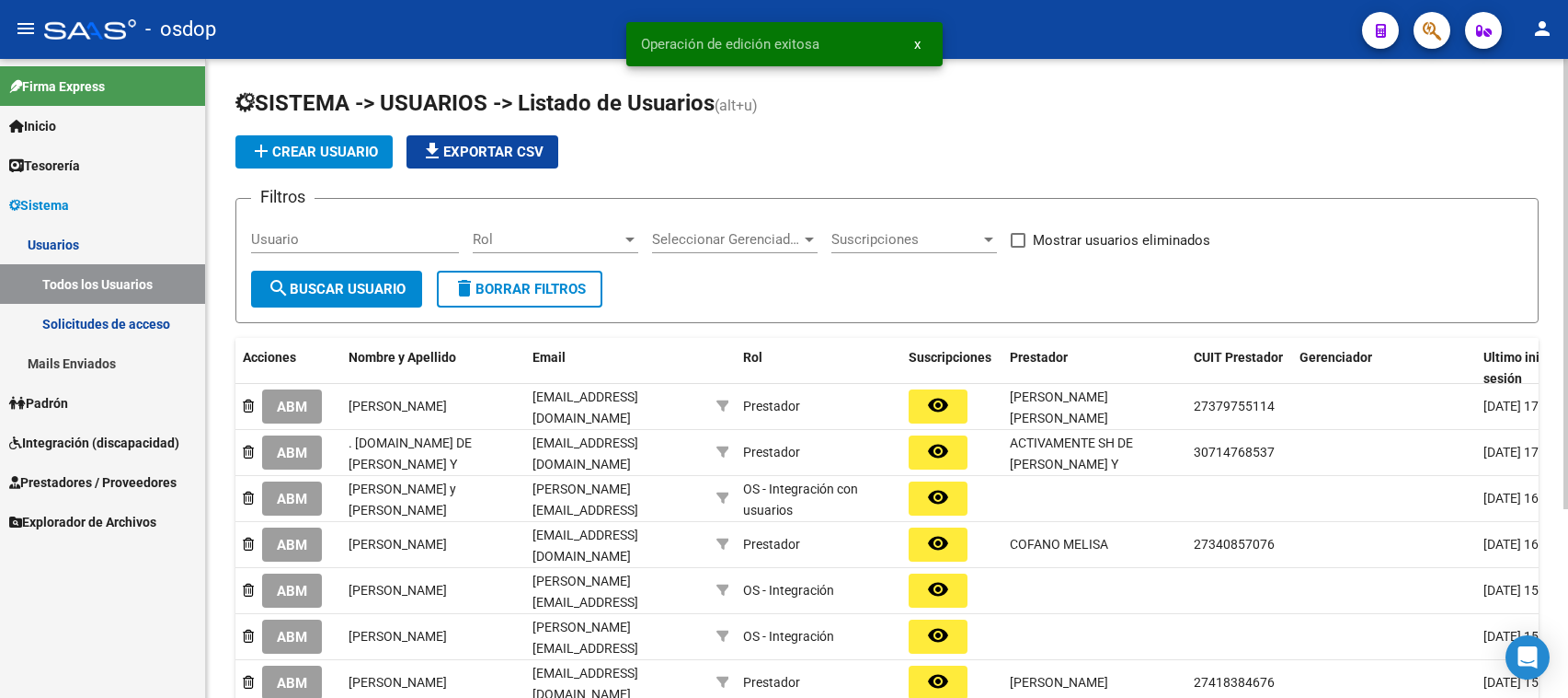
scroll to position [268, 0]
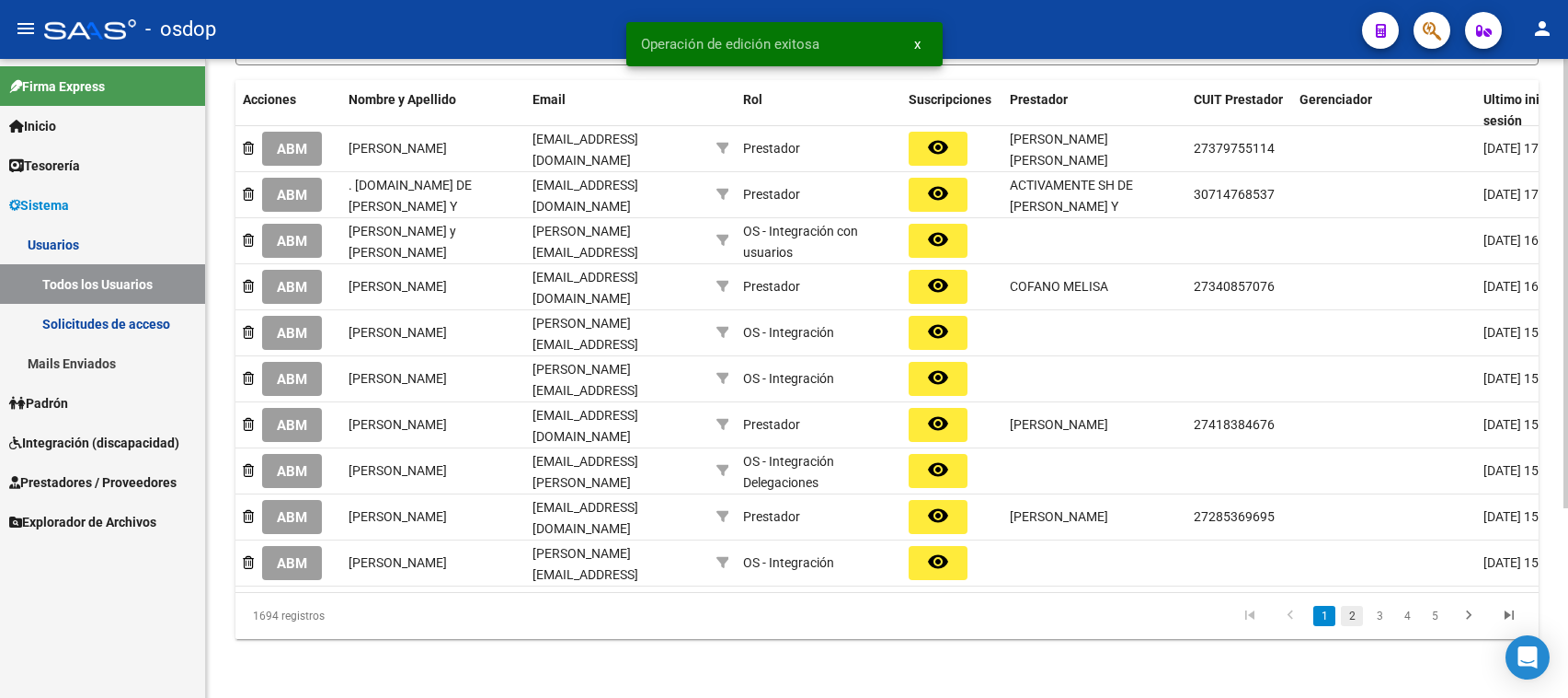
click at [1354, 621] on link "2" at bounding box center [1351, 615] width 22 height 20
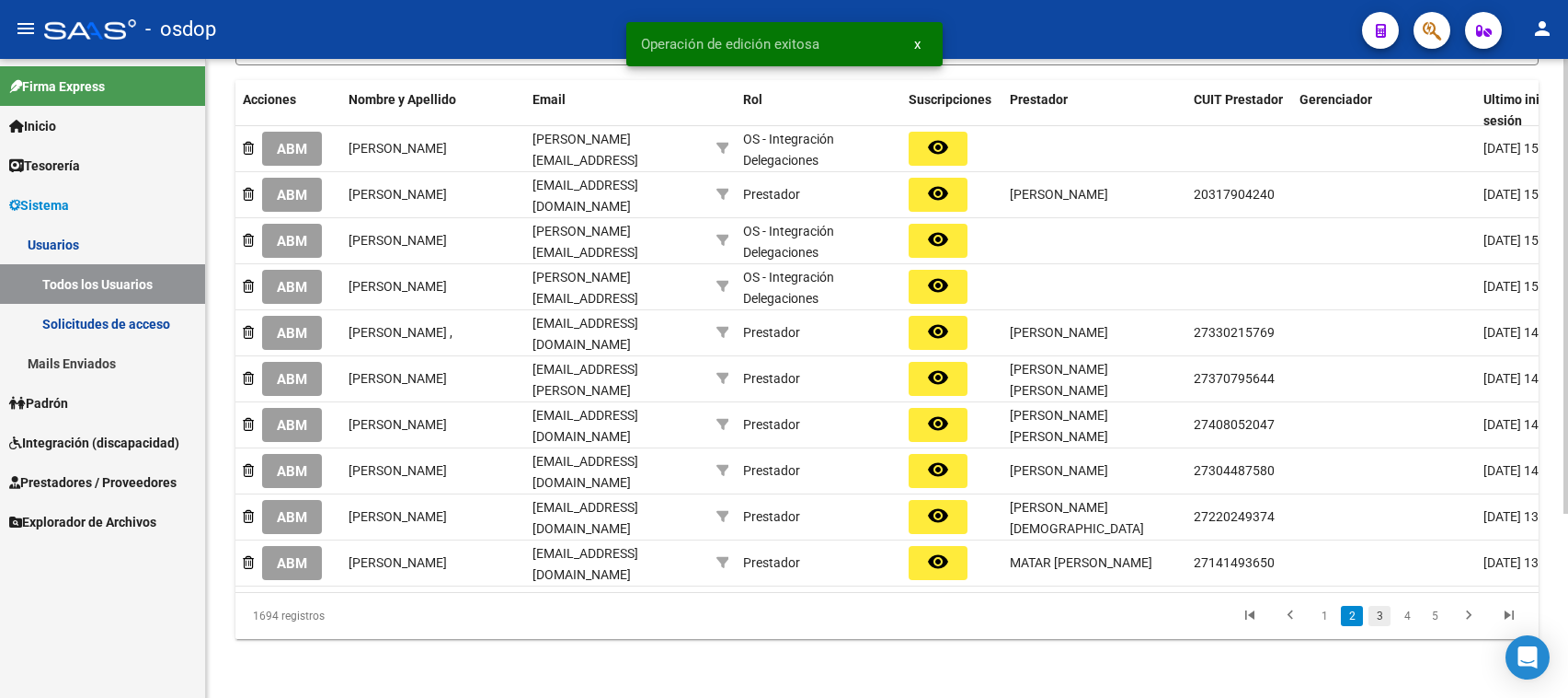
scroll to position [258, 0]
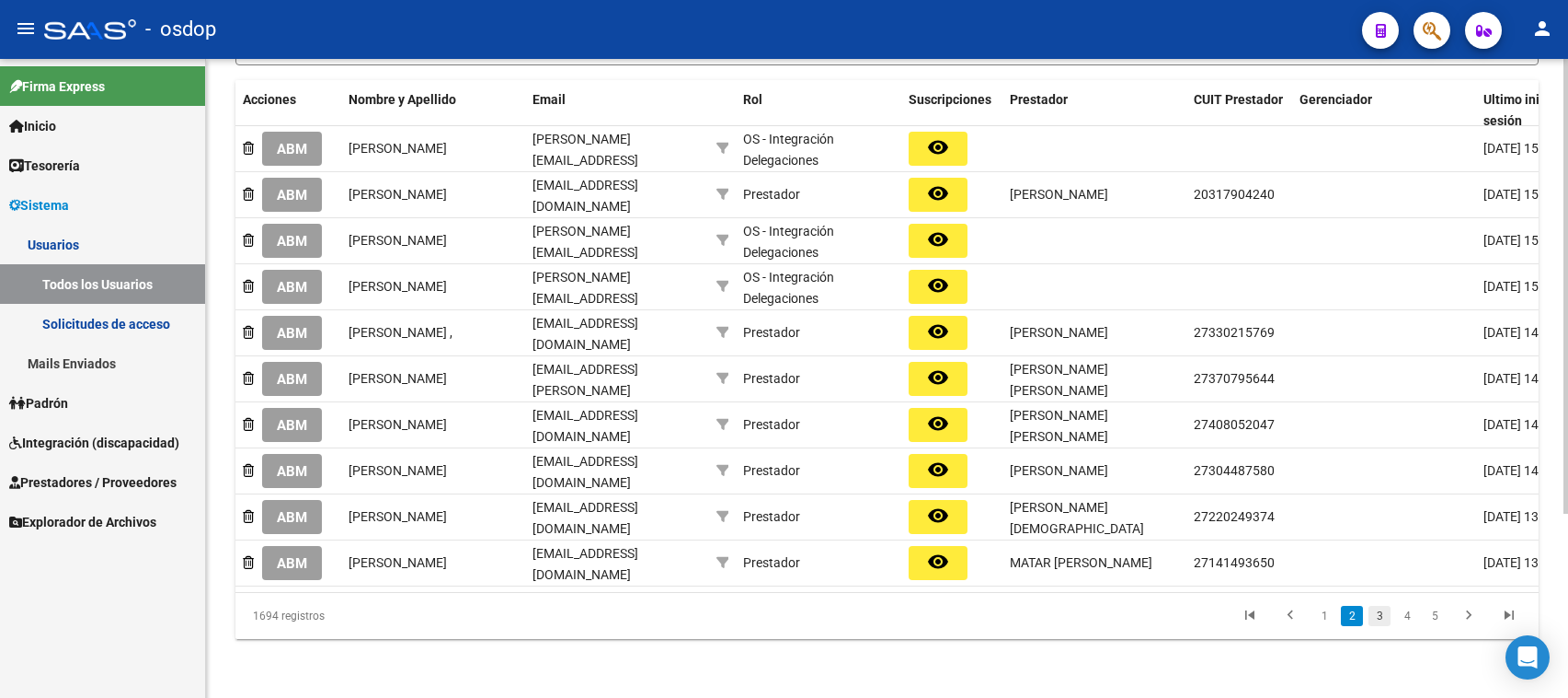
click at [1381, 623] on link "3" at bounding box center [1379, 615] width 22 height 20
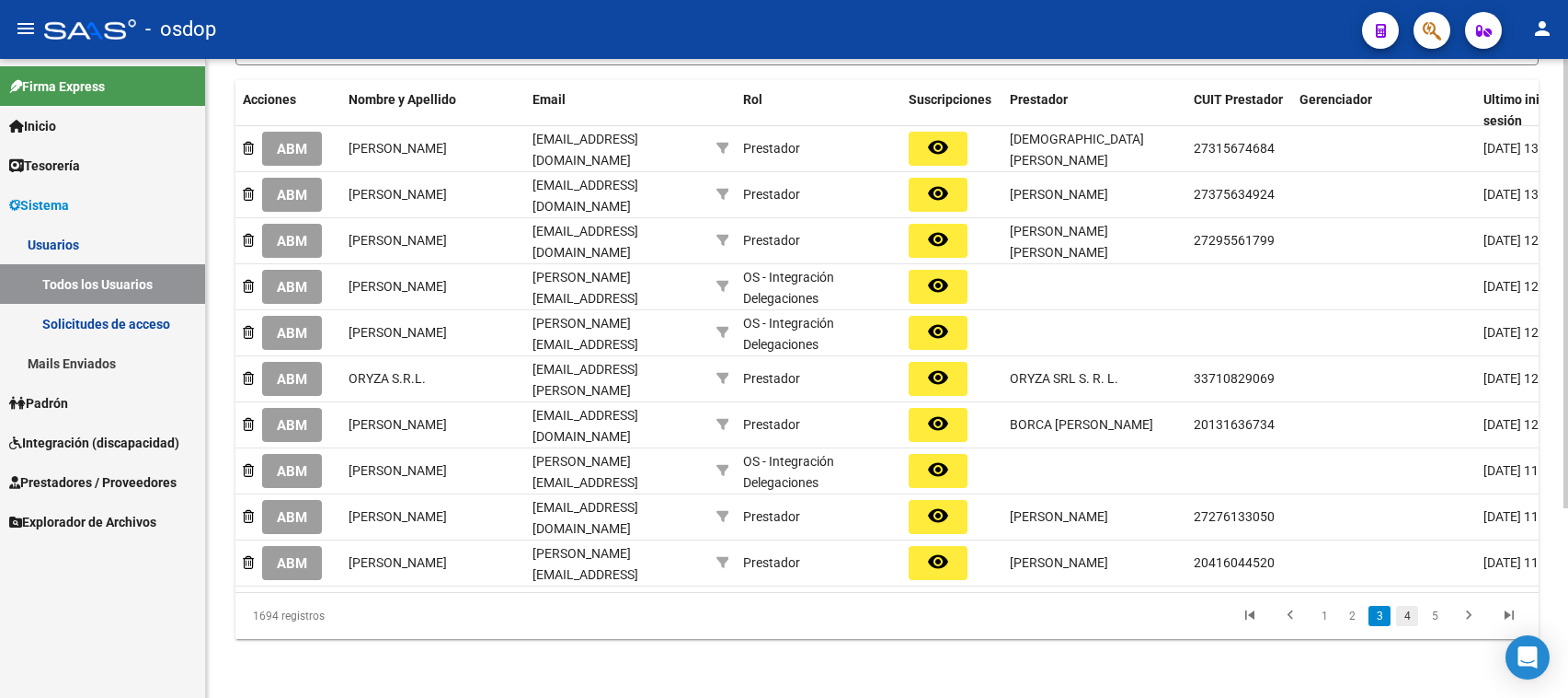
click at [1407, 625] on link "4" at bounding box center [1407, 615] width 22 height 20
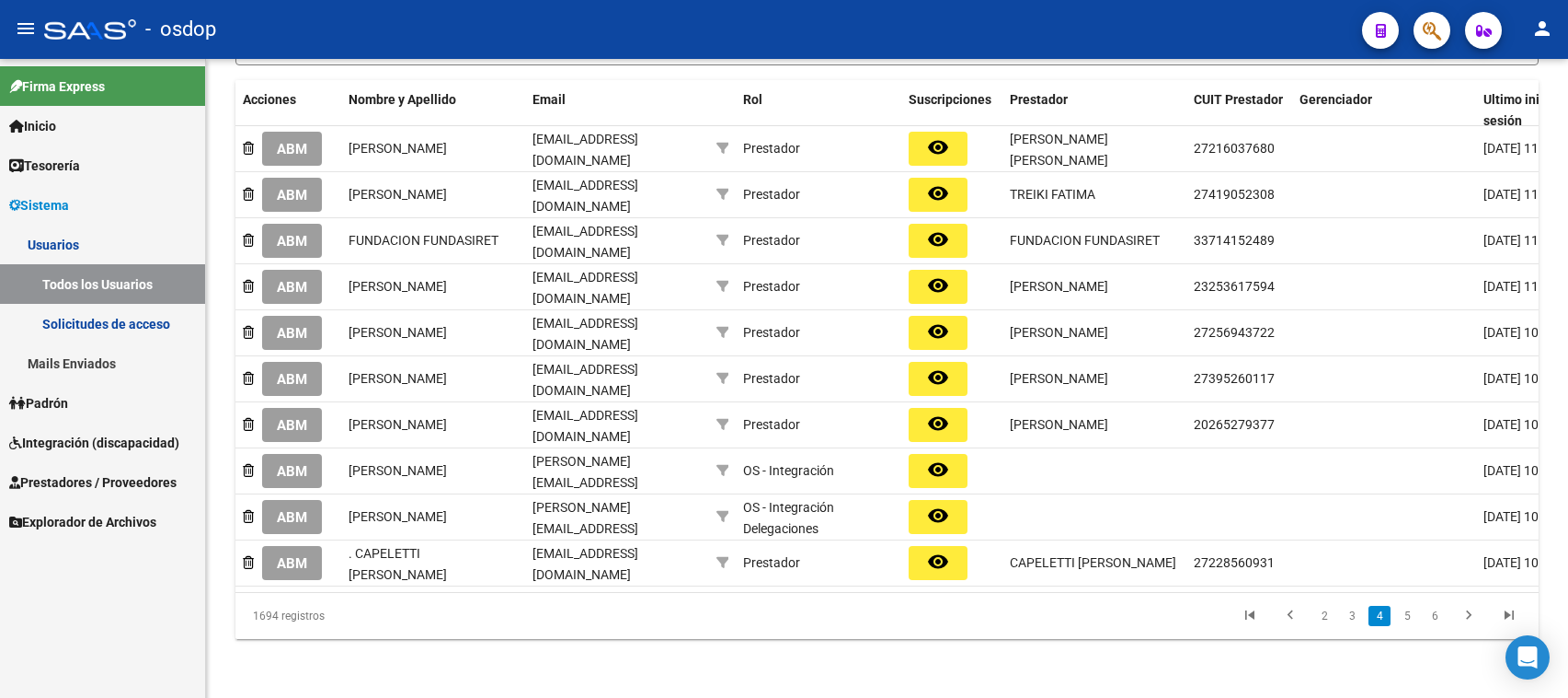
click at [302, 563] on span "ABM" at bounding box center [292, 563] width 31 height 17
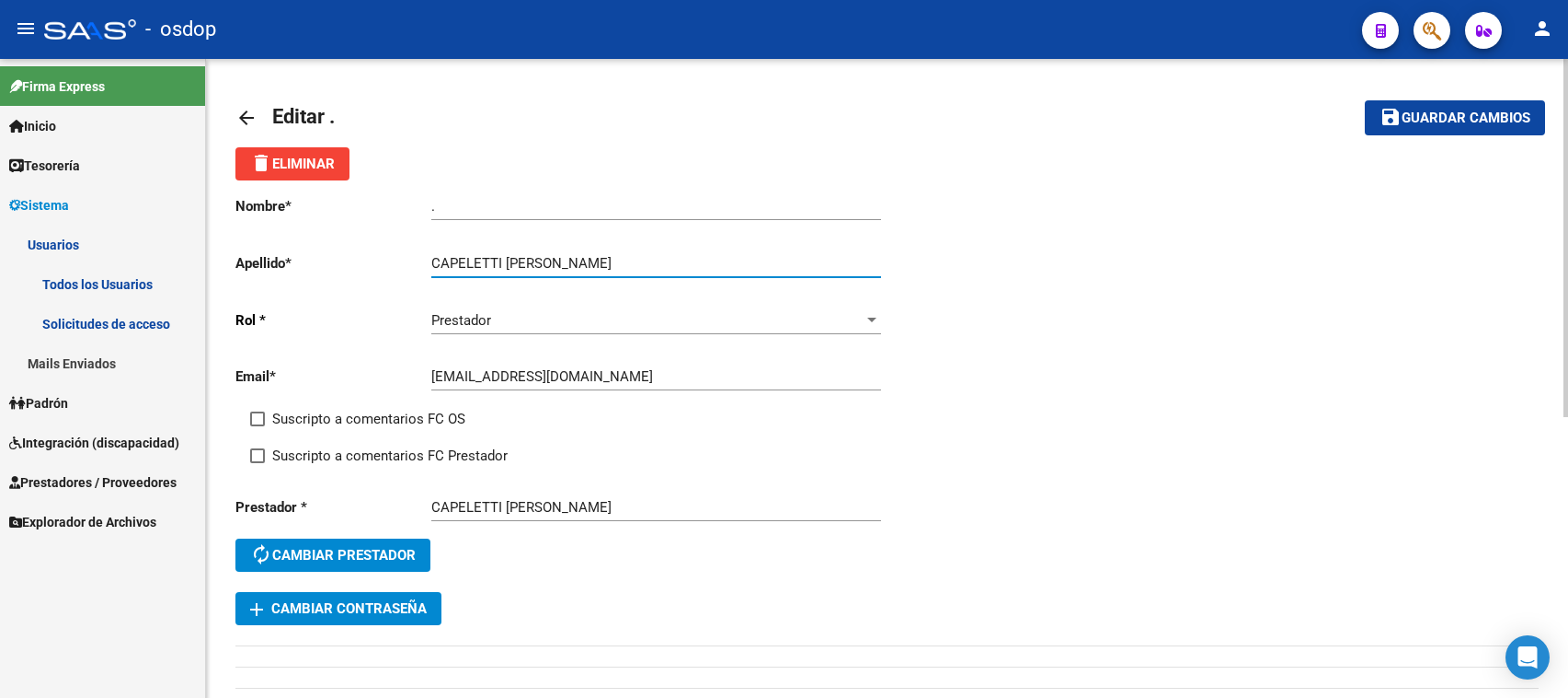
drag, startPoint x: 504, startPoint y: 255, endPoint x: 654, endPoint y: 256, distance: 150.0
click at [653, 256] on input "CAPELETTI [PERSON_NAME]" at bounding box center [656, 262] width 450 height 17
type input "CAPELETTI"
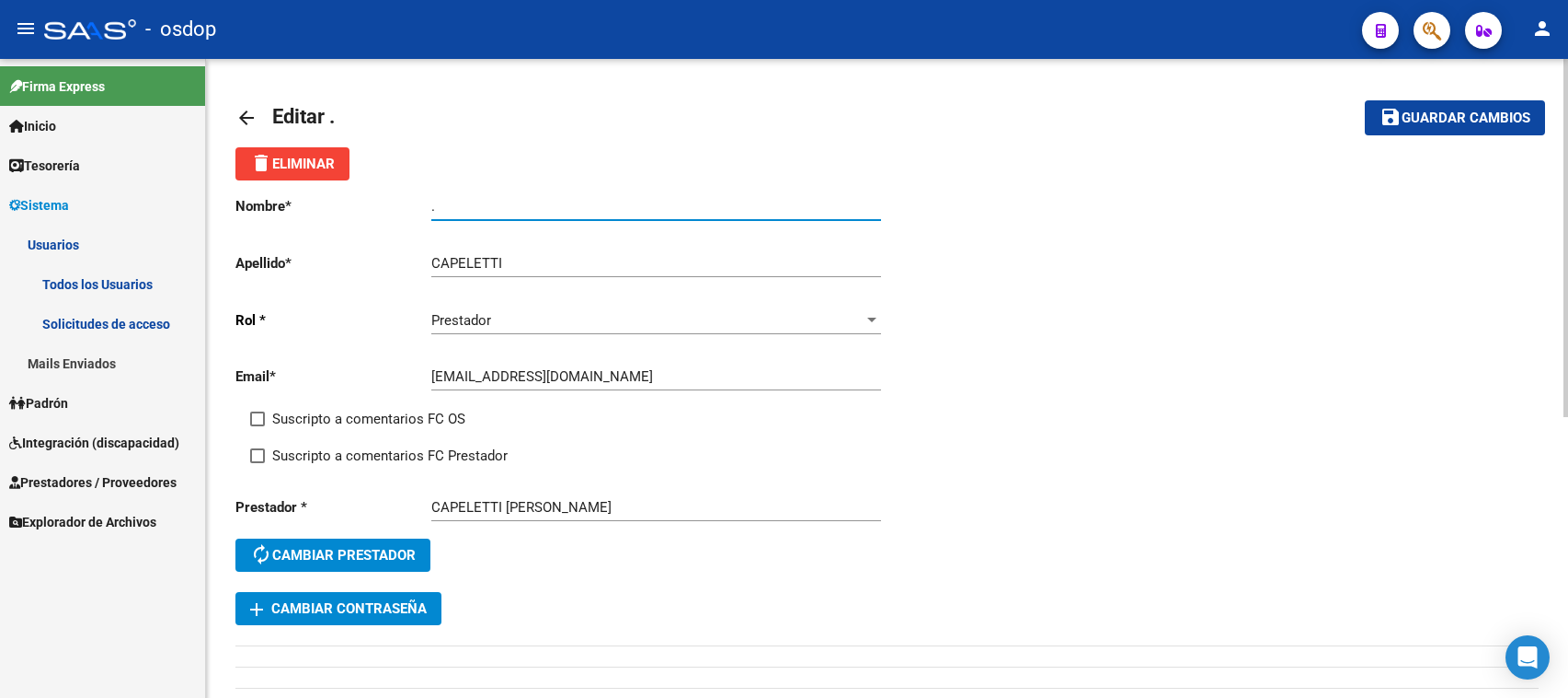
drag, startPoint x: 476, startPoint y: 209, endPoint x: 371, endPoint y: 205, distance: 105.1
click at [370, 209] on app-form-text-field "Nombre * . Ingresar nombre" at bounding box center [557, 206] width 645 height 17
paste input "[PERSON_NAME]"
type input "[PERSON_NAME]"
click at [1424, 115] on span "Guardar cambios" at bounding box center [1466, 118] width 129 height 17
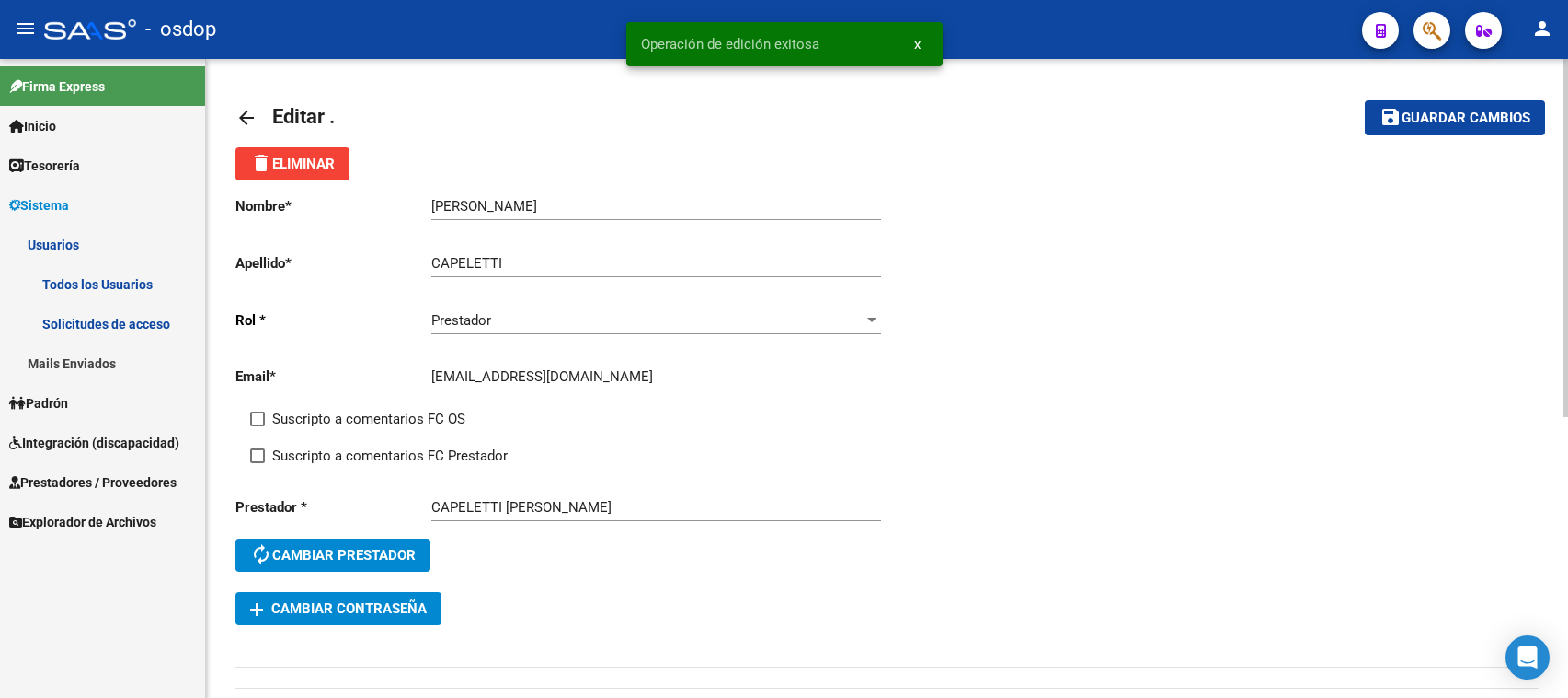
click at [248, 116] on mat-icon "arrow_back" at bounding box center [246, 117] width 22 height 22
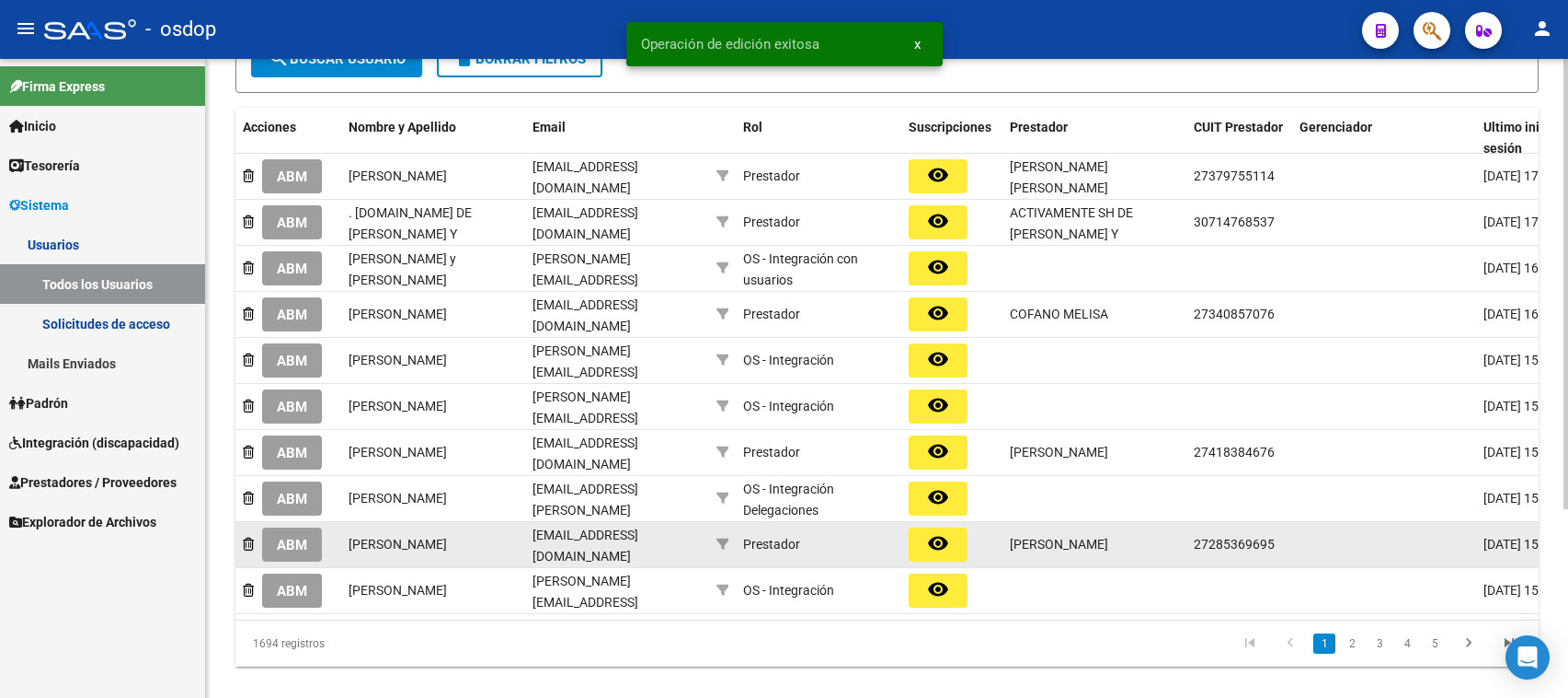
scroll to position [268, 0]
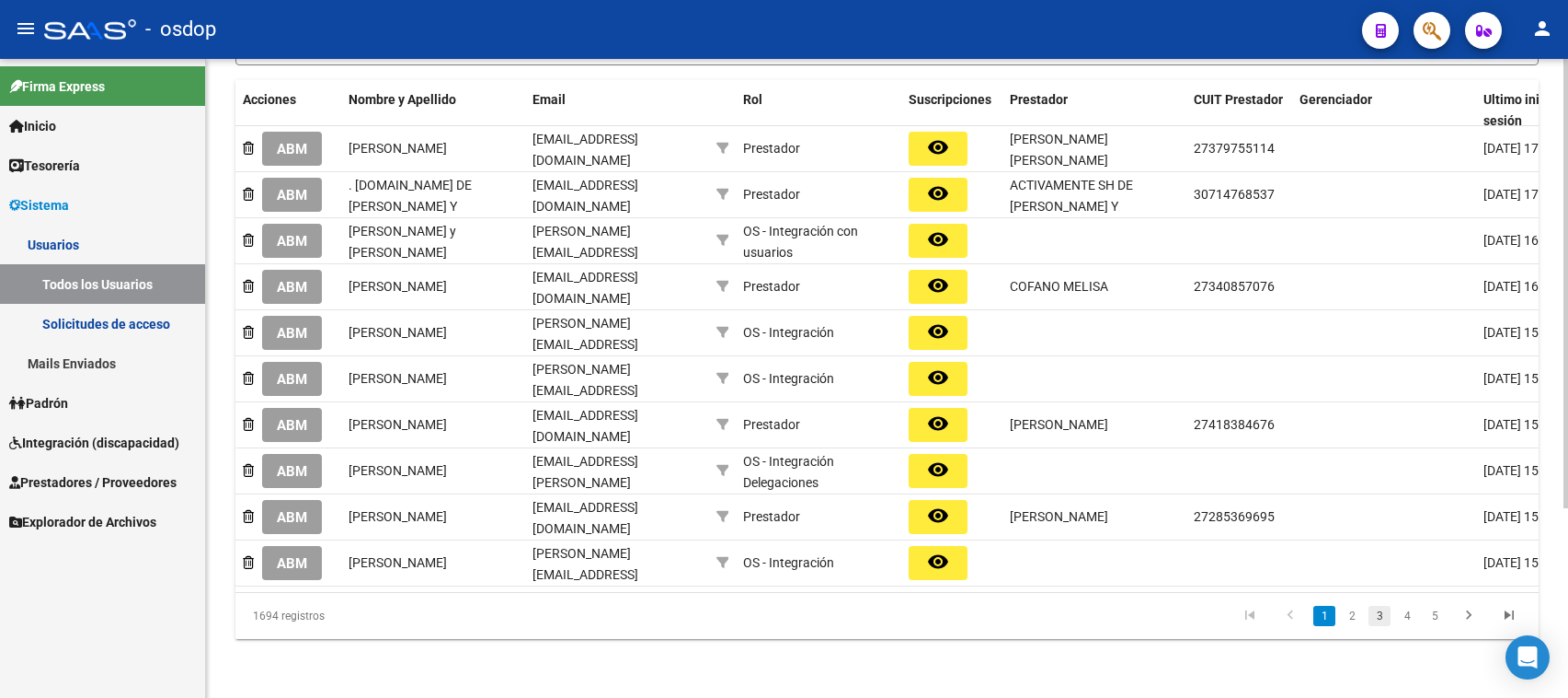
click at [1379, 611] on link "3" at bounding box center [1379, 615] width 22 height 20
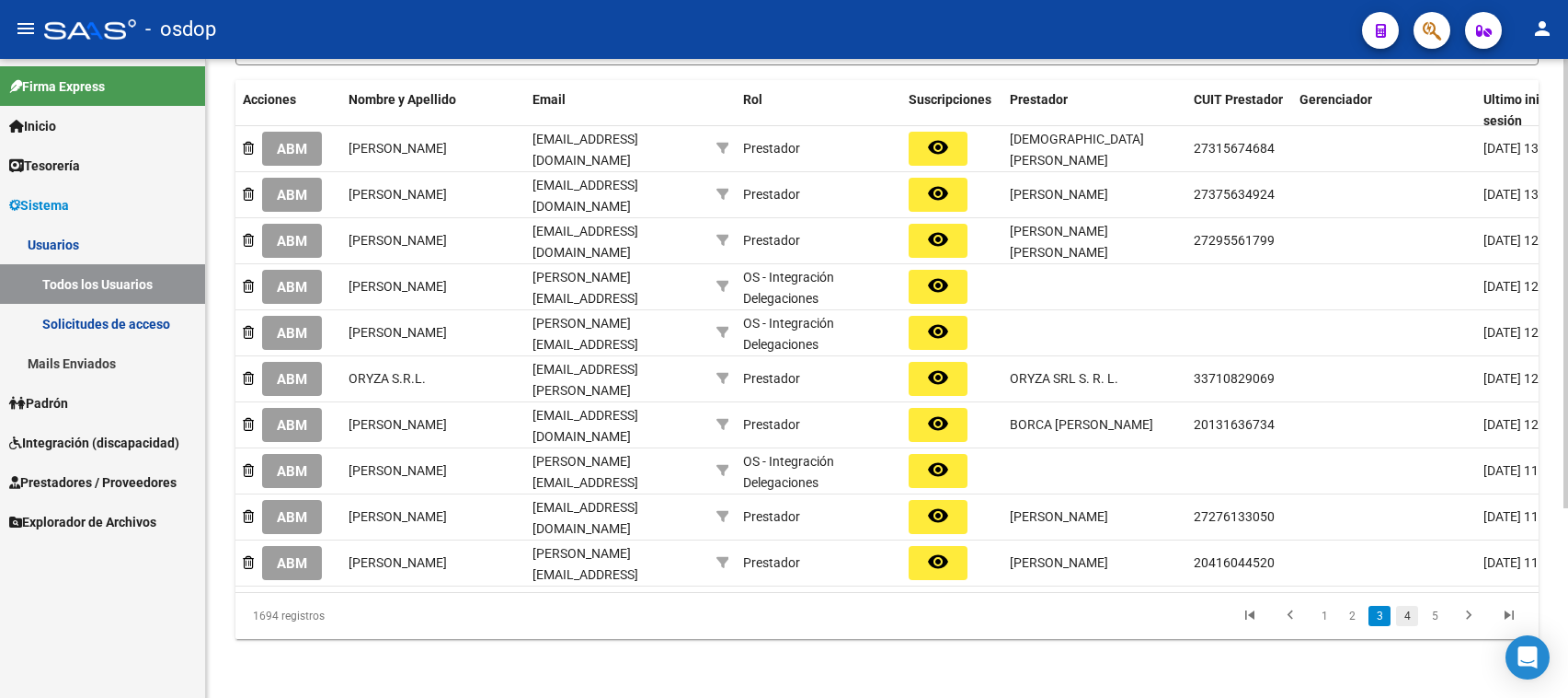
click at [1405, 616] on link "4" at bounding box center [1407, 615] width 22 height 20
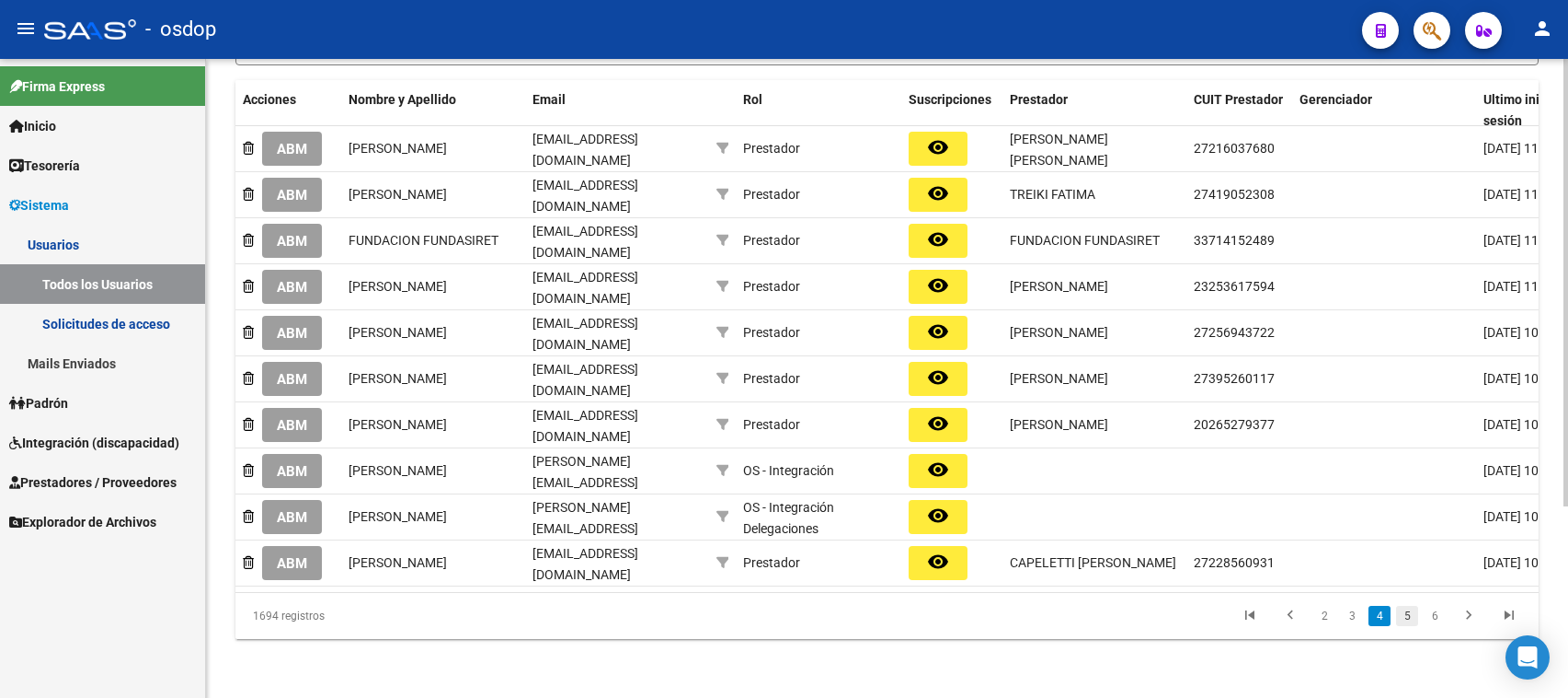
click at [1414, 619] on link "5" at bounding box center [1407, 615] width 22 height 20
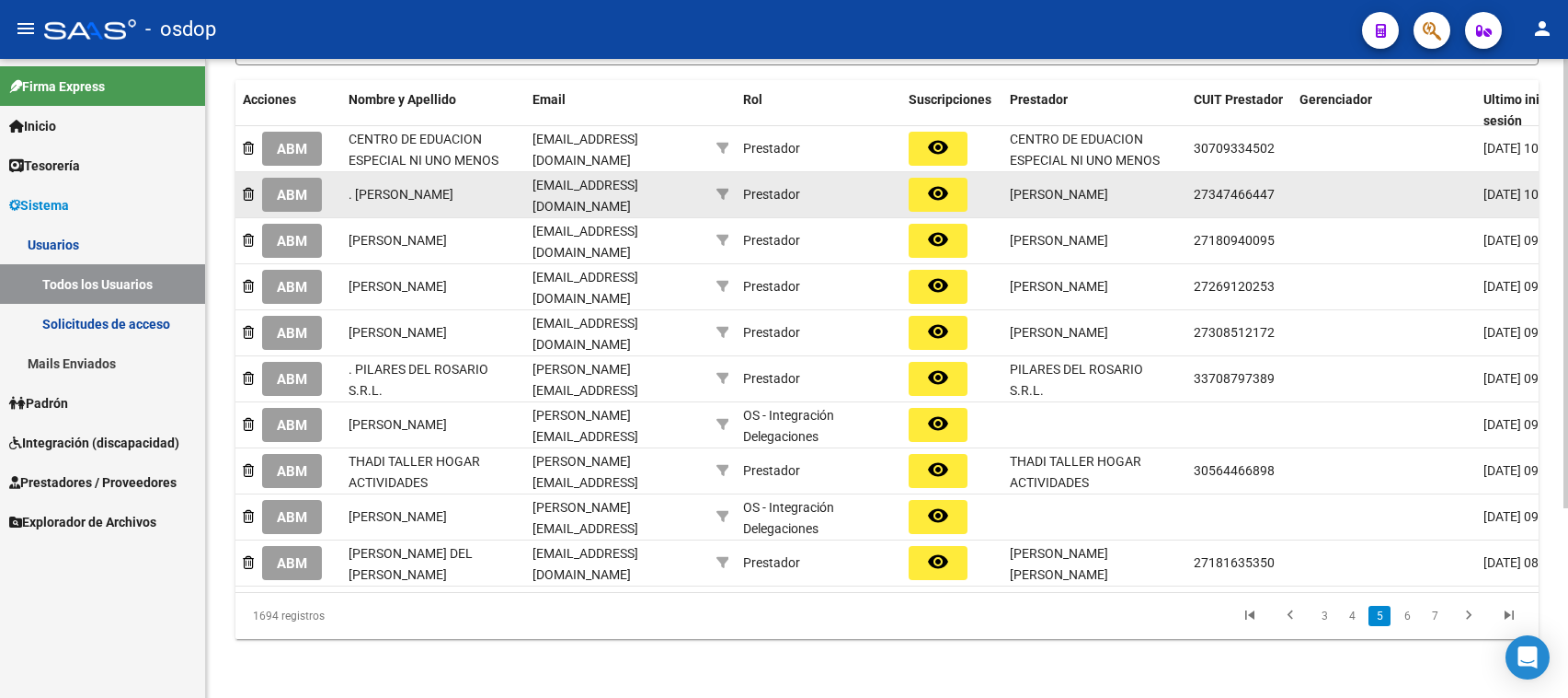
click at [285, 187] on span "ABM" at bounding box center [292, 195] width 31 height 17
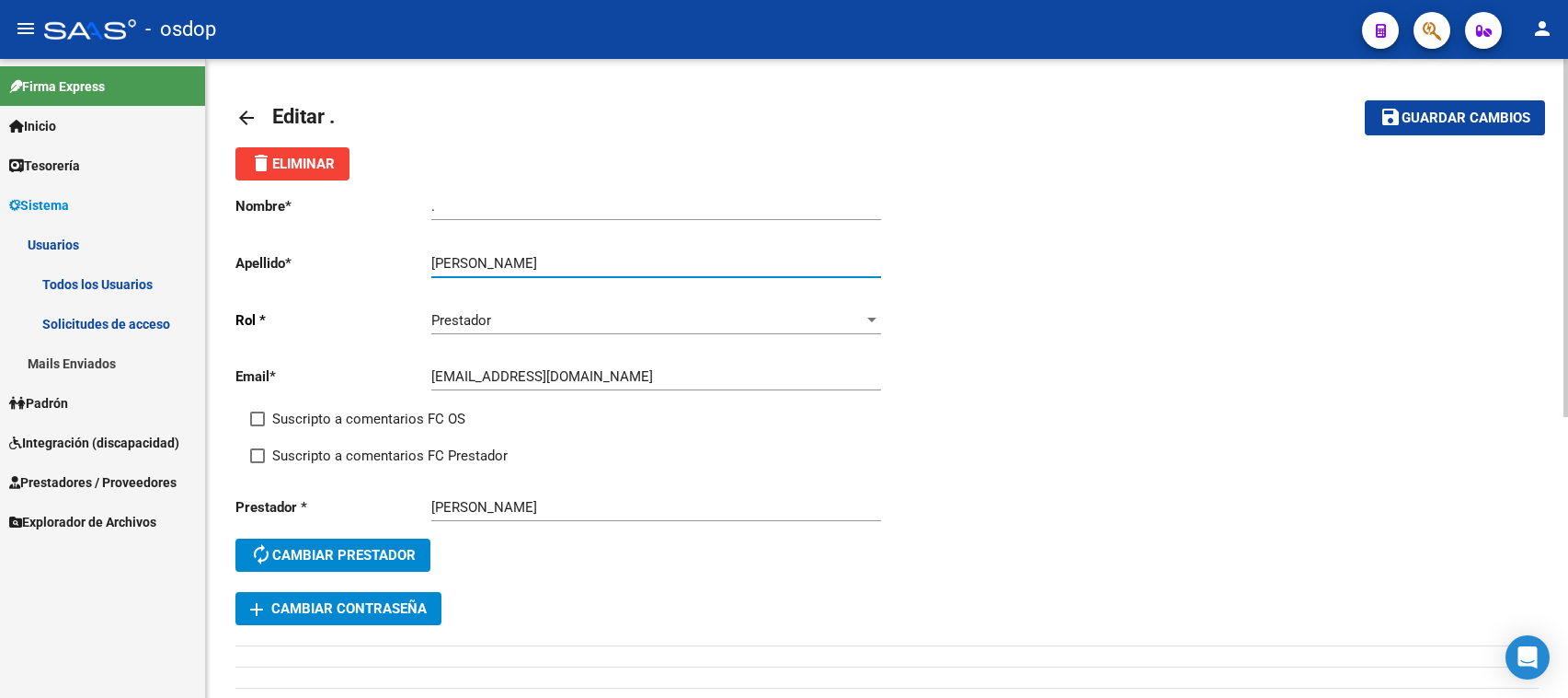
drag, startPoint x: 495, startPoint y: 258, endPoint x: 663, endPoint y: 255, distance: 168.0
click at [663, 256] on input "[PERSON_NAME]" at bounding box center [656, 262] width 450 height 17
type input "MORALES"
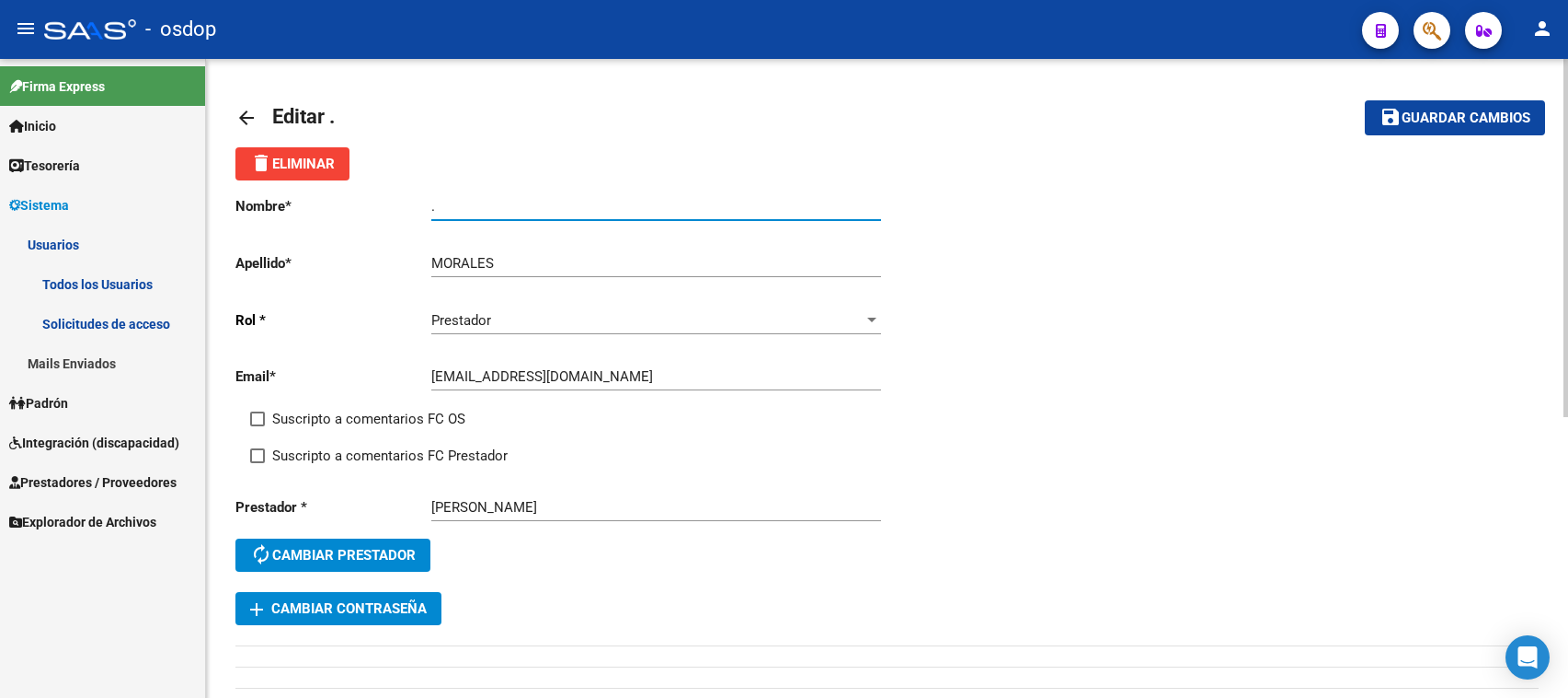
drag, startPoint x: 456, startPoint y: 205, endPoint x: 359, endPoint y: 201, distance: 97.1
click at [359, 201] on app-form-text-field "Nombre * . Ingresar nombre" at bounding box center [557, 206] width 645 height 17
paste input "[PERSON_NAME]"
type input "[PERSON_NAME]"
click at [1435, 119] on span "Guardar cambios" at bounding box center [1466, 118] width 129 height 17
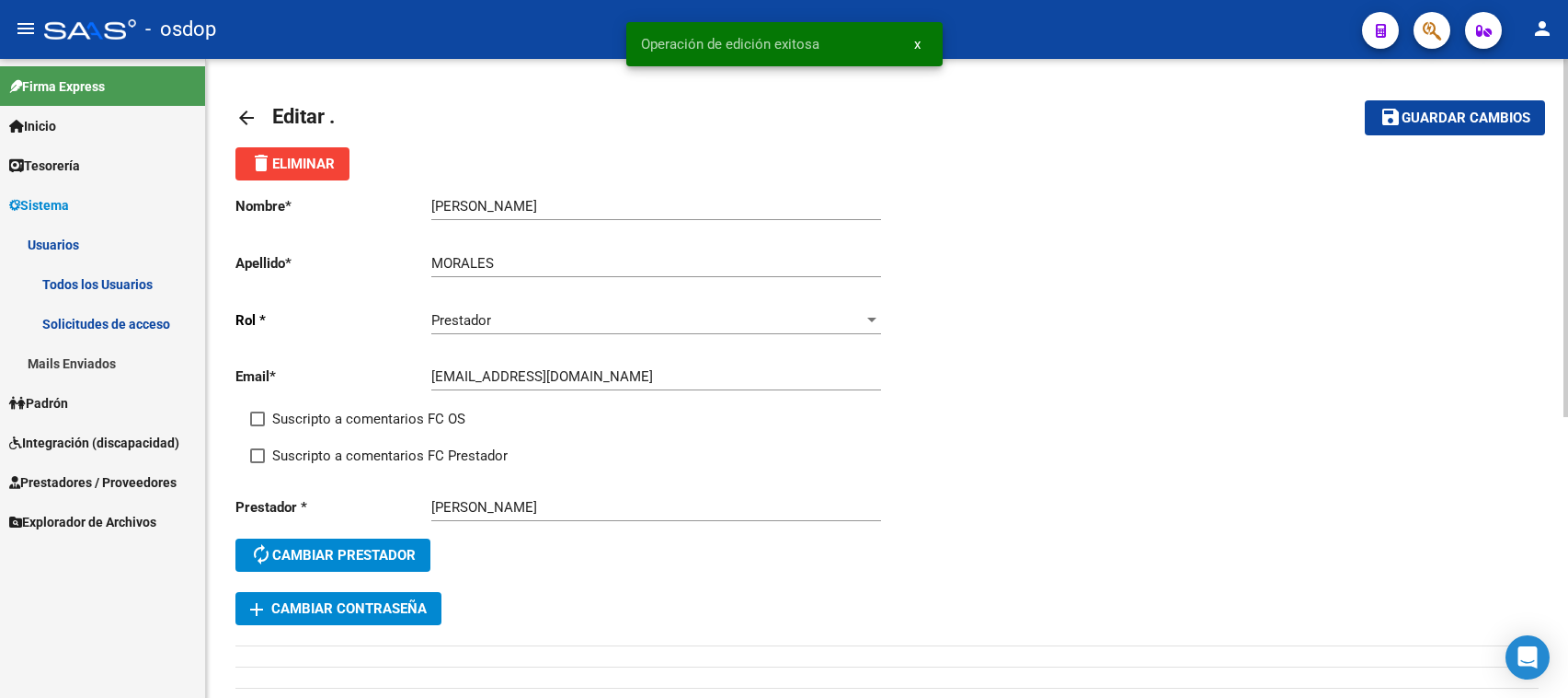
click at [250, 112] on mat-icon "arrow_back" at bounding box center [246, 117] width 22 height 22
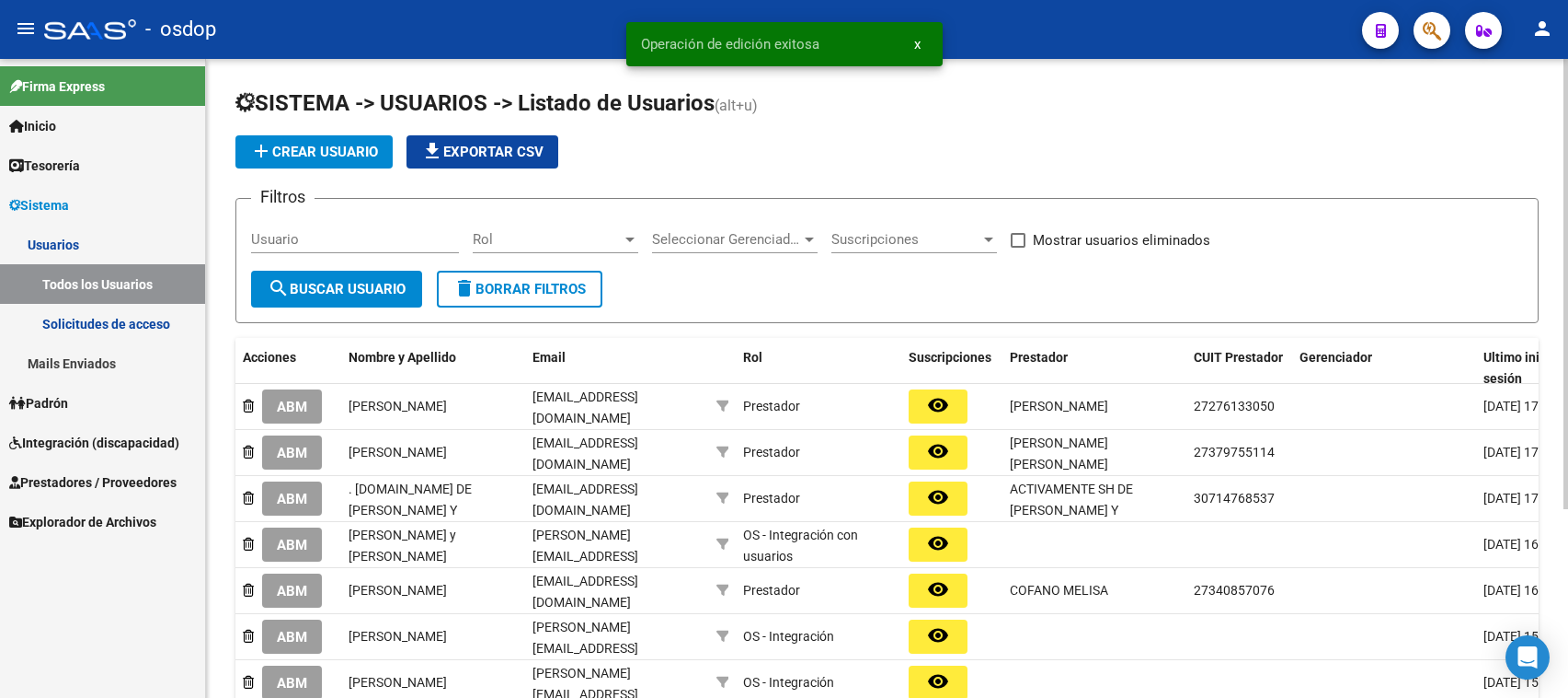
scroll to position [268, 0]
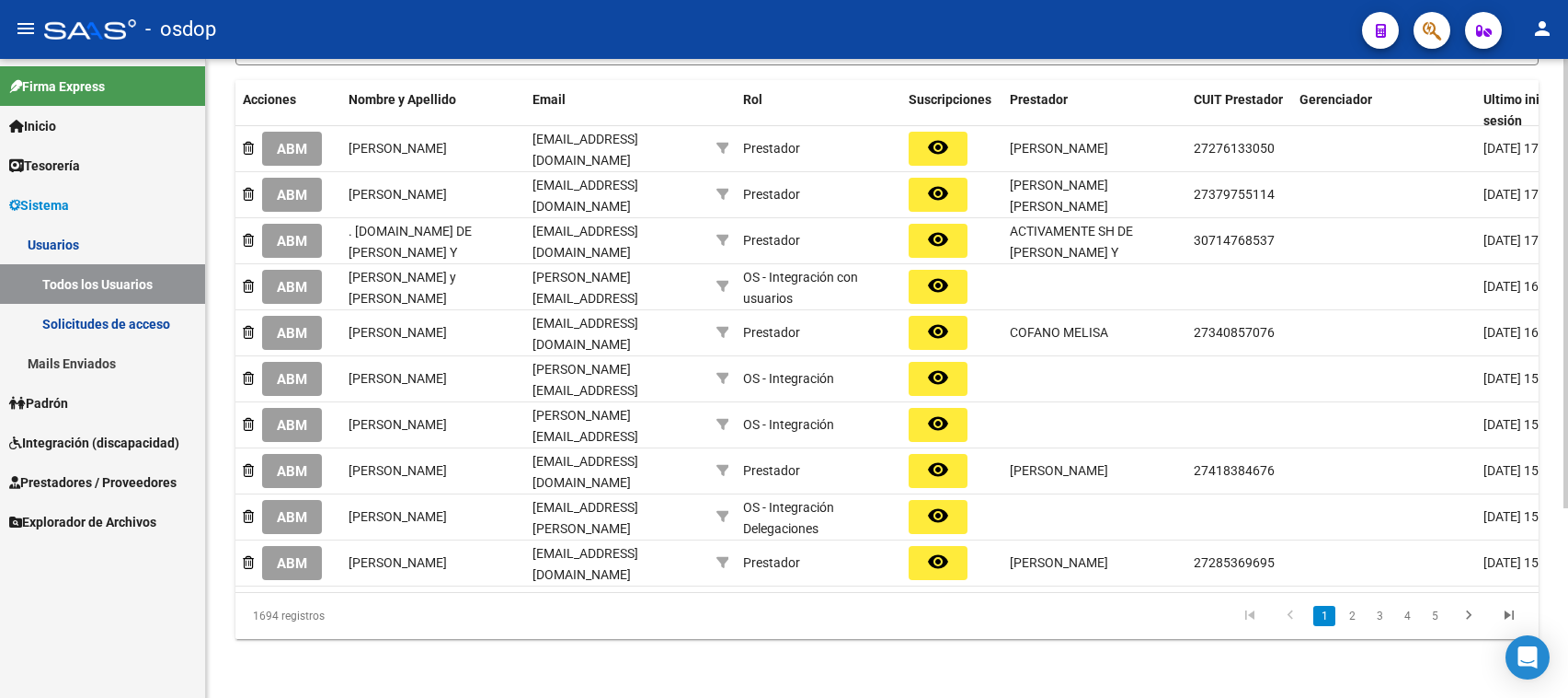
click at [1437, 619] on link "5" at bounding box center [1435, 615] width 22 height 20
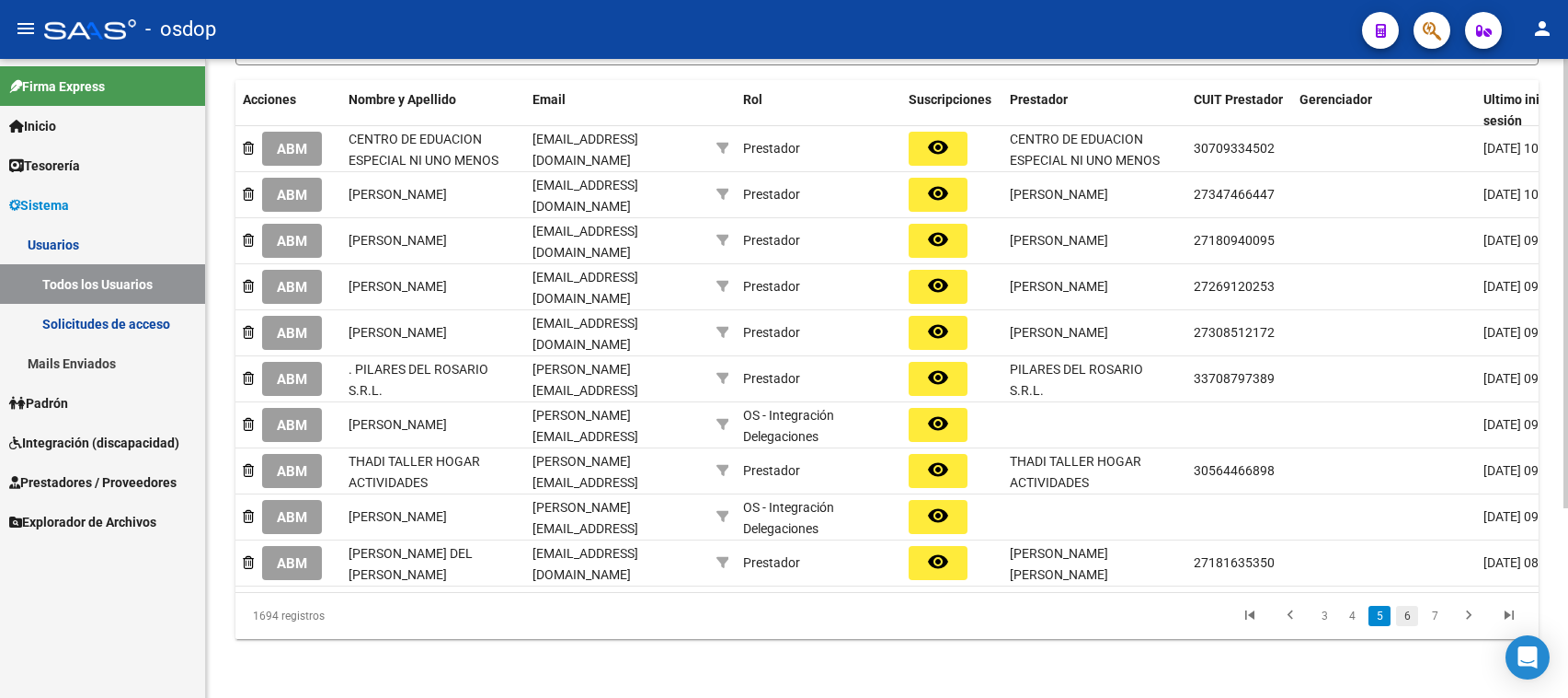
click at [1409, 616] on link "6" at bounding box center [1407, 615] width 22 height 20
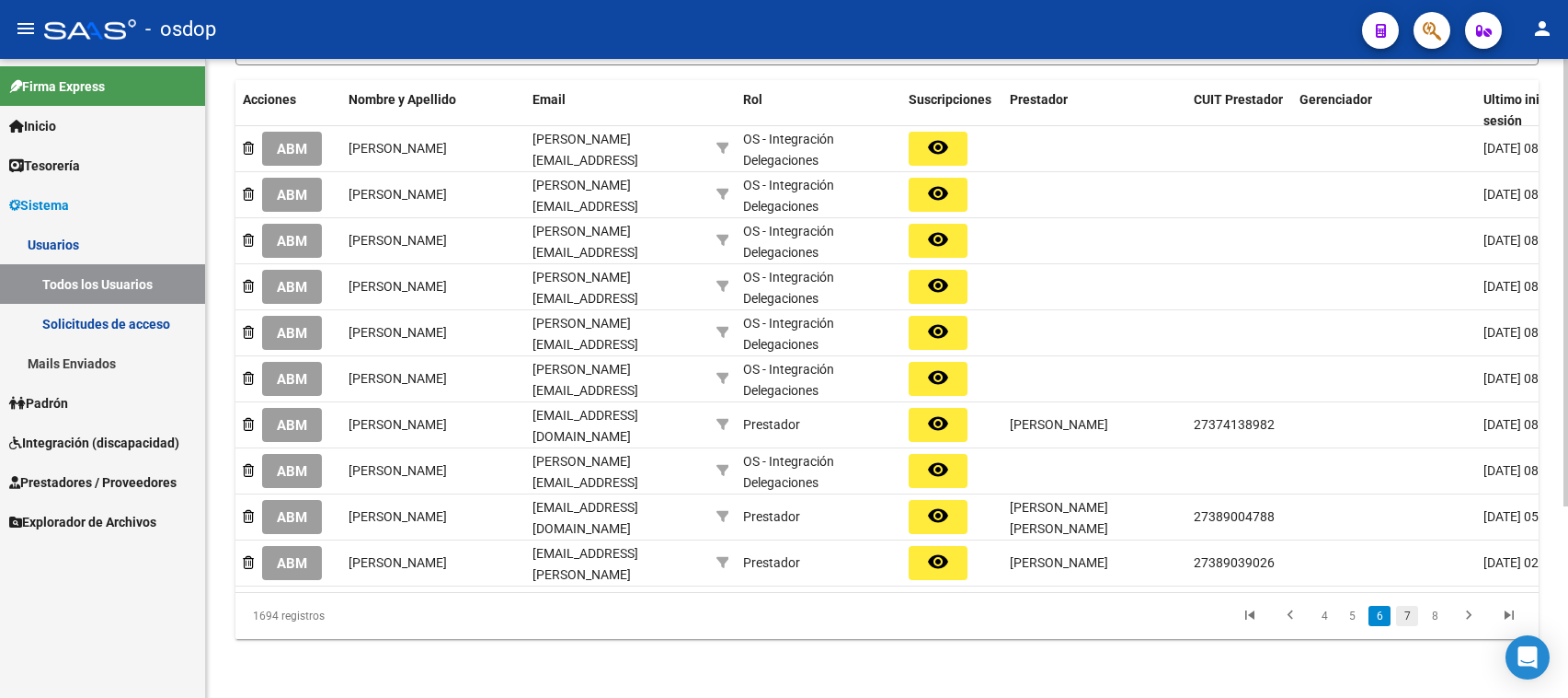
click at [1408, 618] on link "7" at bounding box center [1407, 615] width 22 height 20
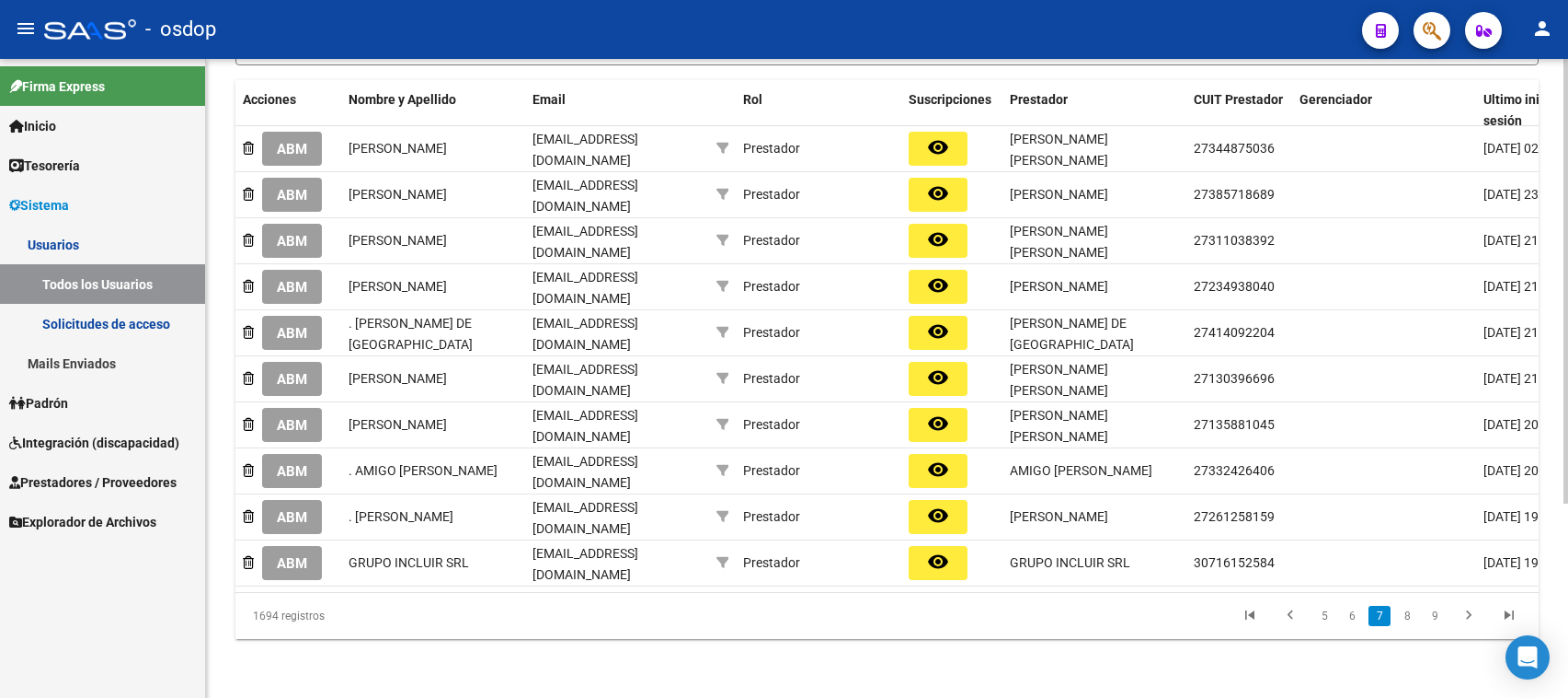
scroll to position [262, 0]
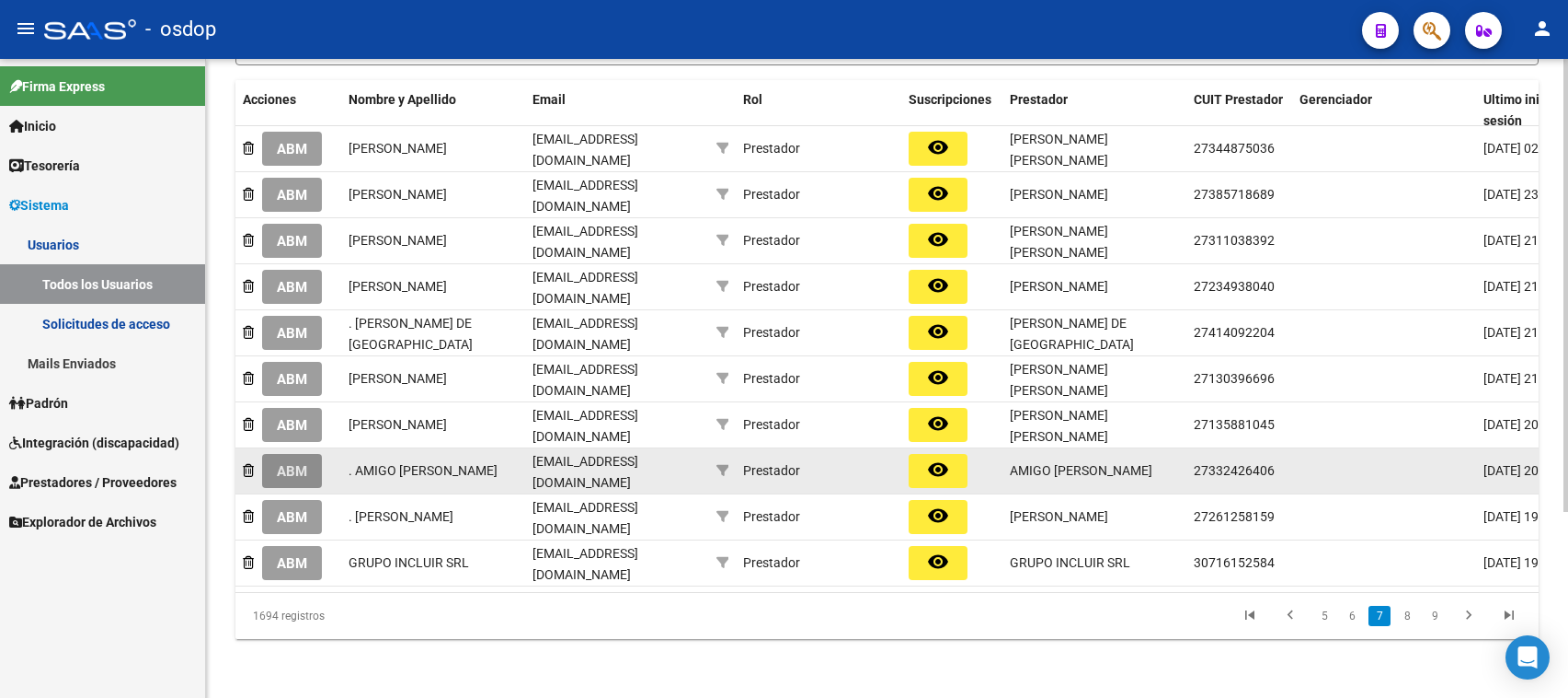
click at [288, 463] on span "ABM" at bounding box center [292, 471] width 31 height 17
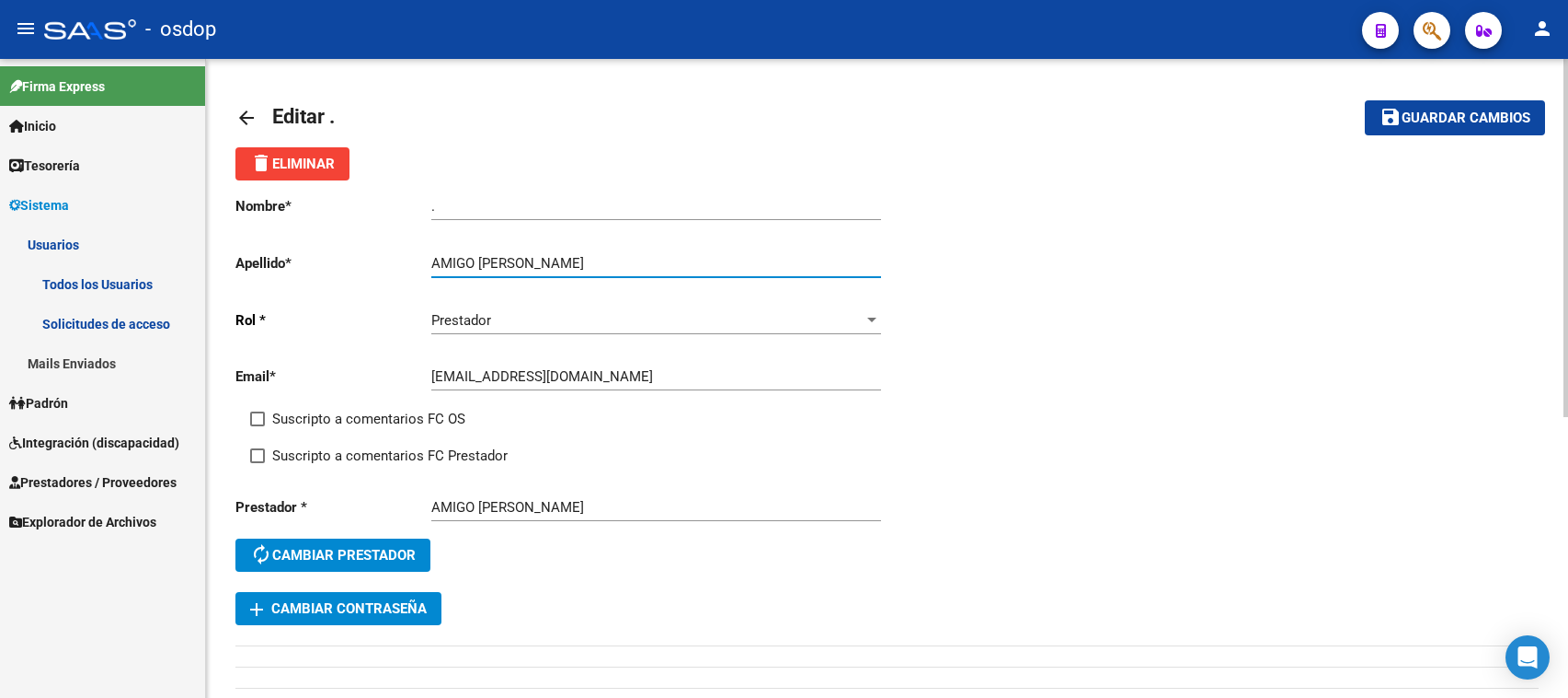
drag, startPoint x: 479, startPoint y: 256, endPoint x: 581, endPoint y: 260, distance: 102.1
click at [581, 260] on input "AMIGO [PERSON_NAME]" at bounding box center [656, 262] width 450 height 17
type input "AMIGO"
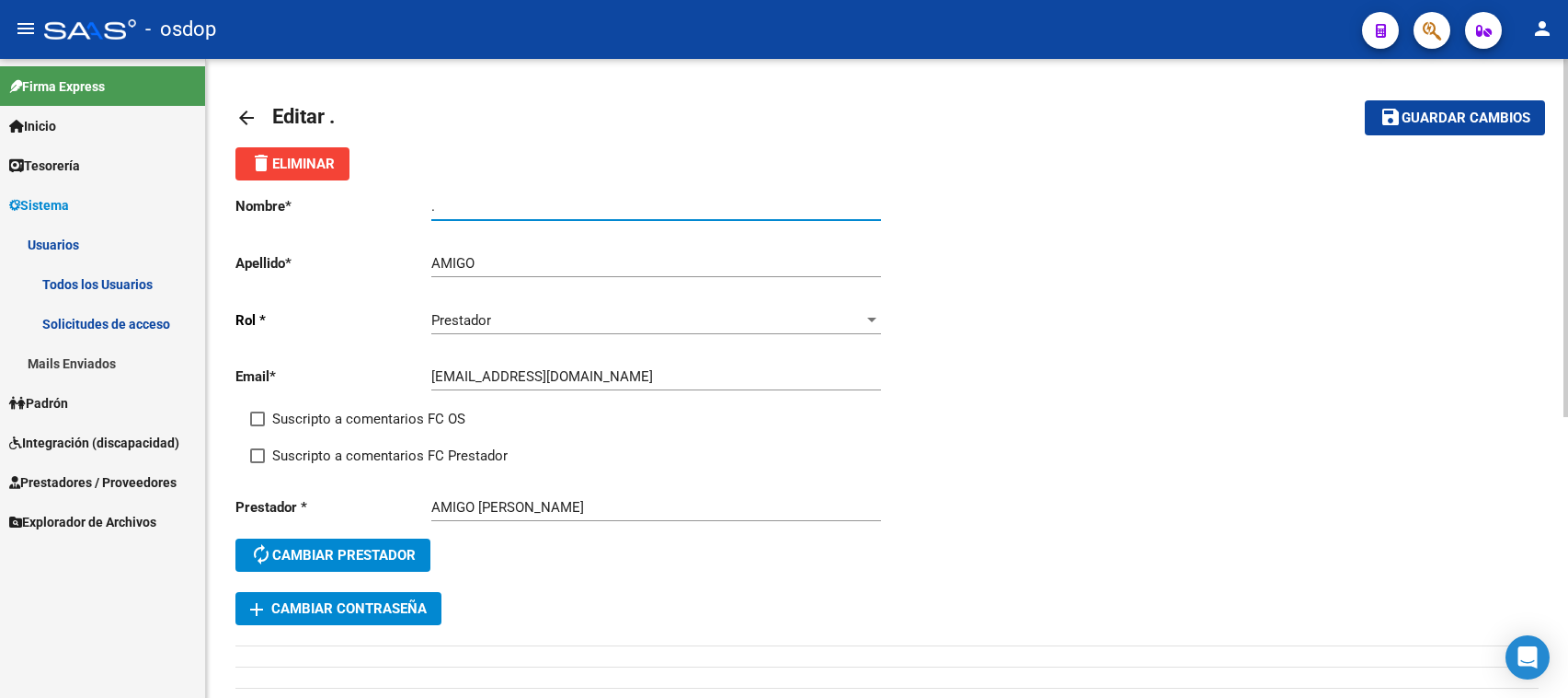
drag, startPoint x: 450, startPoint y: 205, endPoint x: 397, endPoint y: 204, distance: 53.0
click at [397, 205] on app-form-text-field "Nombre * . Ingresar nombre" at bounding box center [557, 206] width 645 height 17
paste input "[PERSON_NAME]"
type input "[PERSON_NAME]"
click at [1416, 115] on span "Guardar cambios" at bounding box center [1466, 118] width 129 height 17
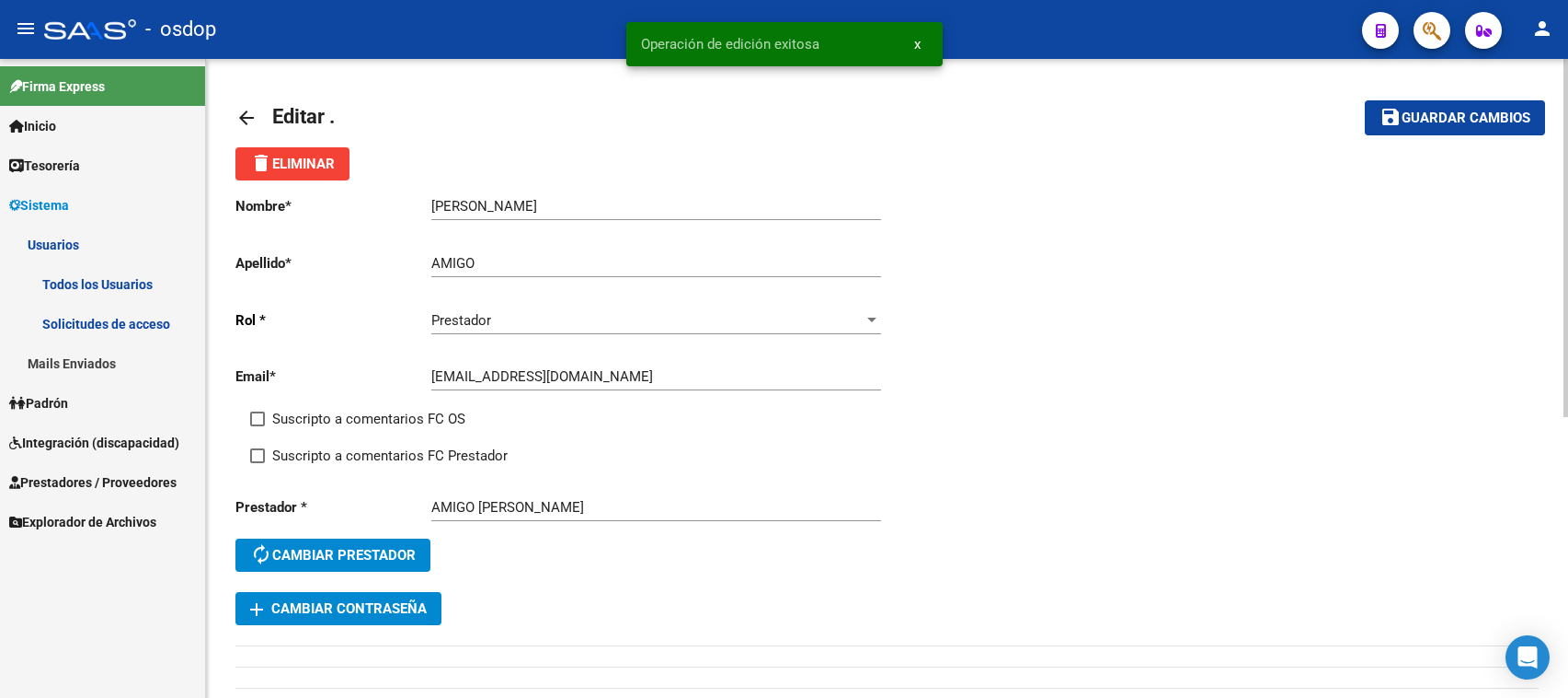
click at [240, 112] on mat-icon "arrow_back" at bounding box center [246, 117] width 22 height 22
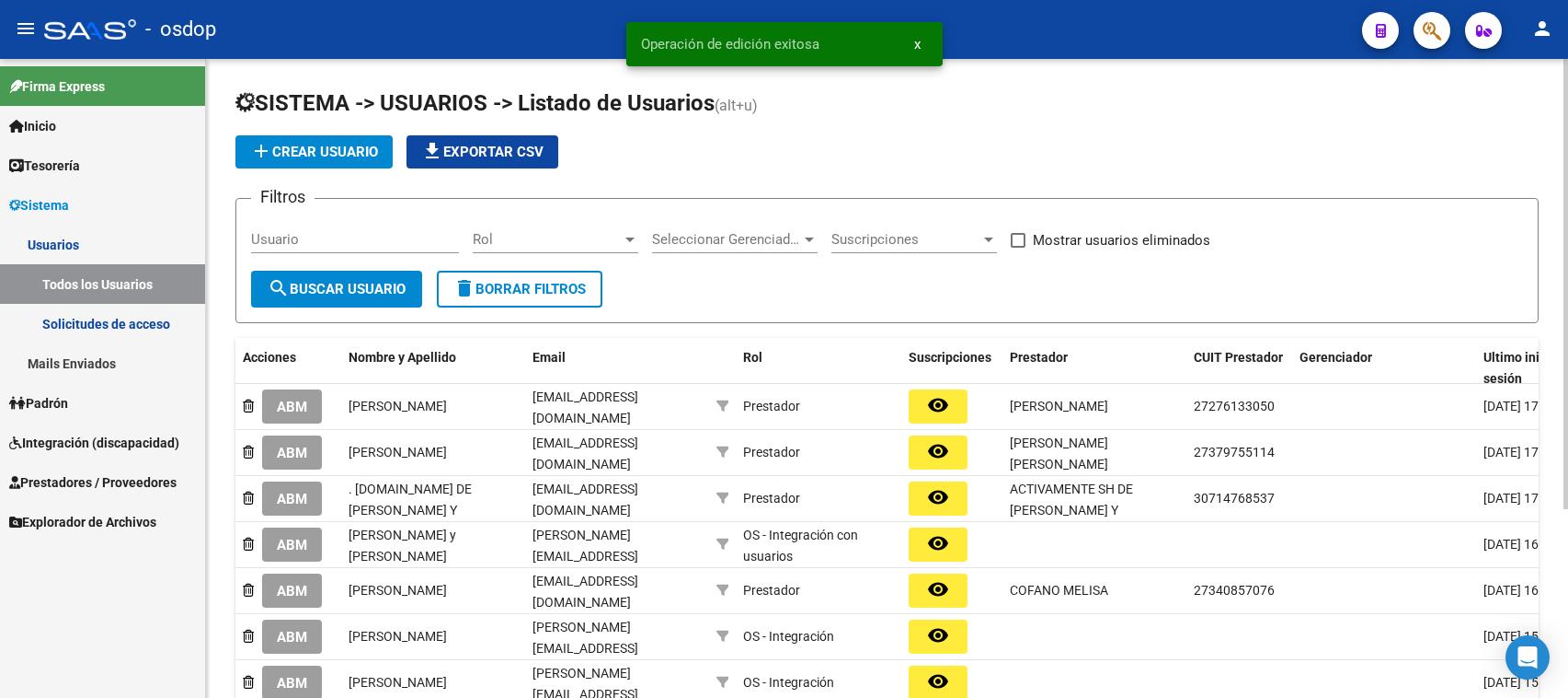
scroll to position [268, 0]
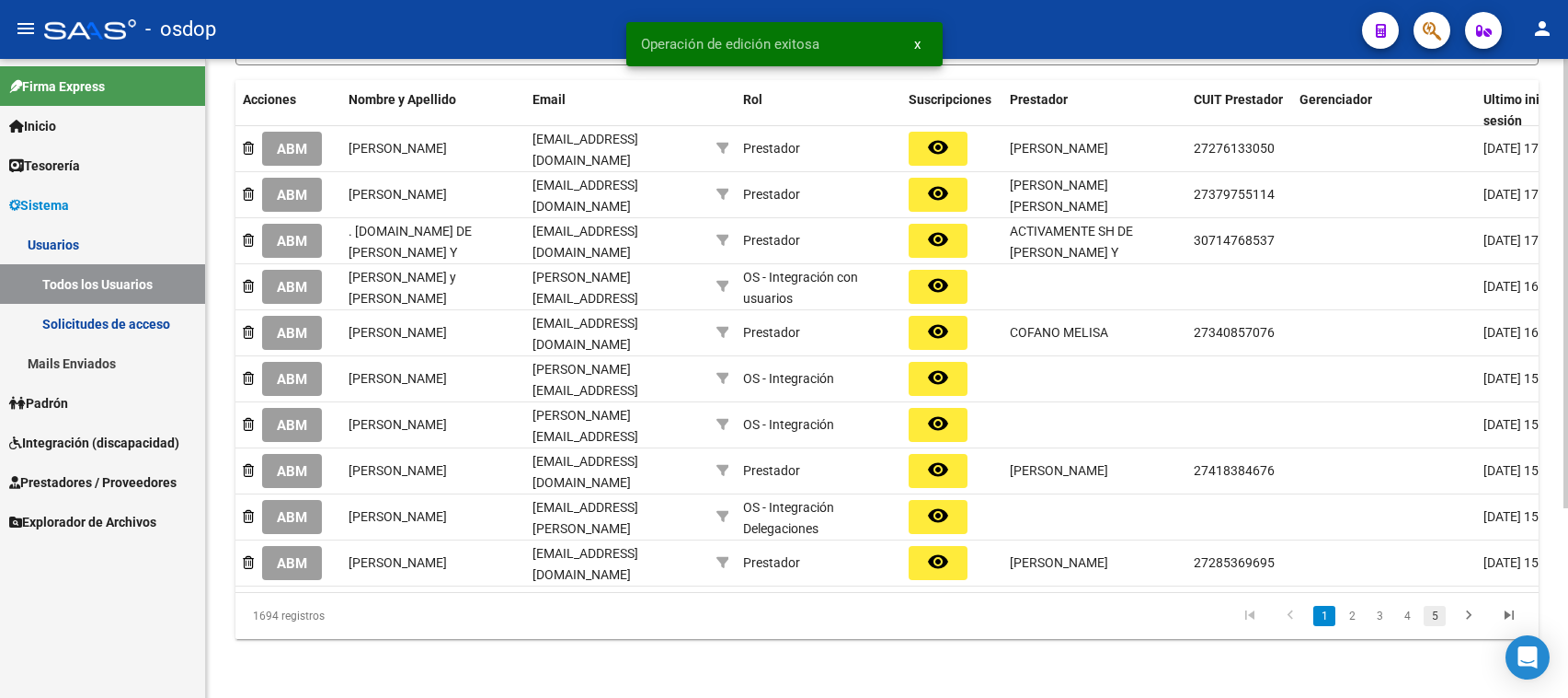
click at [1436, 613] on link "5" at bounding box center [1435, 615] width 22 height 20
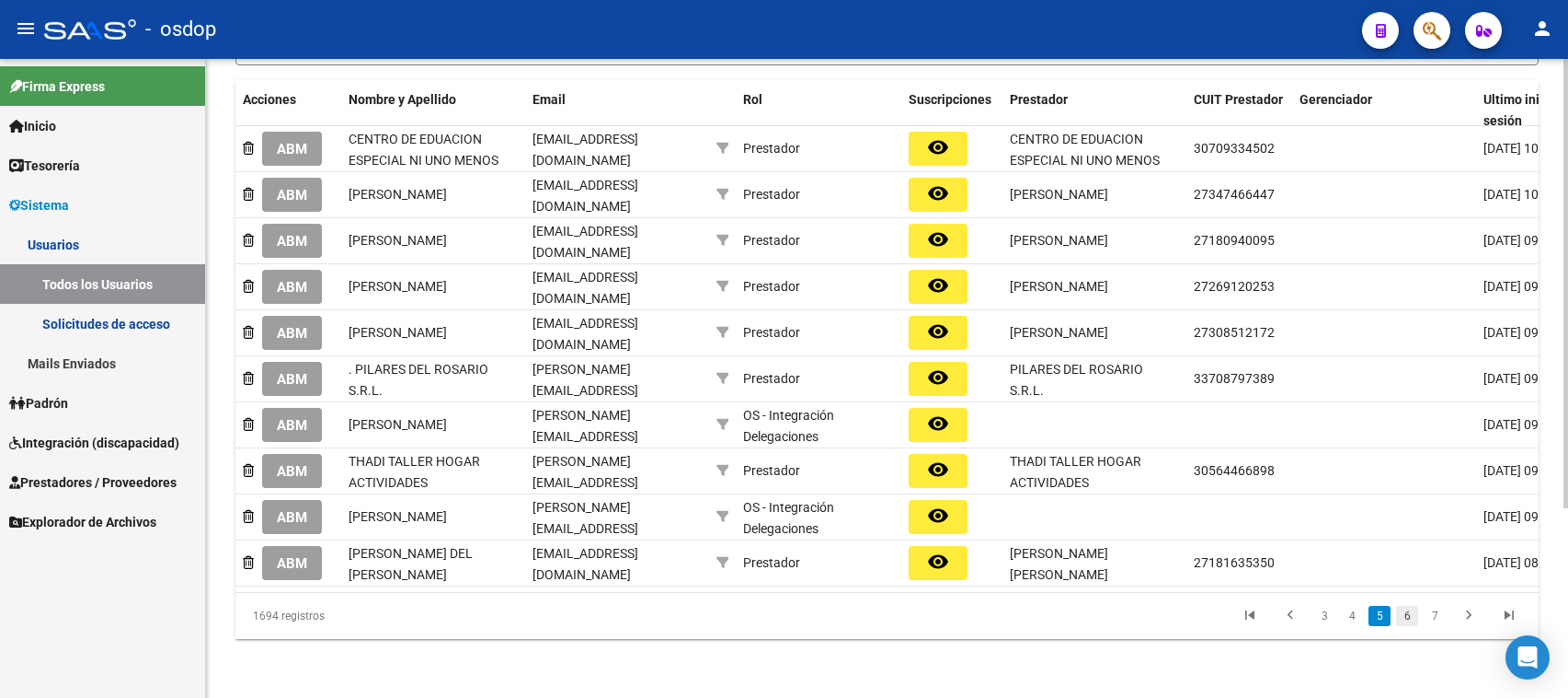
click at [1408, 621] on link "6" at bounding box center [1407, 615] width 22 height 20
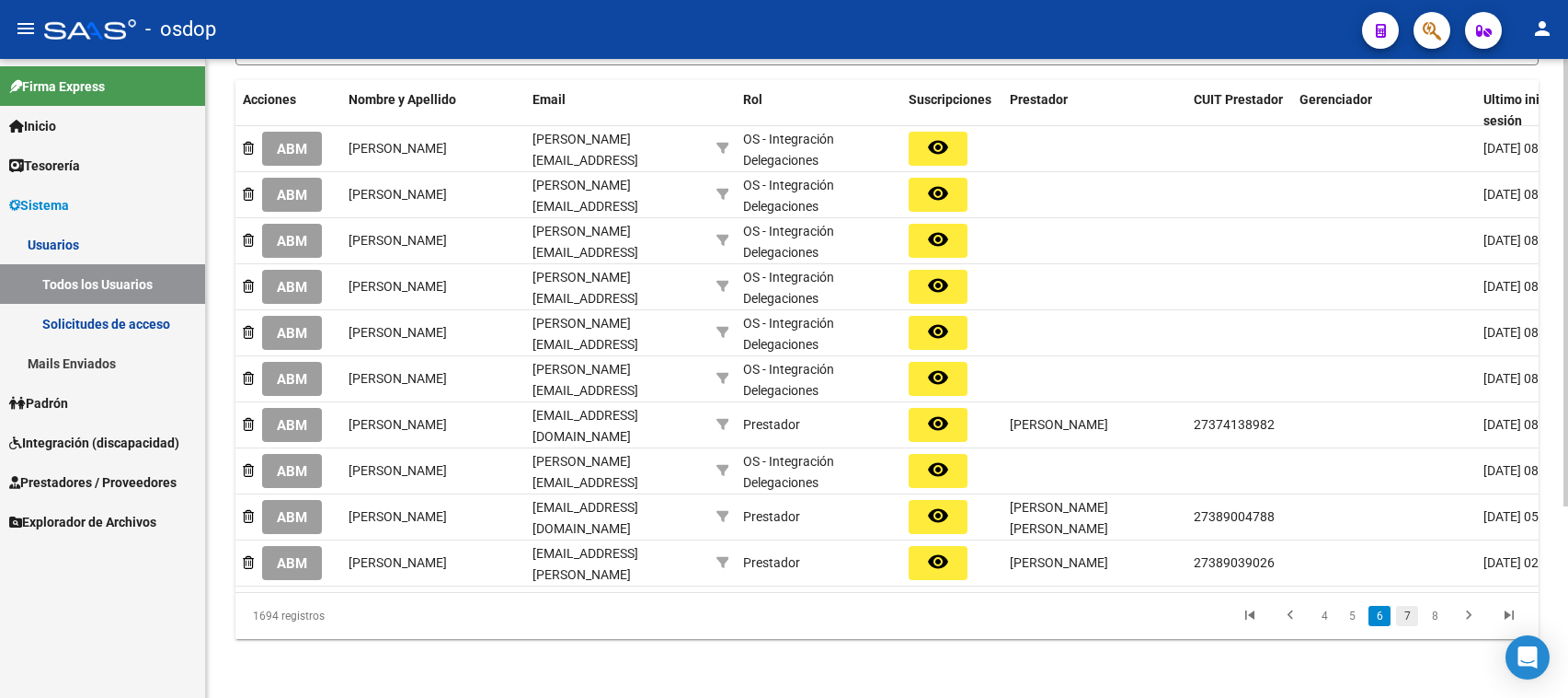
click at [1409, 613] on link "7" at bounding box center [1407, 615] width 22 height 20
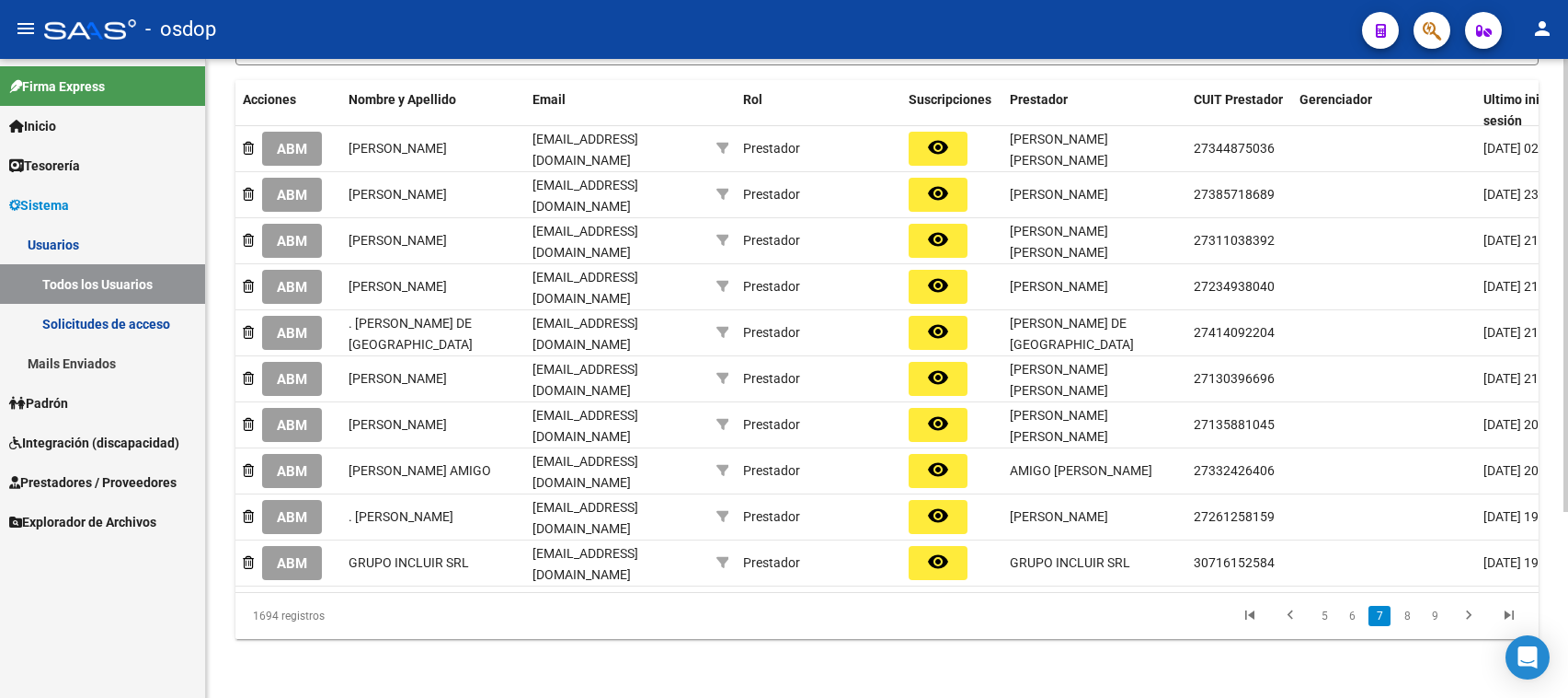
scroll to position [262, 0]
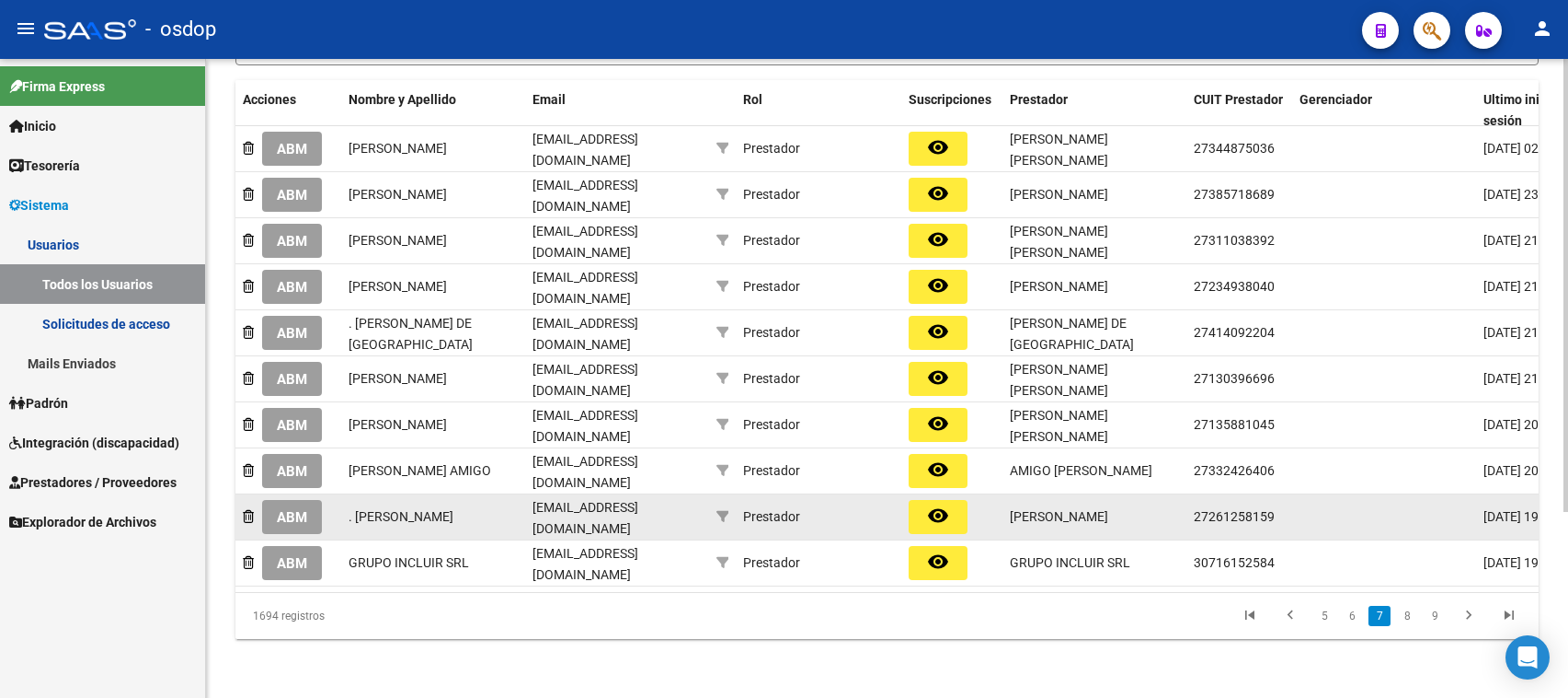
click at [280, 509] on span "ABM" at bounding box center [292, 517] width 31 height 17
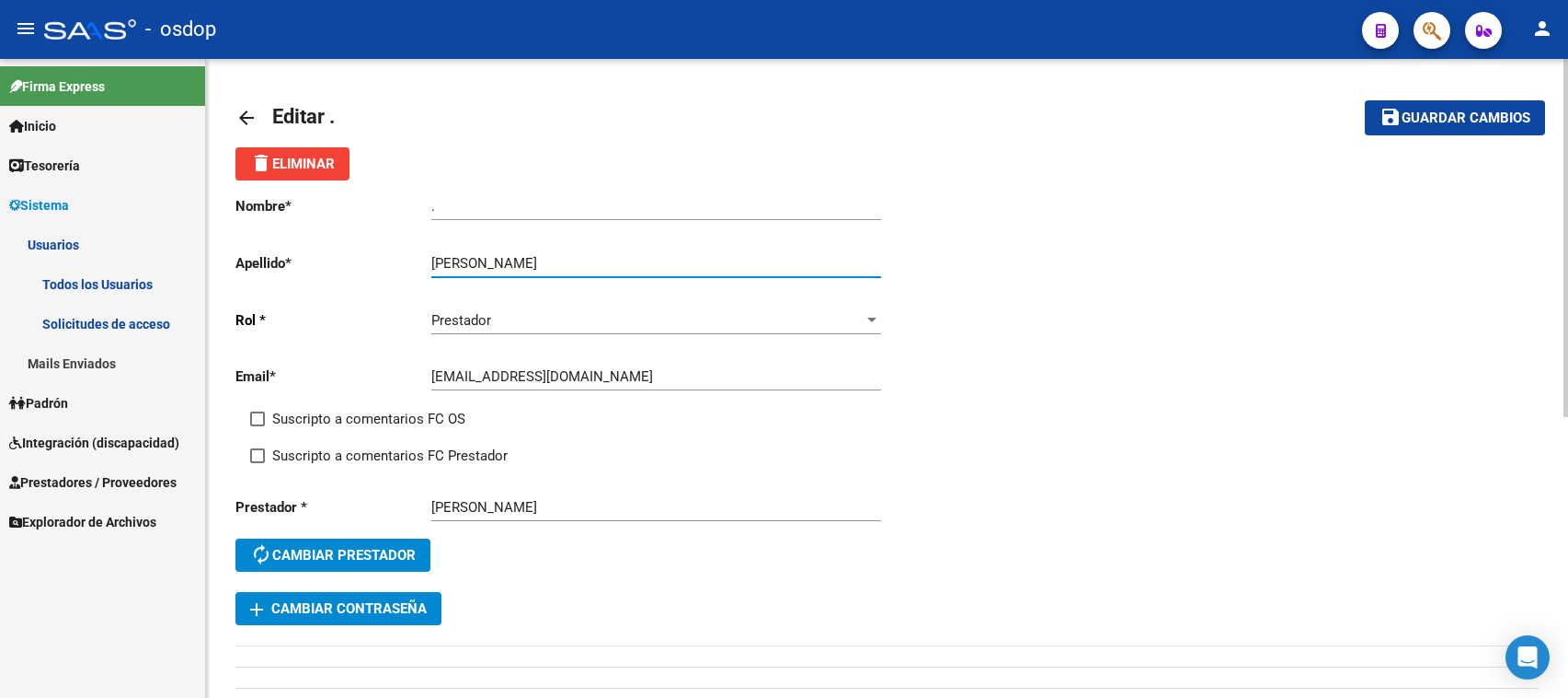
drag, startPoint x: 497, startPoint y: 256, endPoint x: 658, endPoint y: 256, distance: 161.0
click at [658, 256] on input "[PERSON_NAME]" at bounding box center [656, 262] width 450 height 17
type input "[PERSON_NAME]"
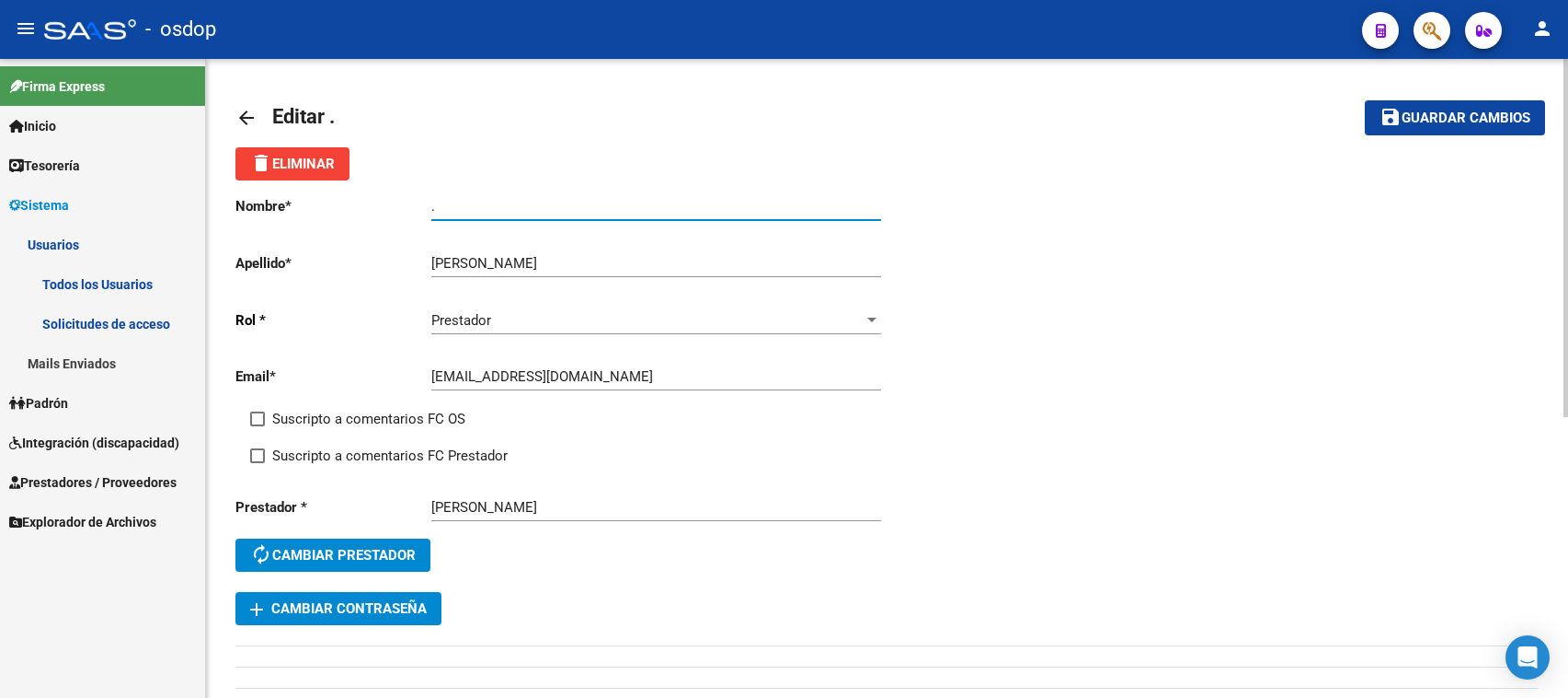
click at [376, 204] on app-form-text-field "Nombre * . Ingresar nombre" at bounding box center [557, 206] width 645 height 17
paste input "[PERSON_NAME]"
type input "[PERSON_NAME]"
drag, startPoint x: 1437, startPoint y: 117, endPoint x: 1339, endPoint y: 117, distance: 98.0
click at [1436, 117] on span "Guardar cambios" at bounding box center [1466, 118] width 129 height 17
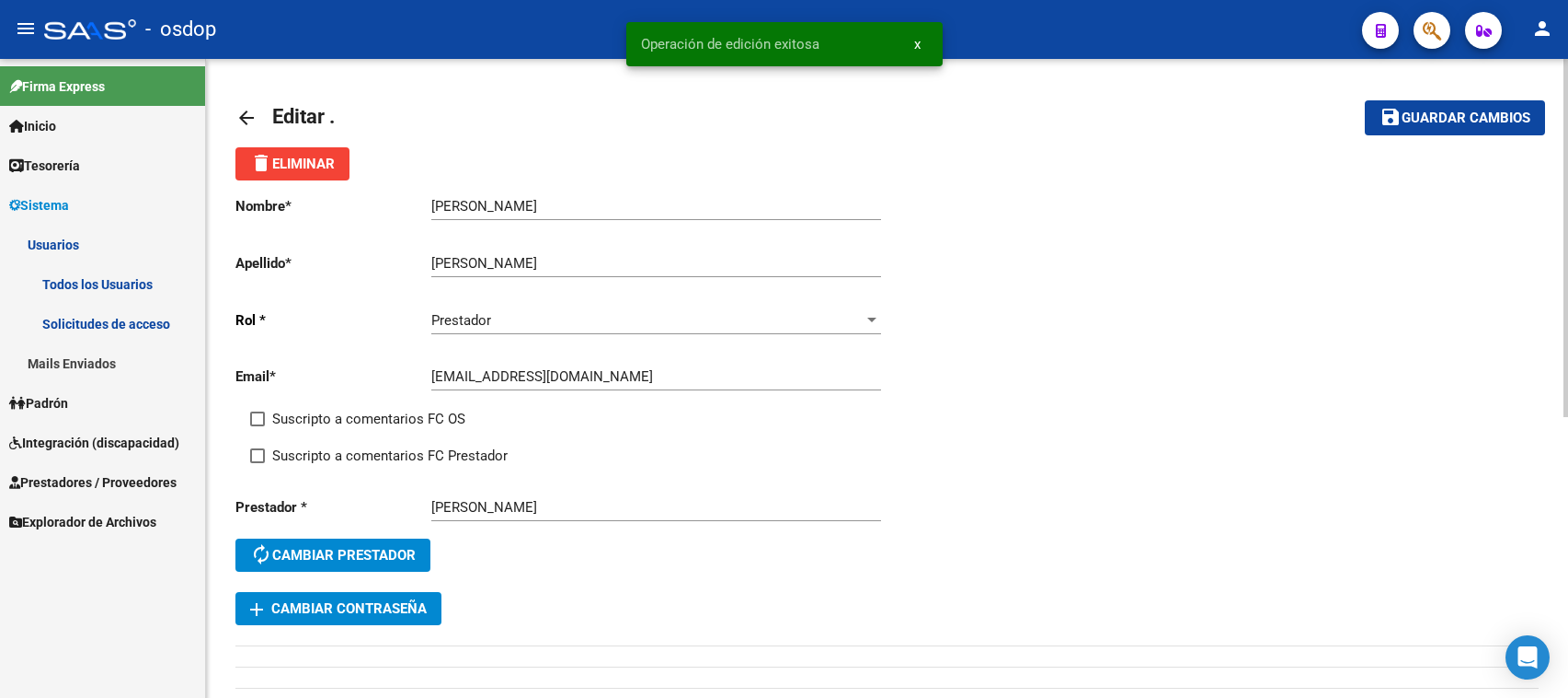
click at [243, 116] on mat-icon "arrow_back" at bounding box center [246, 117] width 22 height 22
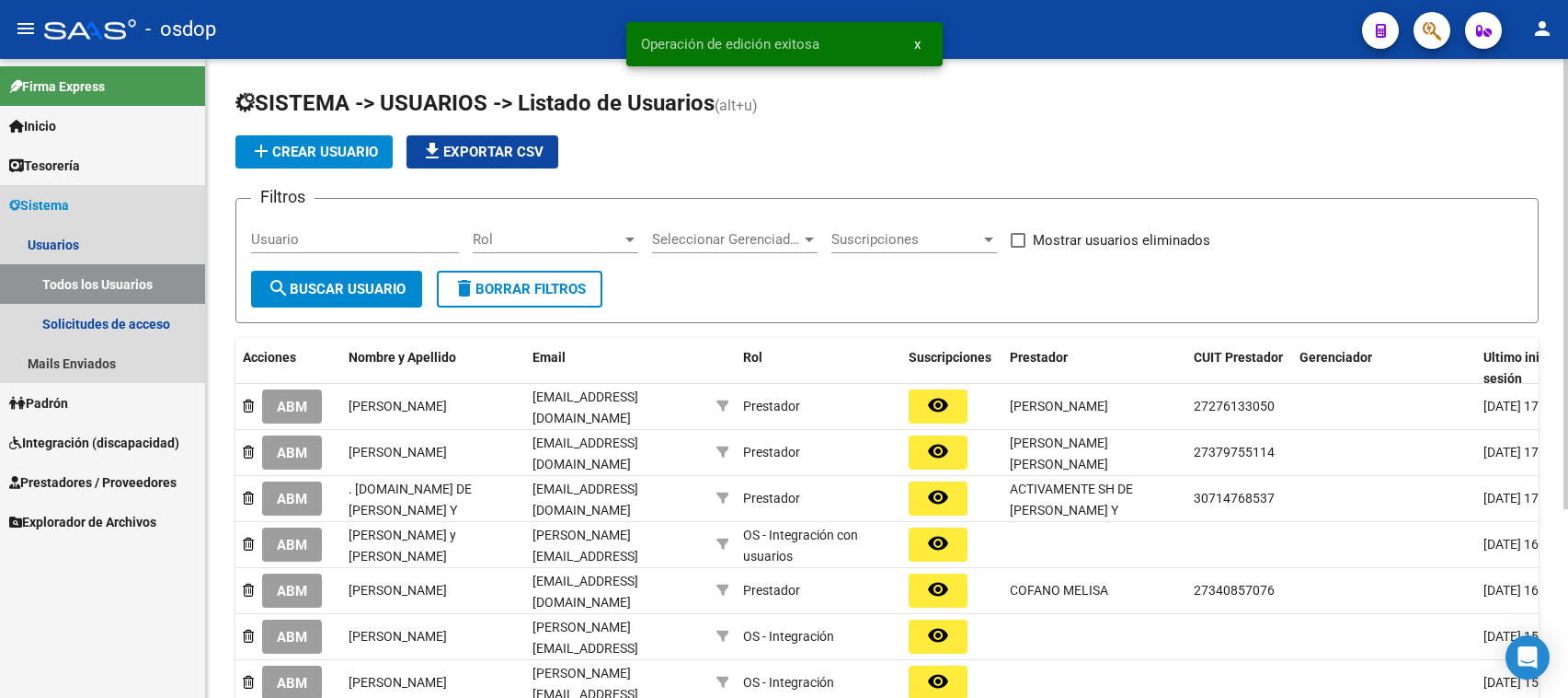
click at [24, 196] on span "Sistema" at bounding box center [39, 205] width 60 height 20
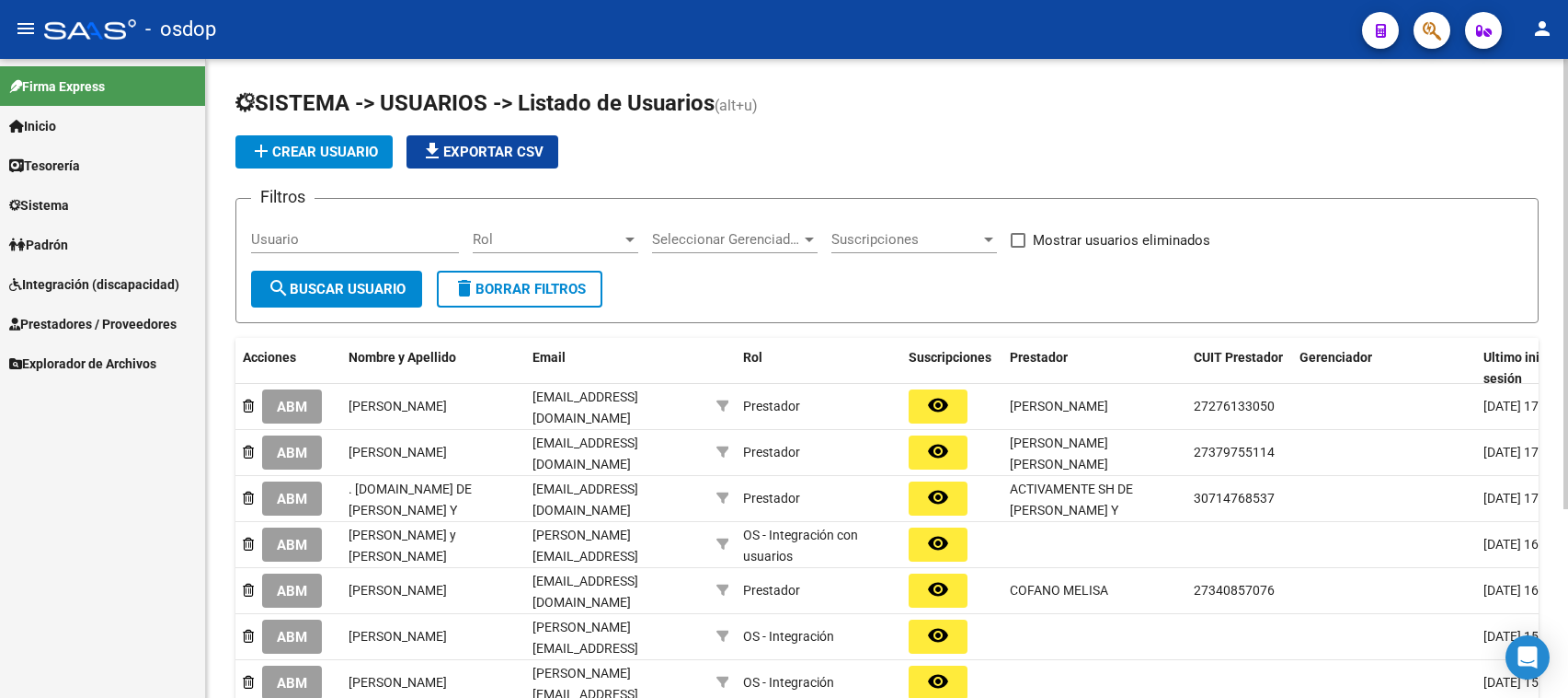
click at [52, 282] on span "Integración (discapacidad)" at bounding box center [93, 284] width 170 height 20
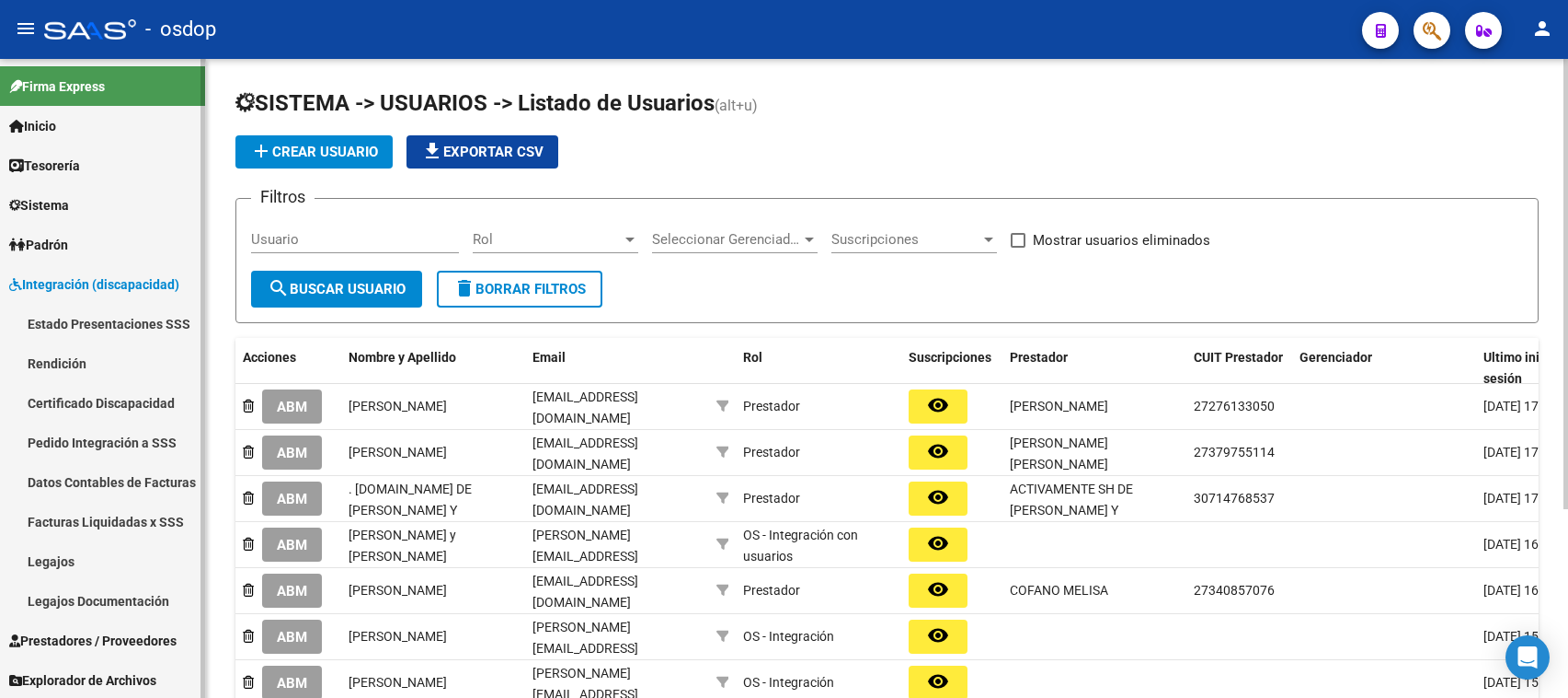
click at [52, 280] on span "Integración (discapacidad)" at bounding box center [93, 284] width 170 height 20
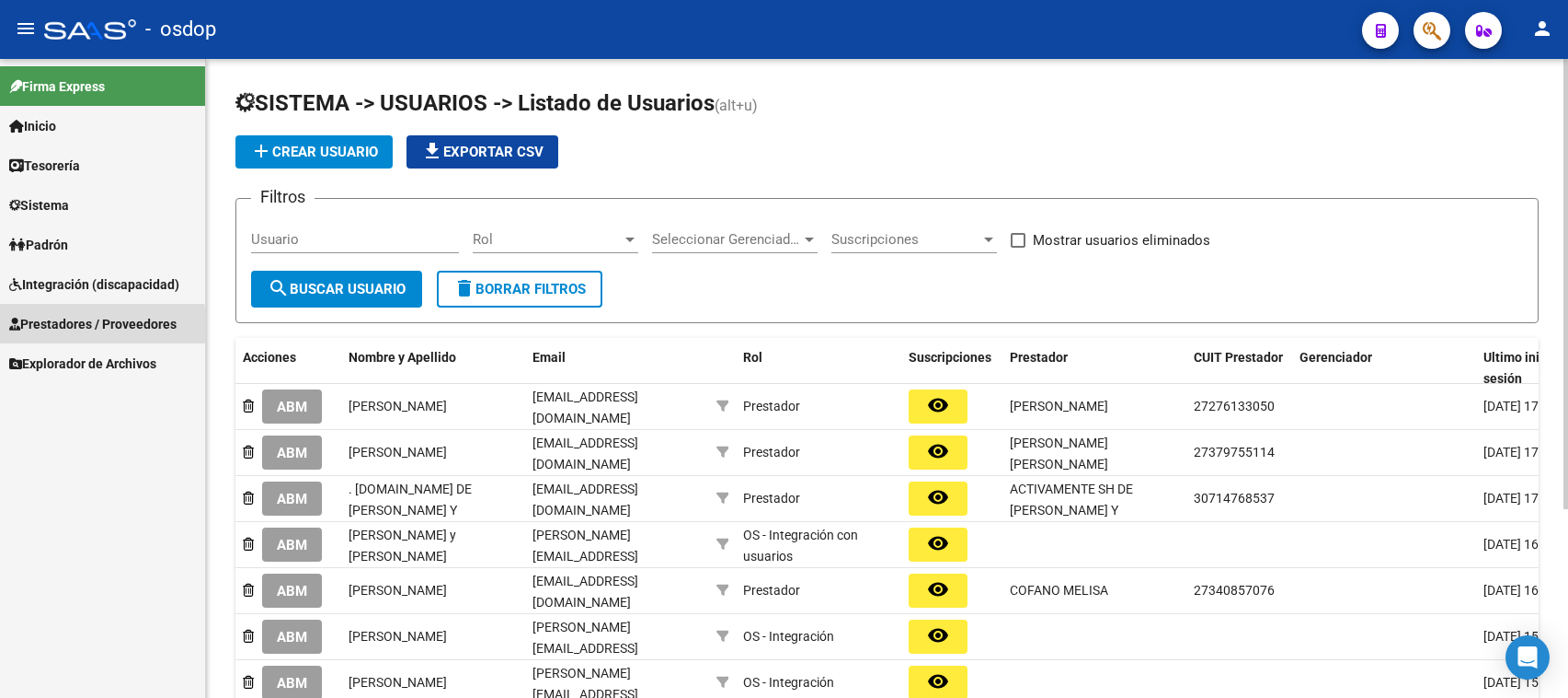
click at [52, 325] on span "Prestadores / Proveedores" at bounding box center [92, 324] width 167 height 20
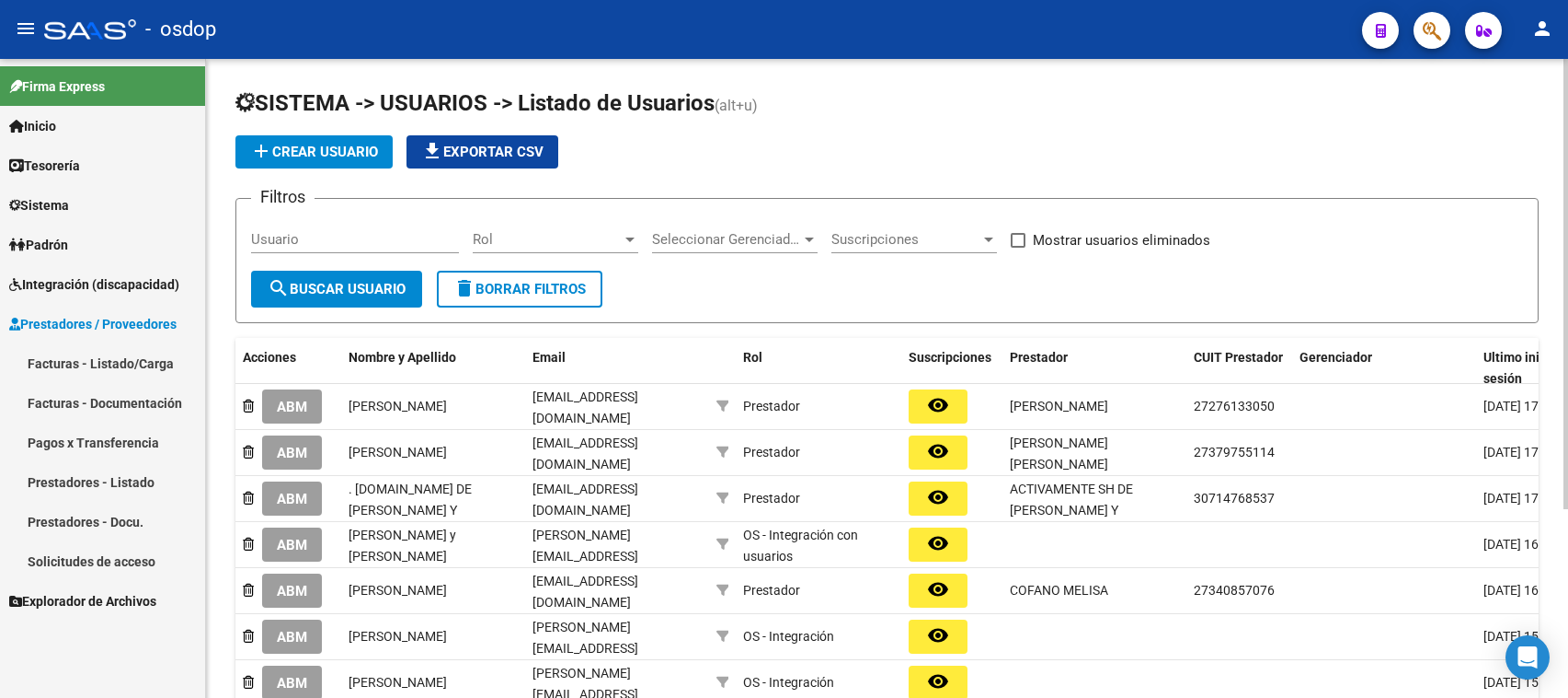
click at [70, 365] on link "Facturas - Listado/Carga" at bounding box center [102, 363] width 205 height 40
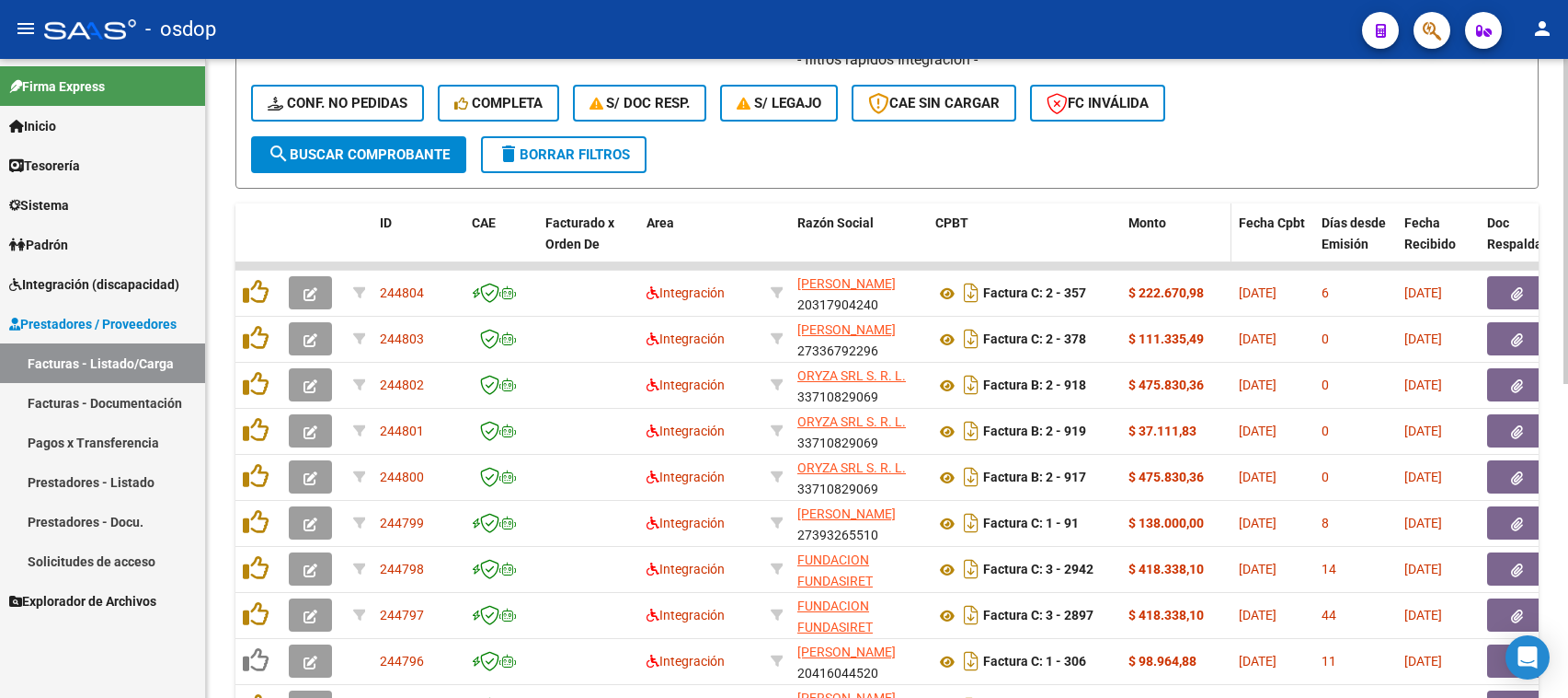
scroll to position [575, 0]
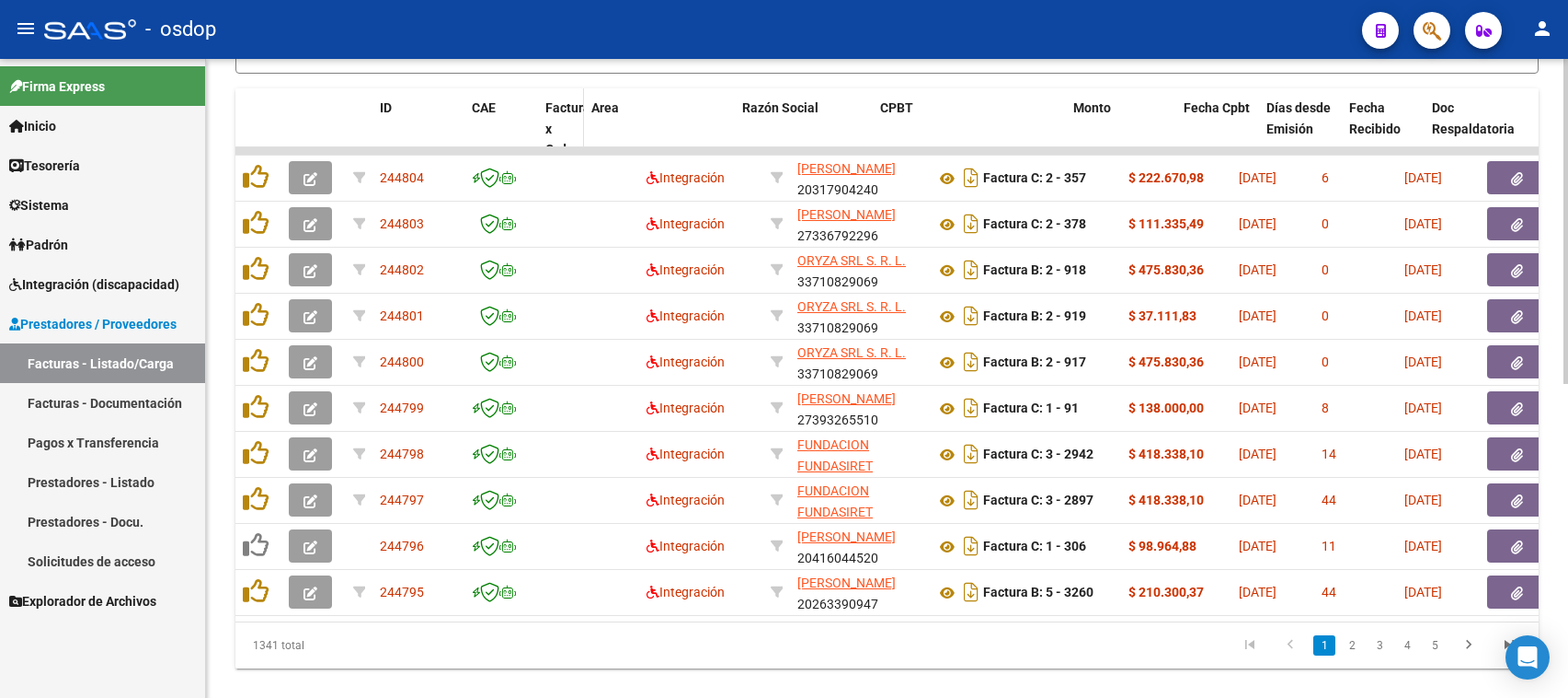
drag, startPoint x: 636, startPoint y: 93, endPoint x: 566, endPoint y: 93, distance: 70.0
click at [566, 93] on datatable-header-cell "Facturado x Orden De" at bounding box center [560, 139] width 46 height 102
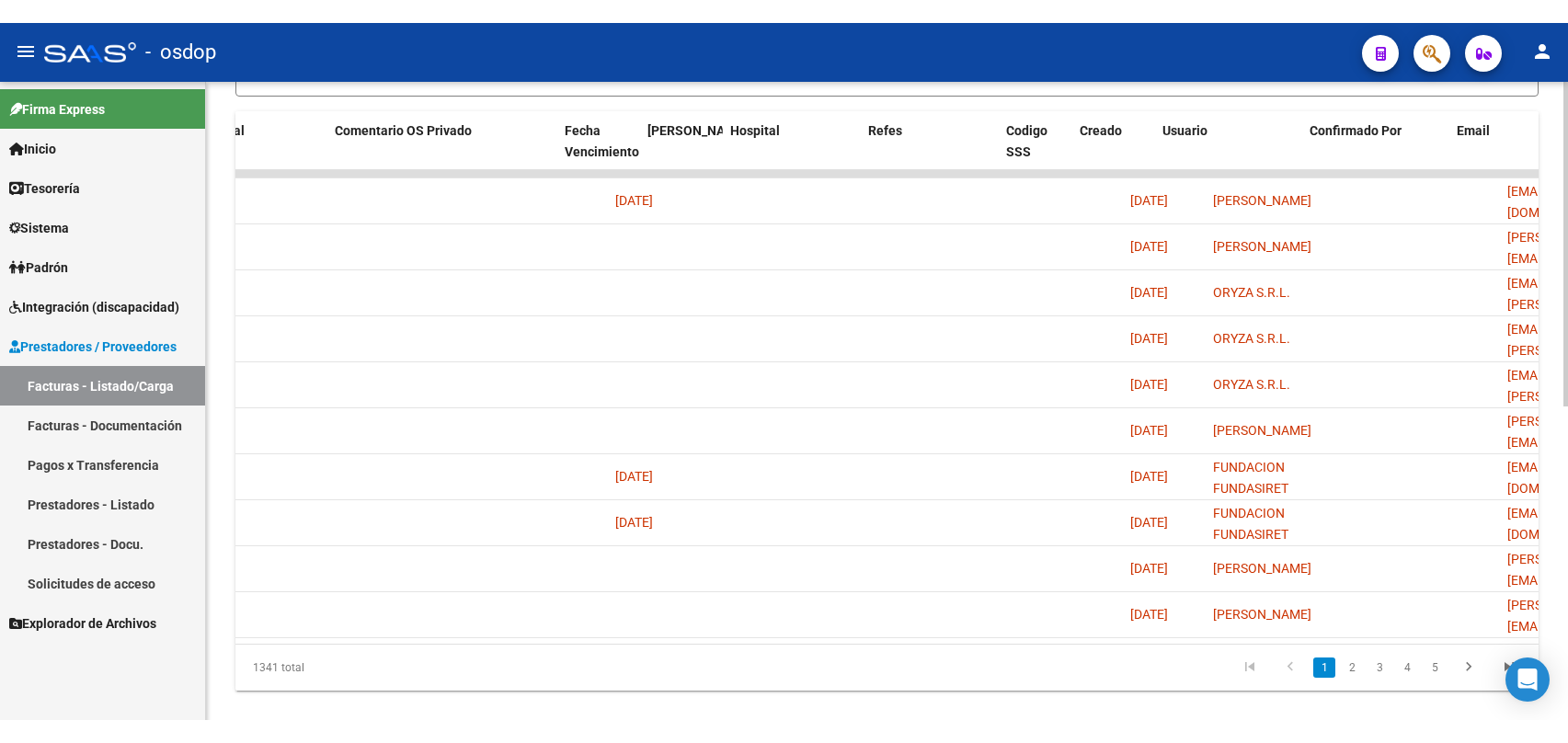
scroll to position [0, 3302]
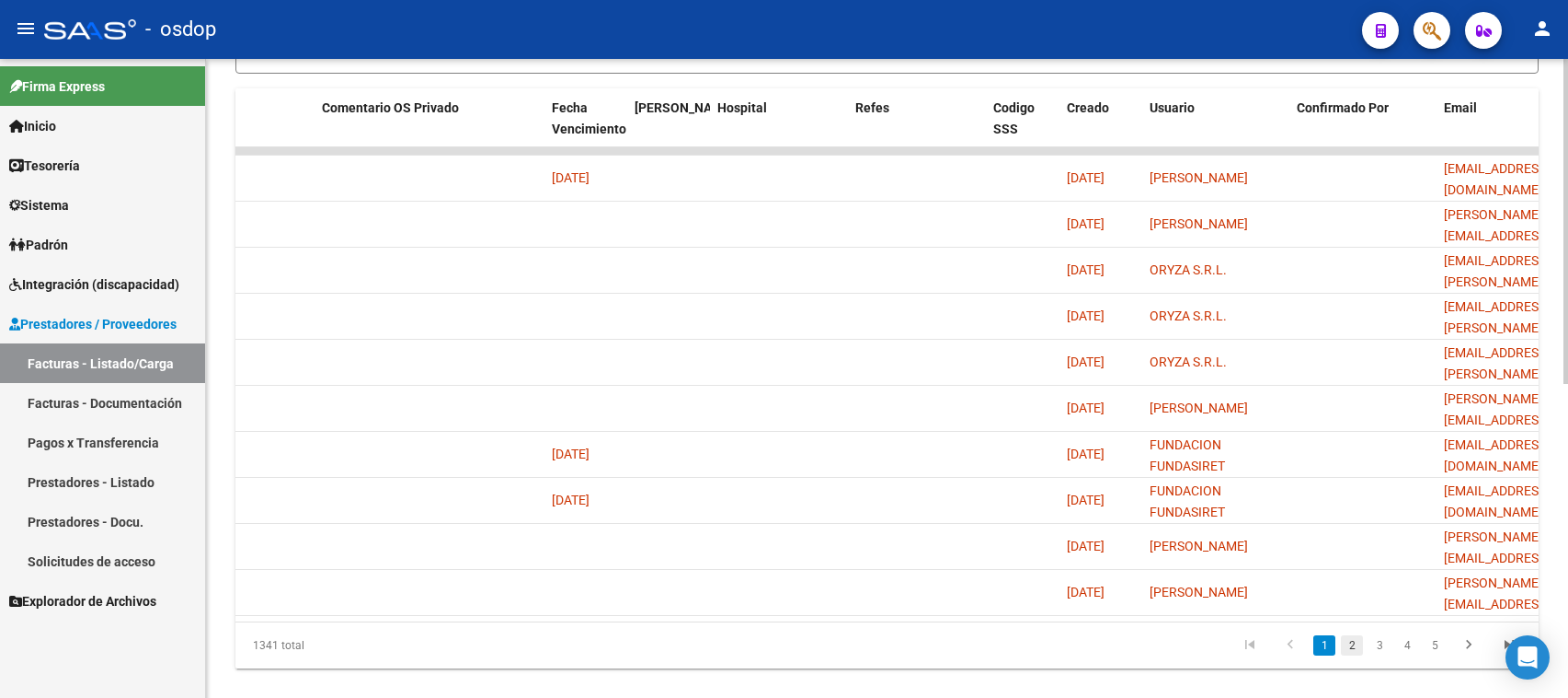
click at [1350, 655] on link "2" at bounding box center [1351, 645] width 22 height 20
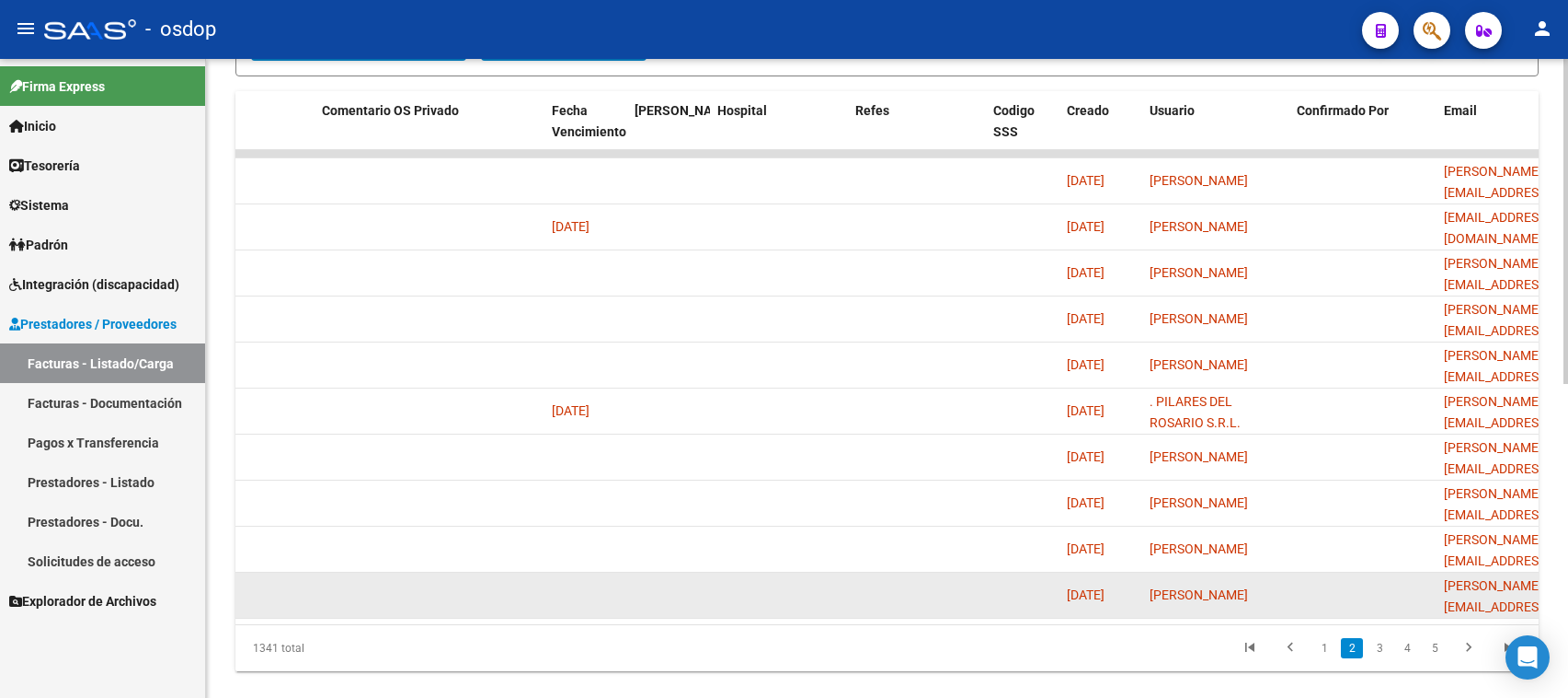
scroll to position [575, 0]
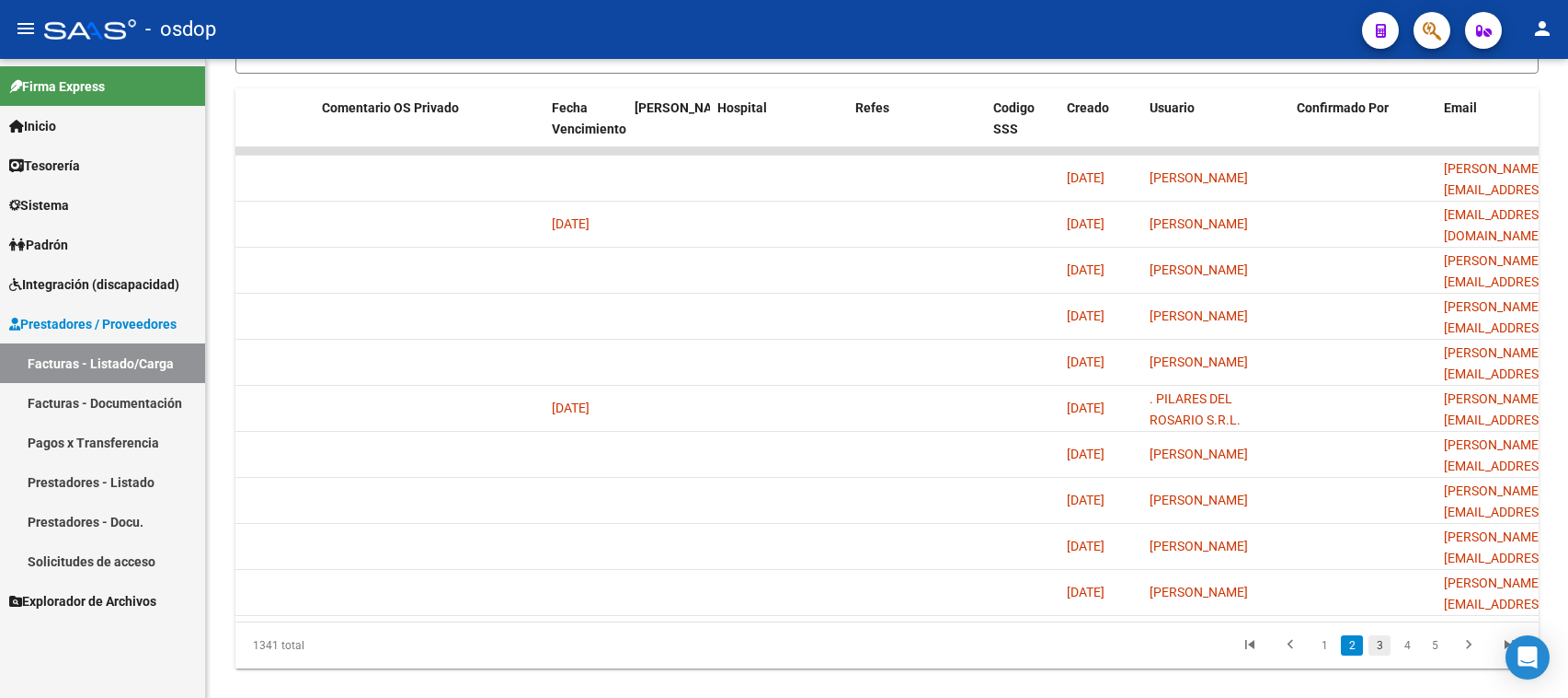
click at [1379, 655] on link "3" at bounding box center [1379, 645] width 22 height 20
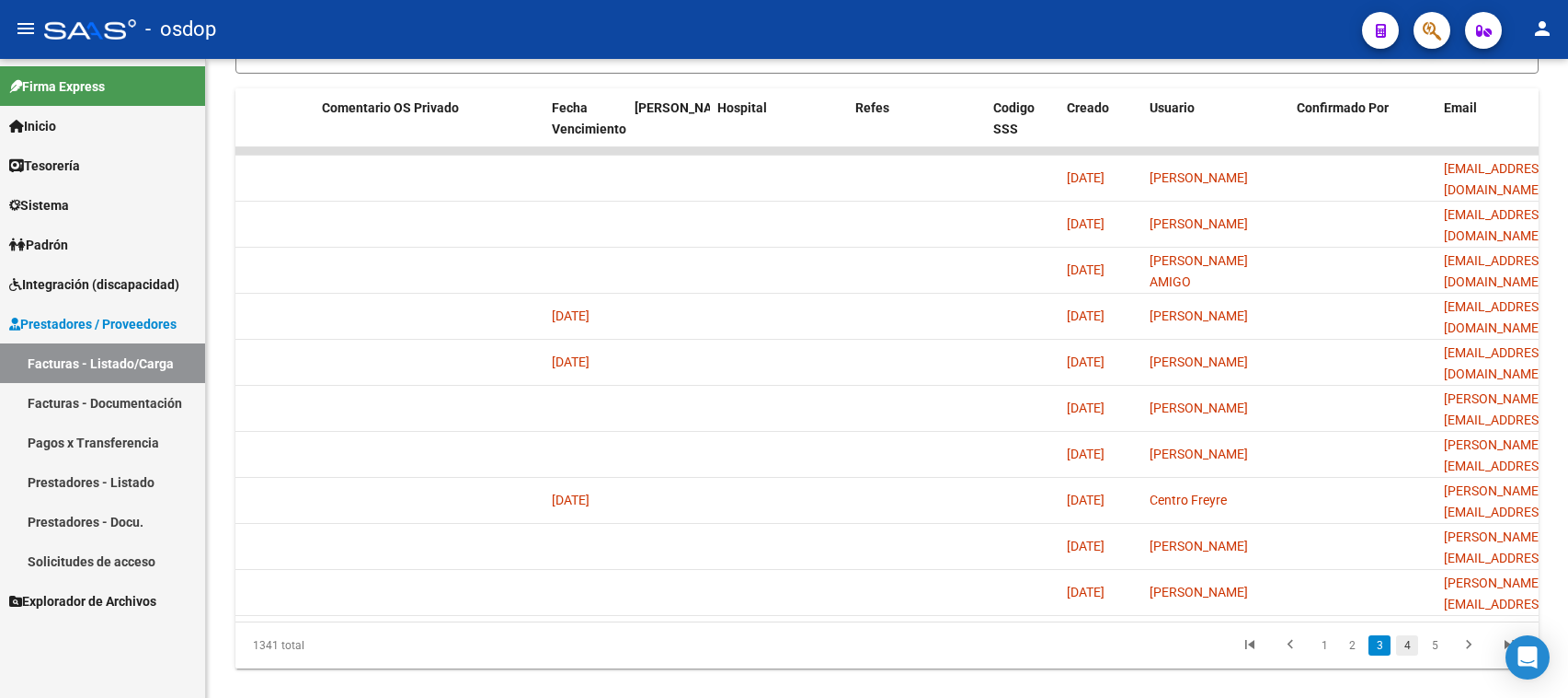
click at [1403, 655] on link "4" at bounding box center [1407, 645] width 22 height 20
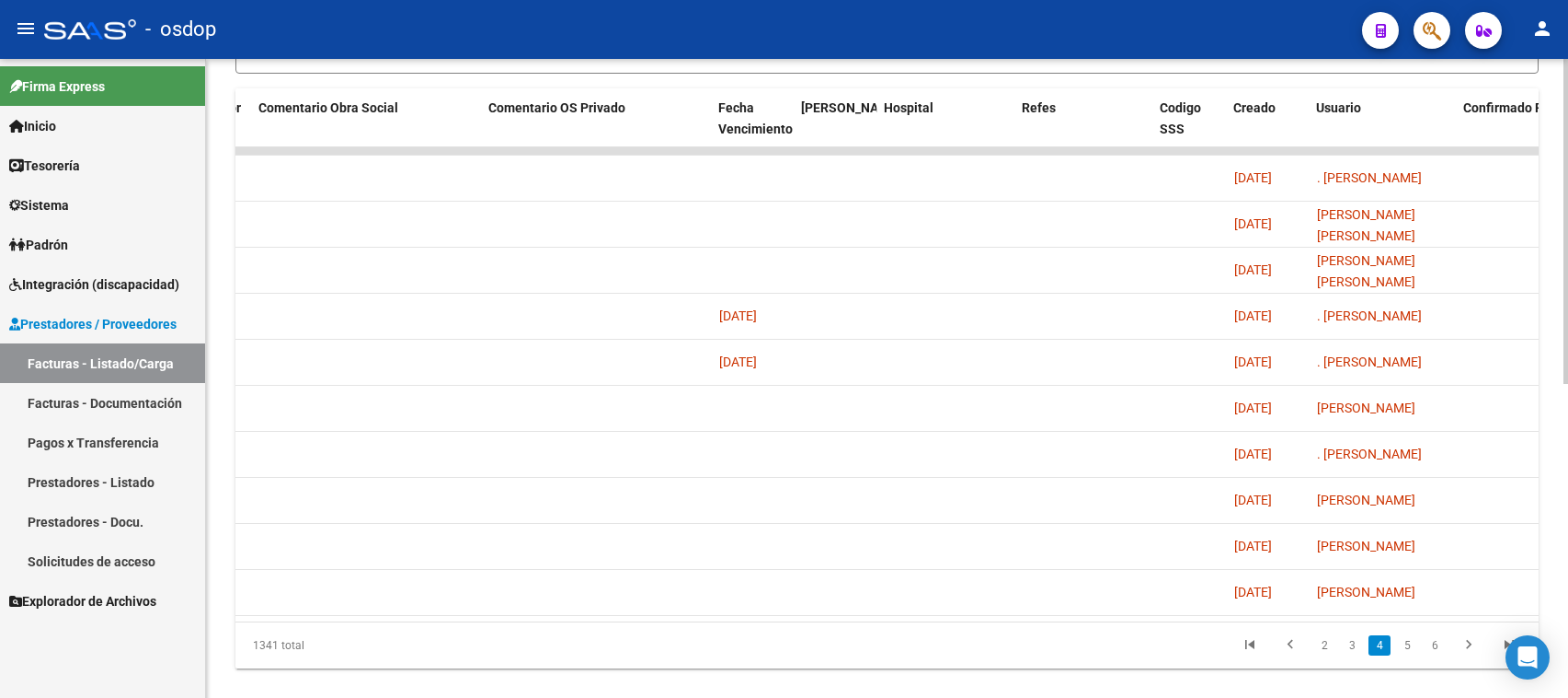
scroll to position [0, 3382]
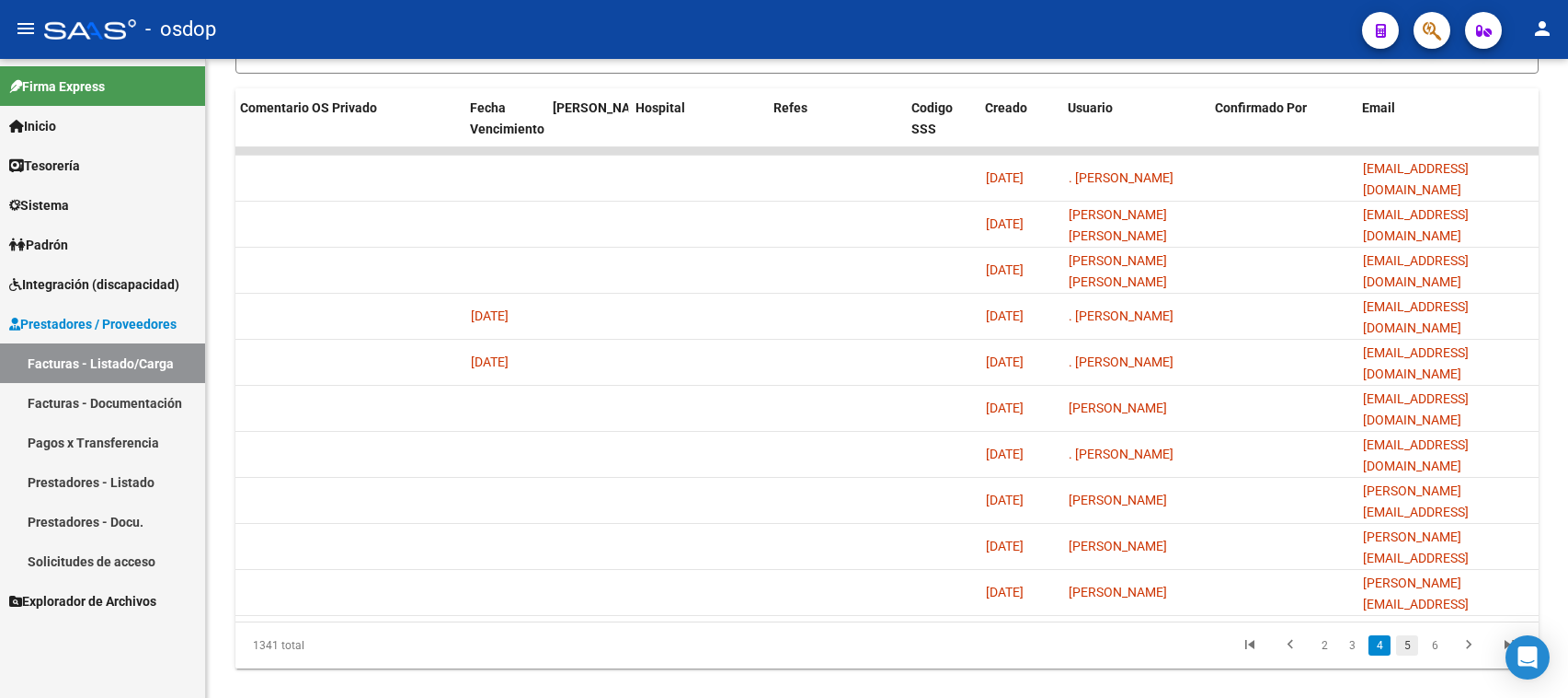
click at [1405, 655] on link "5" at bounding box center [1407, 645] width 22 height 20
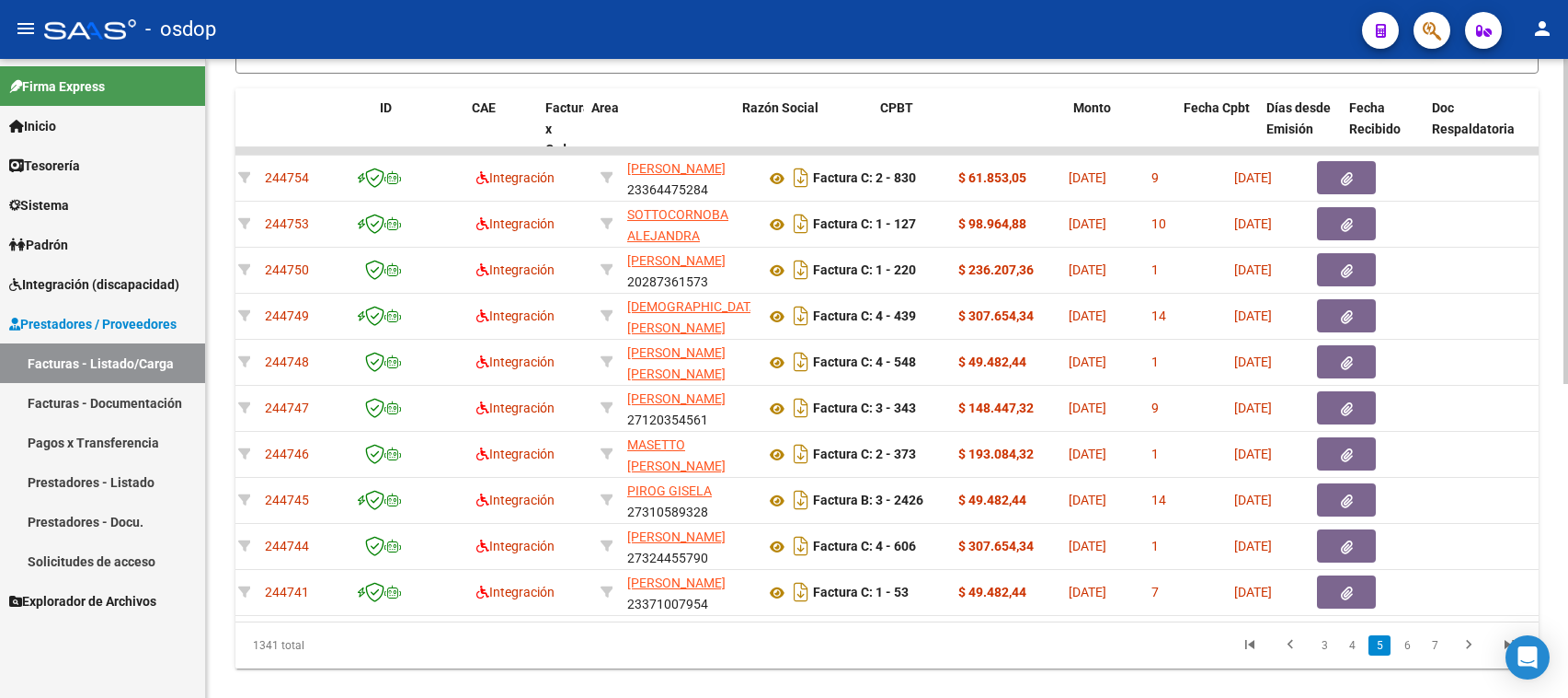
scroll to position [0, 0]
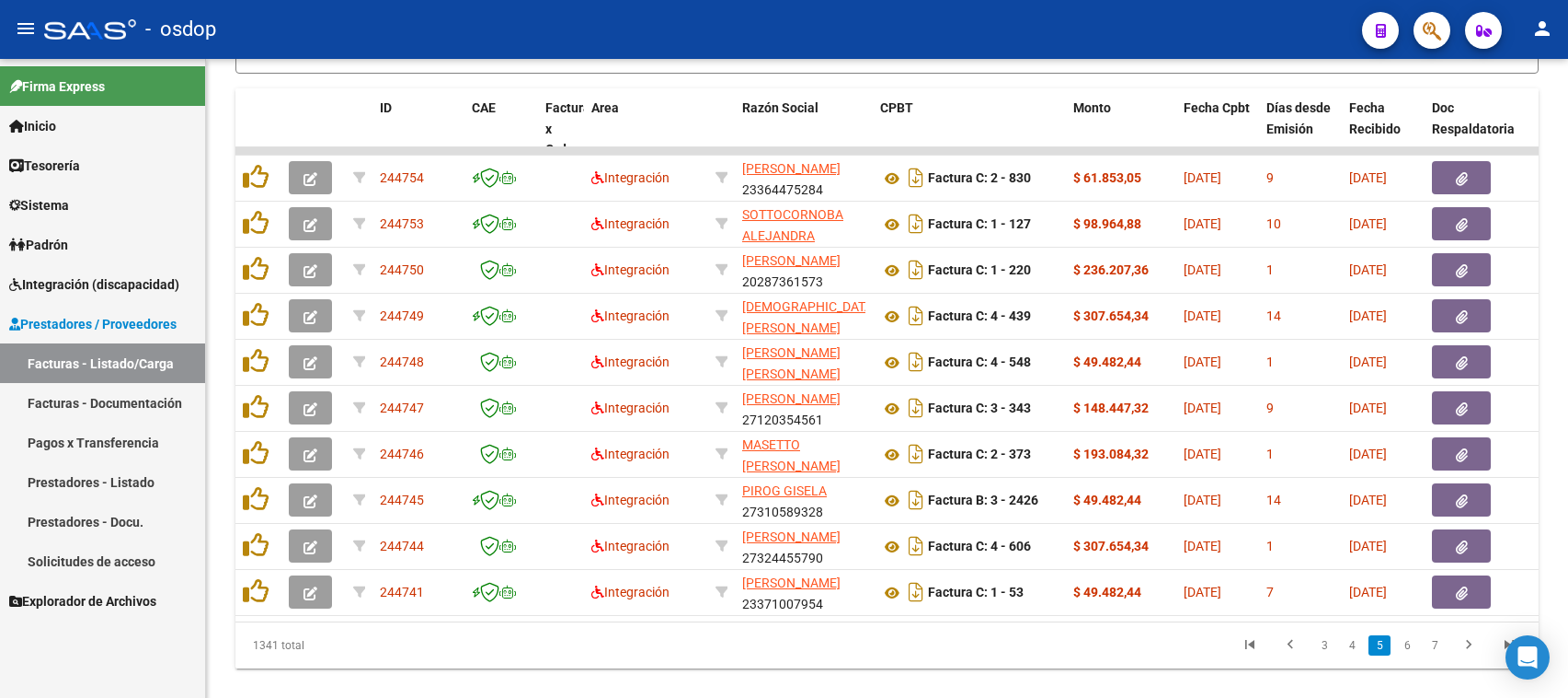
click at [60, 207] on span "Sistema" at bounding box center [39, 205] width 60 height 20
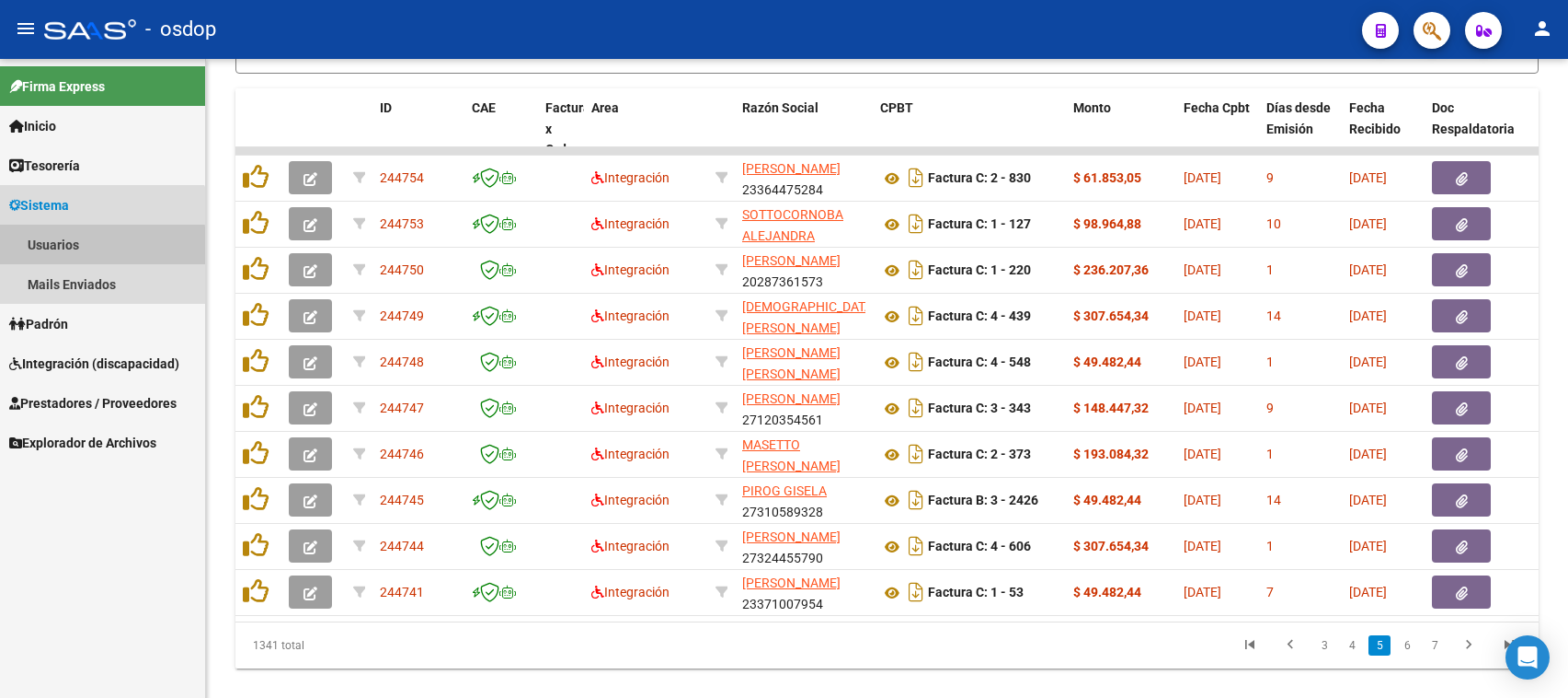
click at [63, 249] on link "Usuarios" at bounding box center [102, 245] width 205 height 40
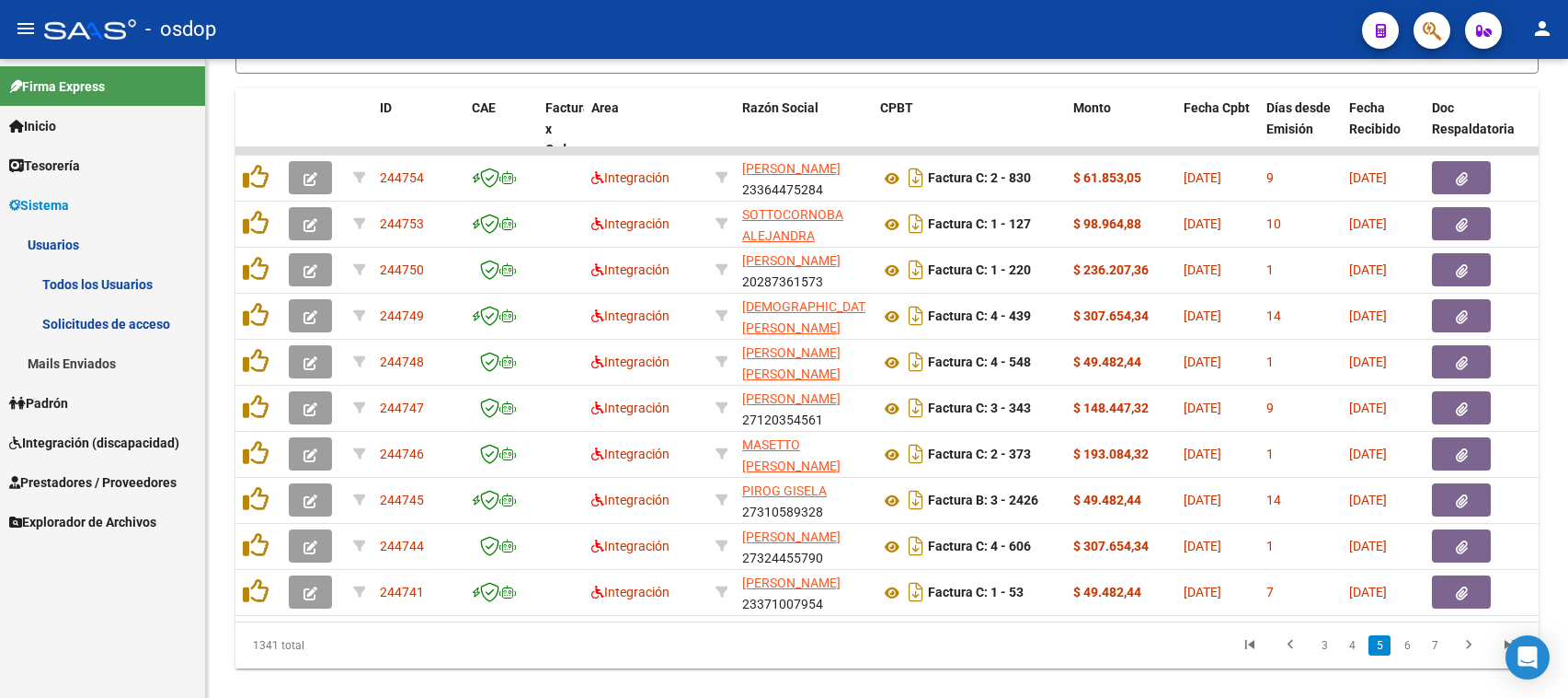
click at [87, 319] on link "Solicitudes de acceso" at bounding box center [102, 323] width 205 height 40
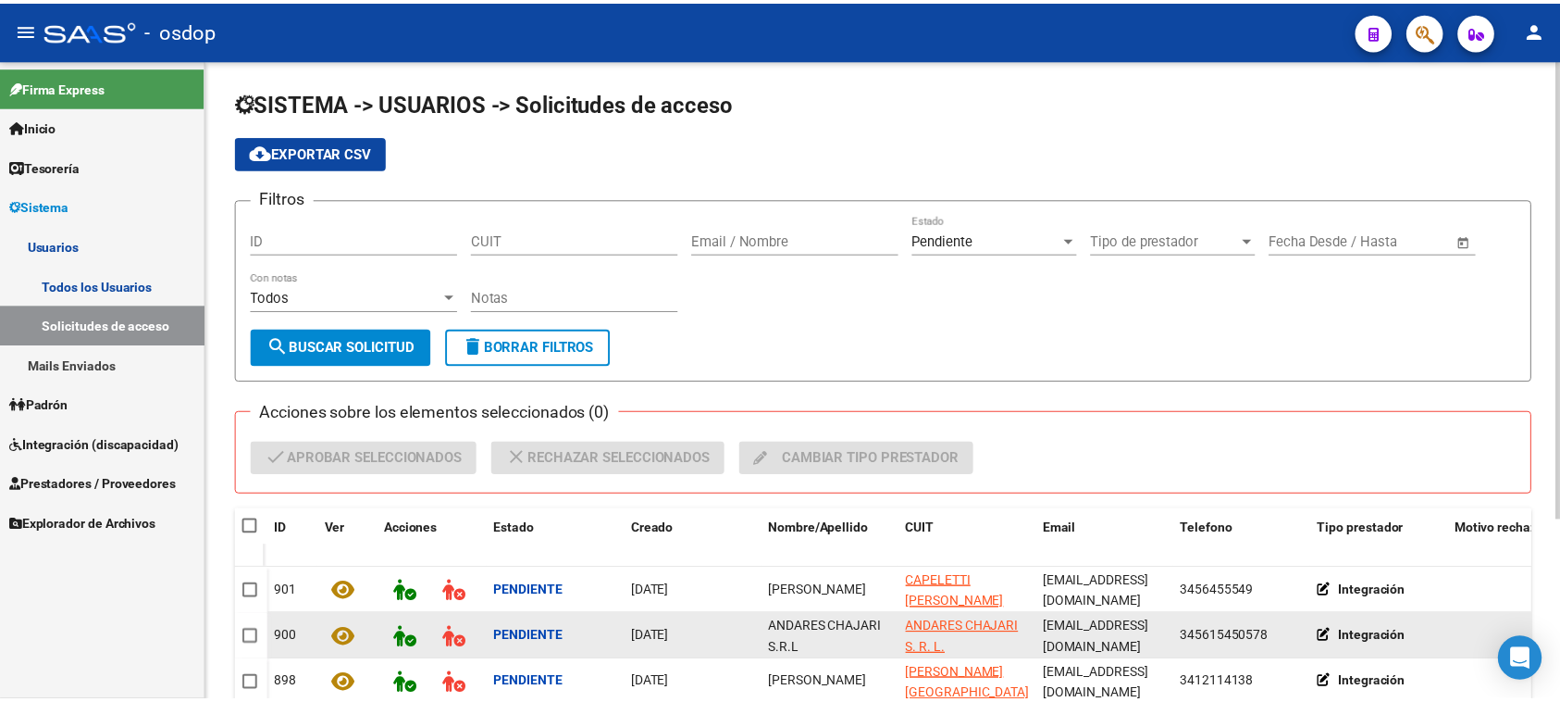
scroll to position [252, 0]
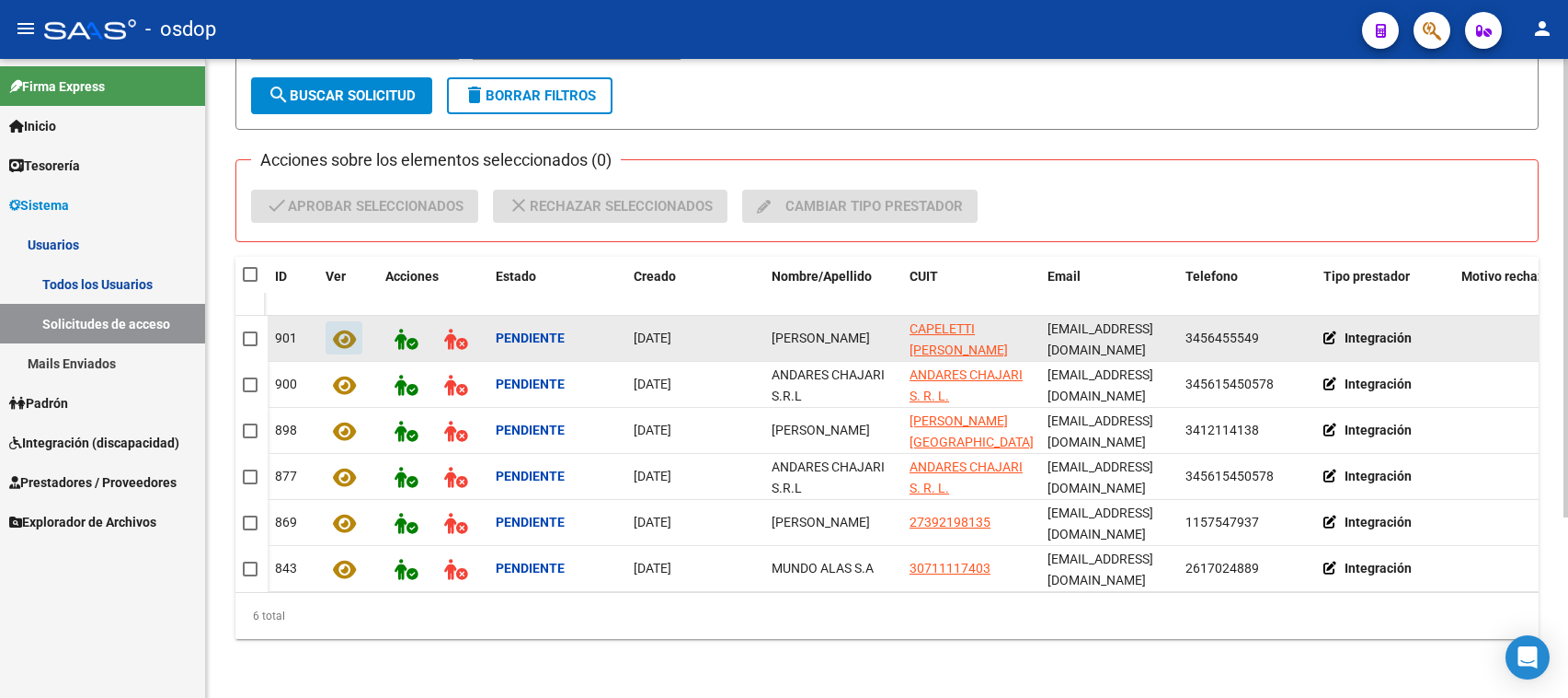
click at [341, 339] on icon at bounding box center [344, 338] width 23 height 21
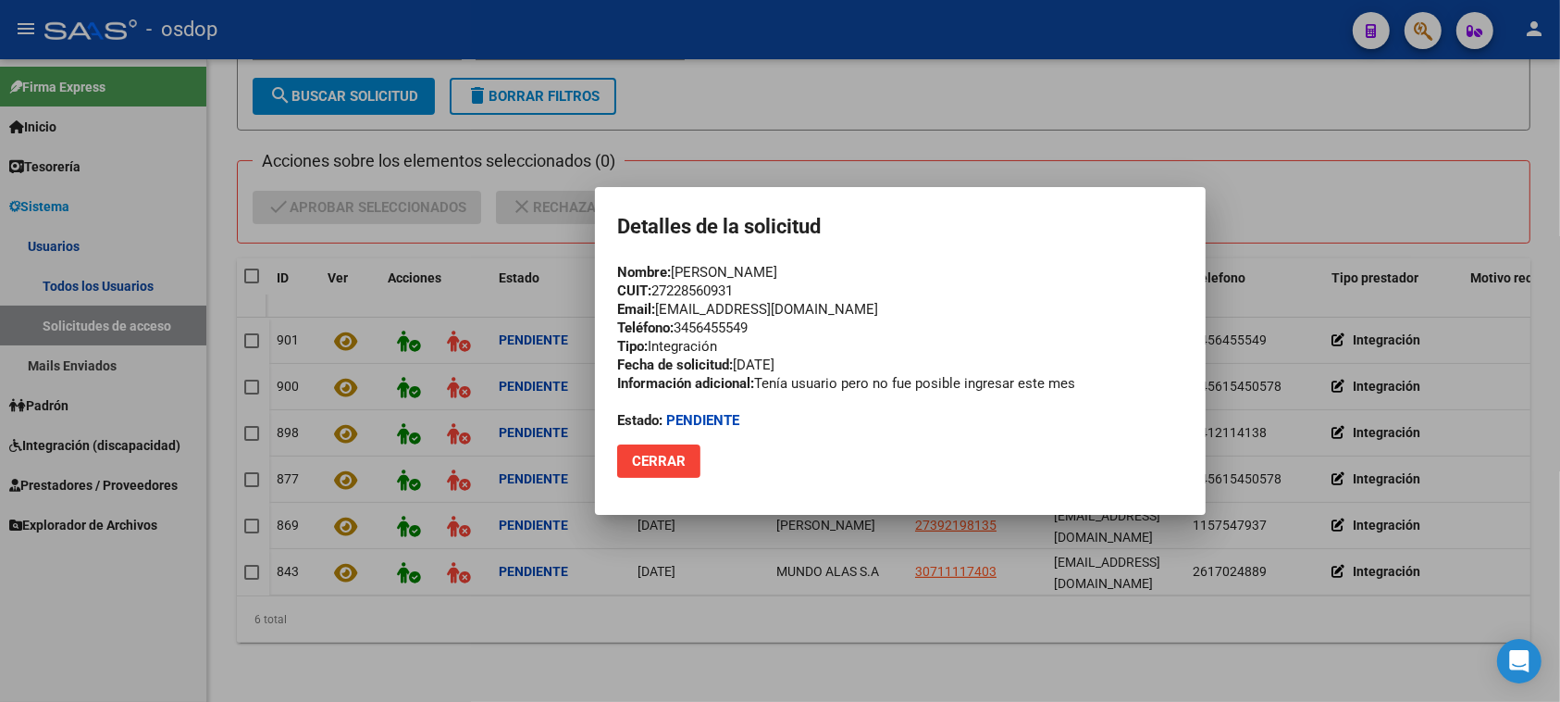
drag, startPoint x: 747, startPoint y: 290, endPoint x: 659, endPoint y: 292, distance: 87.9
click at [659, 292] on div "Nombre: [PERSON_NAME] CUIT: 27228560931 Email: [EMAIL_ADDRESS][DOMAIN_NAME] Tel…" at bounding box center [900, 346] width 566 height 167
